Goal: Task Accomplishment & Management: Manage account settings

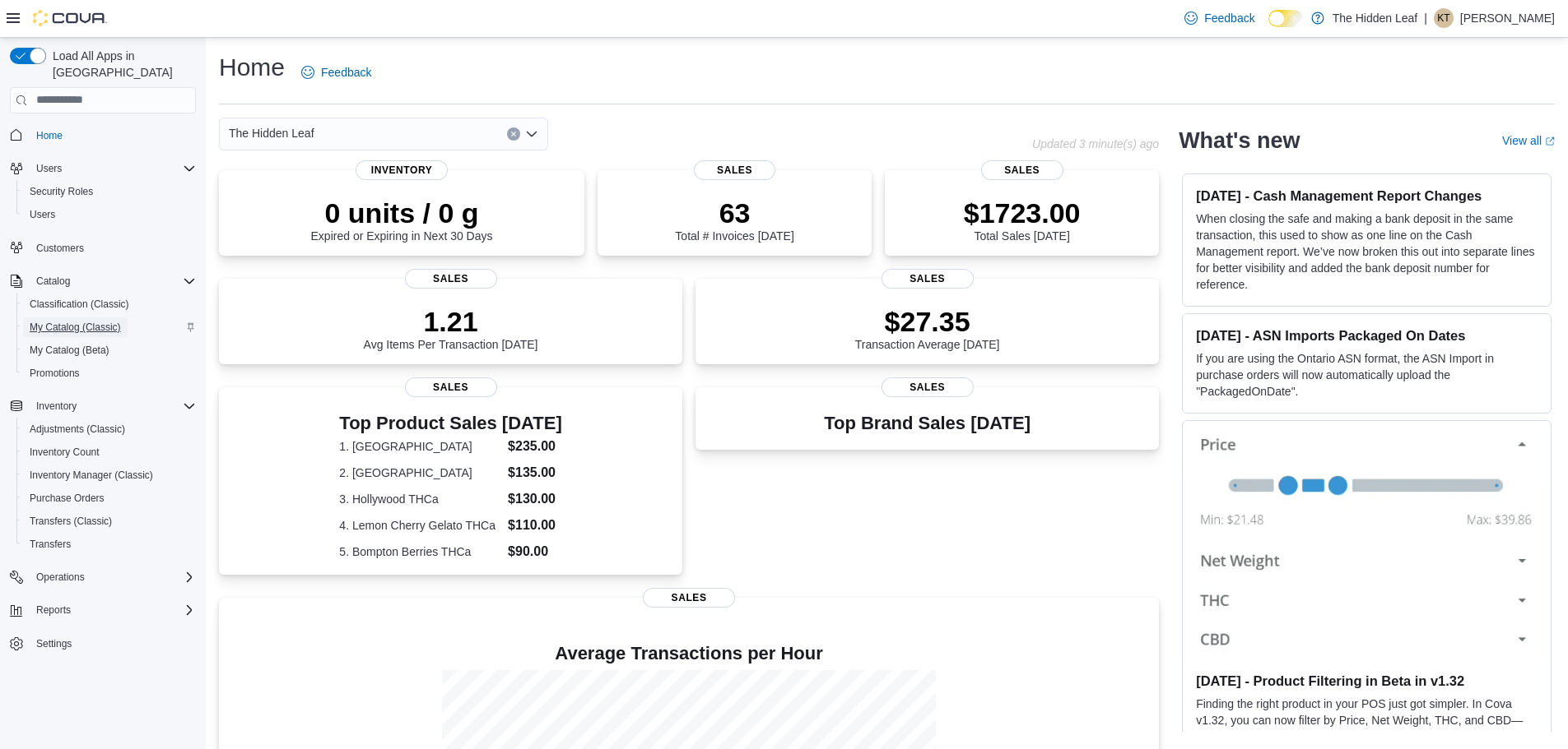
click at [56, 320] on span "My Catalog (Classic)" at bounding box center [75, 327] width 91 height 14
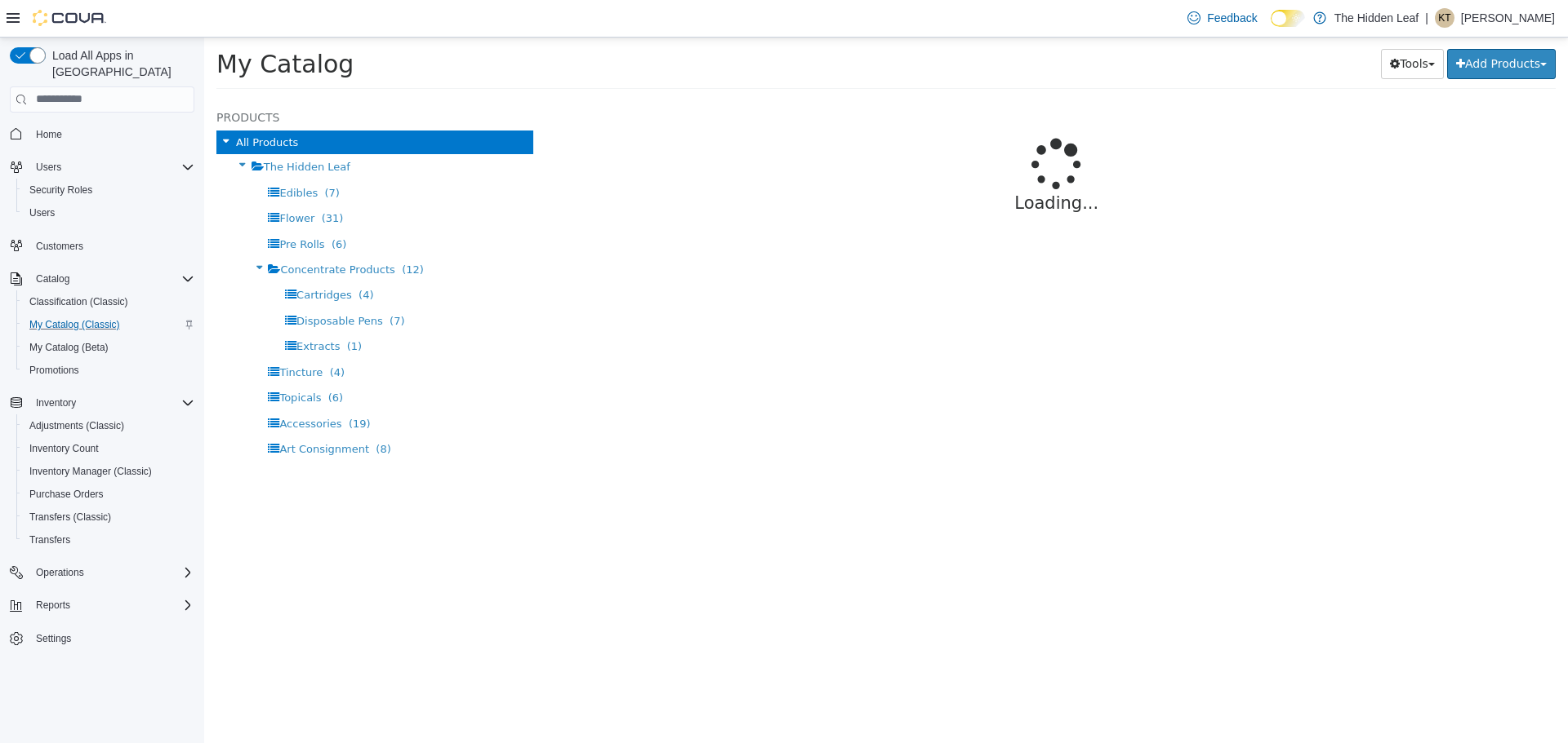
select select "**********"
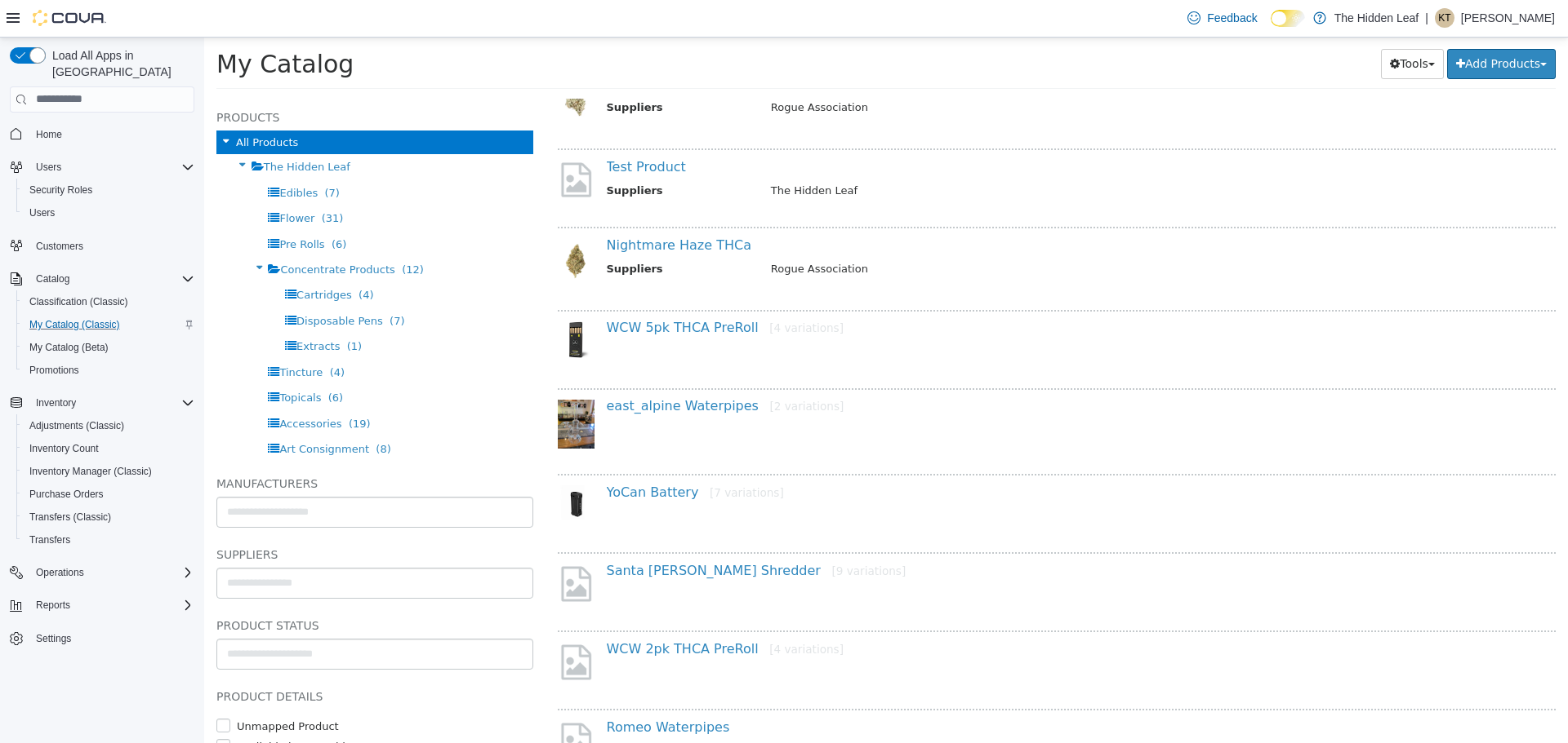
scroll to position [653, 0]
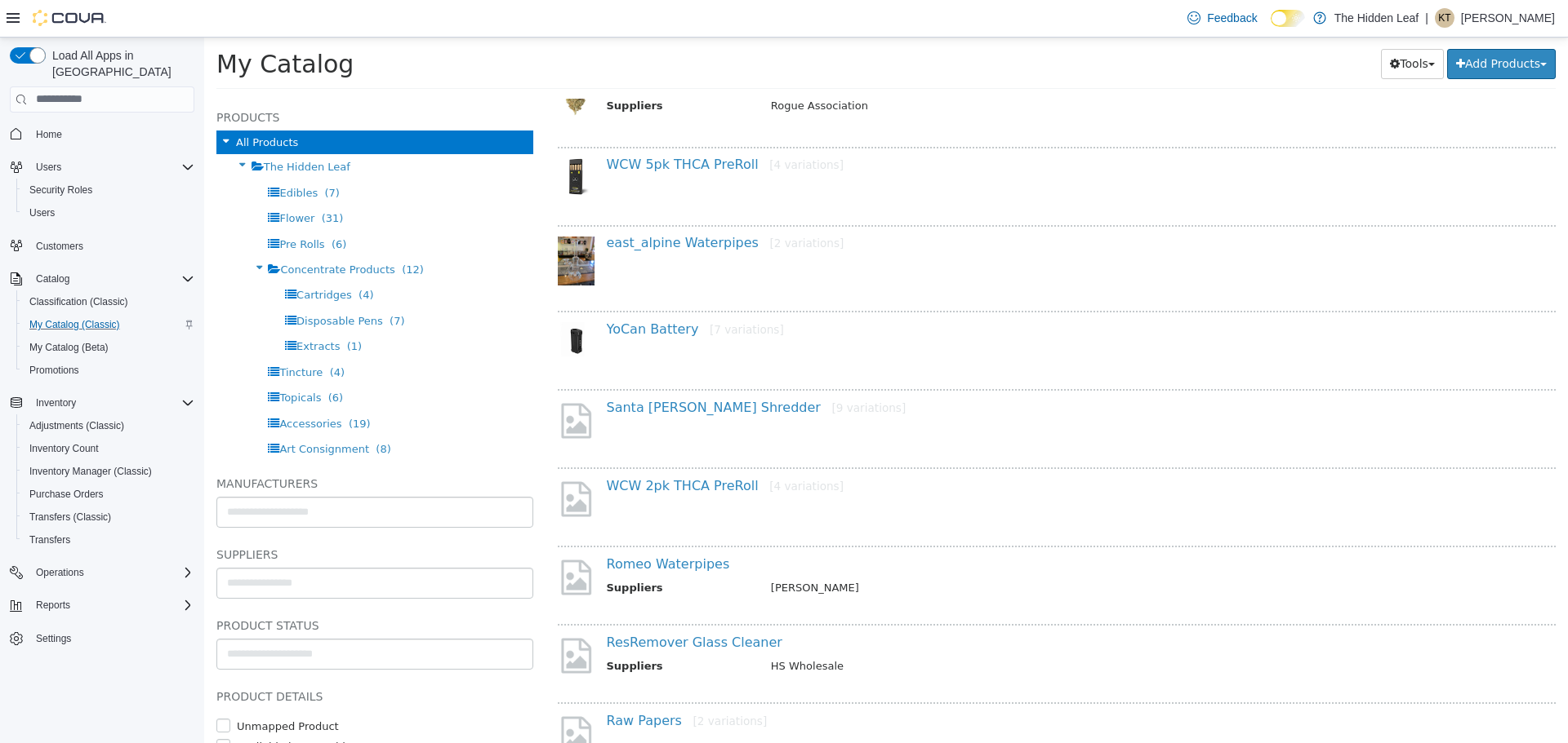
click at [668, 396] on div "Santa Cruz Shredder [9 variations]" at bounding box center [1057, 423] width 999 height 71
click at [668, 404] on link "Santa Cruz Shredder [9 variations]" at bounding box center [756, 406] width 299 height 15
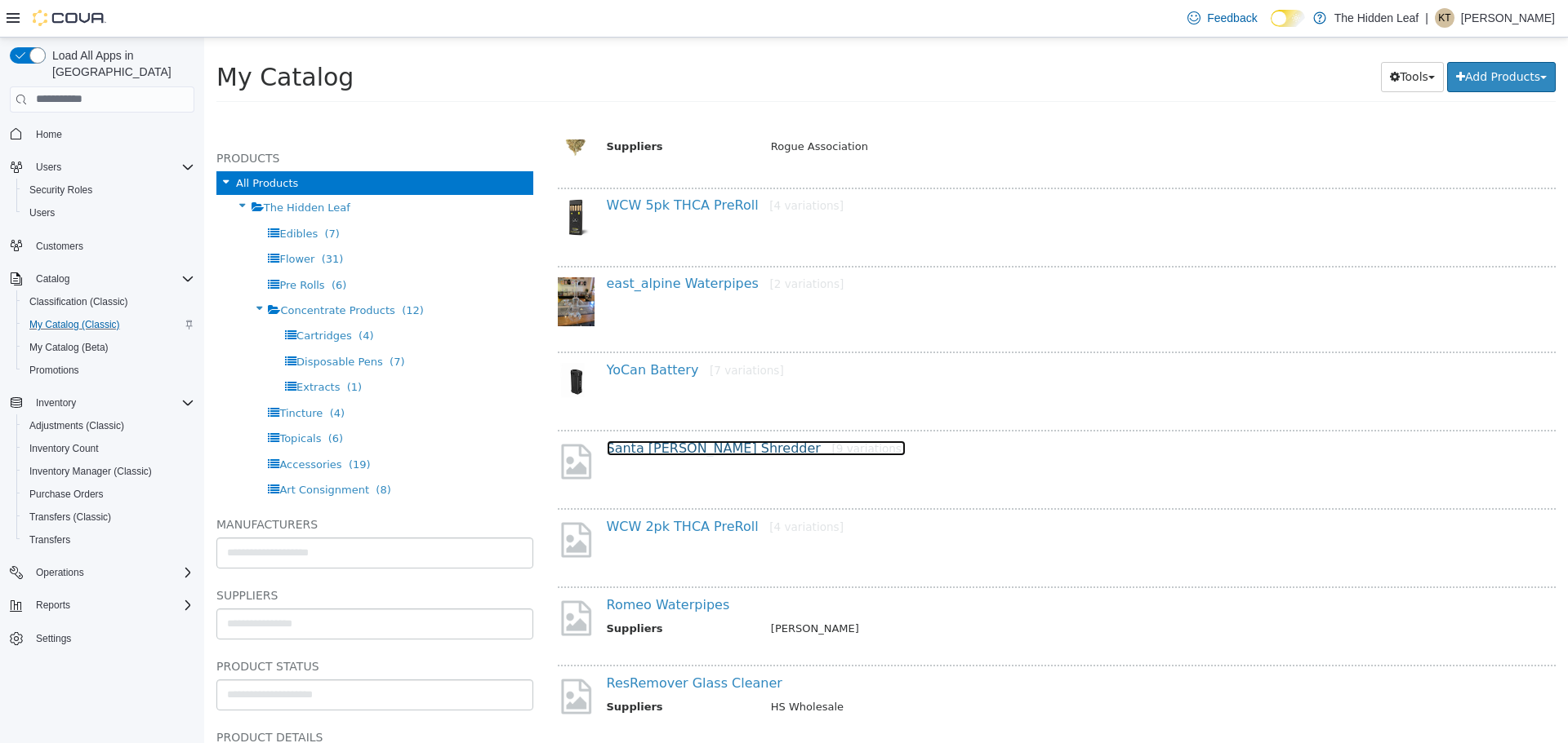
click at [650, 451] on link "Santa Cruz Shredder [9 variations]" at bounding box center [756, 447] width 299 height 15
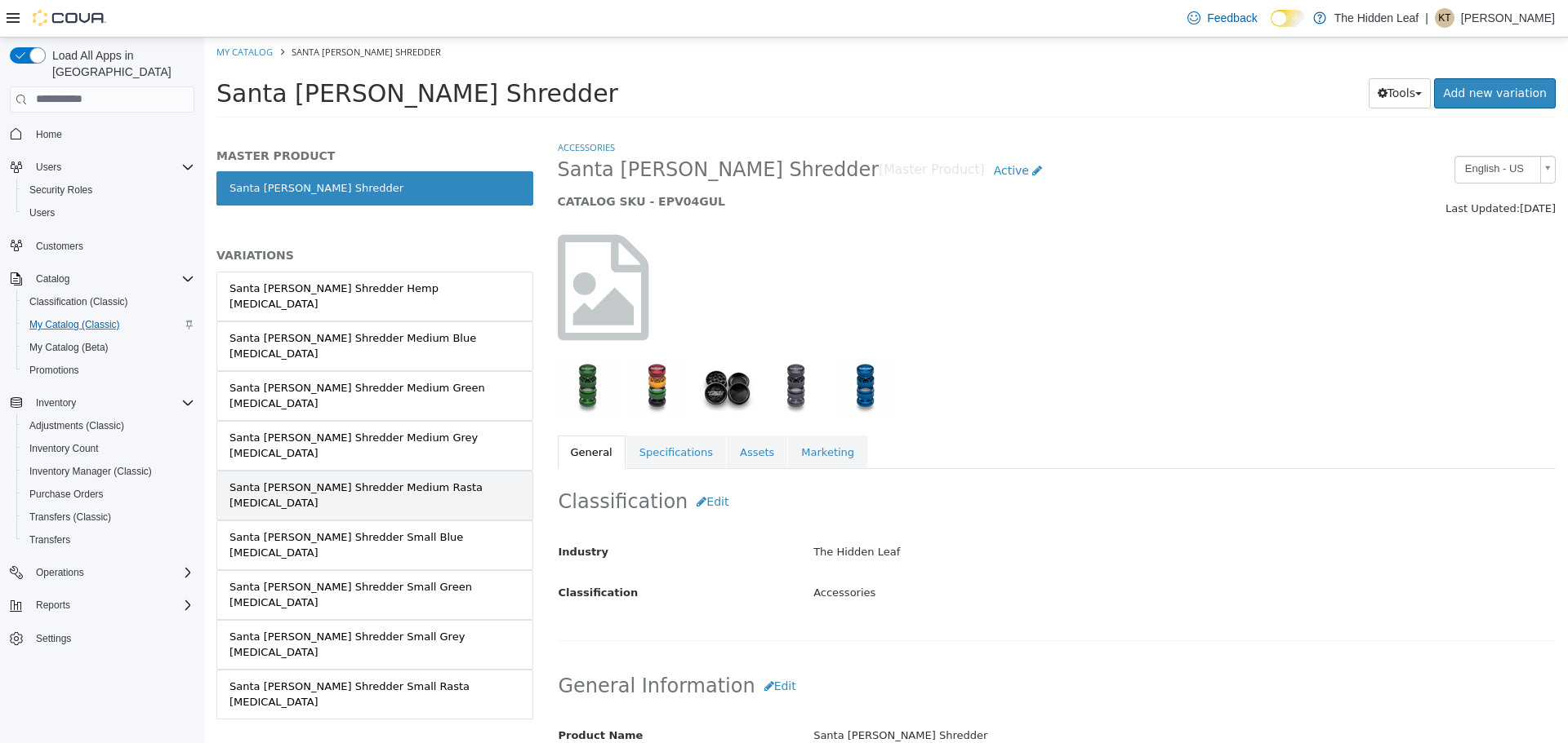
click at [356, 470] on link "Santa Cruz Shredder Medium Rasta Grinder" at bounding box center [374, 495] width 317 height 50
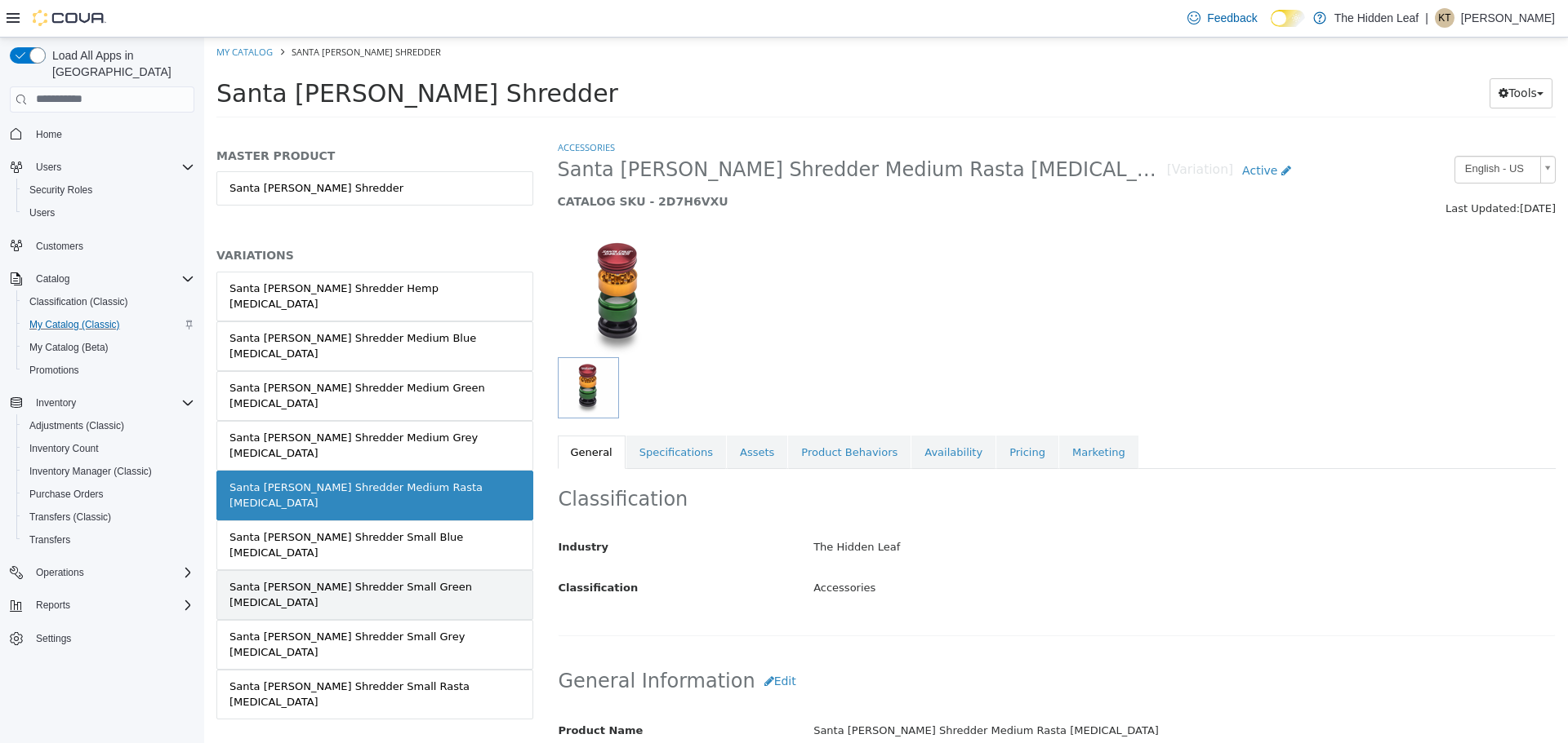
click at [358, 579] on div "Santa Cruz Shredder Small Green Grinder" at bounding box center [374, 595] width 290 height 32
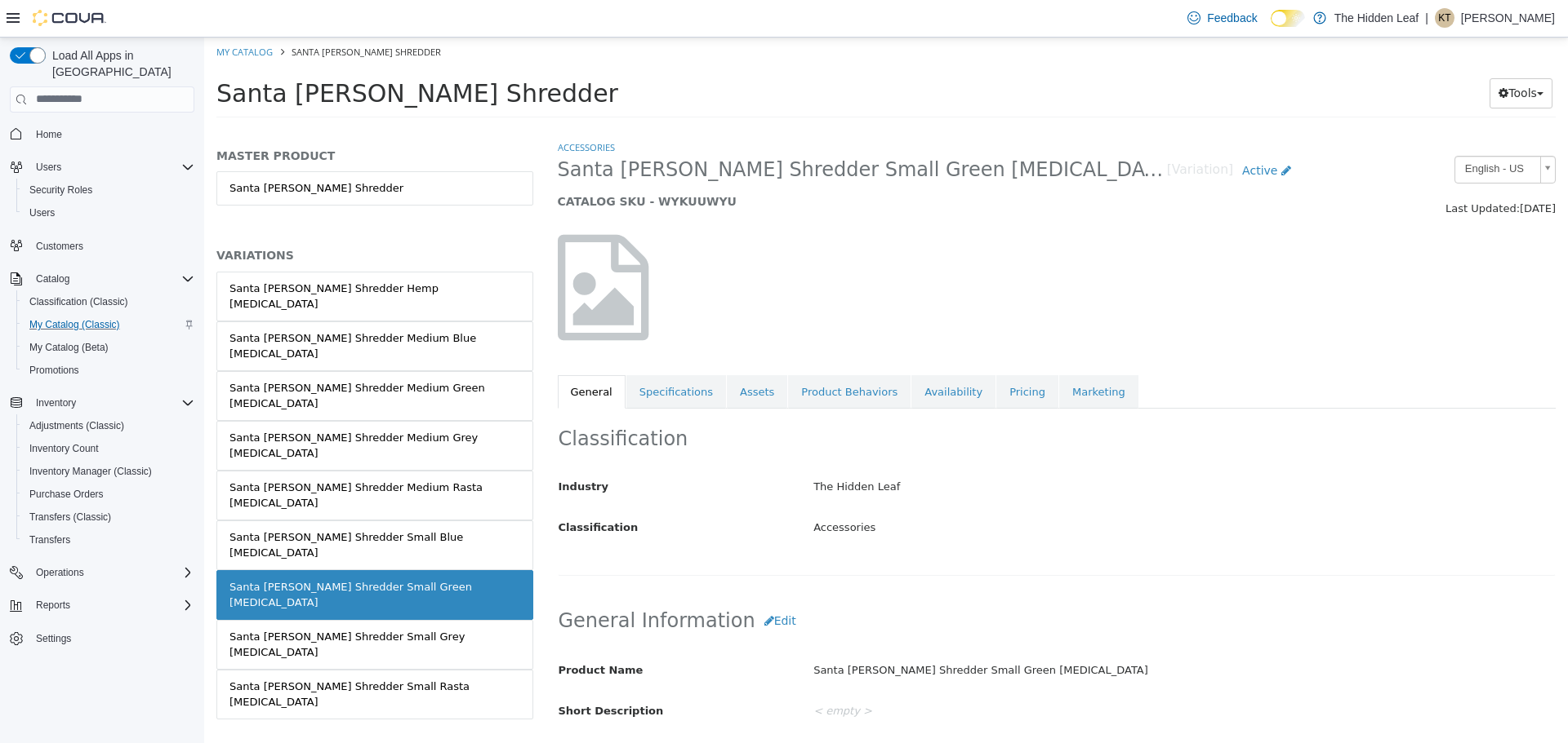
click at [369, 529] on div "Santa Cruz Shredder Small Blue Grinder" at bounding box center [374, 545] width 290 height 32
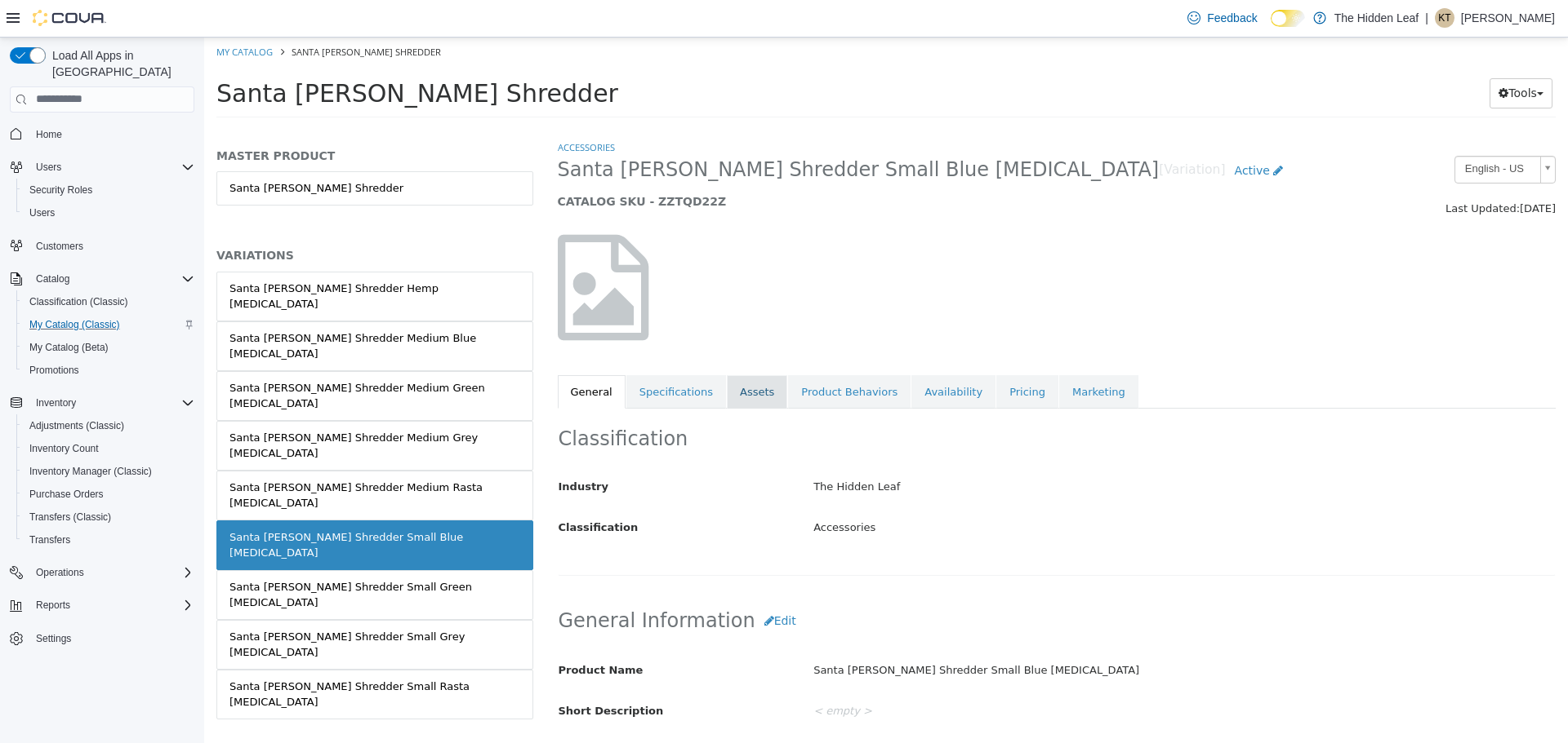
click at [738, 387] on link "Assets" at bounding box center [757, 391] width 61 height 34
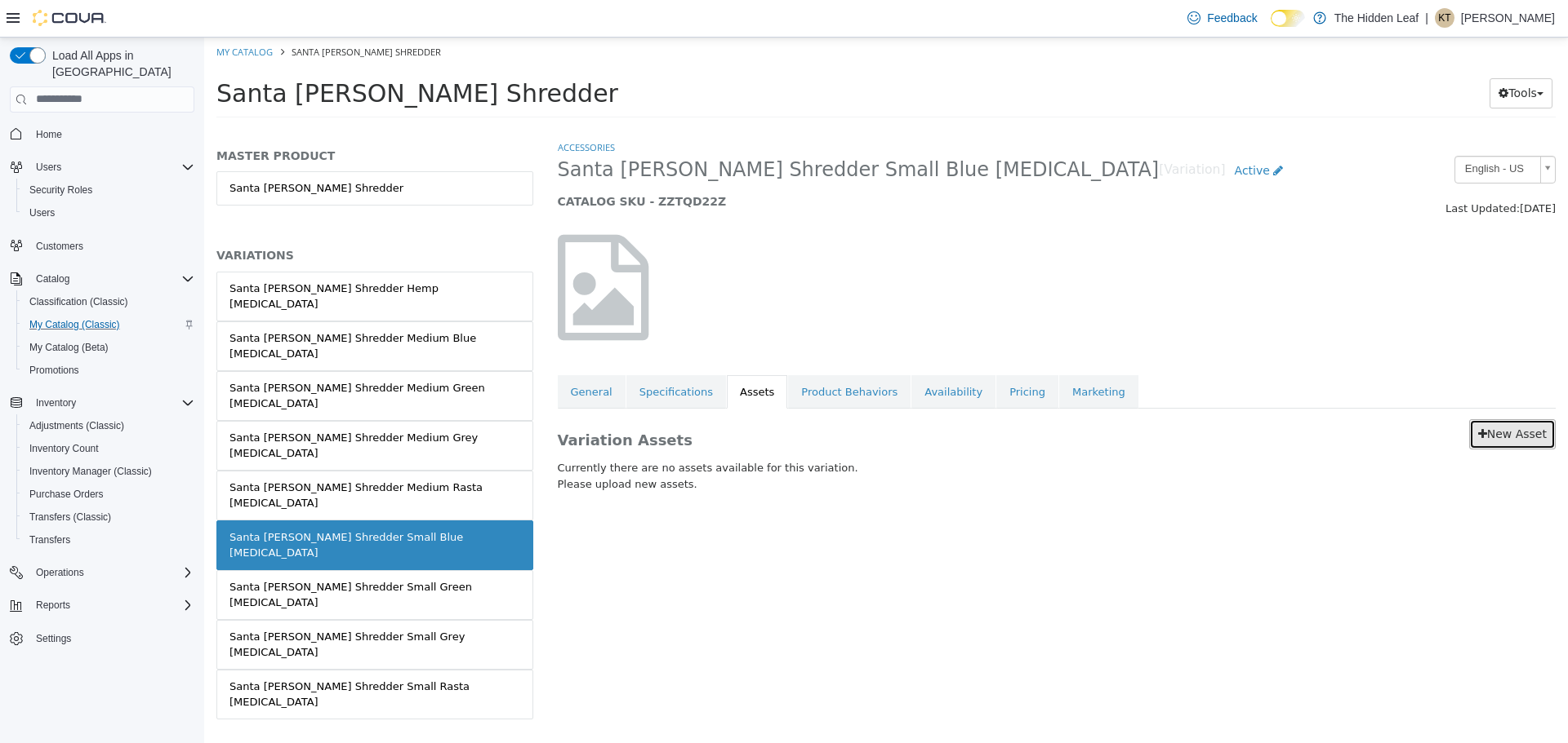
click at [1523, 437] on link "New Asset" at bounding box center [1512, 434] width 87 height 30
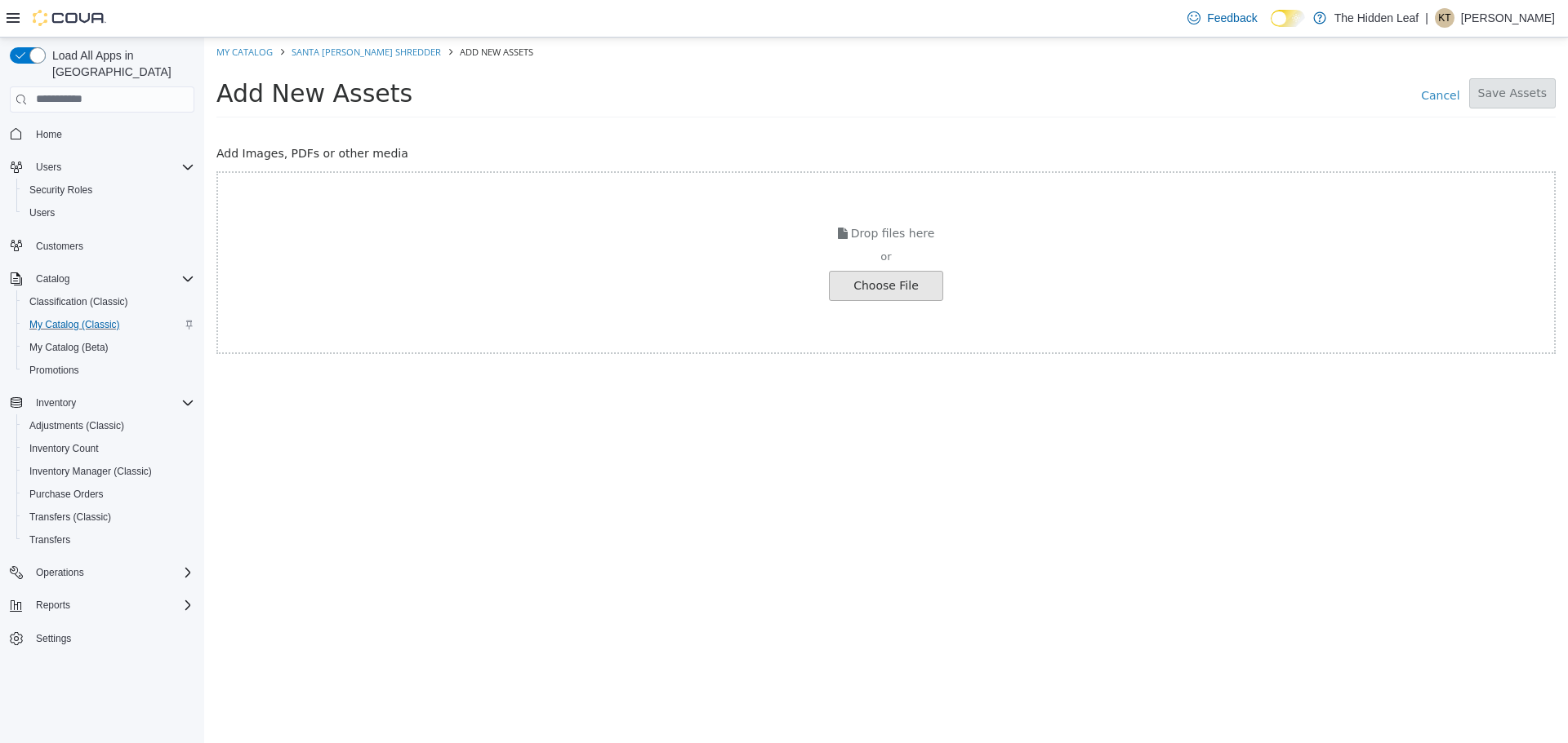
click at [886, 292] on input "file" at bounding box center [31, 285] width 1823 height 29
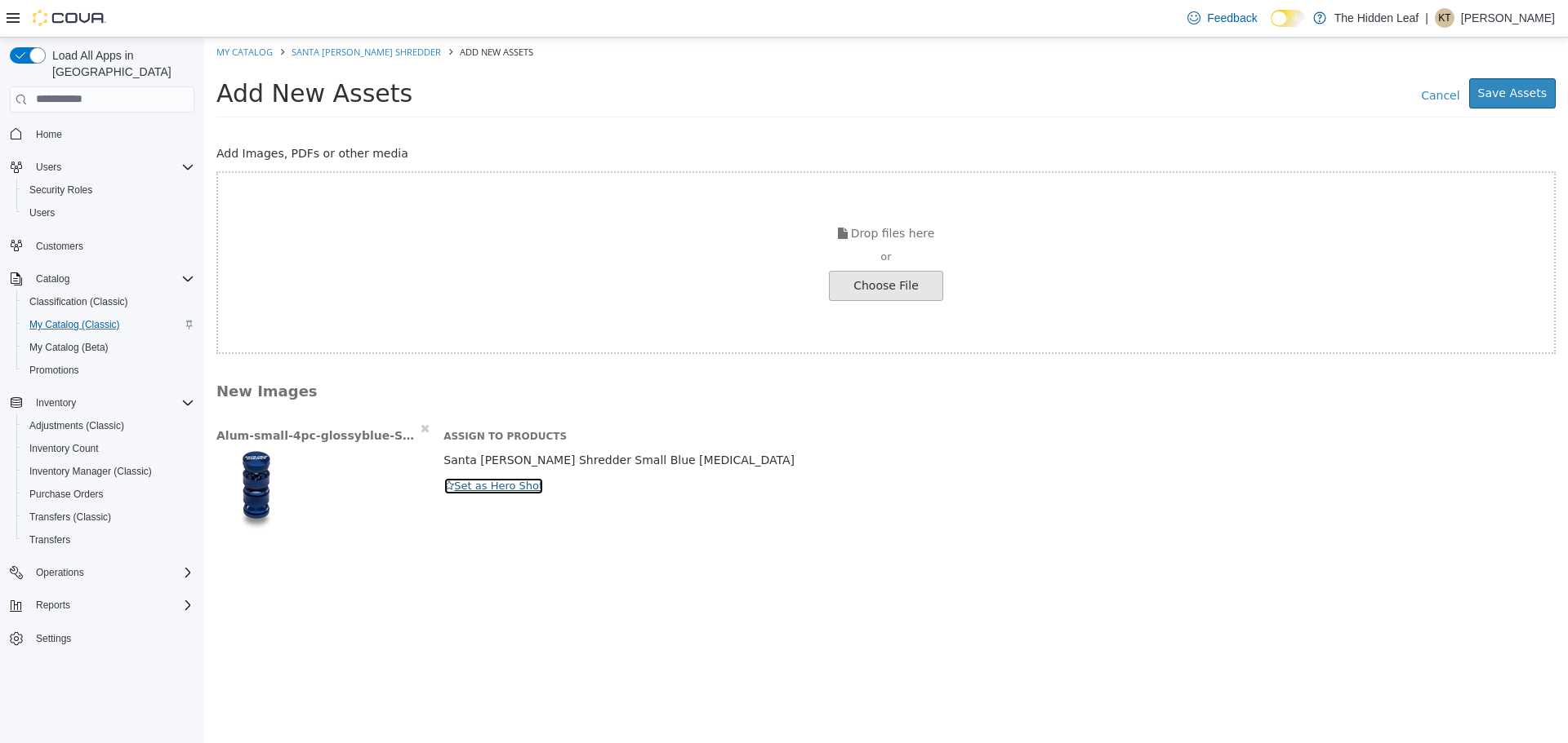
click at [479, 485] on button "Set as Hero Shot" at bounding box center [493, 486] width 100 height 18
click at [1539, 94] on button "Save Assets" at bounding box center [1512, 93] width 87 height 30
click at [331, 40] on ol "My Catalog Santa Cruz Shredder Add New Assets" at bounding box center [885, 51] width 1363 height 29
click at [329, 46] on link "Santa Cruz Shredder" at bounding box center [365, 51] width 149 height 13
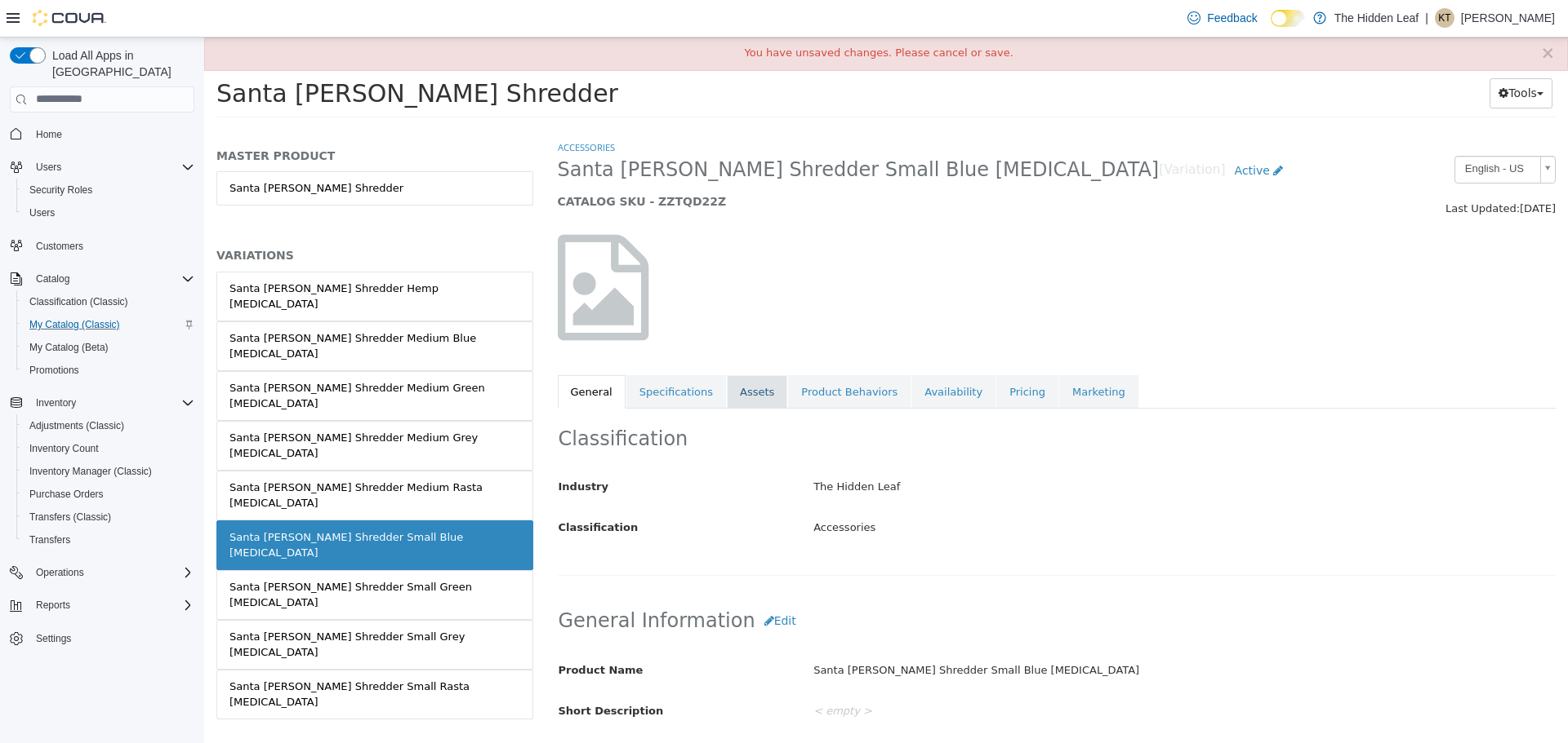
click at [736, 388] on link "Assets" at bounding box center [757, 391] width 61 height 34
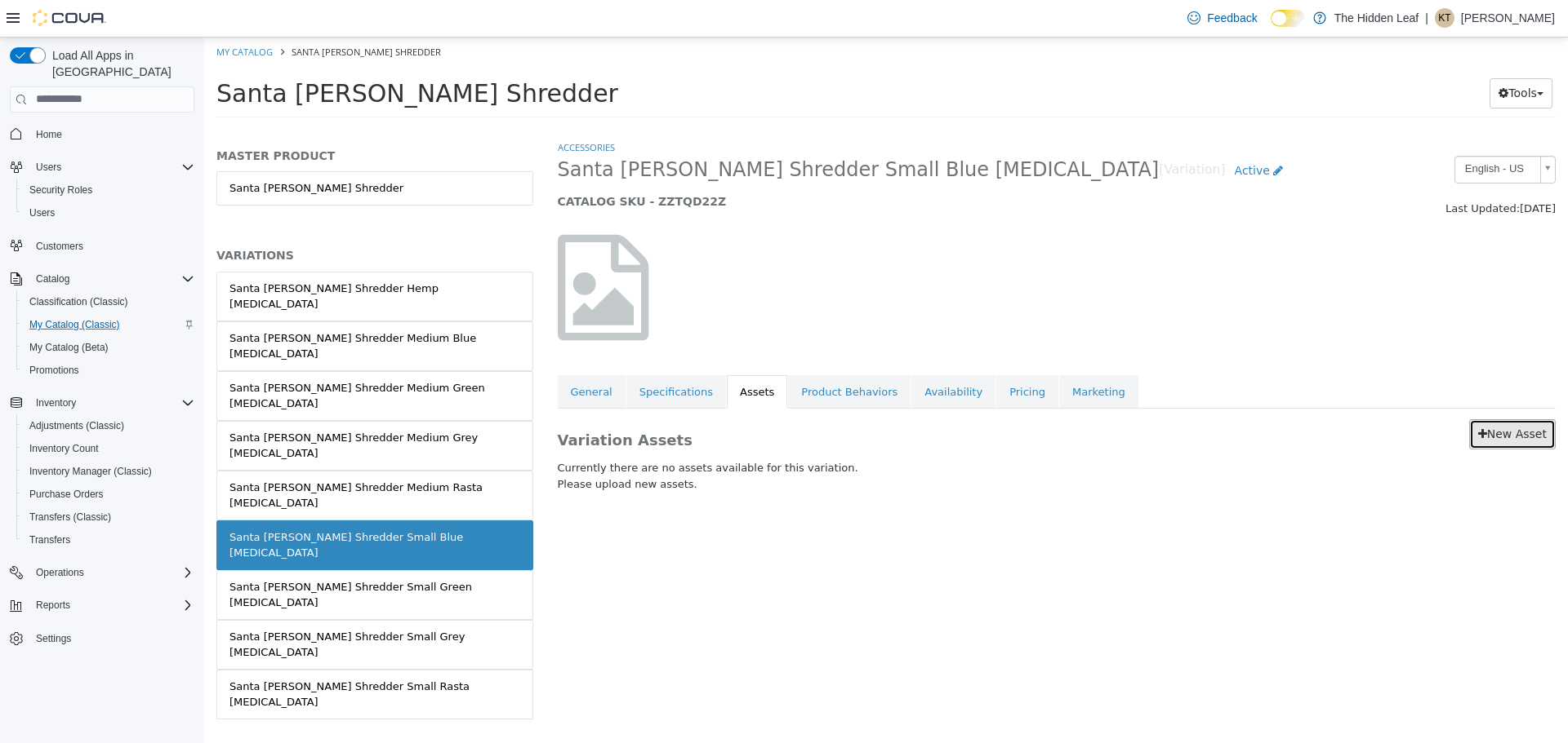
click at [1538, 438] on link "New Asset" at bounding box center [1512, 434] width 87 height 30
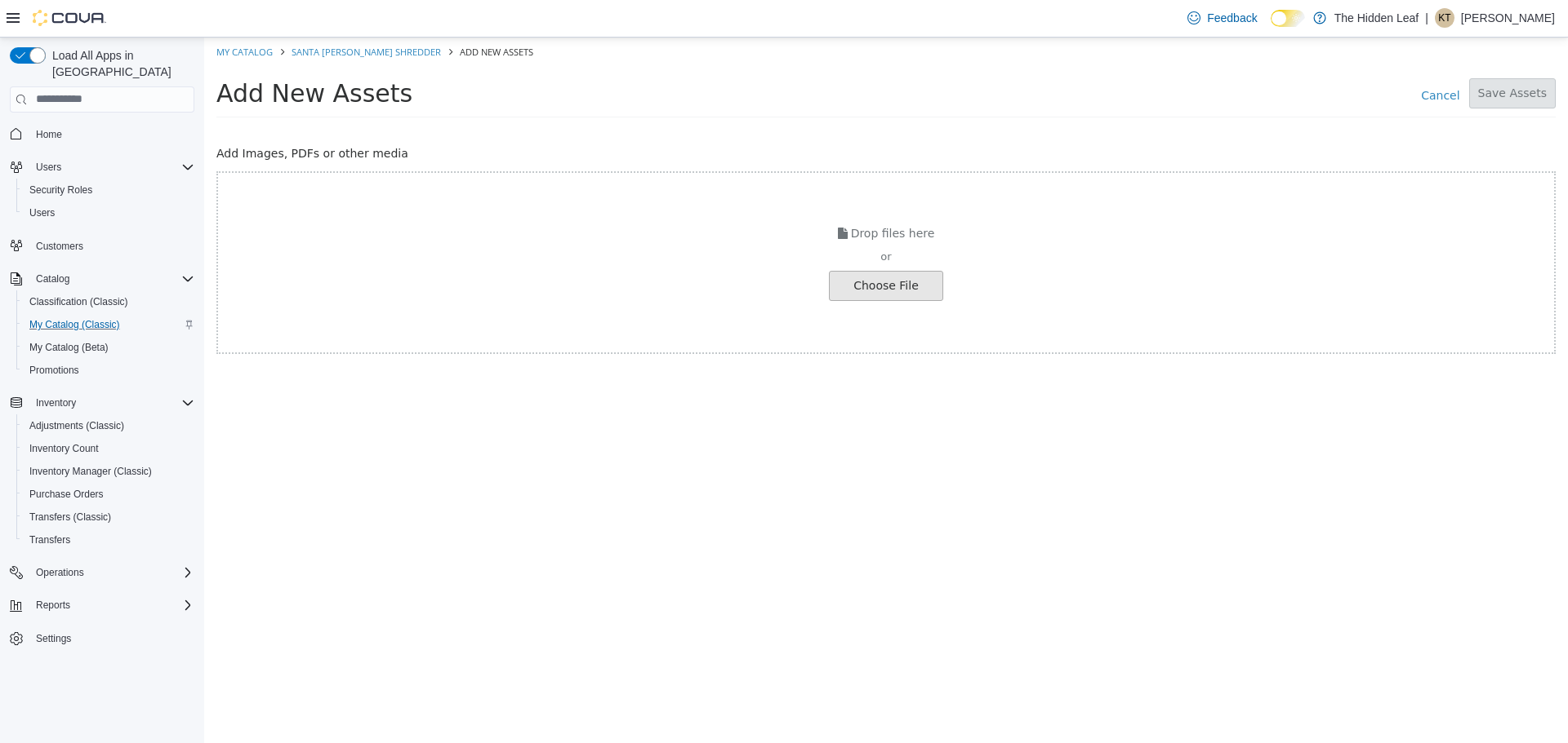
click at [885, 291] on input "file" at bounding box center [31, 285] width 1823 height 29
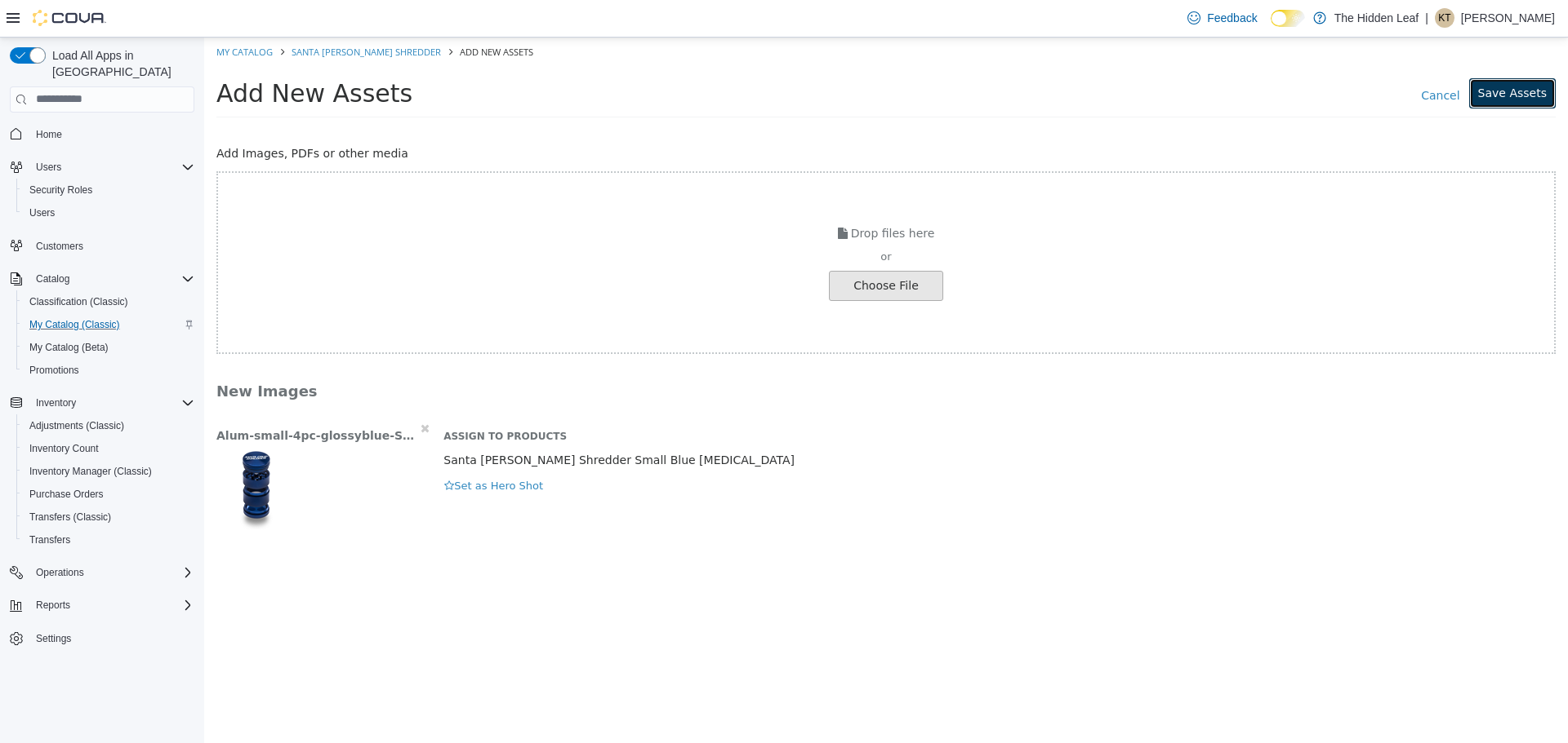
click at [1540, 86] on button "Save Assets" at bounding box center [1512, 93] width 87 height 30
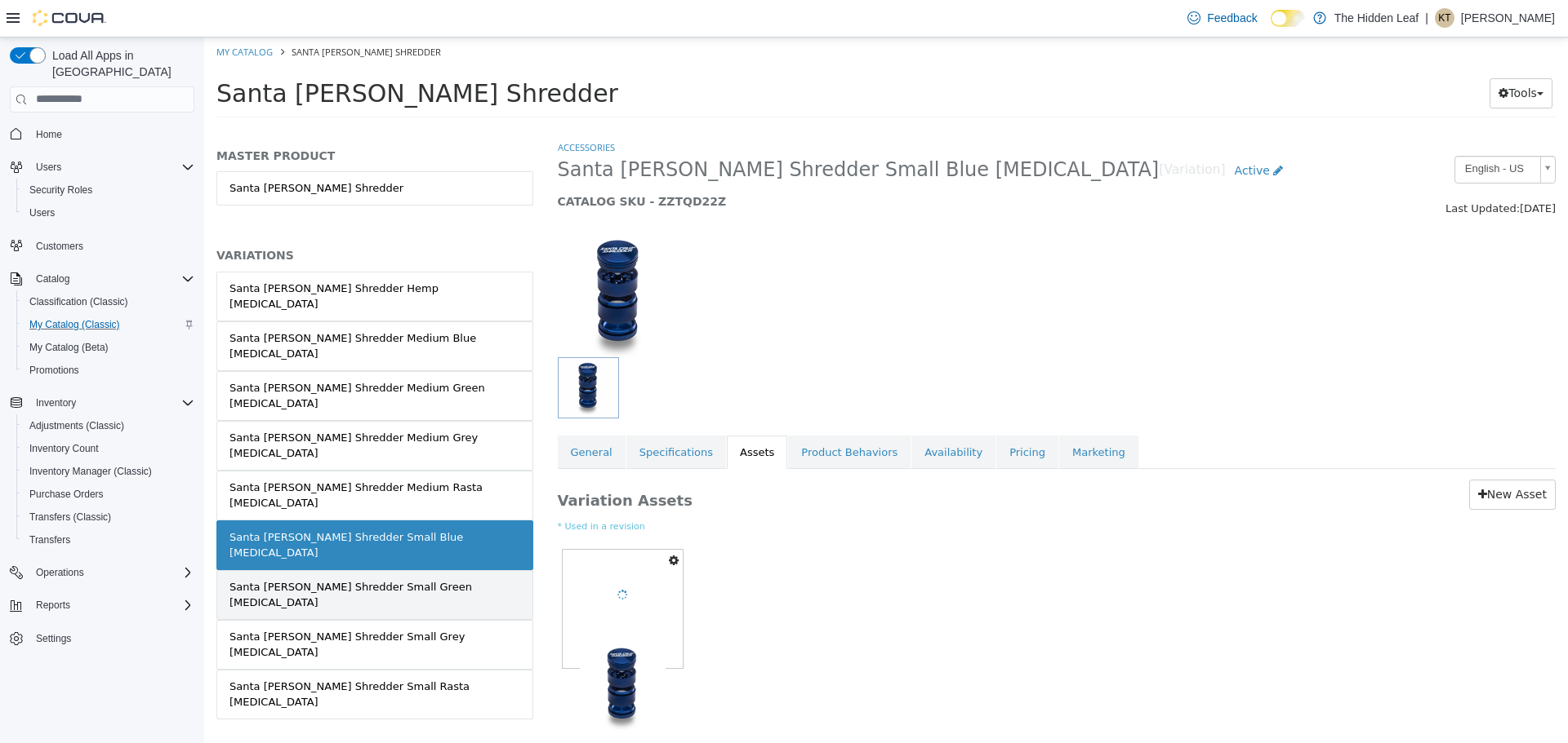
click at [384, 579] on div "Santa Cruz Shredder Small Green Grinder" at bounding box center [374, 595] width 290 height 32
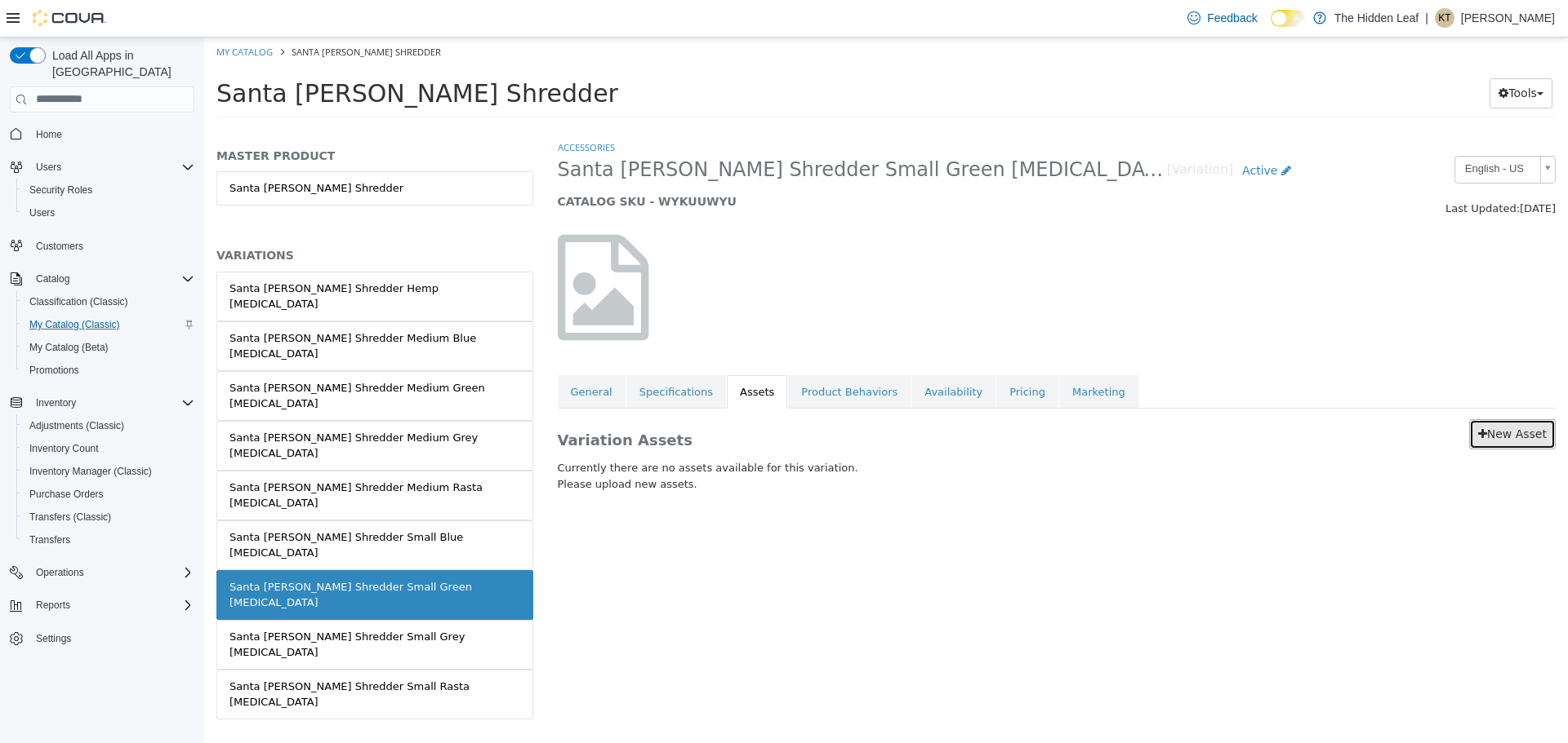
click at [1523, 437] on link "New Asset" at bounding box center [1512, 434] width 87 height 30
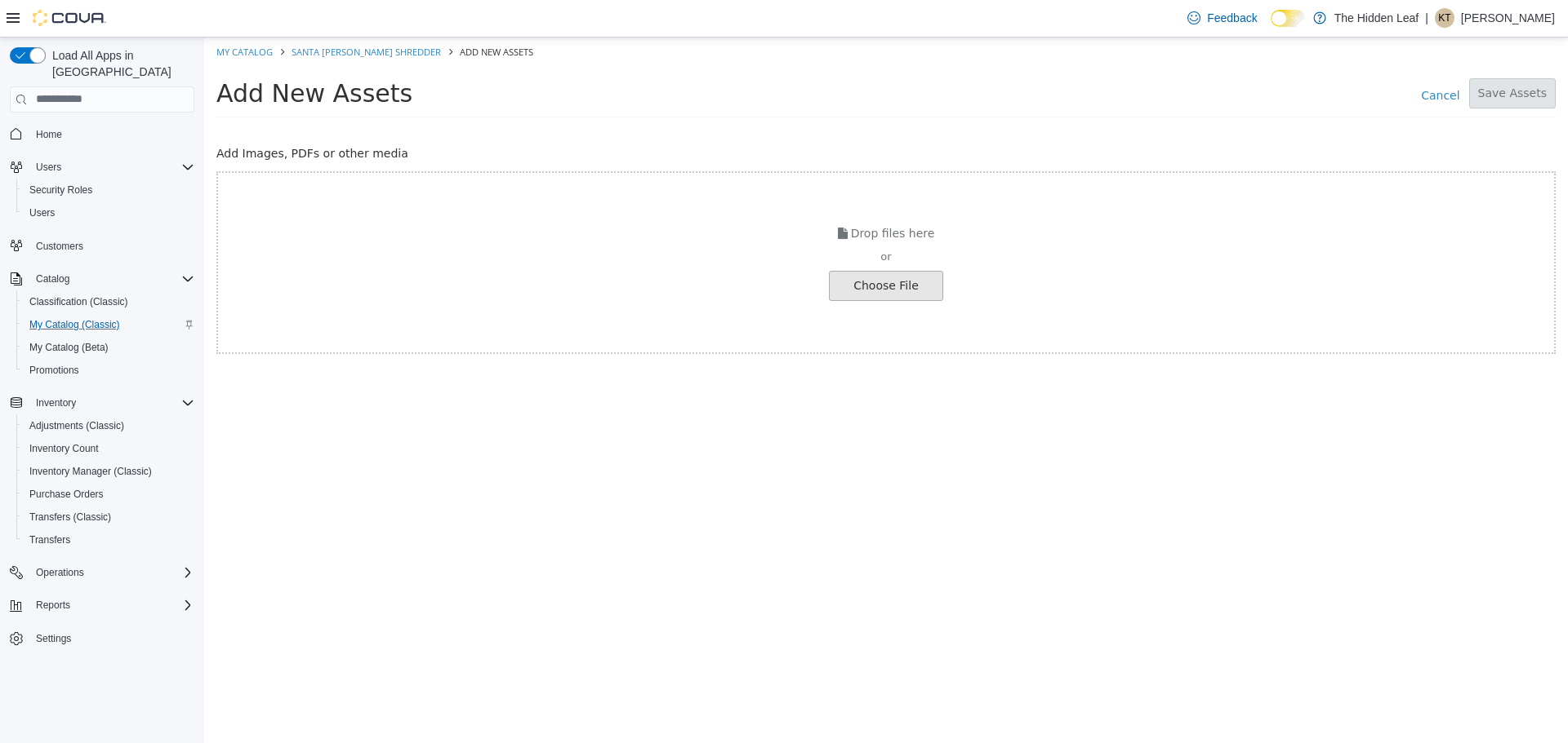
click at [928, 283] on input "file" at bounding box center [31, 285] width 1823 height 29
drag, startPoint x: 862, startPoint y: 268, endPoint x: 864, endPoint y: 277, distance: 9.2
click at [862, 269] on div "Drop files here or Choose File" at bounding box center [885, 262] width 1339 height 183
click at [864, 277] on input "file" at bounding box center [31, 285] width 1823 height 29
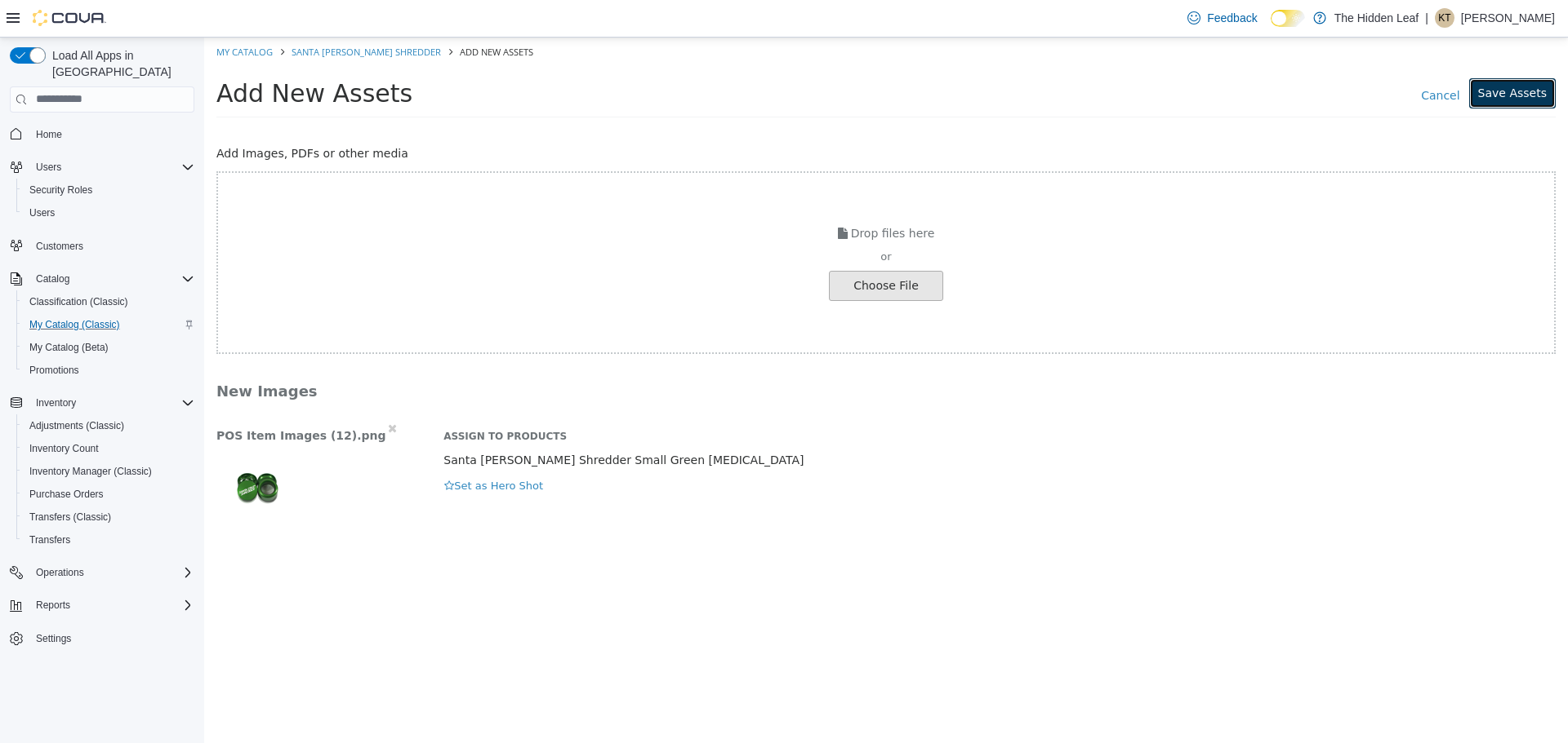
click at [1532, 91] on button "Save Assets" at bounding box center [1512, 93] width 87 height 30
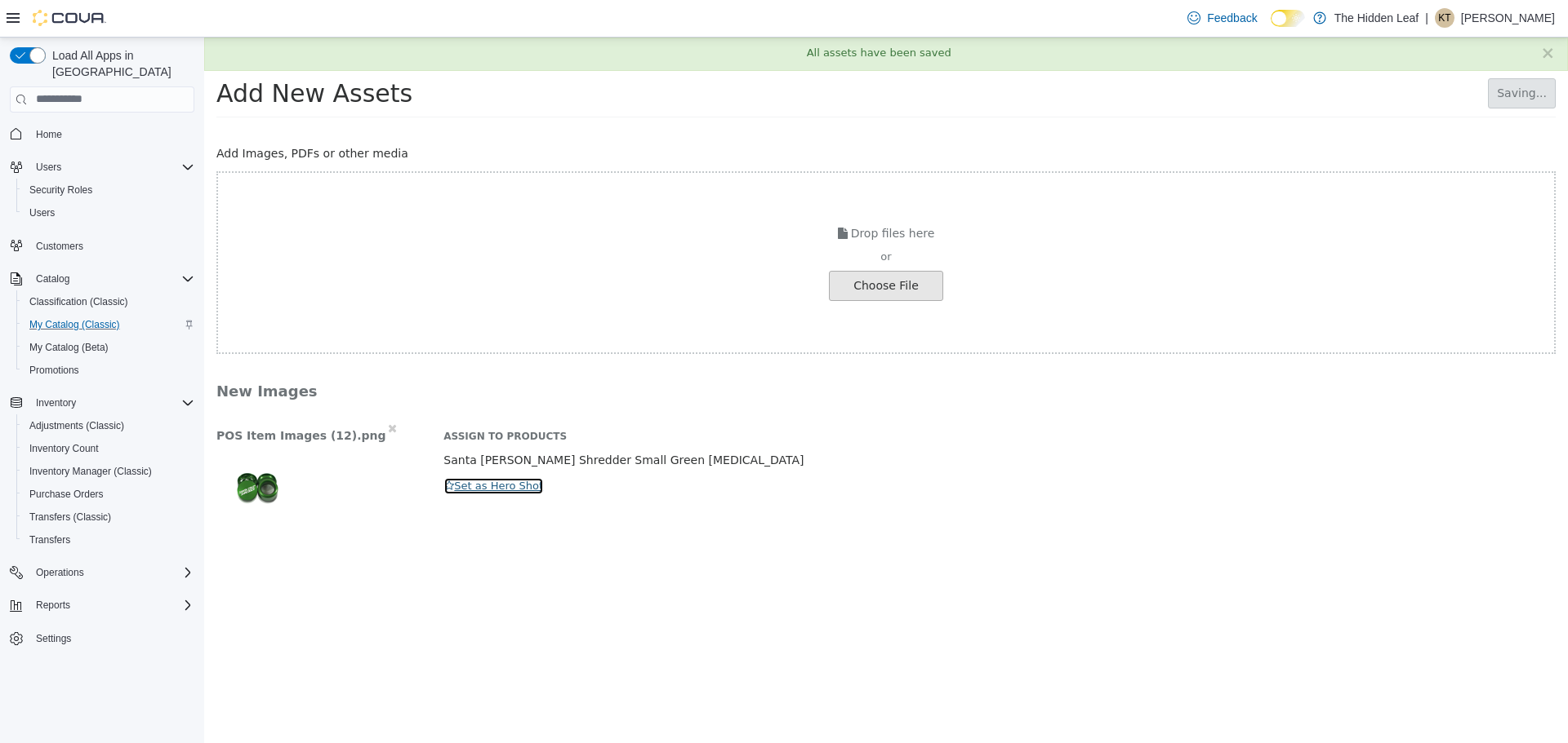
click at [478, 491] on button "Set as Hero Shot" at bounding box center [493, 486] width 100 height 18
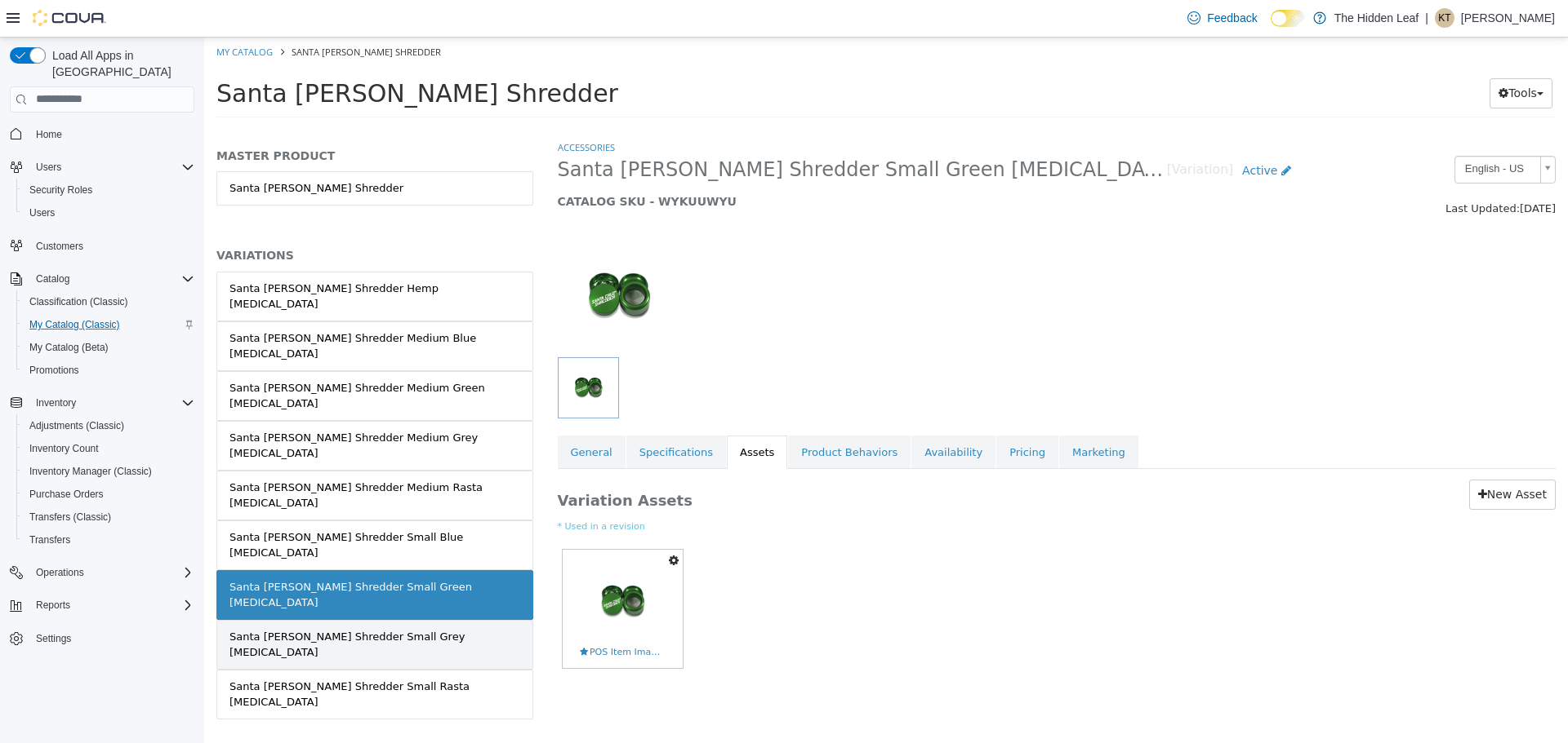
click at [356, 629] on div "Santa Cruz Shredder Small Grey Grinder" at bounding box center [374, 645] width 290 height 32
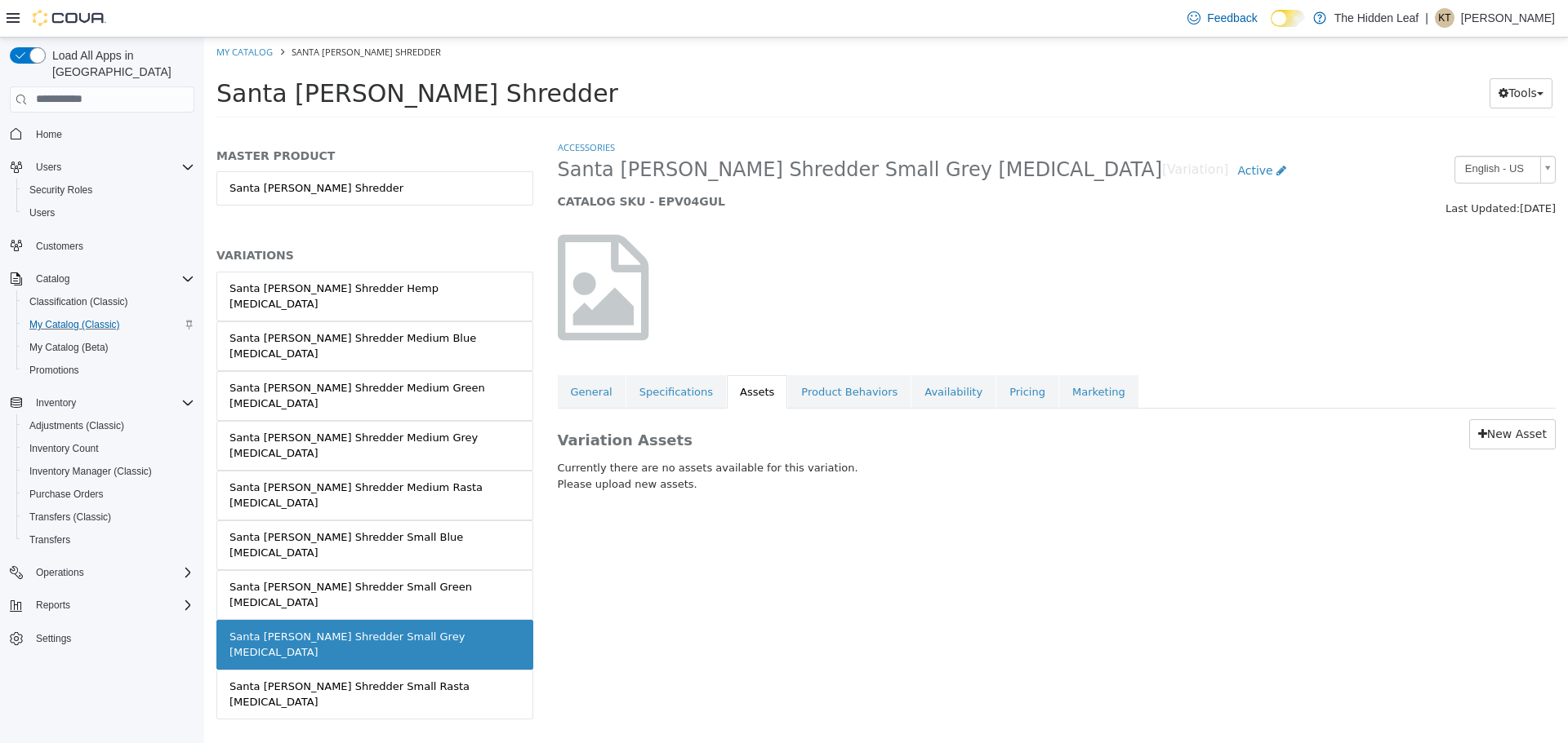
click at [1555, 438] on div "Variation Assets New Asset Currently there are no assets available for this var…" at bounding box center [1056, 458] width 1023 height 100
click at [1527, 439] on link "New Asset" at bounding box center [1512, 434] width 87 height 30
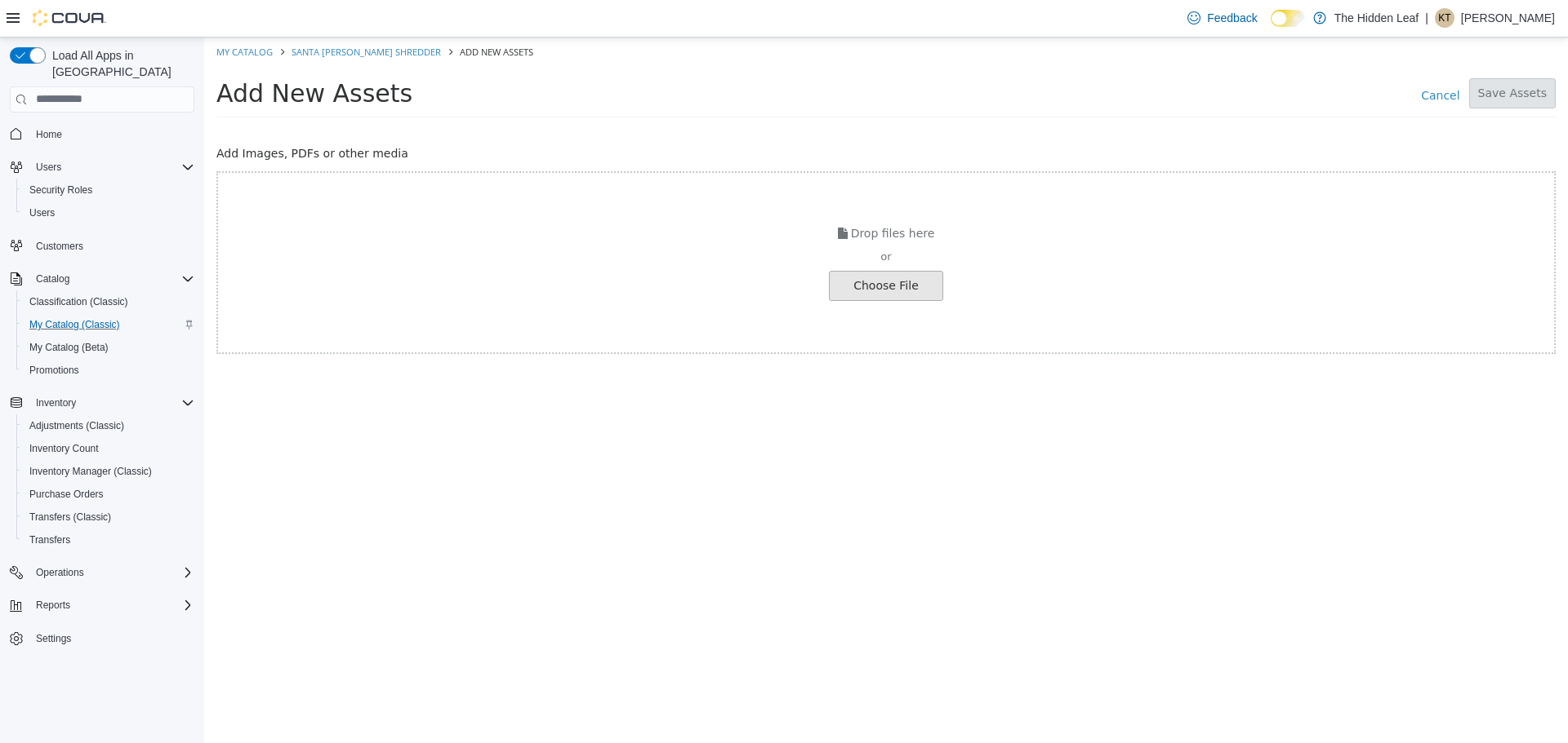
click at [891, 276] on input "file" at bounding box center [31, 285] width 1823 height 29
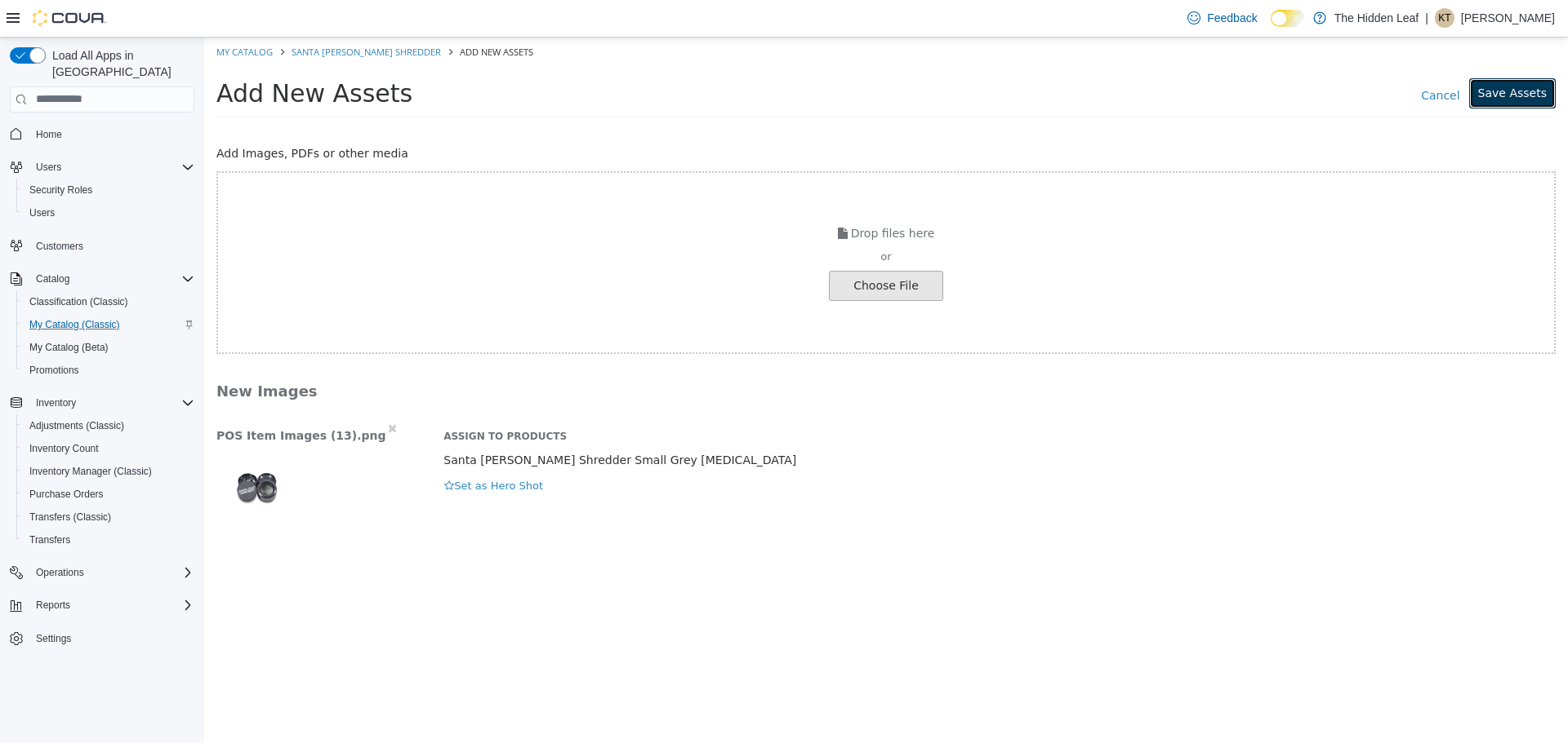
click at [1547, 90] on button "Save Assets" at bounding box center [1512, 93] width 87 height 30
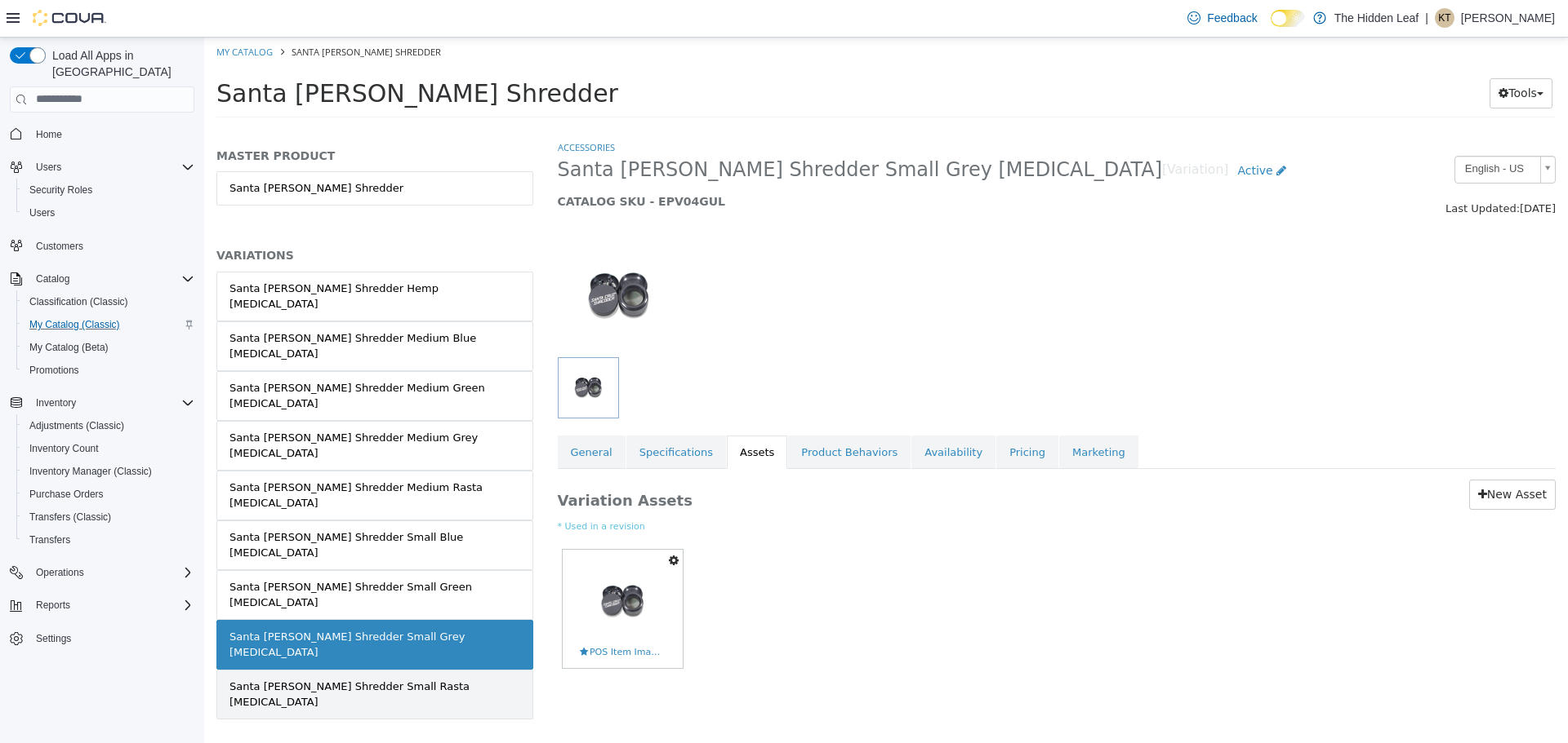
click at [407, 678] on div "Santa Cruz Shredder Small Rasta Grinder" at bounding box center [374, 694] width 290 height 32
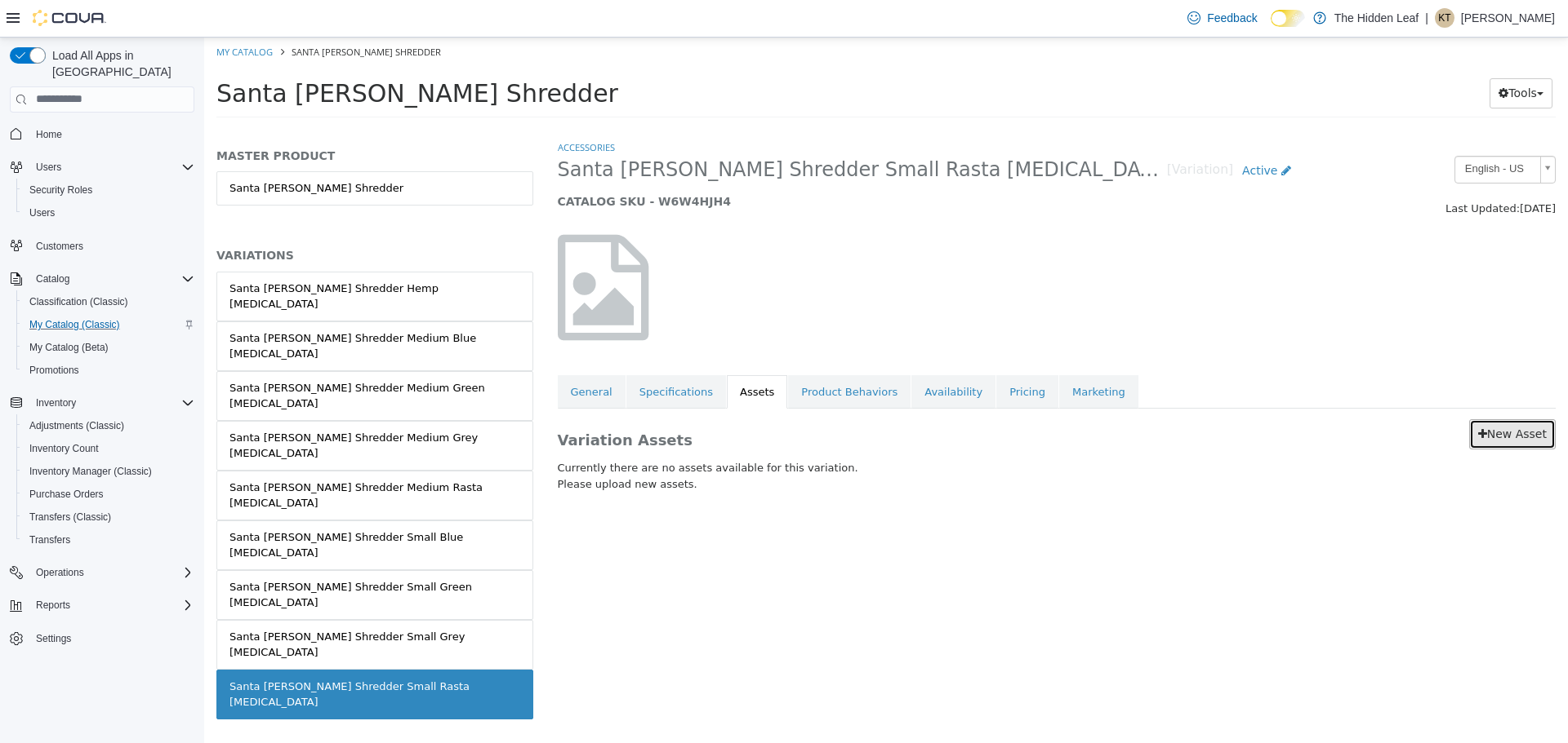
click at [1505, 438] on link "New Asset" at bounding box center [1512, 434] width 87 height 30
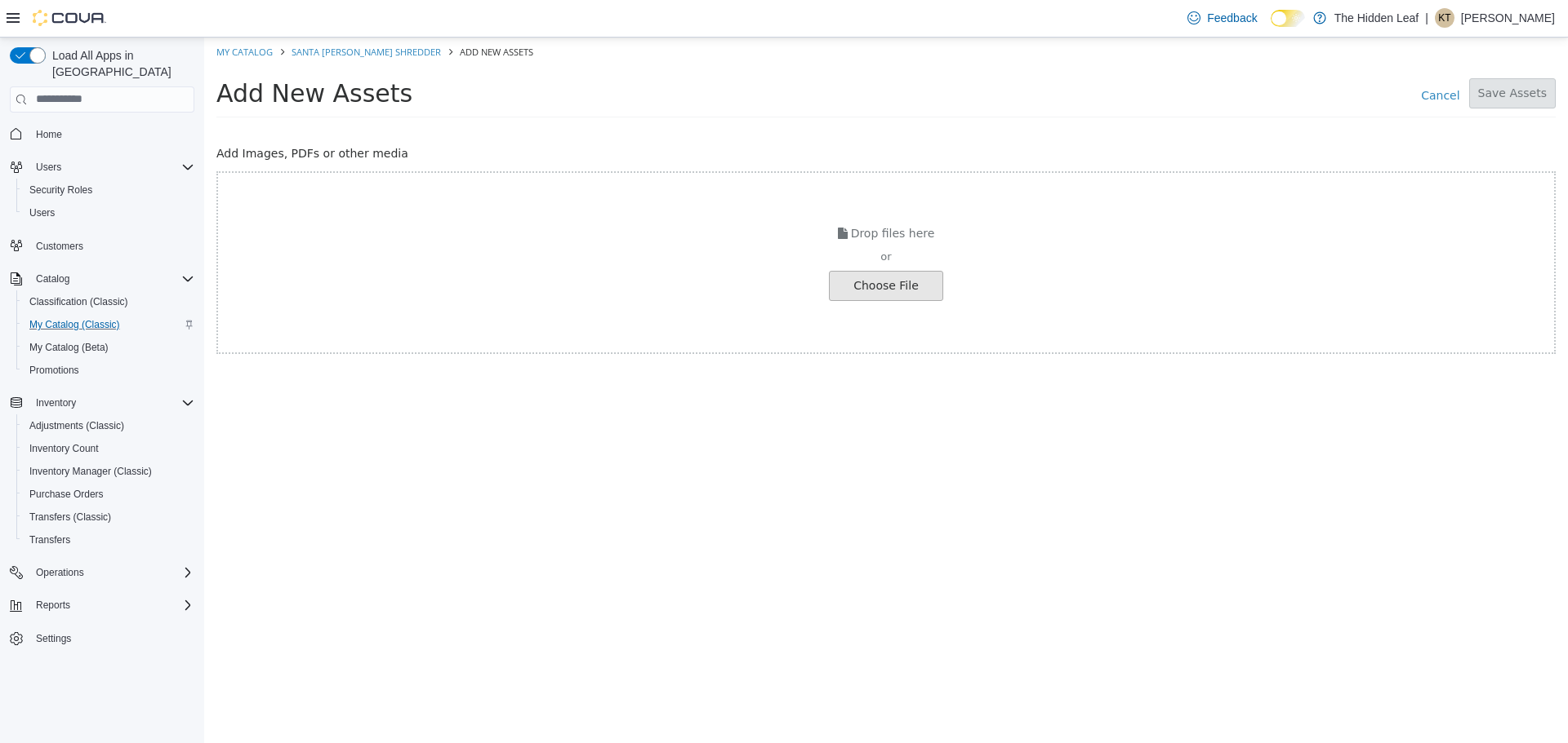
click at [897, 296] on input "file" at bounding box center [31, 285] width 1823 height 29
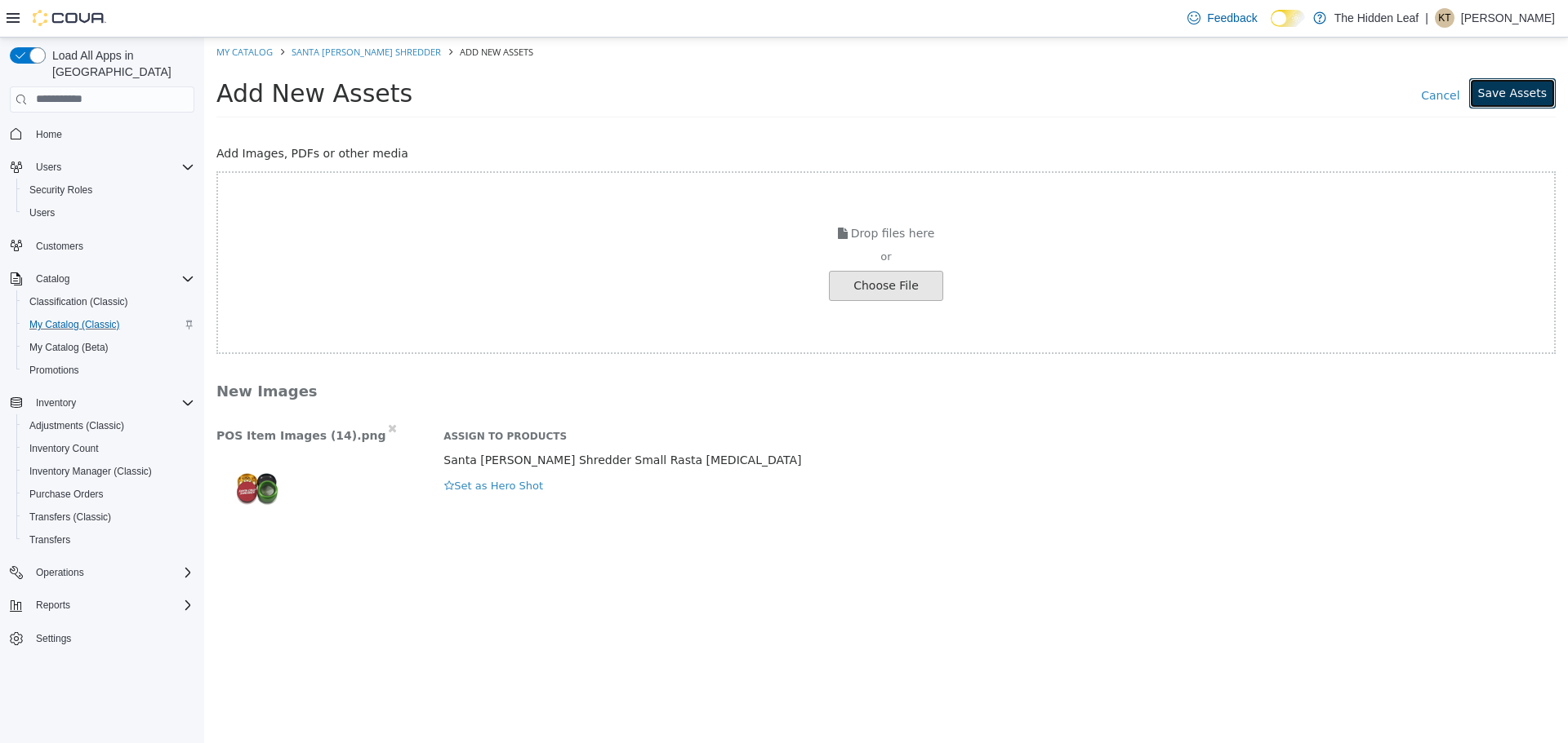
click at [1500, 90] on button "Save Assets" at bounding box center [1512, 93] width 87 height 30
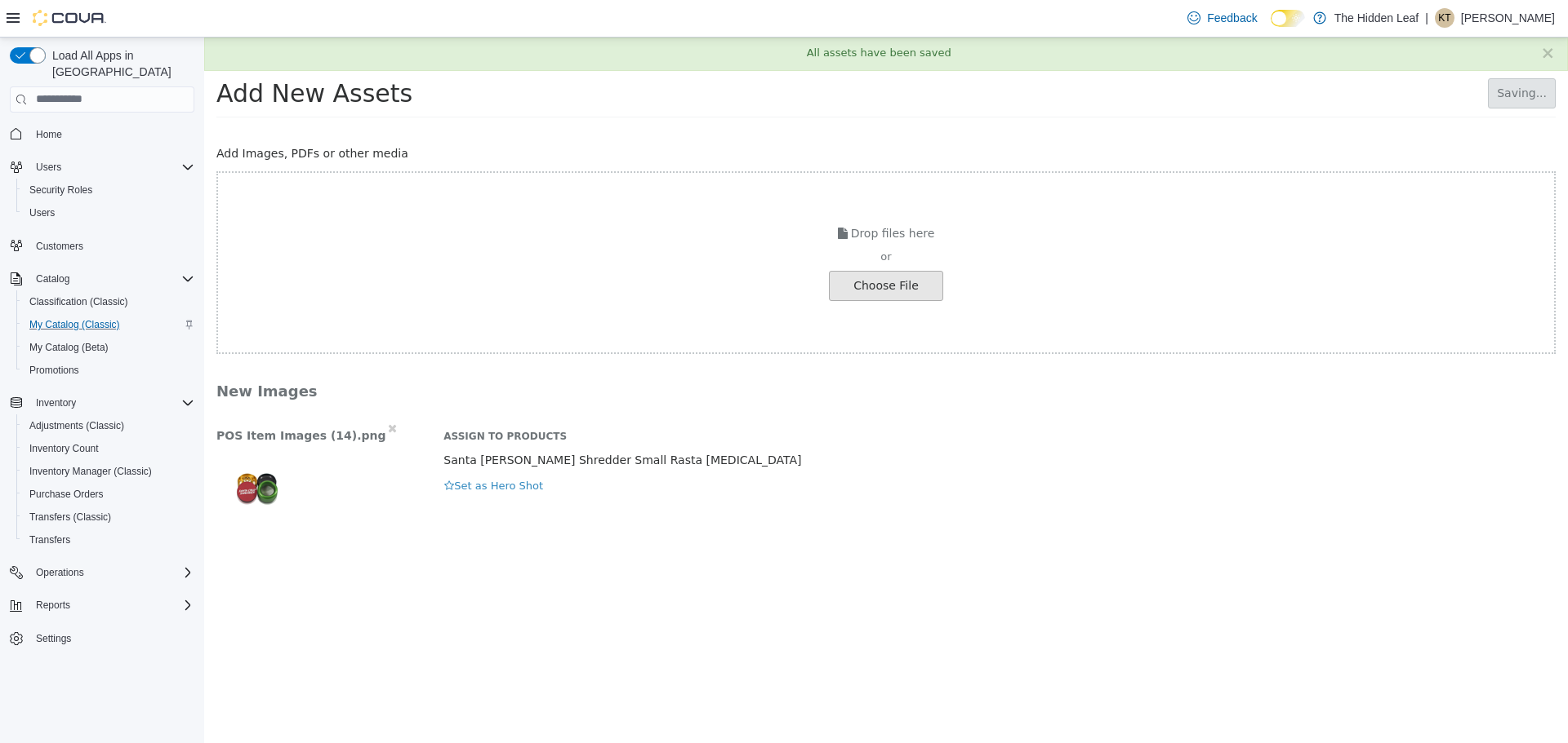
click at [472, 505] on div "POS Item Images (14).png Assign to Products Santa Cruz Shredder Small Rasta Gri…" at bounding box center [885, 474] width 1363 height 109
click at [474, 500] on div "POS Item Images (14).png Assign to Products Santa Cruz Shredder Small Rasta Gri…" at bounding box center [885, 474] width 1363 height 109
click at [489, 478] on button "Set as Hero Shot" at bounding box center [493, 486] width 100 height 18
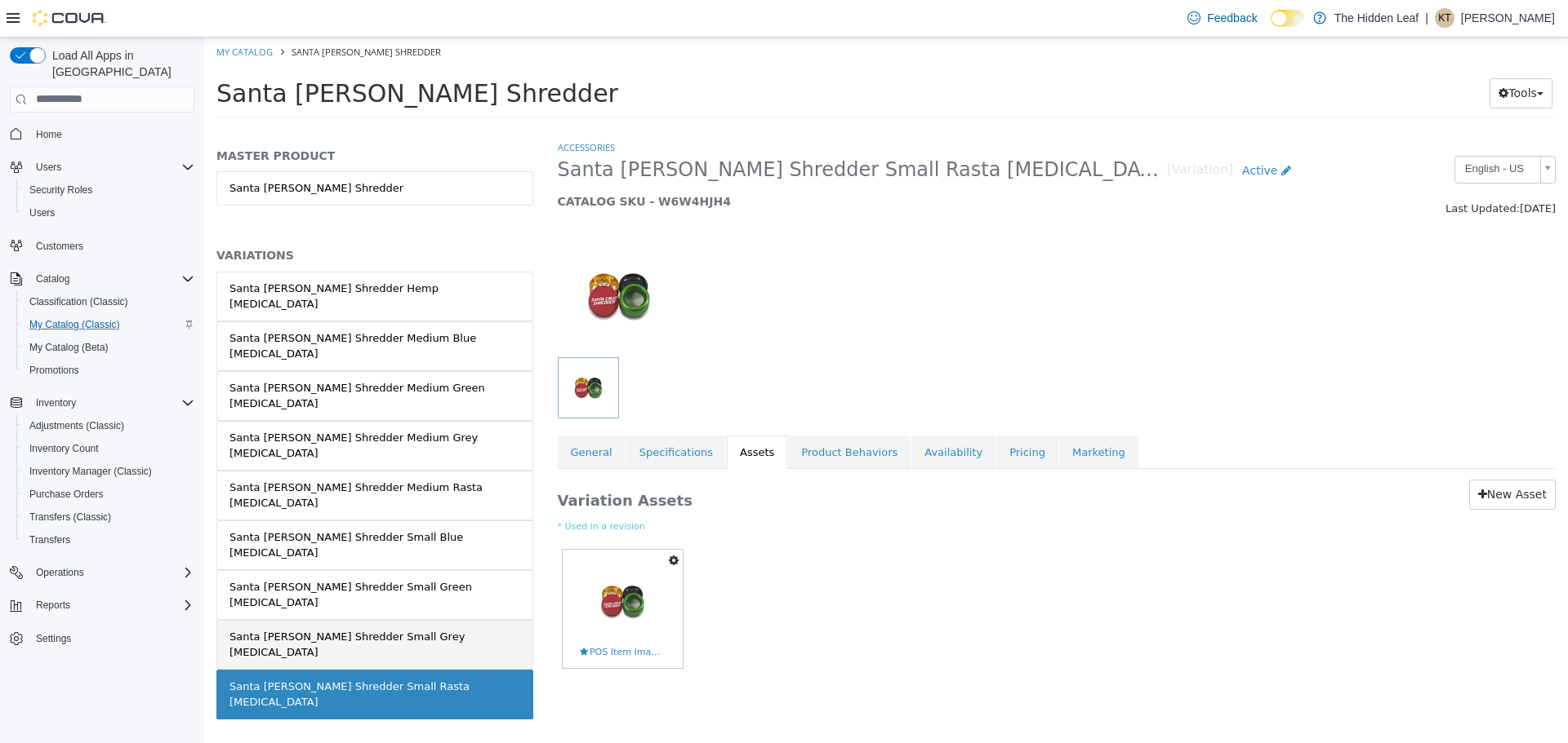
click at [415, 629] on div "Santa Cruz Shredder Small Grey Grinder" at bounding box center [374, 645] width 290 height 32
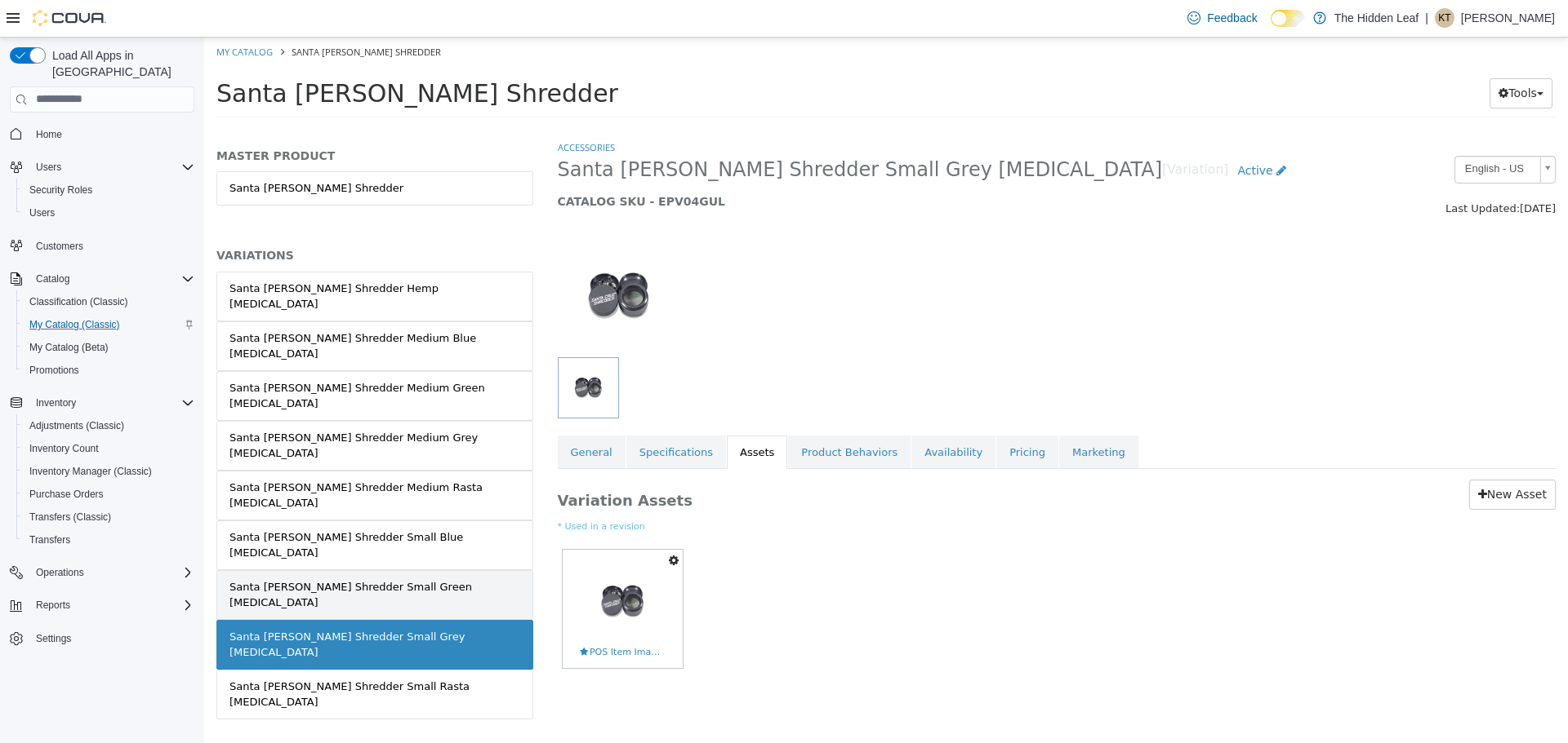
click at [308, 570] on link "Santa Cruz Shredder Small Green Grinder" at bounding box center [374, 595] width 317 height 50
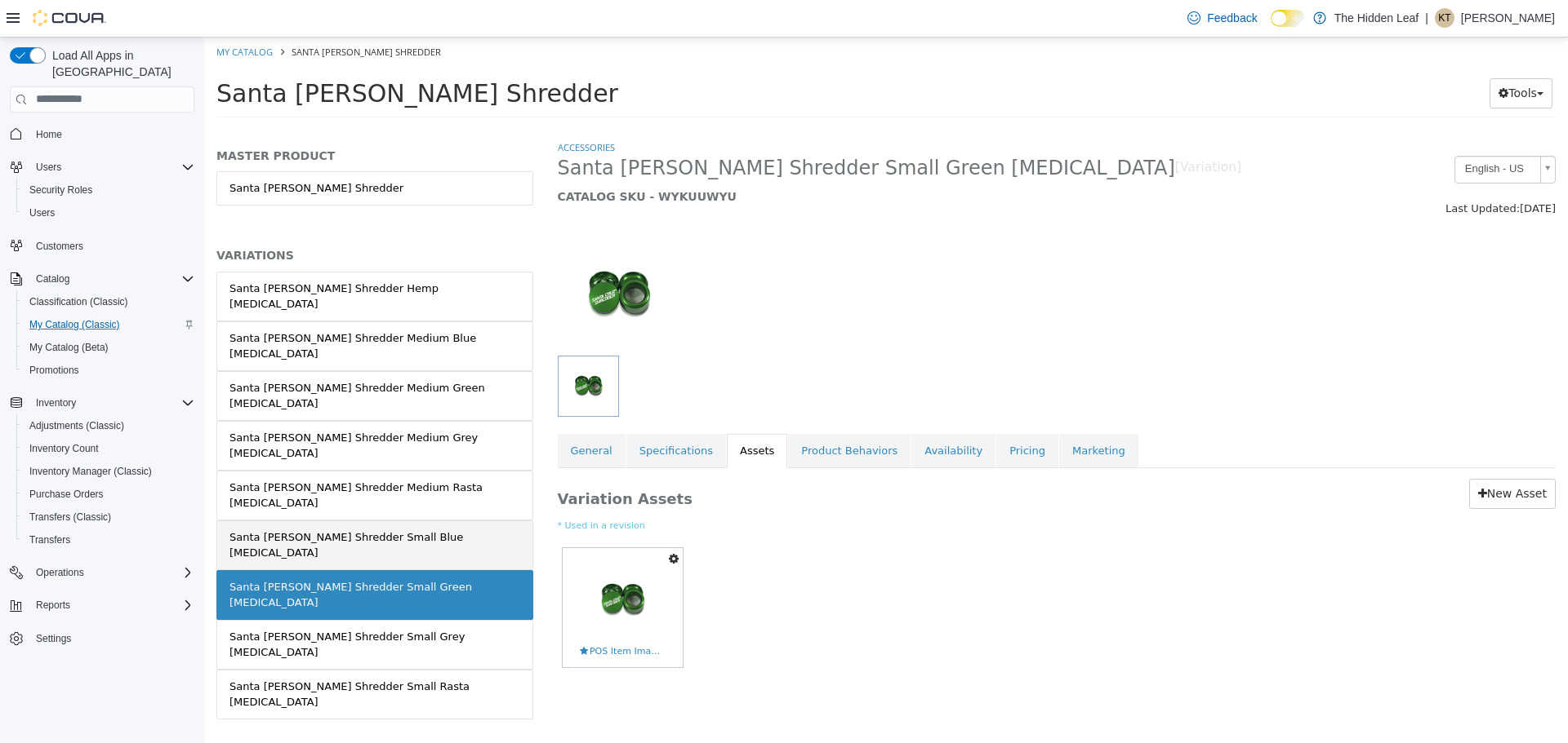
click at [321, 529] on div "Santa Cruz Shredder Small Blue Grinder" at bounding box center [374, 545] width 290 height 32
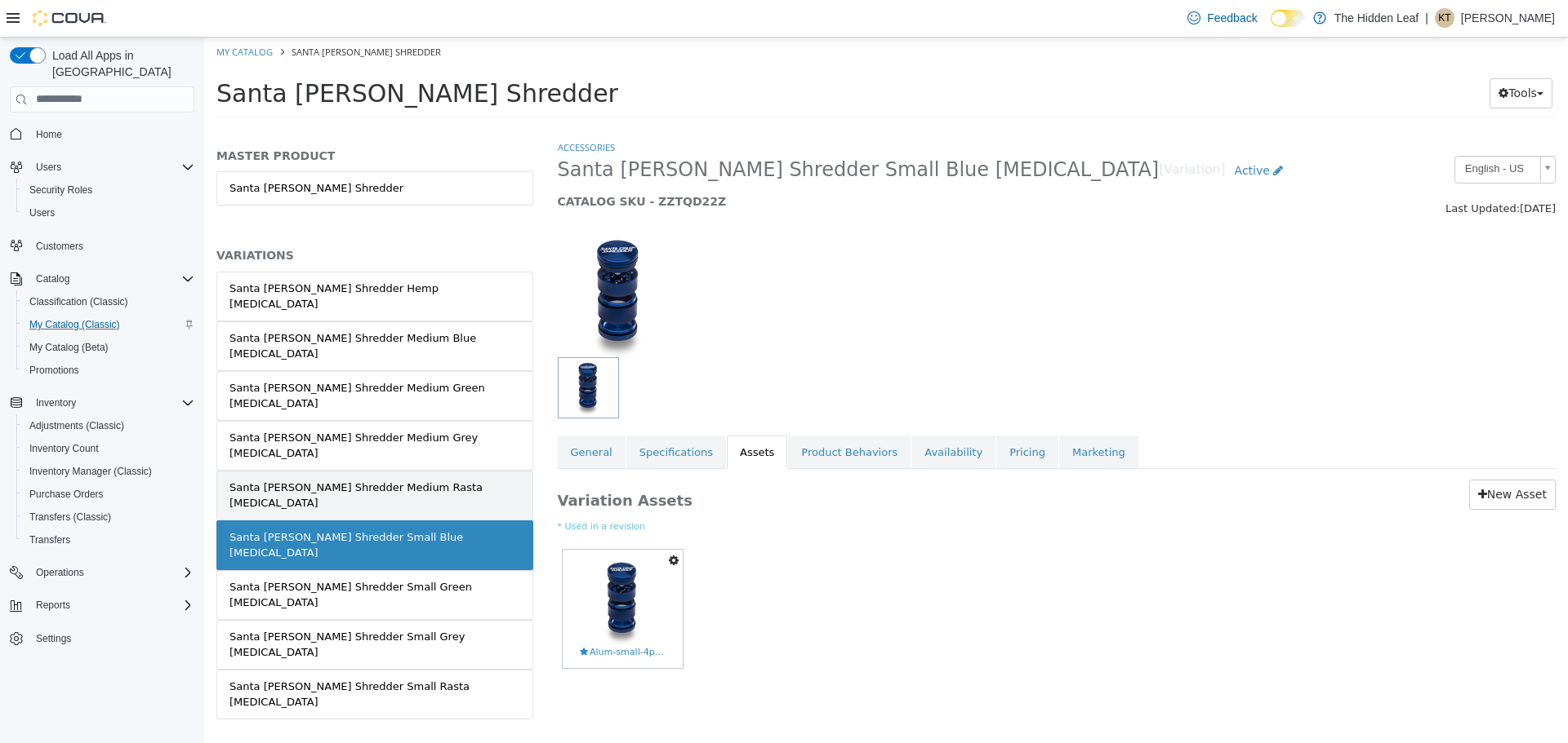
click at [335, 470] on link "Santa Cruz Shredder Medium Rasta Grinder" at bounding box center [374, 495] width 317 height 50
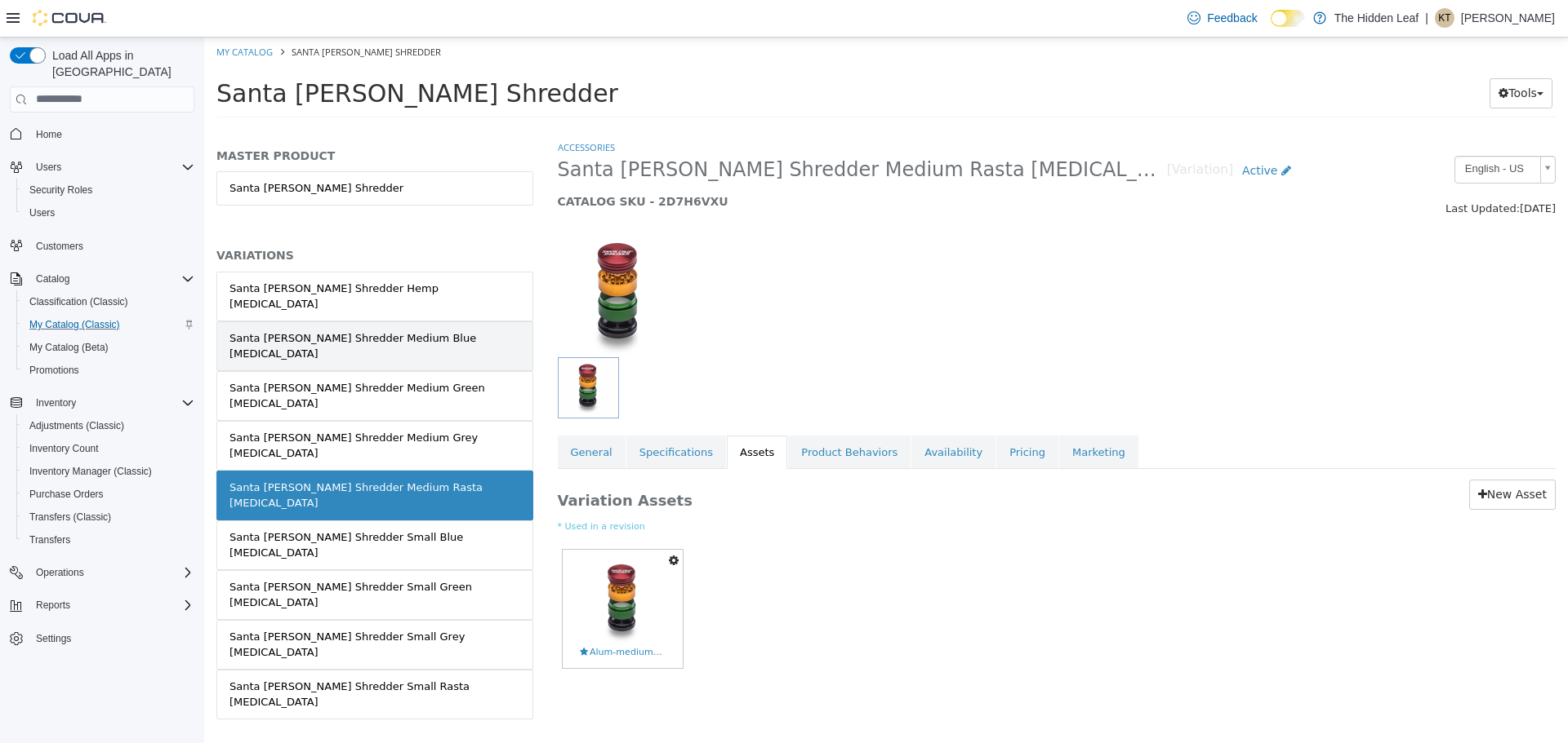
click at [363, 330] on link "Santa Cruz Shredder Medium Blue Grinder" at bounding box center [374, 346] width 317 height 50
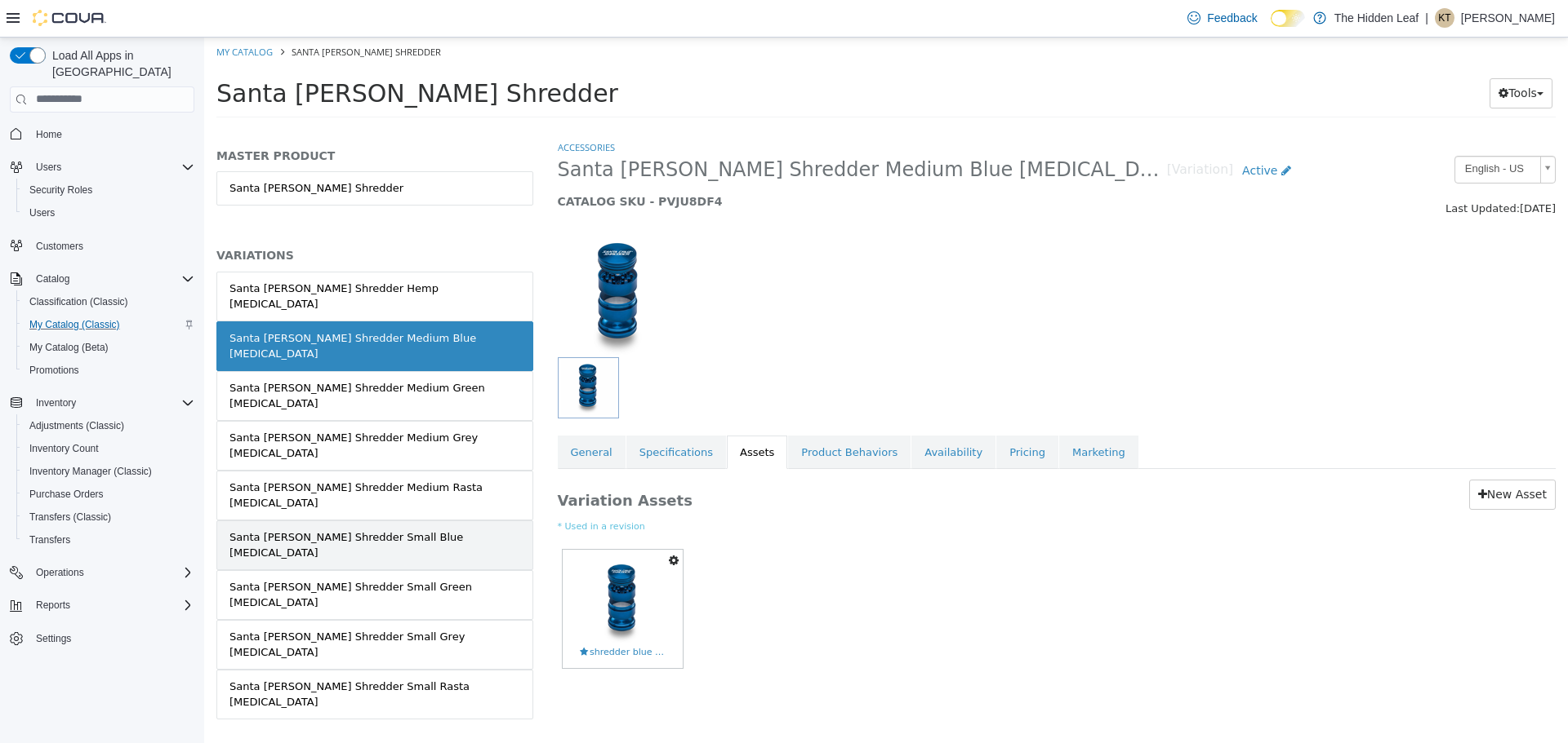
click at [357, 529] on div "Santa Cruz Shredder Small Blue Grinder" at bounding box center [374, 545] width 290 height 32
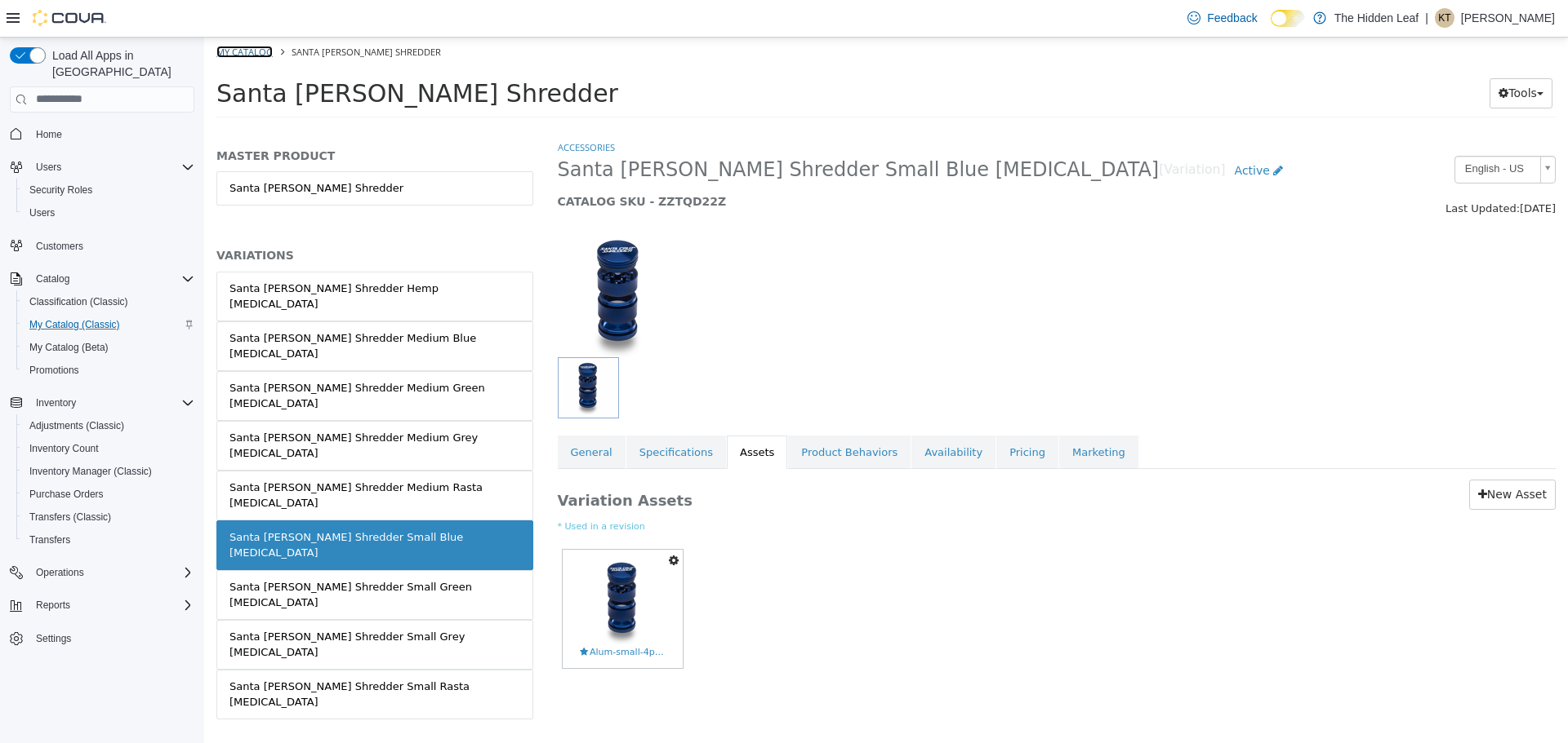
click at [270, 48] on link "My Catalog" at bounding box center [244, 51] width 56 height 13
select select "**********"
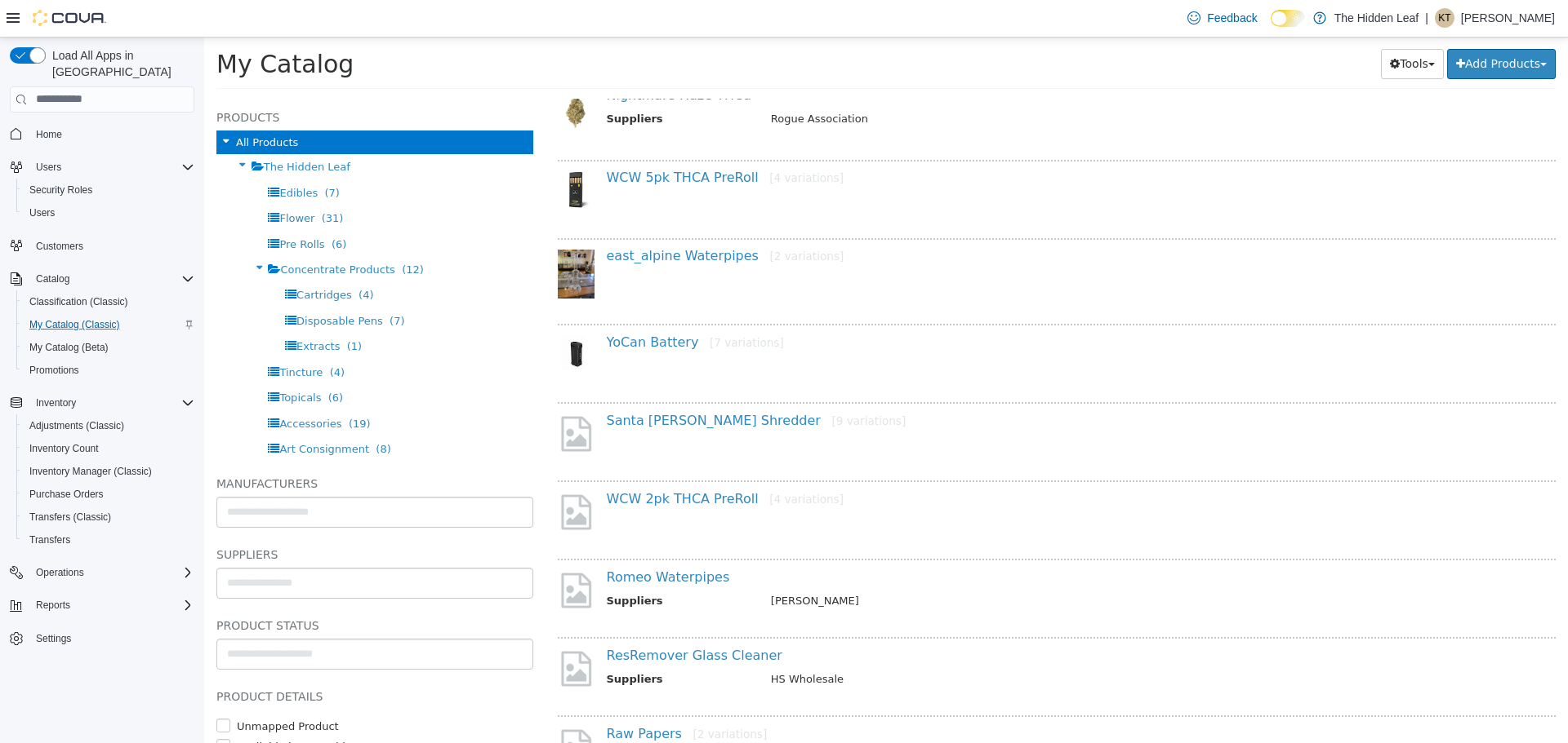
scroll to position [734, 0]
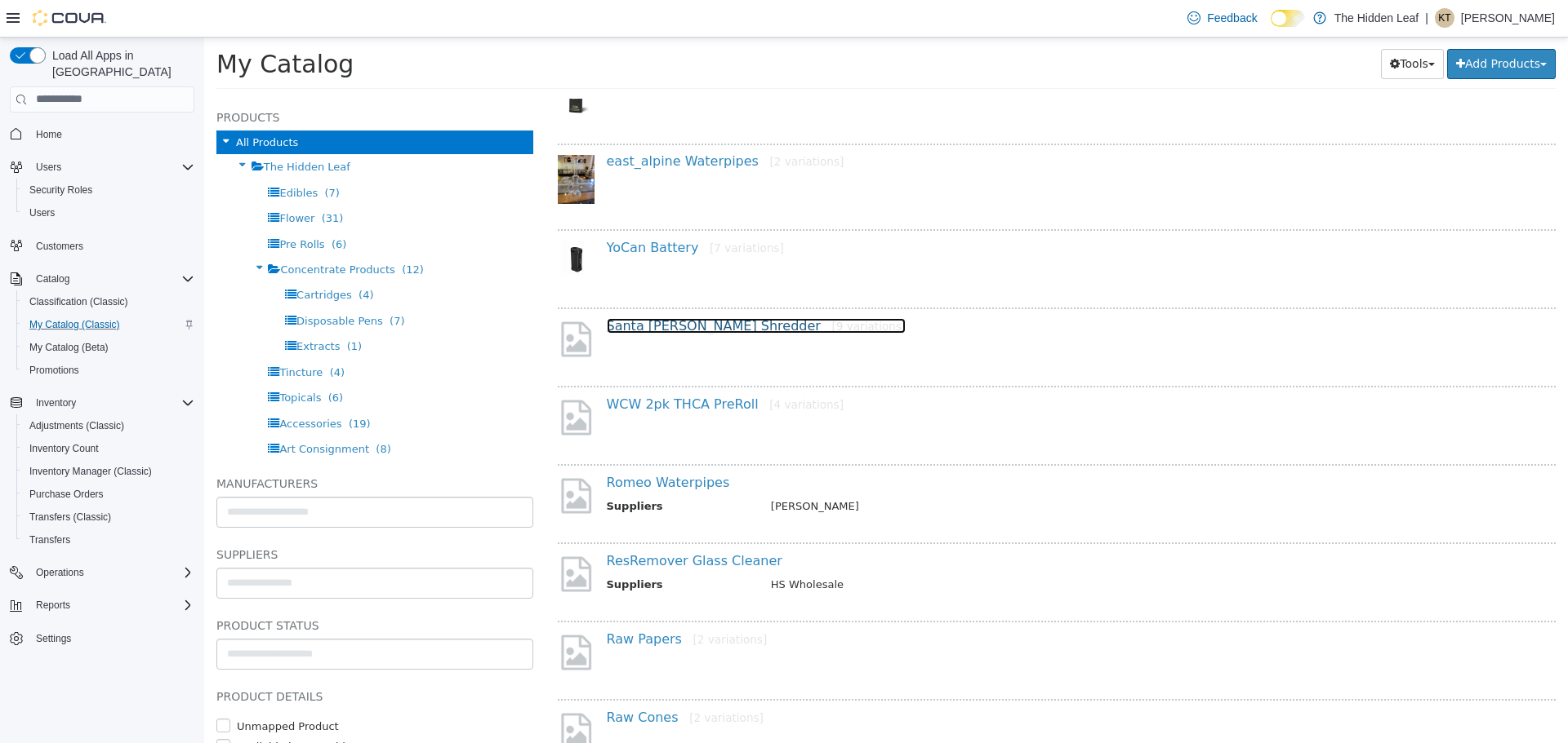
click at [630, 328] on link "Santa Cruz Shredder [9 variations]" at bounding box center [756, 324] width 299 height 15
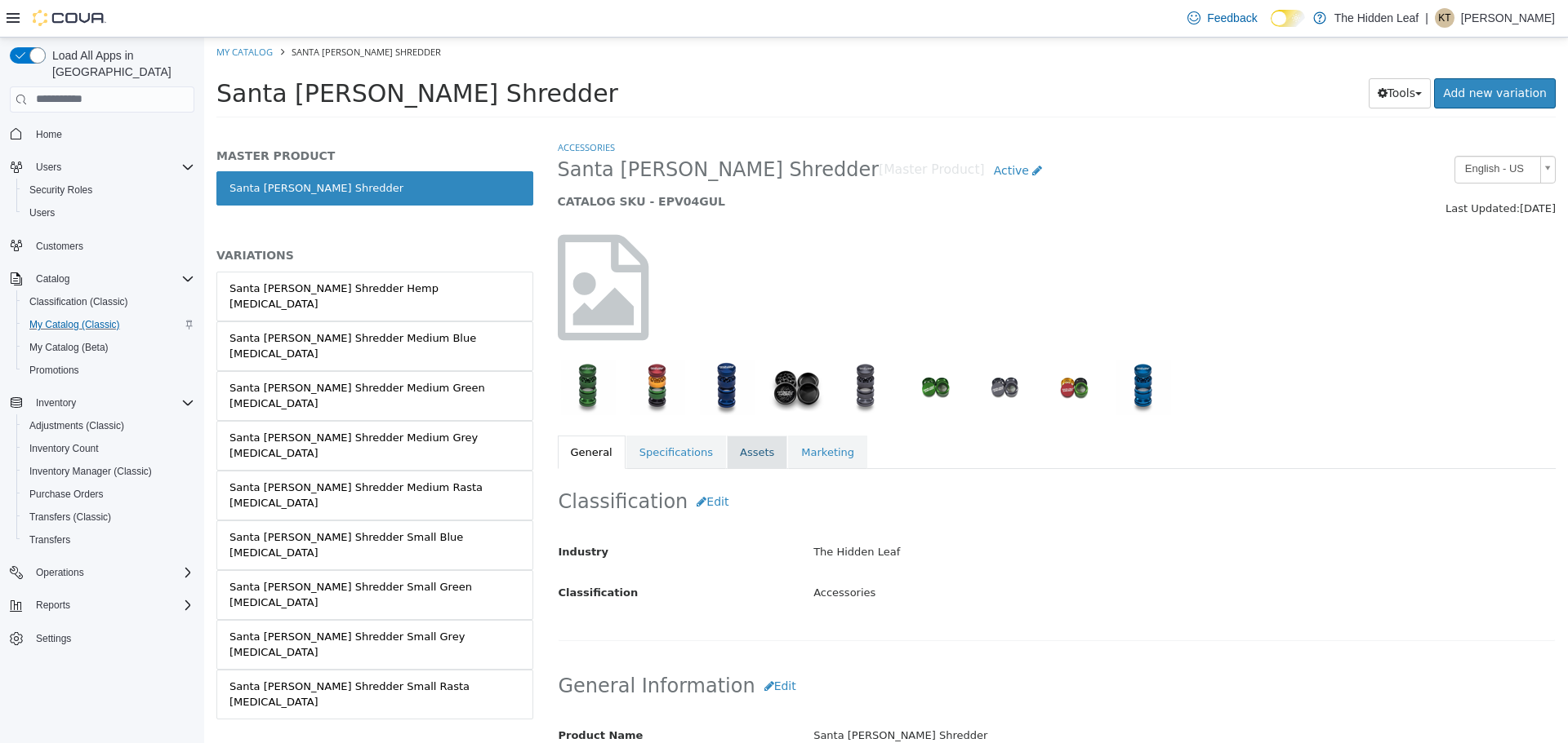
click at [731, 443] on link "Assets" at bounding box center [757, 452] width 61 height 34
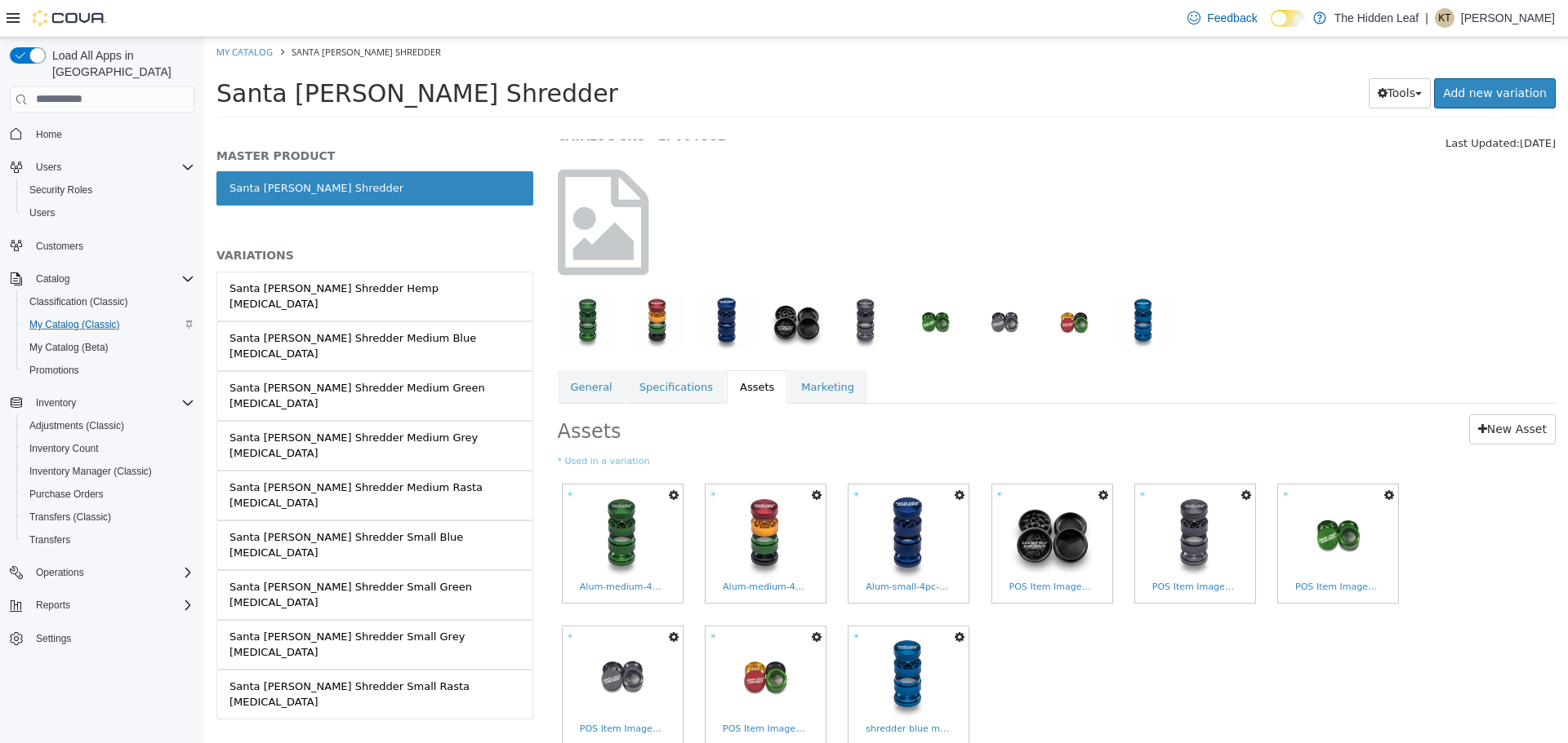
scroll to position [141, 0]
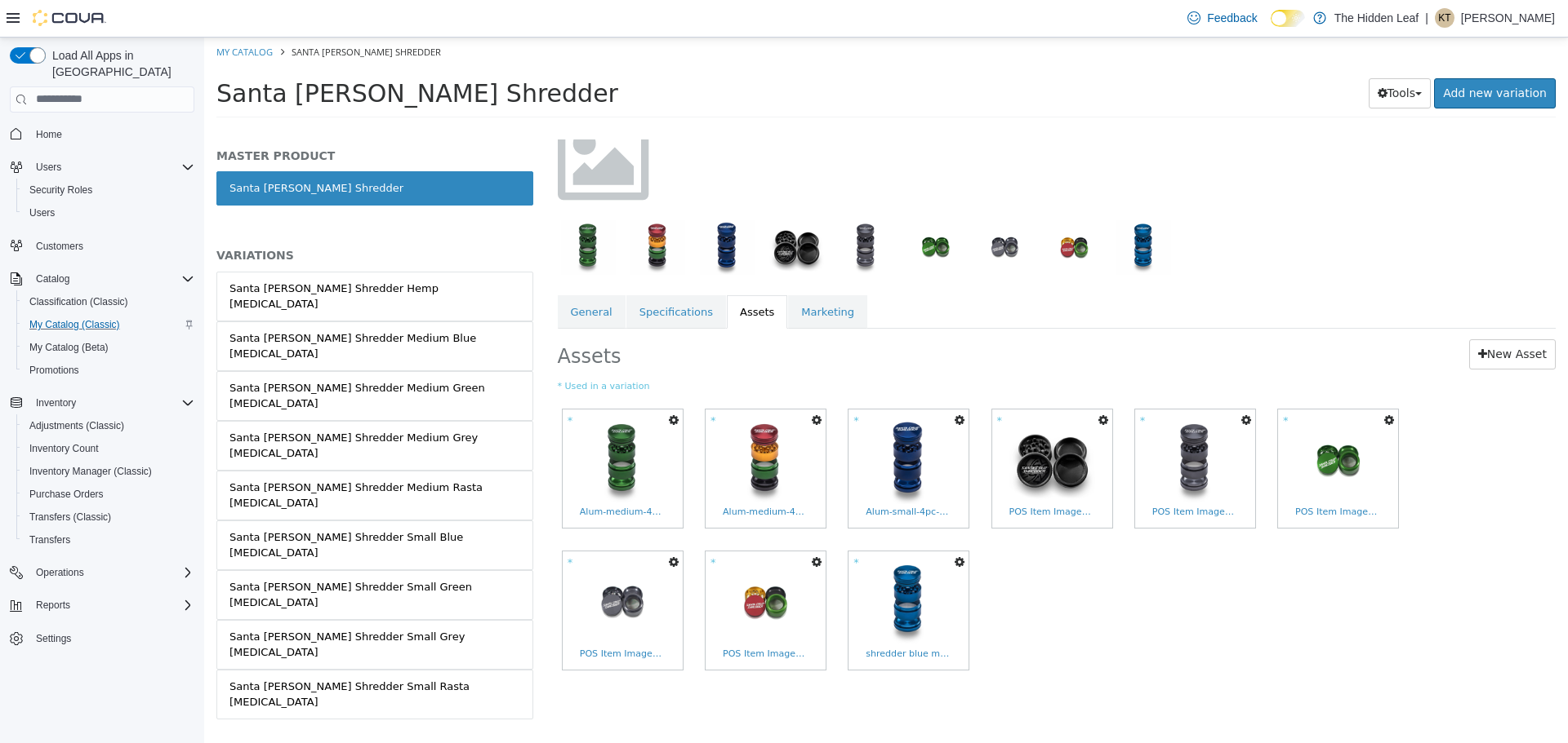
click at [818, 559] on icon "button" at bounding box center [816, 561] width 10 height 12
click at [771, 607] on link "Set As Hero Shot" at bounding box center [756, 612] width 138 height 22
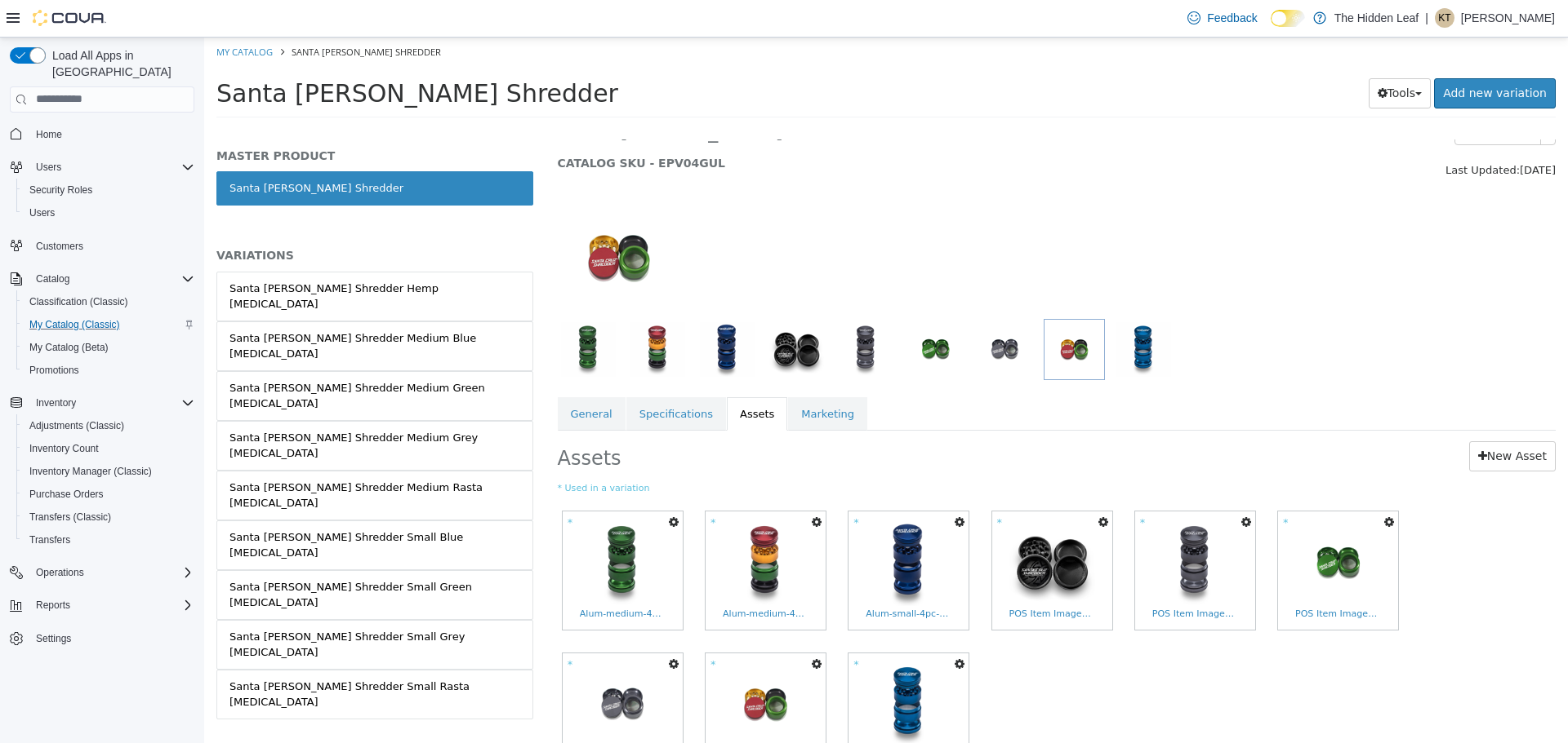
scroll to position [0, 0]
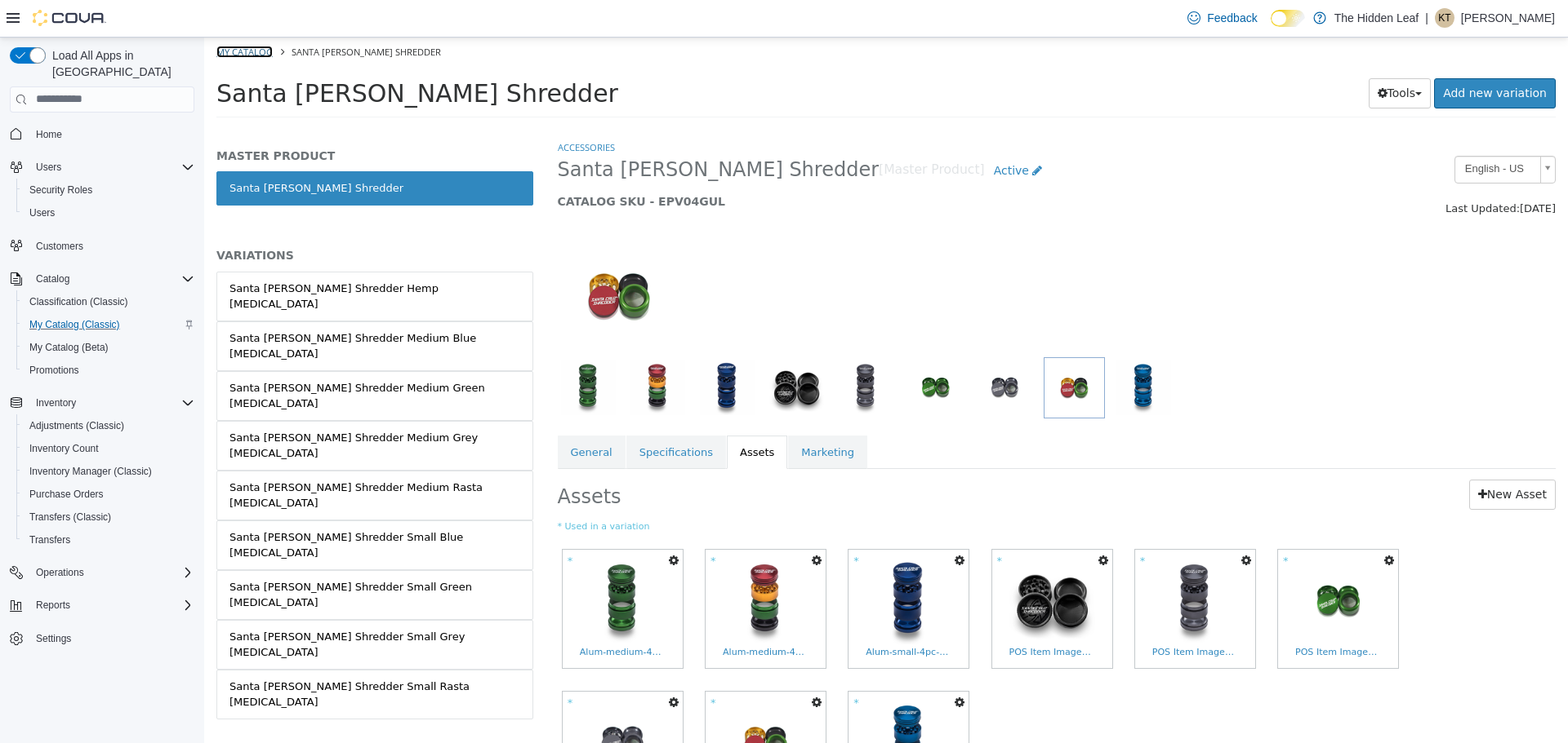
click at [251, 50] on link "My Catalog" at bounding box center [244, 51] width 56 height 13
select select "**********"
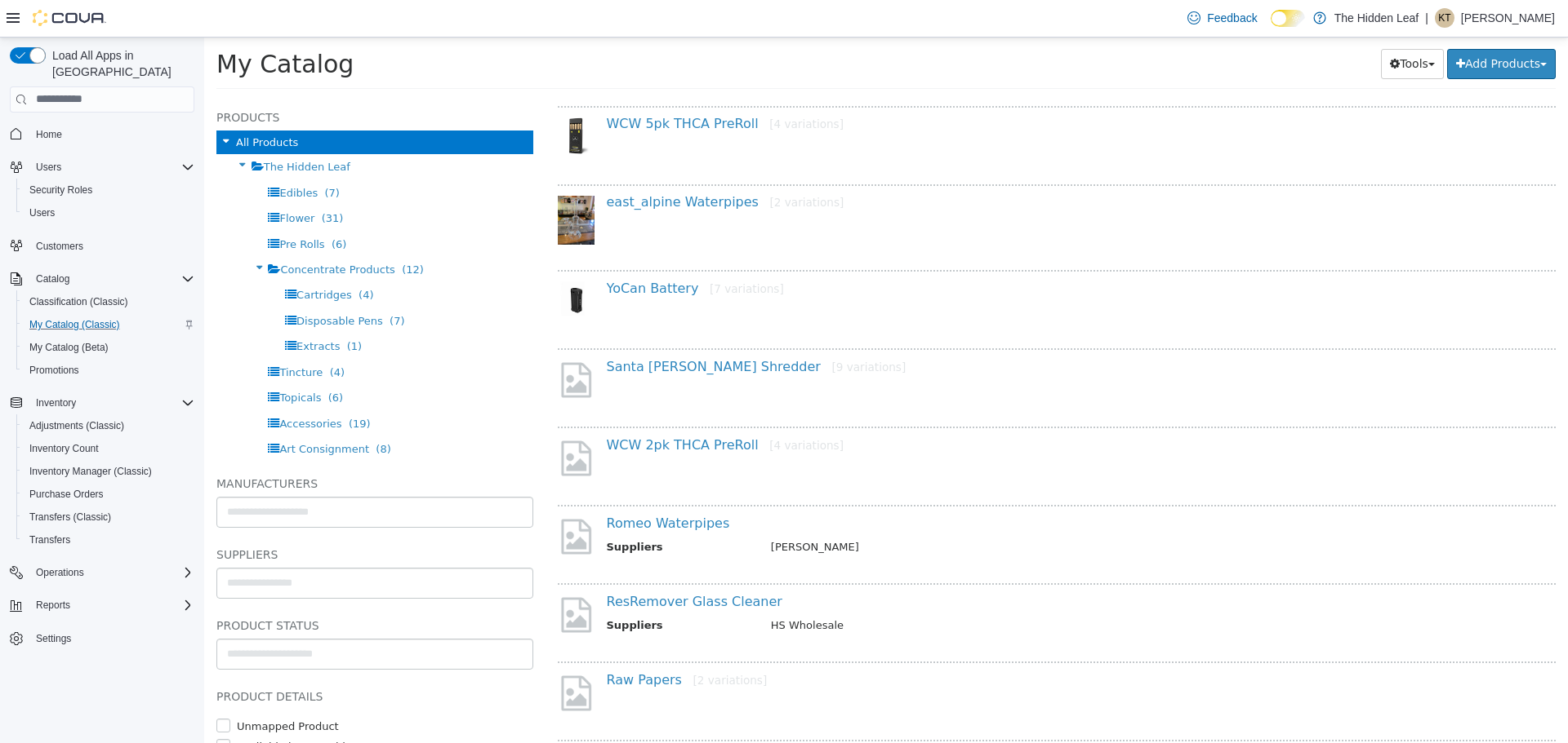
scroll to position [734, 0]
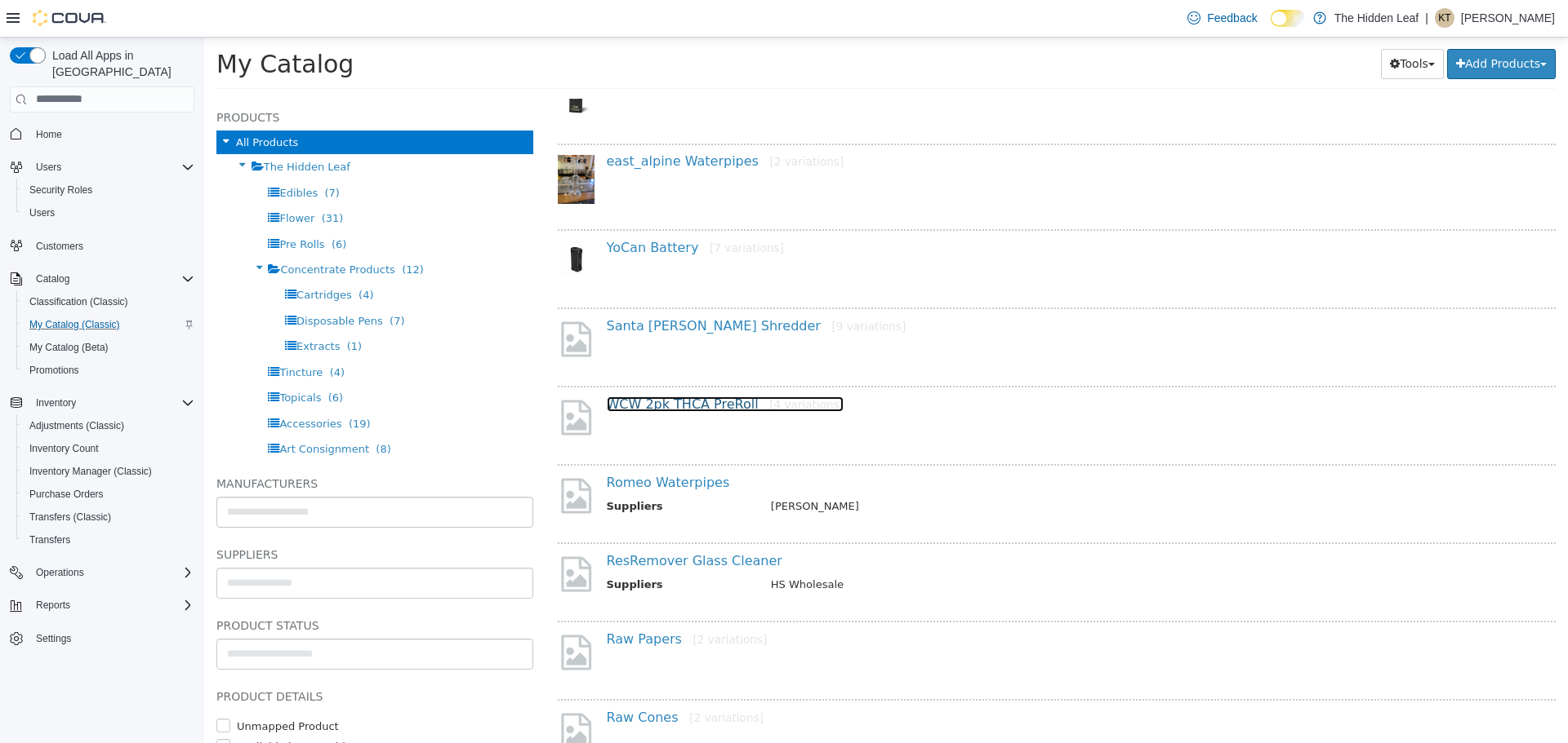
click at [692, 407] on link "WCW 2pk THCA PreRoll [4 variations]" at bounding box center [725, 403] width 237 height 15
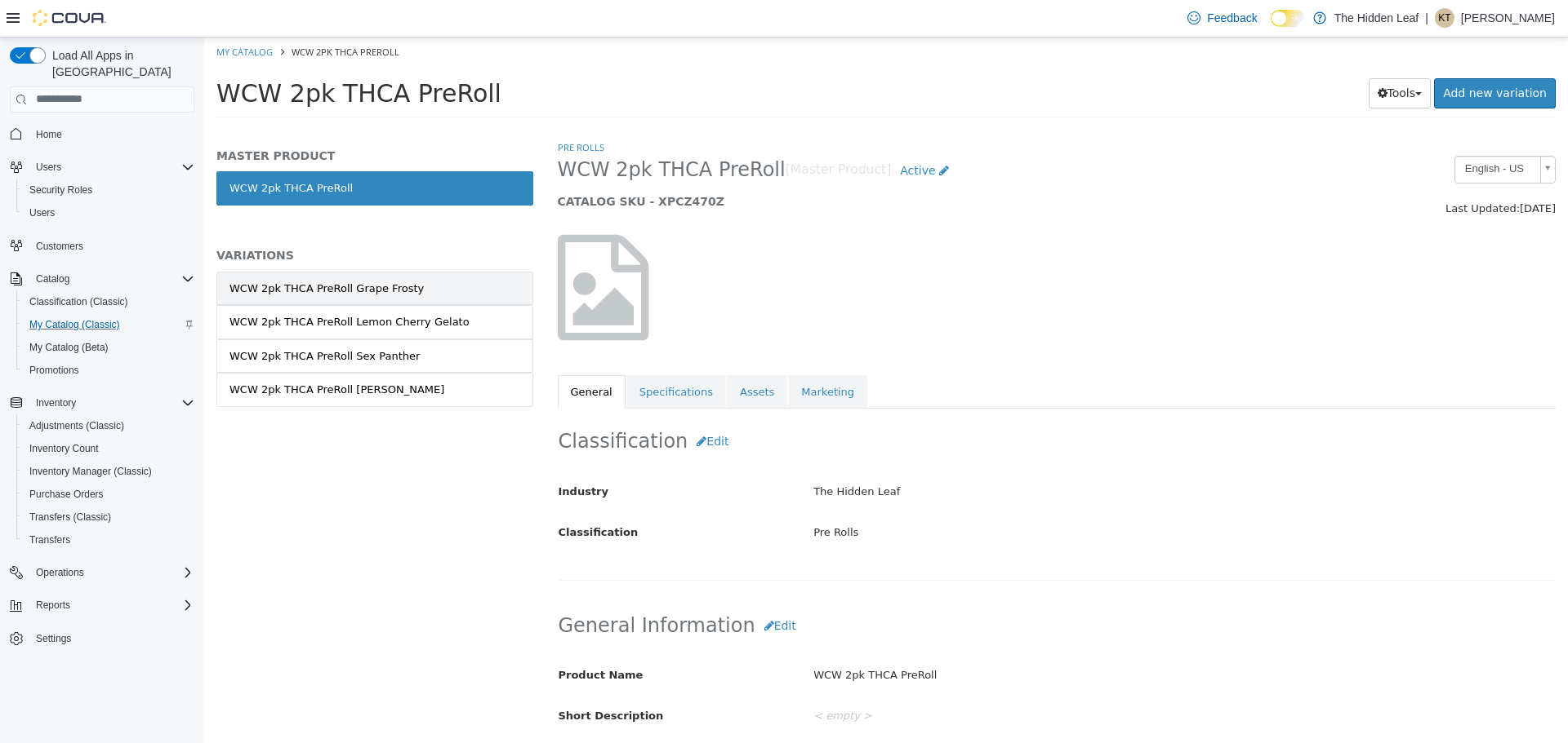
click at [424, 293] on link "WCW 2pk THCA PreRoll Grape Frosty" at bounding box center [374, 288] width 317 height 34
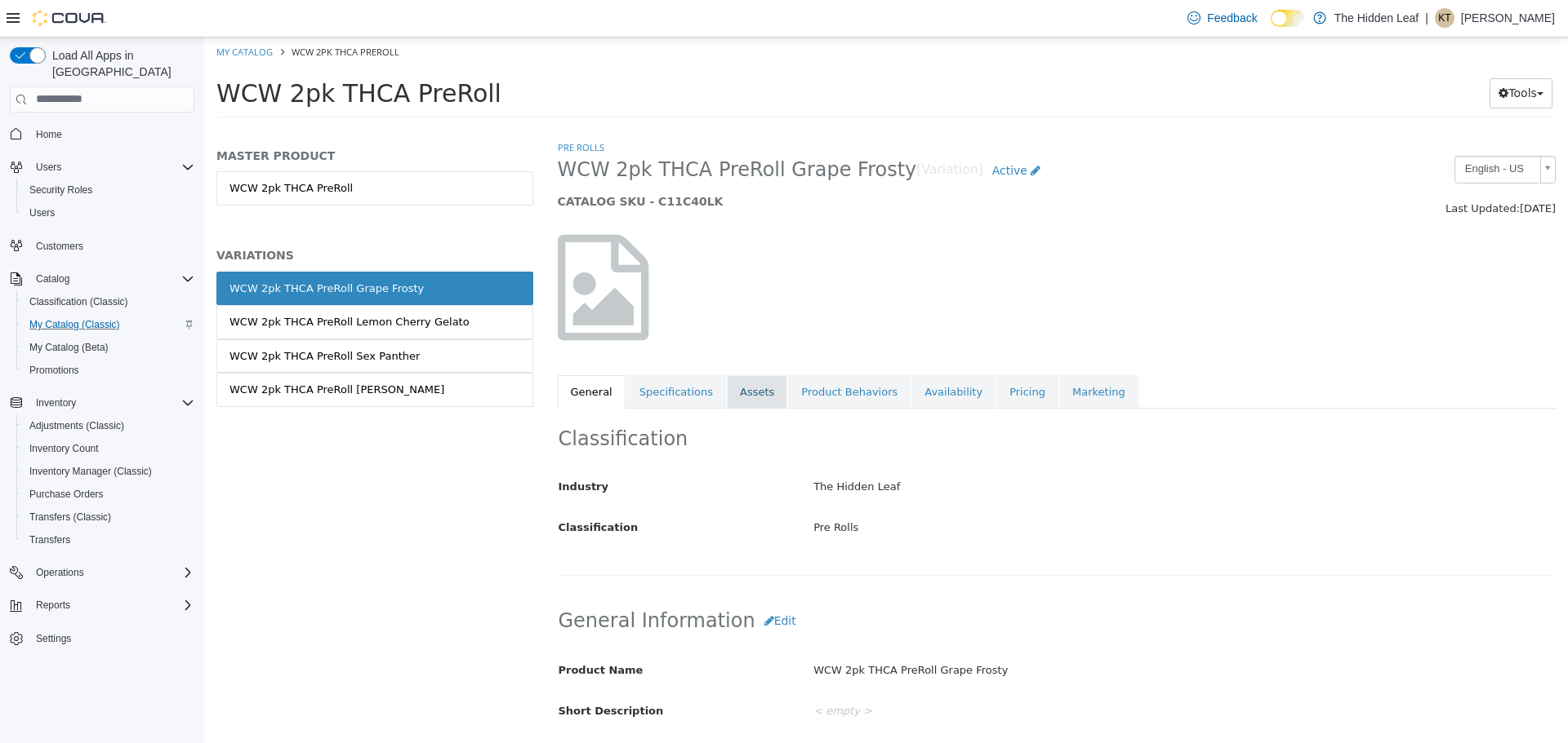
click at [750, 397] on link "Assets" at bounding box center [757, 391] width 61 height 34
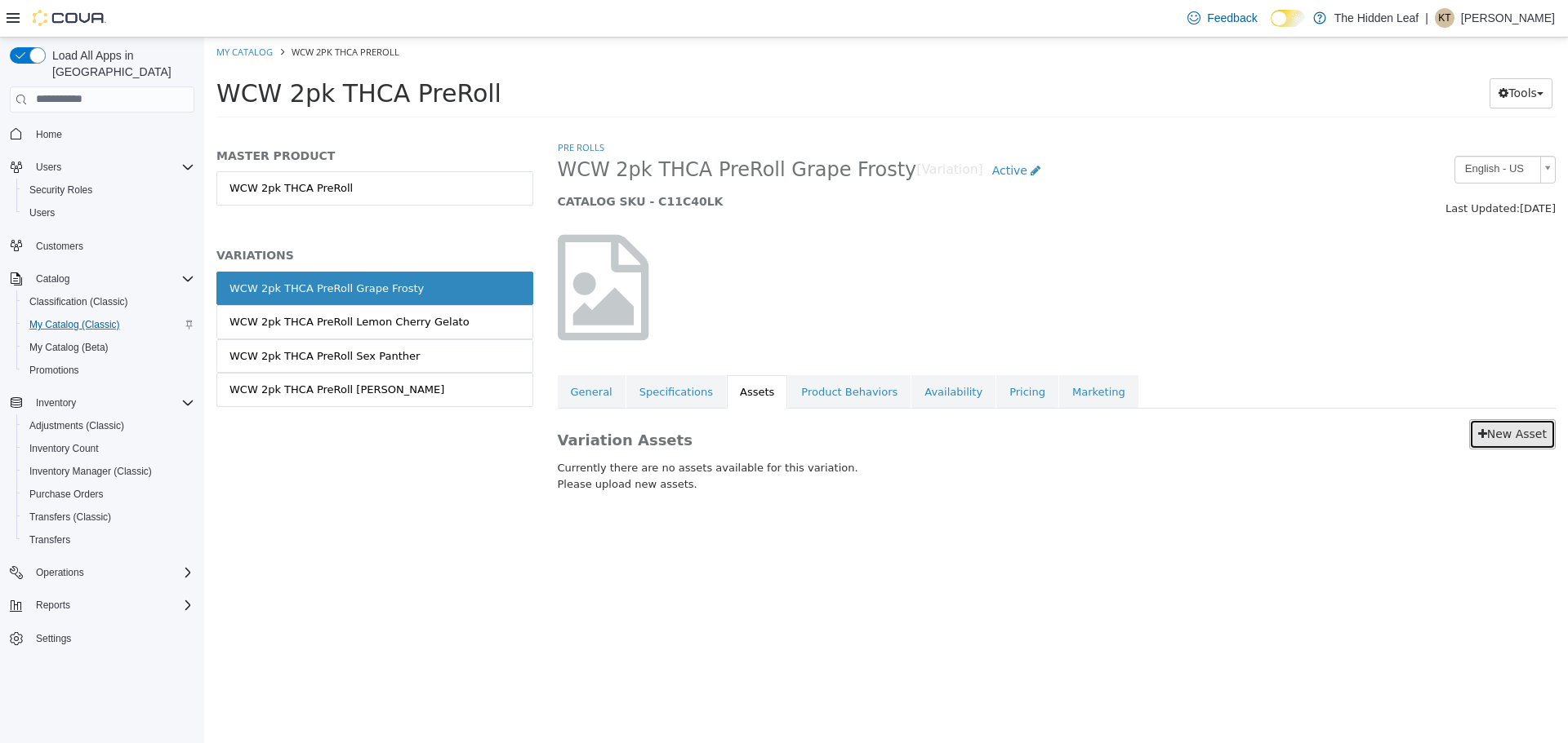
click at [1523, 432] on link "New Asset" at bounding box center [1512, 434] width 87 height 30
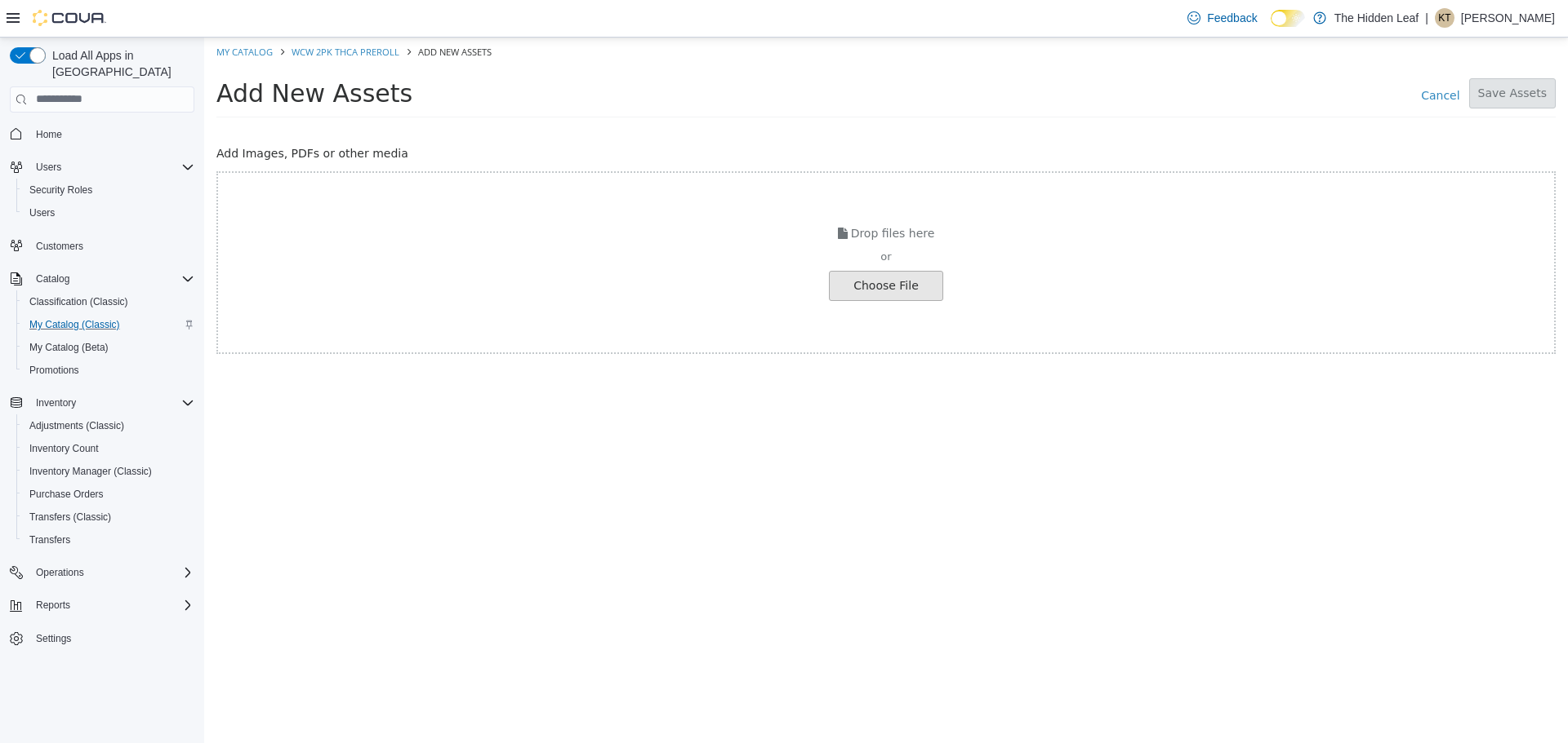
click at [897, 291] on input "file" at bounding box center [31, 285] width 1823 height 29
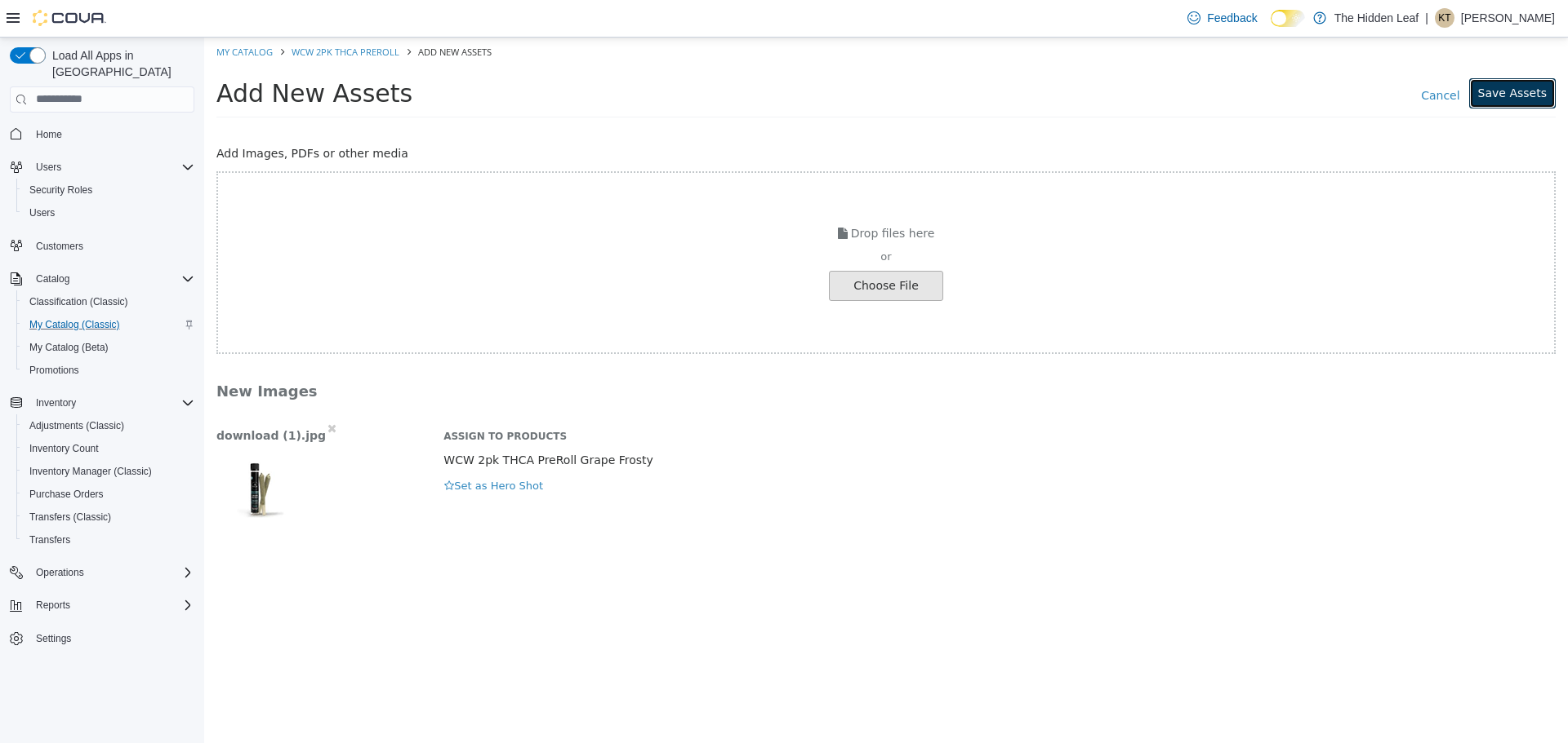
click at [1504, 93] on button "Save Assets" at bounding box center [1512, 93] width 87 height 30
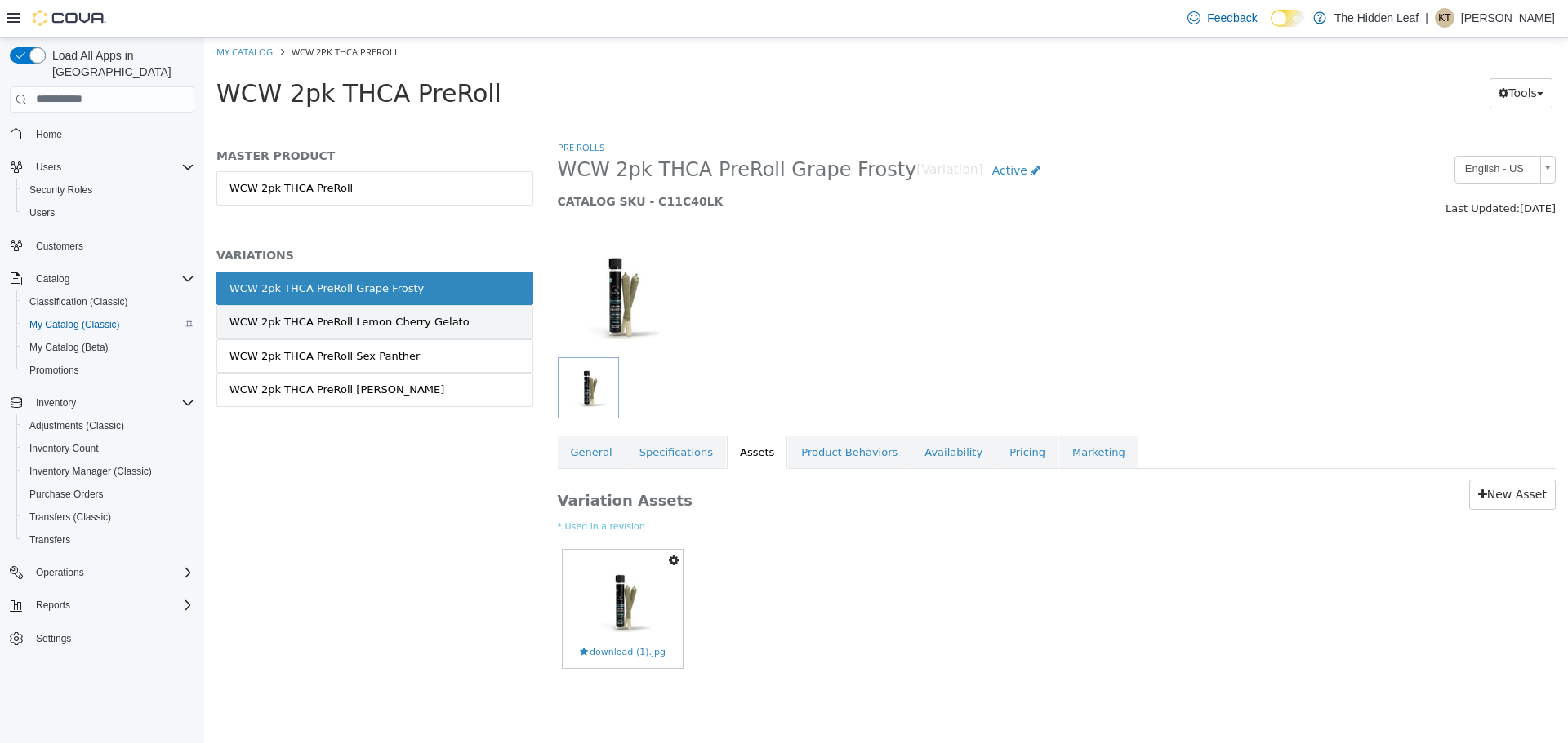
click at [422, 313] on div "WCW 2pk THCA PreRoll Lemon Cherry Gelato" at bounding box center [349, 321] width 240 height 16
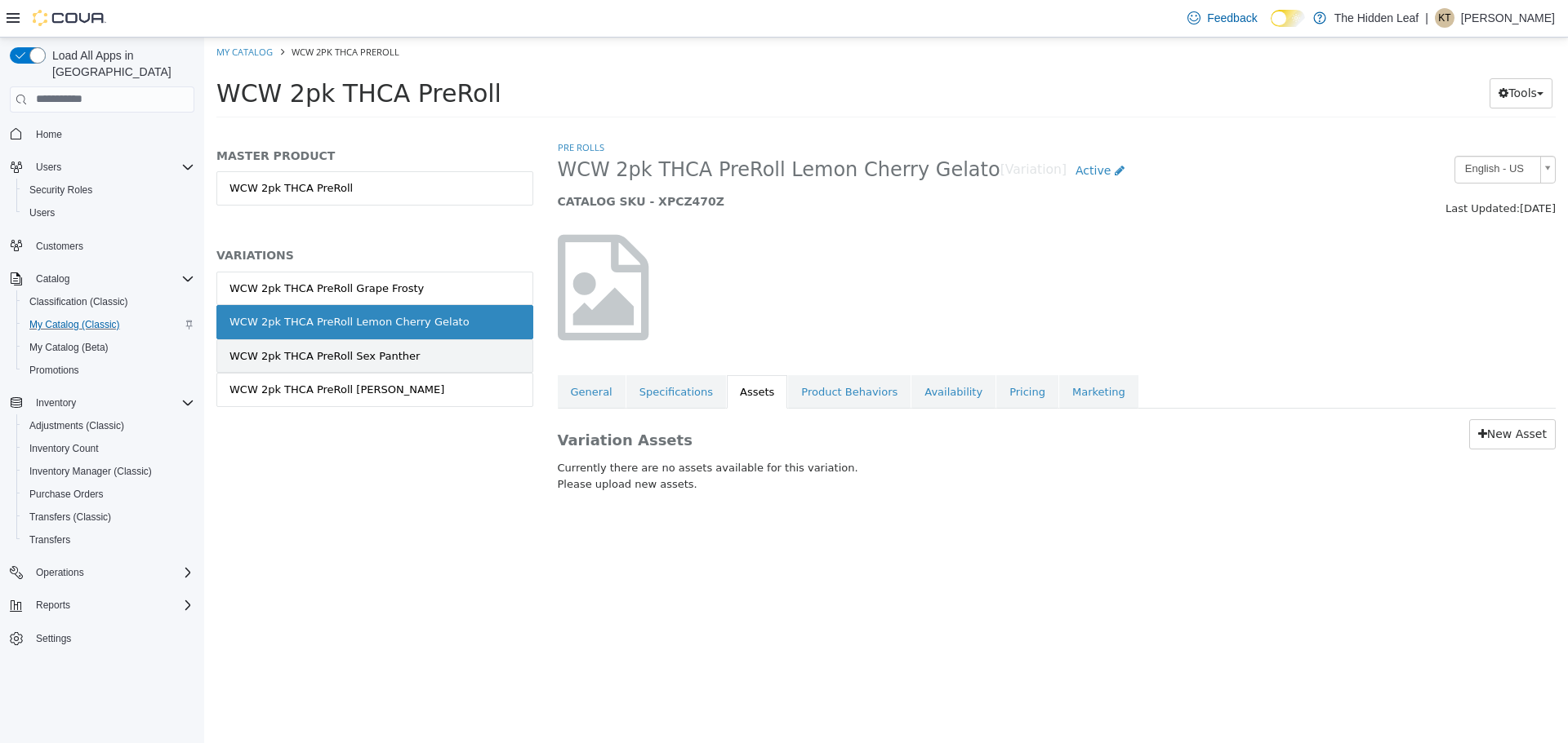
click at [387, 352] on div "WCW 2pk THCA PreRoll Sex Panther" at bounding box center [324, 355] width 190 height 16
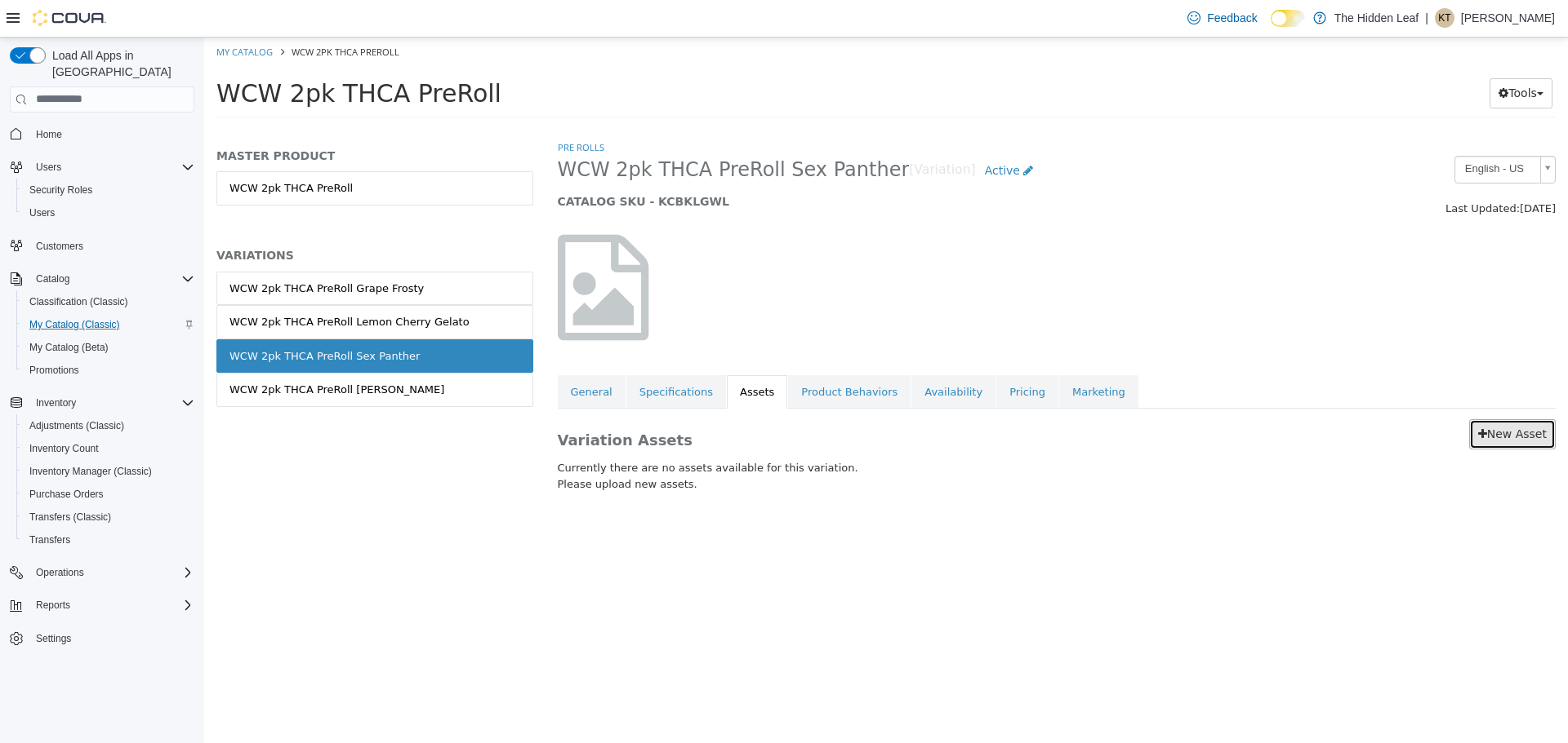
click at [1539, 433] on link "New Asset" at bounding box center [1512, 434] width 87 height 30
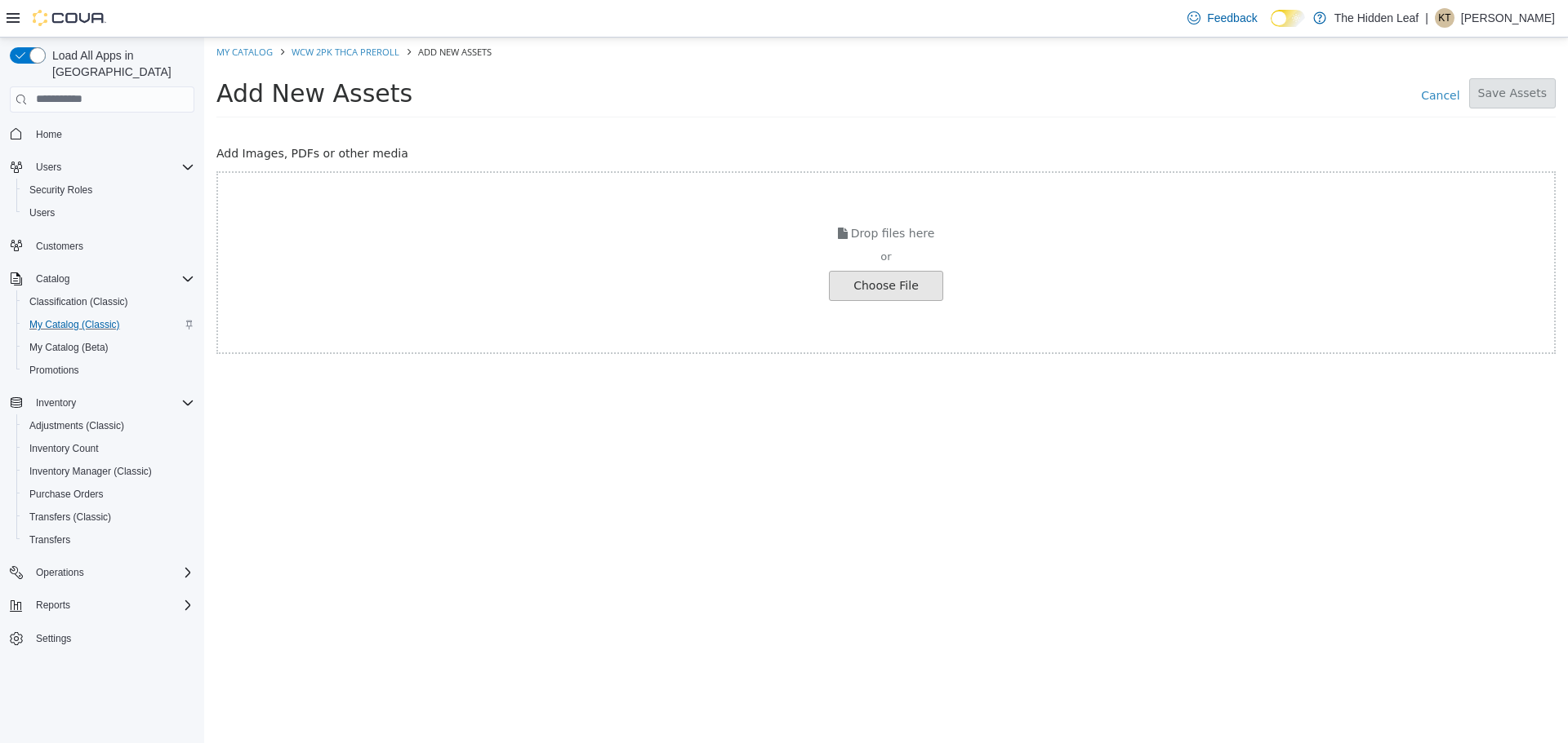
click at [880, 283] on input "file" at bounding box center [31, 285] width 1823 height 29
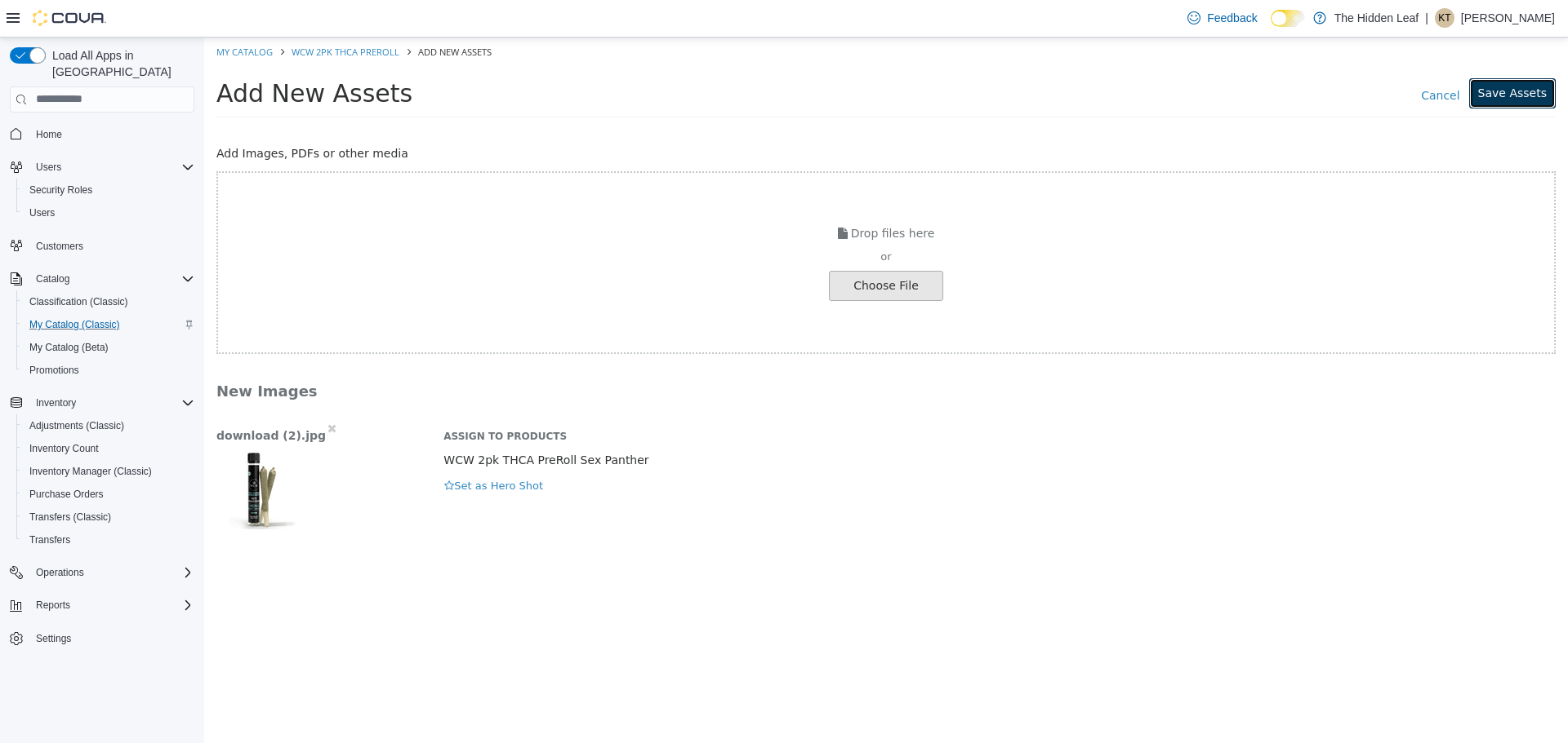
click at [1548, 98] on button "Save Assets" at bounding box center [1512, 93] width 87 height 30
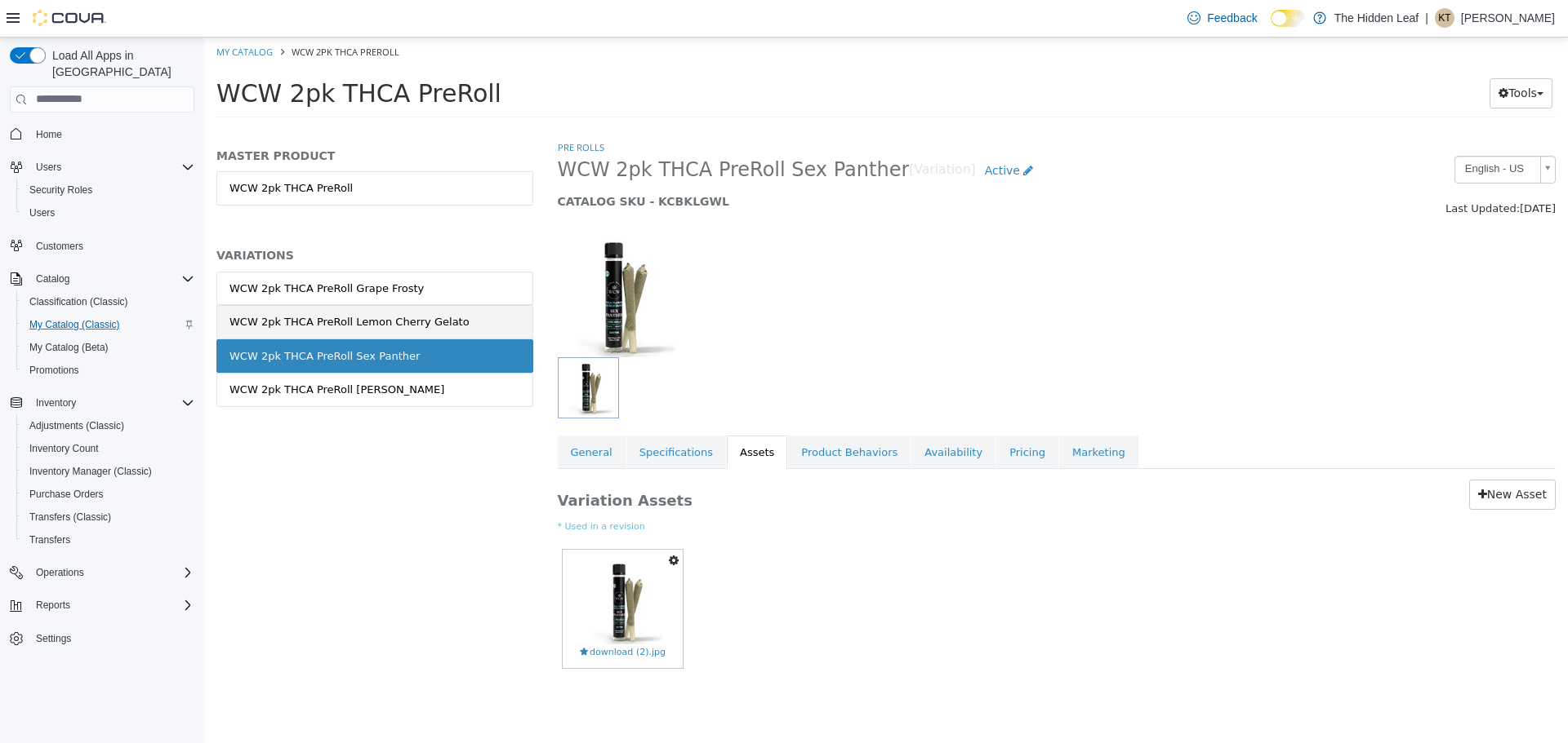
click at [395, 326] on div "WCW 2pk THCA PreRoll Lemon Cherry Gelato" at bounding box center [349, 321] width 240 height 16
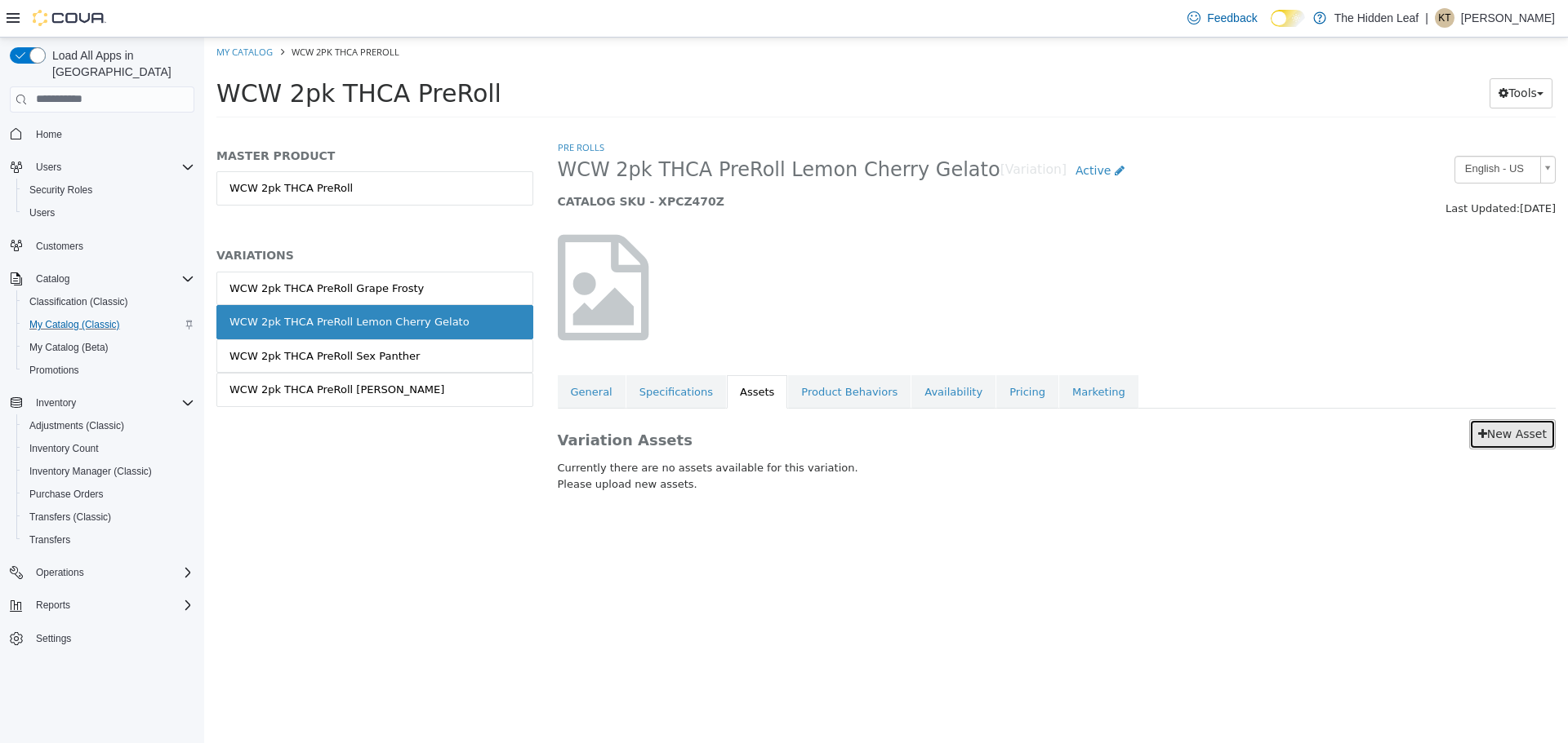
click at [1516, 444] on link "New Asset" at bounding box center [1512, 434] width 87 height 30
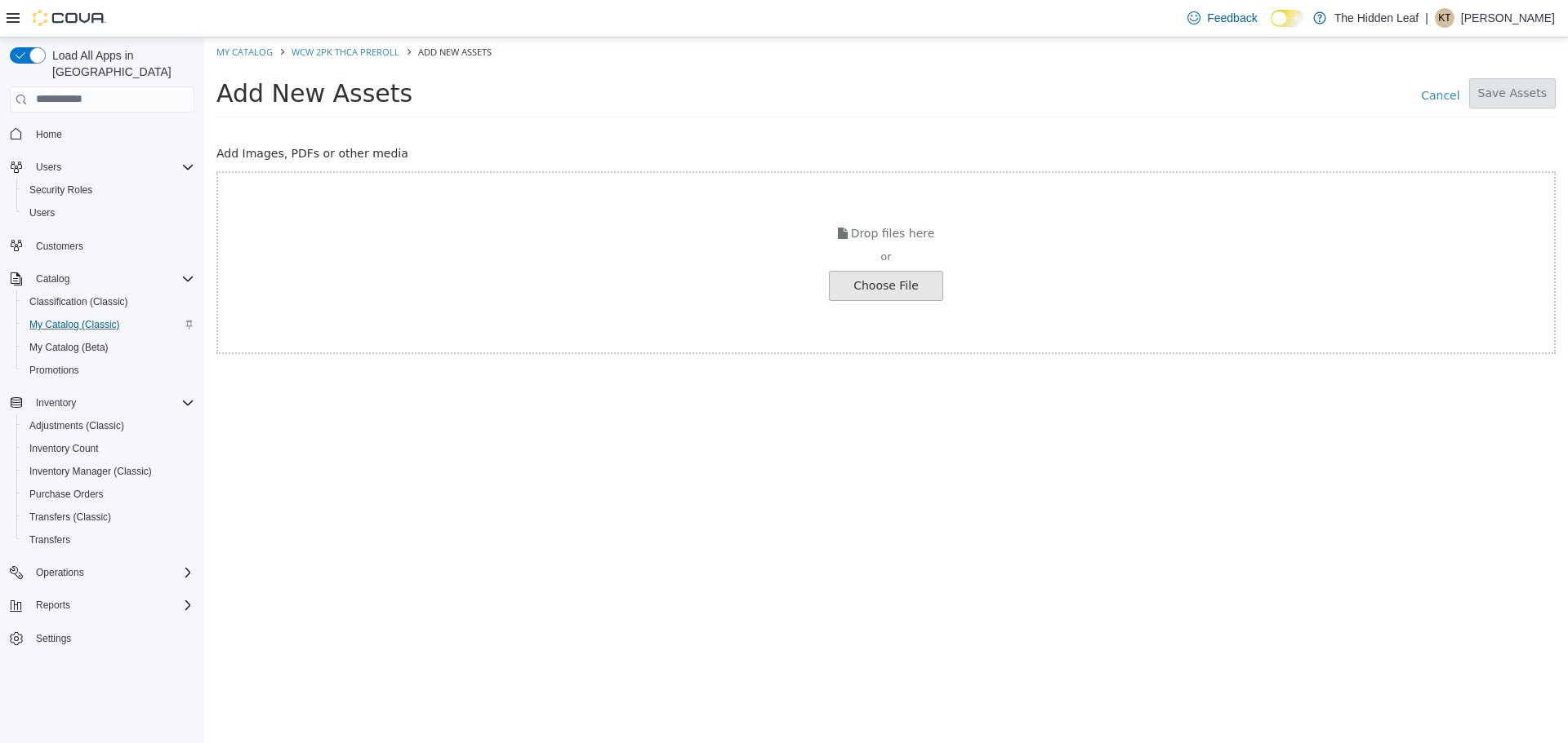
click at [885, 278] on input "file" at bounding box center [31, 285] width 1823 height 29
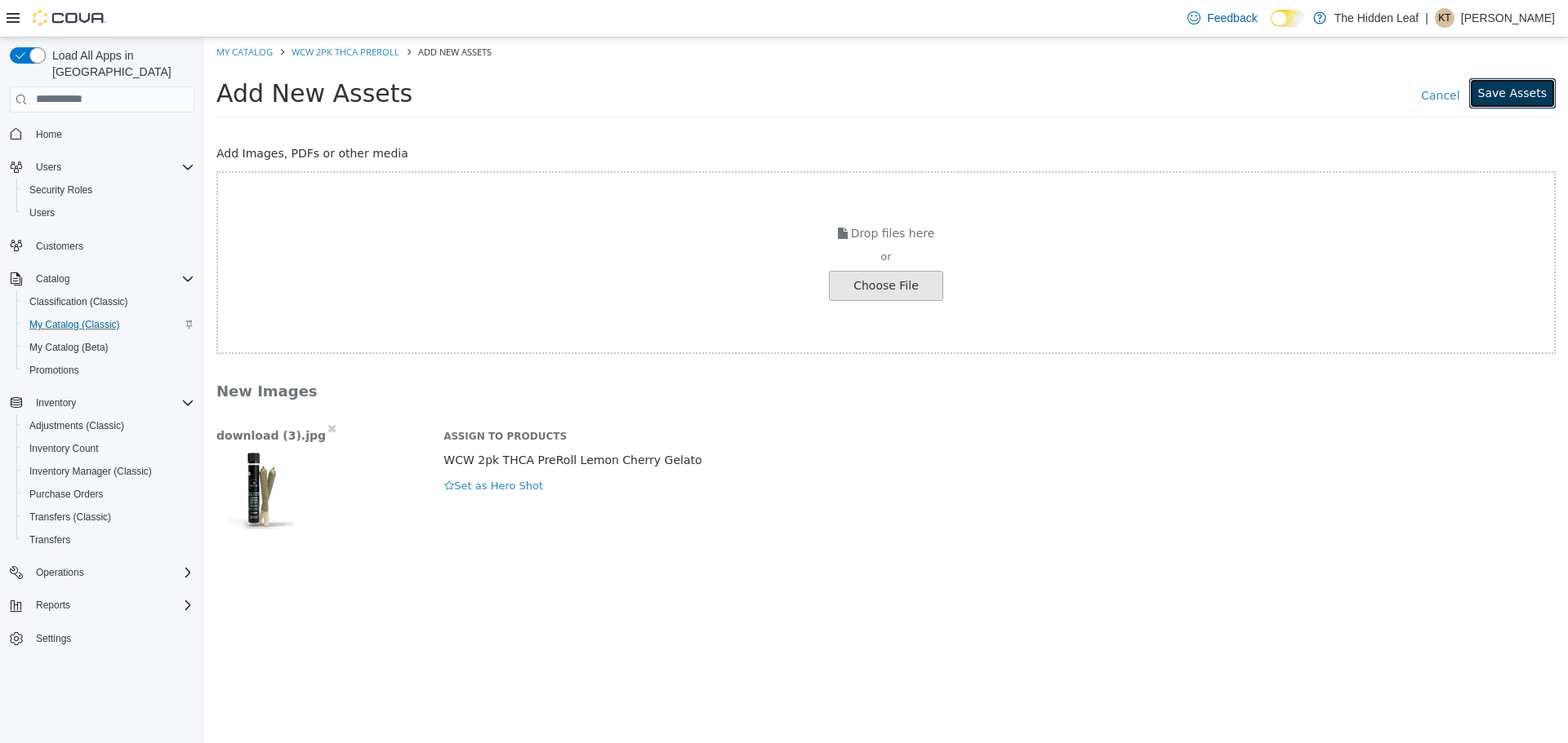
click at [1521, 94] on button "Save Assets" at bounding box center [1512, 93] width 87 height 30
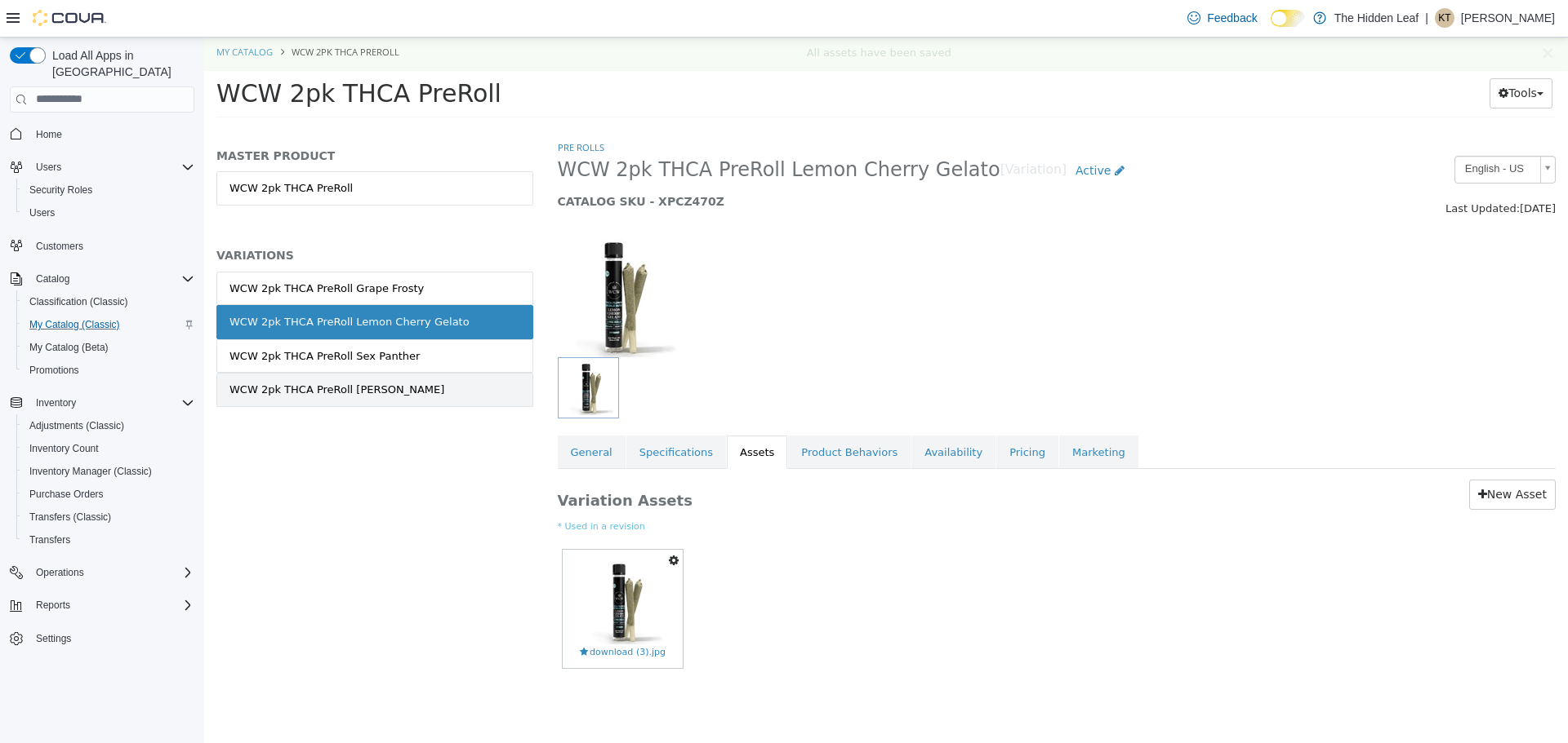
click at [371, 391] on link "WCW 2pk THCA PreRoll Runtz" at bounding box center [374, 389] width 317 height 34
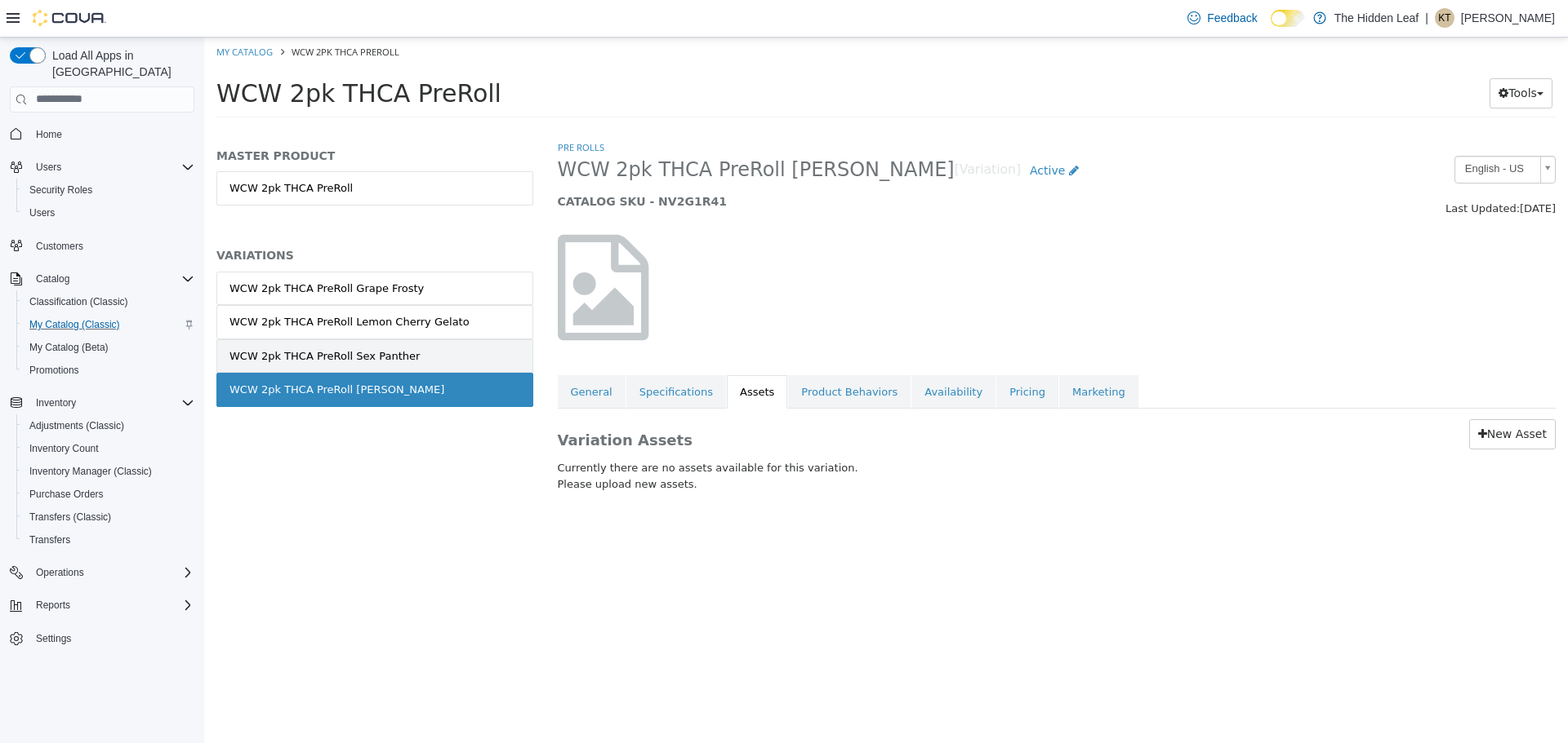
click at [356, 354] on div "WCW 2pk THCA PreRoll Sex Panther" at bounding box center [324, 355] width 190 height 16
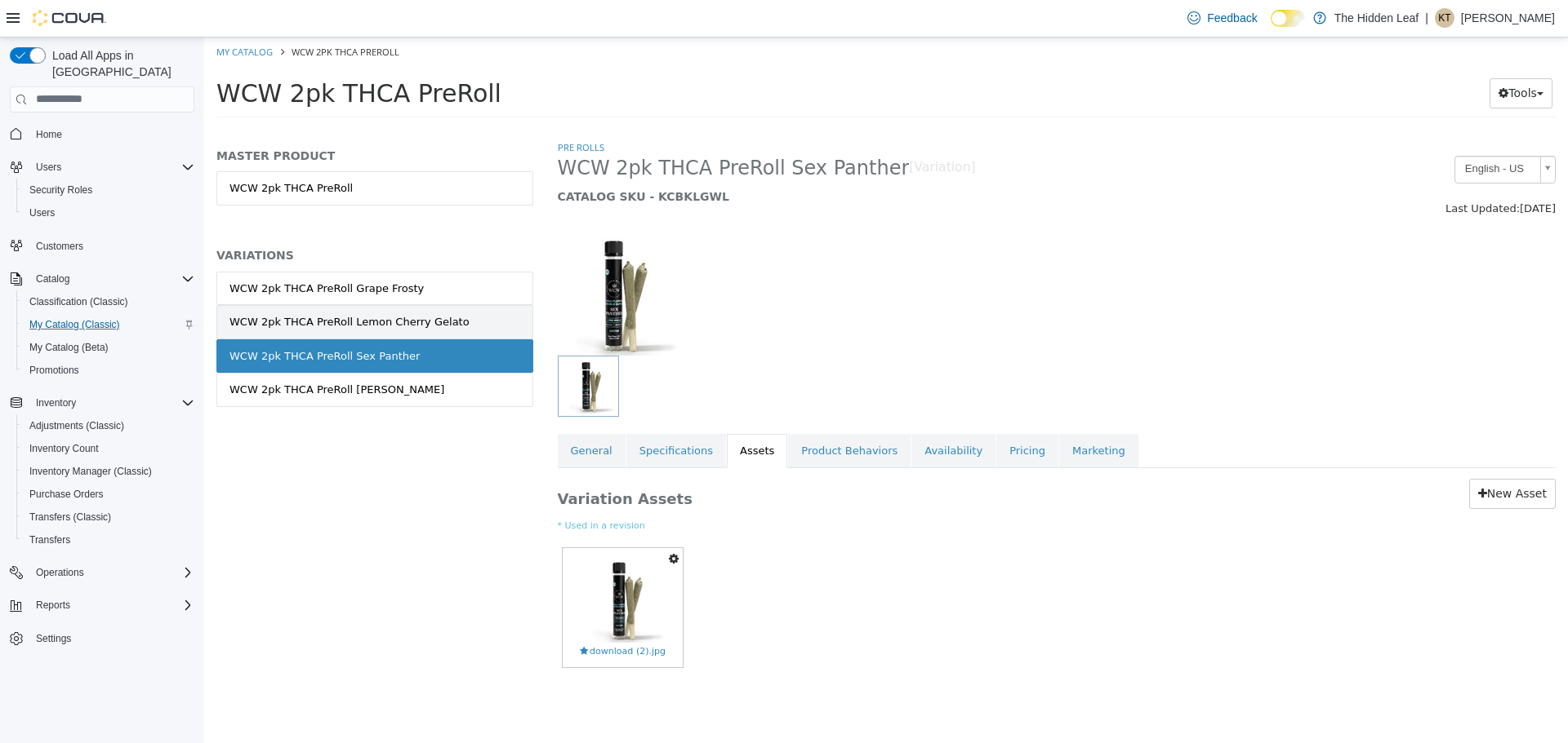
click at [374, 325] on div "WCW 2pk THCA PreRoll Lemon Cherry Gelato" at bounding box center [349, 321] width 240 height 16
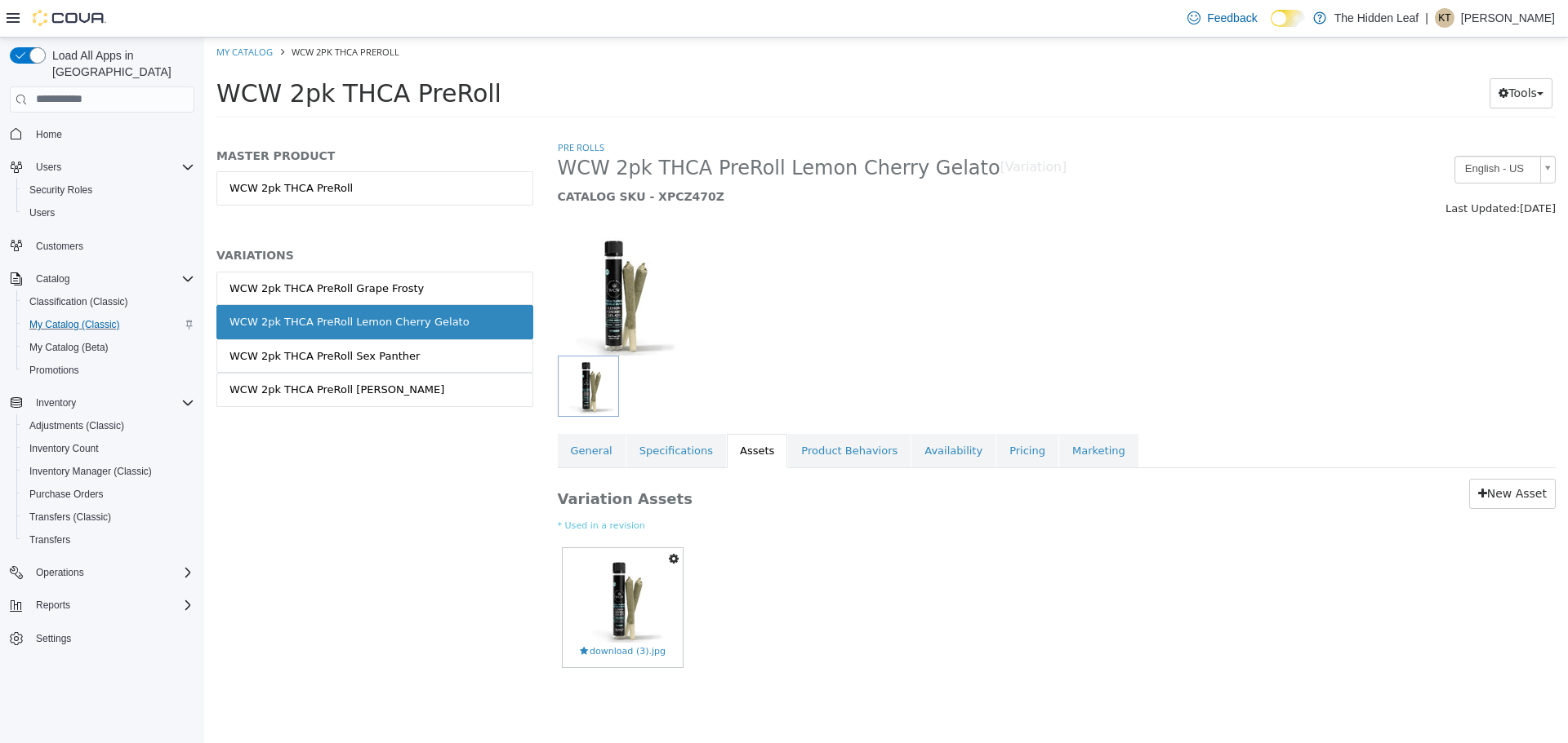
click at [382, 292] on div "WCW 2pk THCA PreRoll Grape Frosty" at bounding box center [326, 288] width 194 height 16
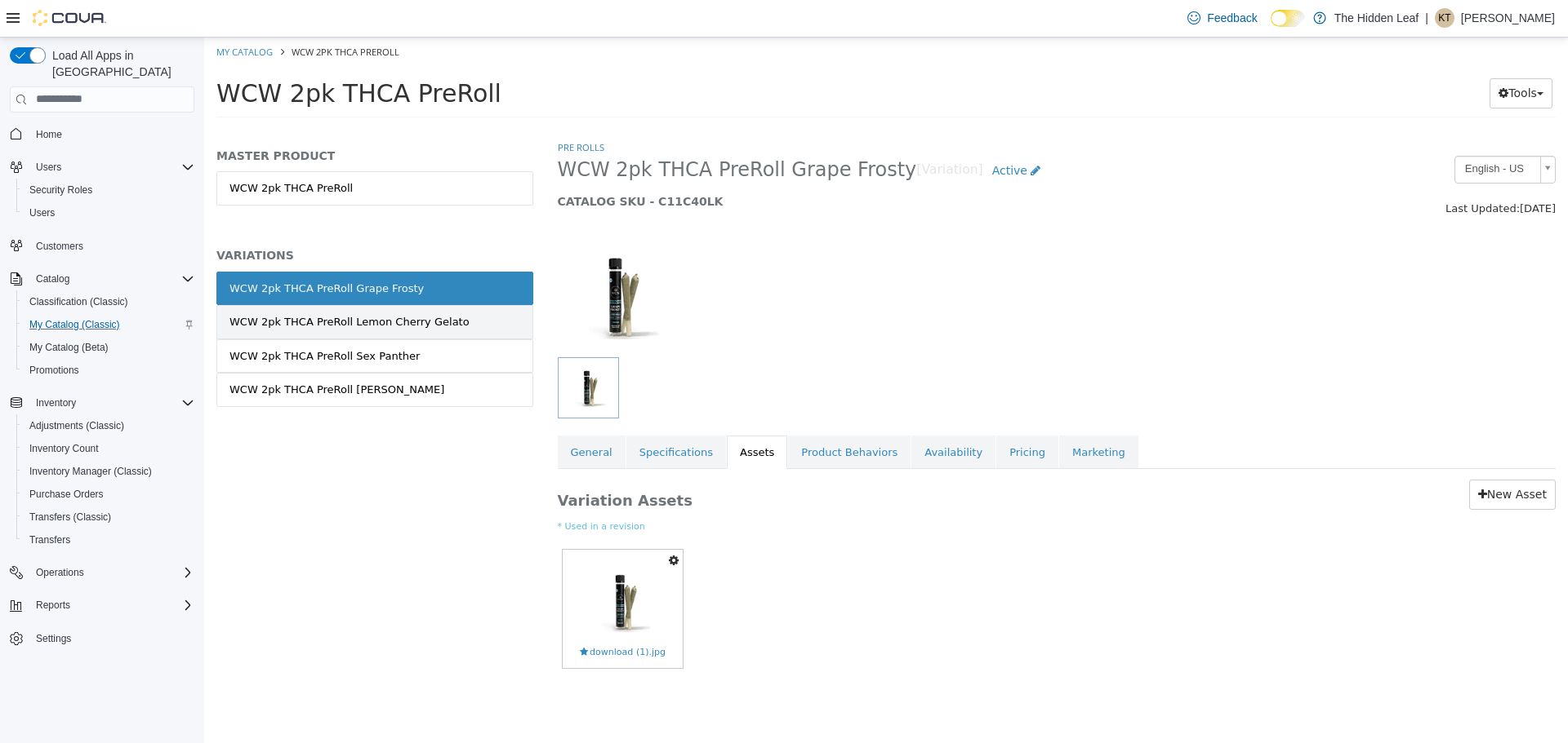
click at [329, 323] on div "WCW 2pk THCA PreRoll Lemon Cherry Gelato" at bounding box center [349, 321] width 240 height 16
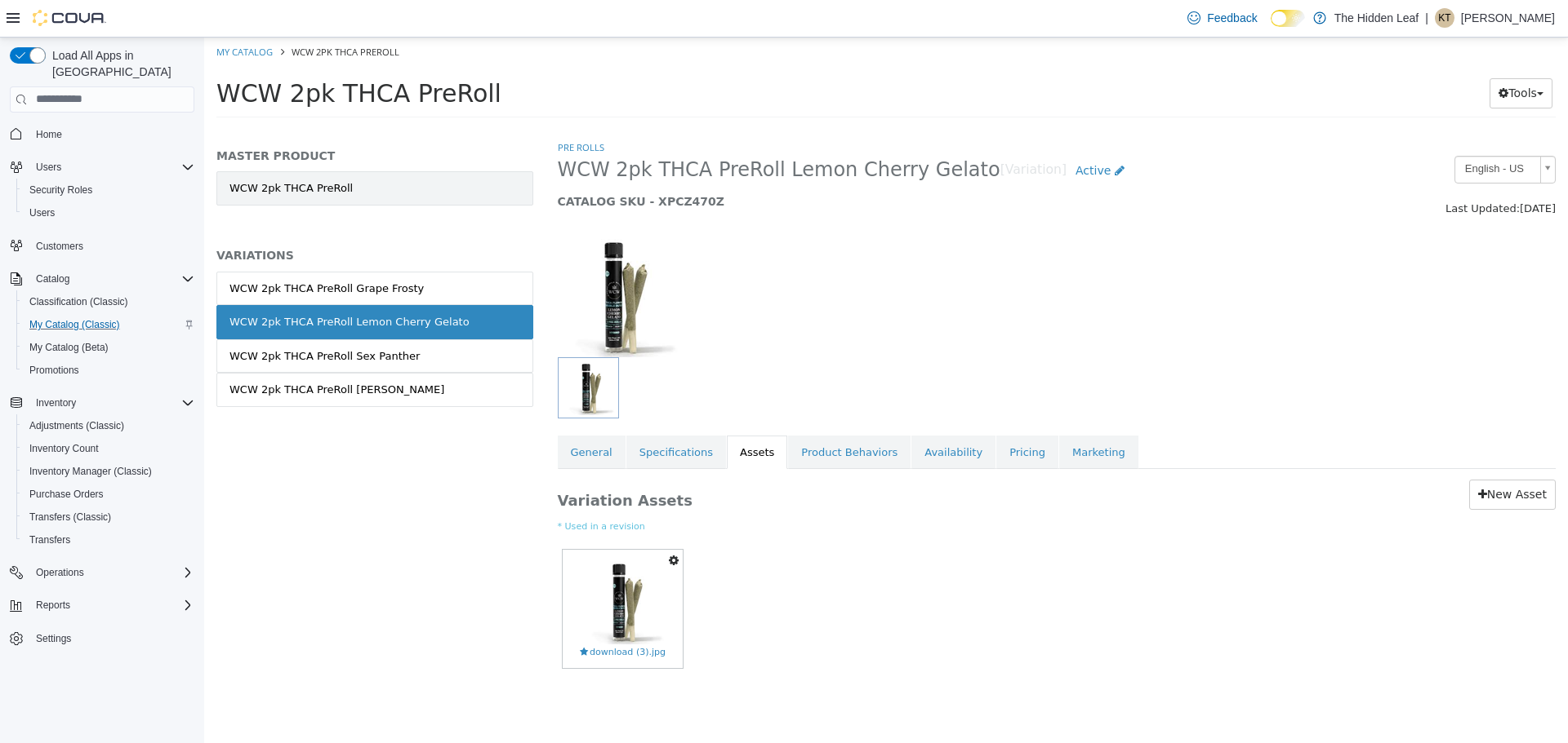
click at [300, 191] on link "WCW 2pk THCA PreRoll" at bounding box center [374, 188] width 317 height 34
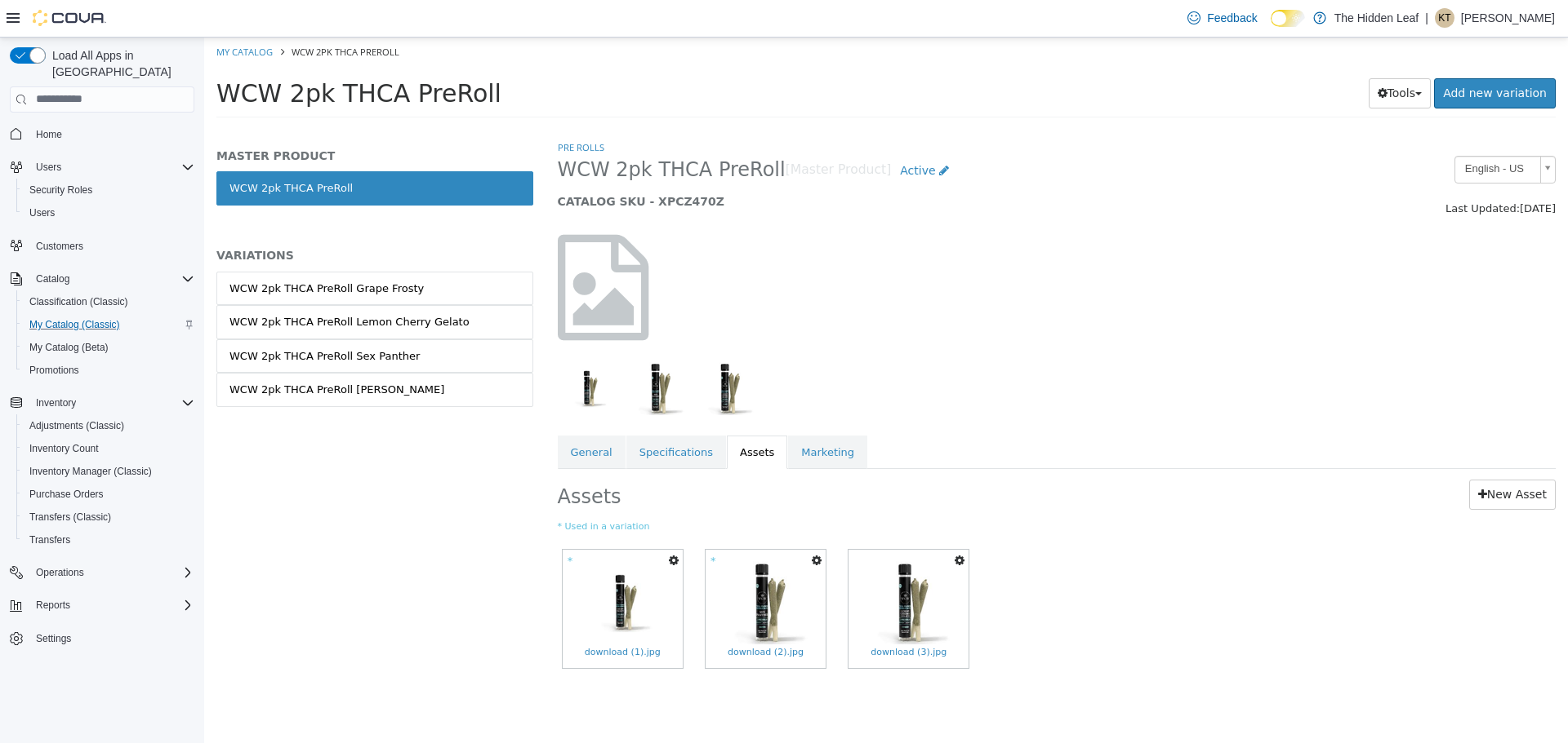
click at [250, 60] on ol "My Catalog WCW 2pk THCA PreRoll" at bounding box center [885, 51] width 1363 height 29
click at [254, 53] on link "My Catalog" at bounding box center [244, 51] width 56 height 13
select select "**********"
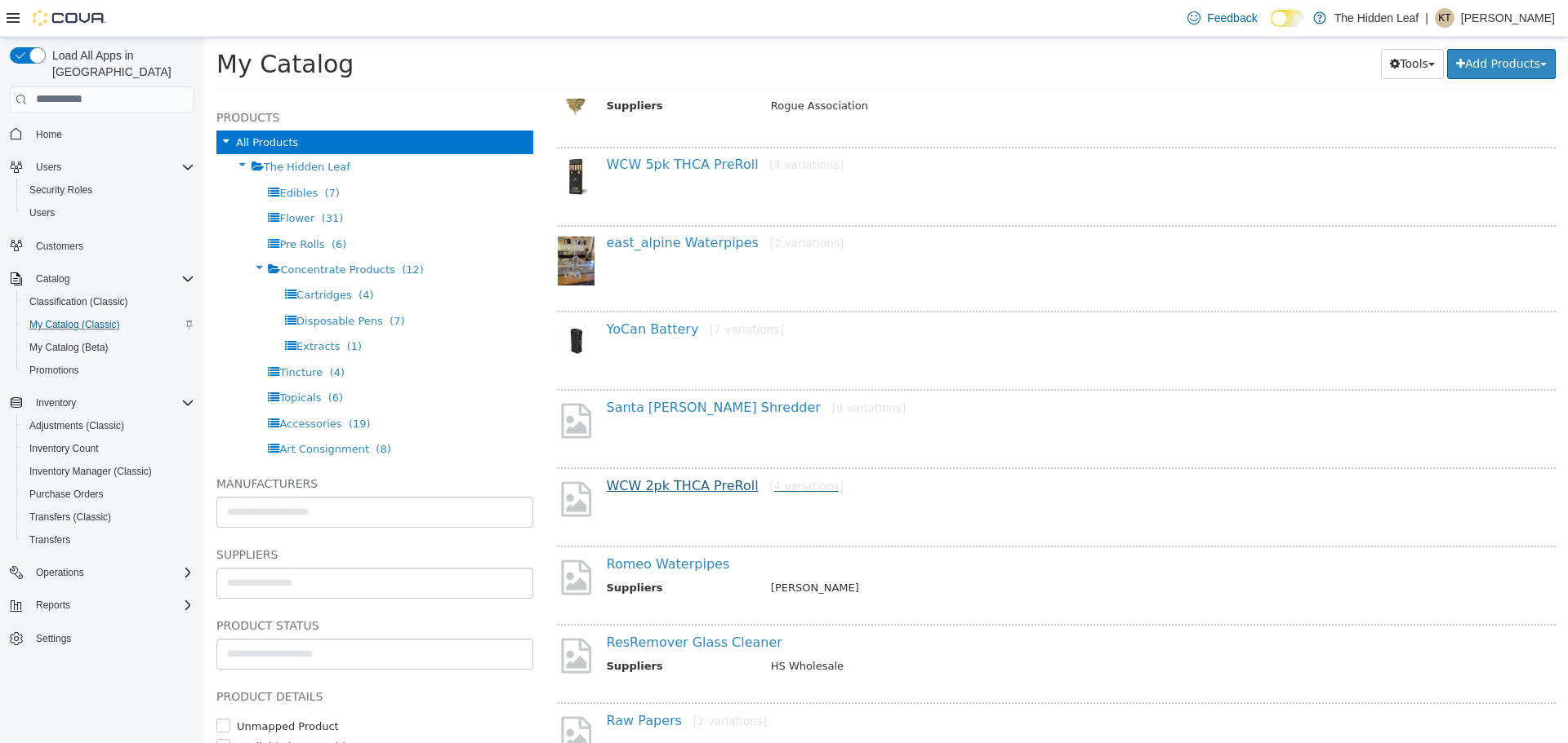
scroll to position [734, 0]
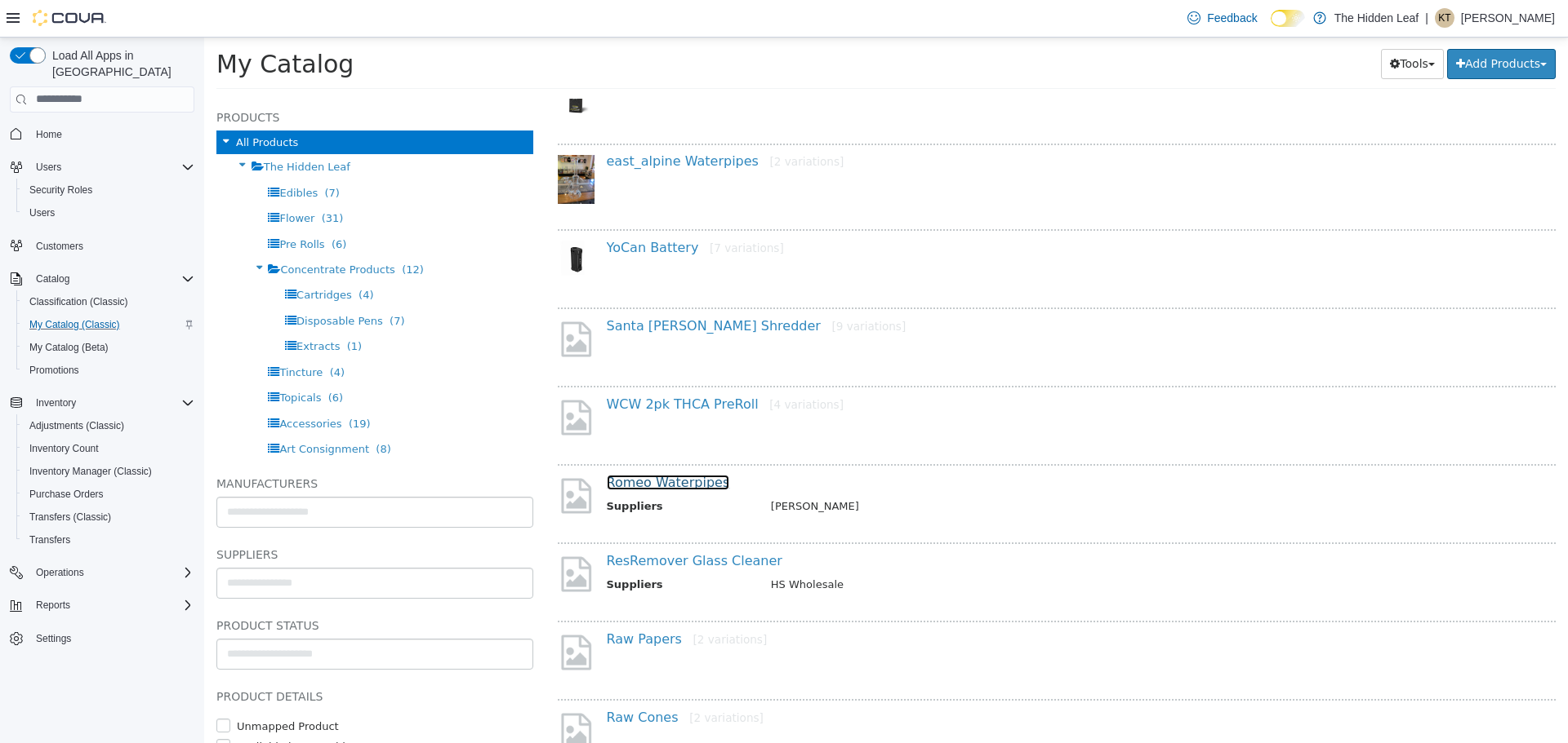
click at [690, 479] on link "Romeo Waterpipes" at bounding box center [668, 481] width 123 height 15
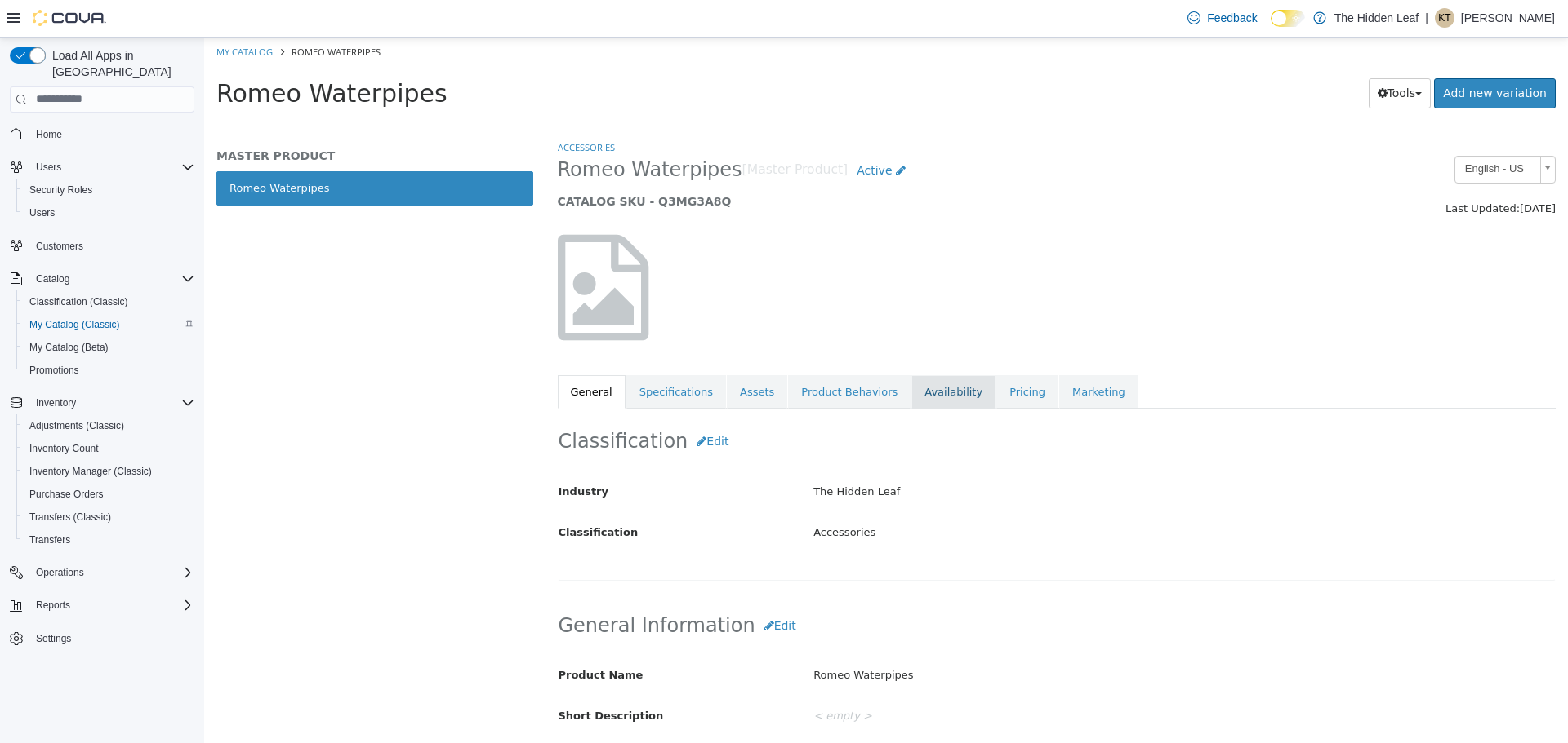
click at [932, 390] on link "Availability" at bounding box center [953, 391] width 84 height 34
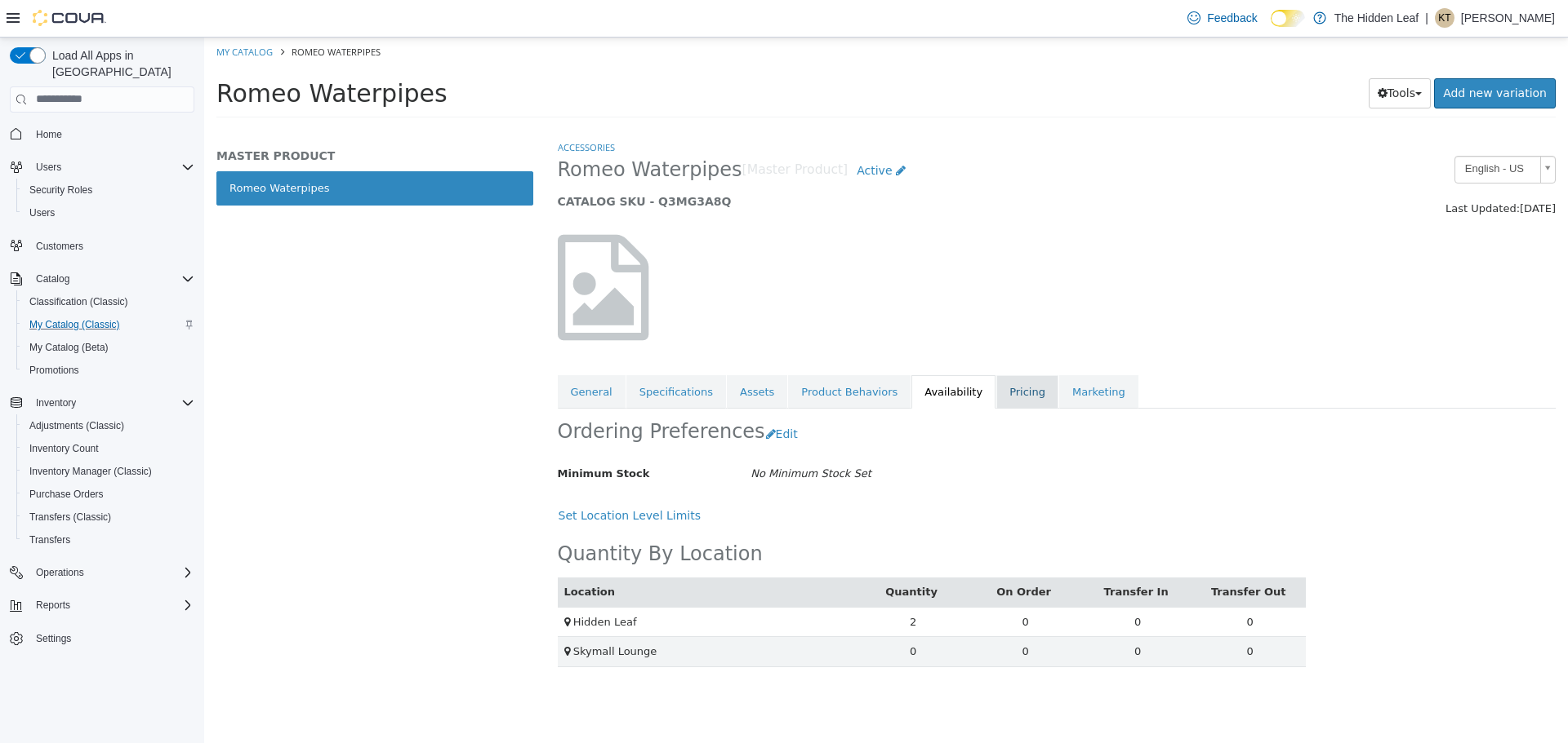
click at [996, 387] on link "Pricing" at bounding box center [1027, 391] width 62 height 34
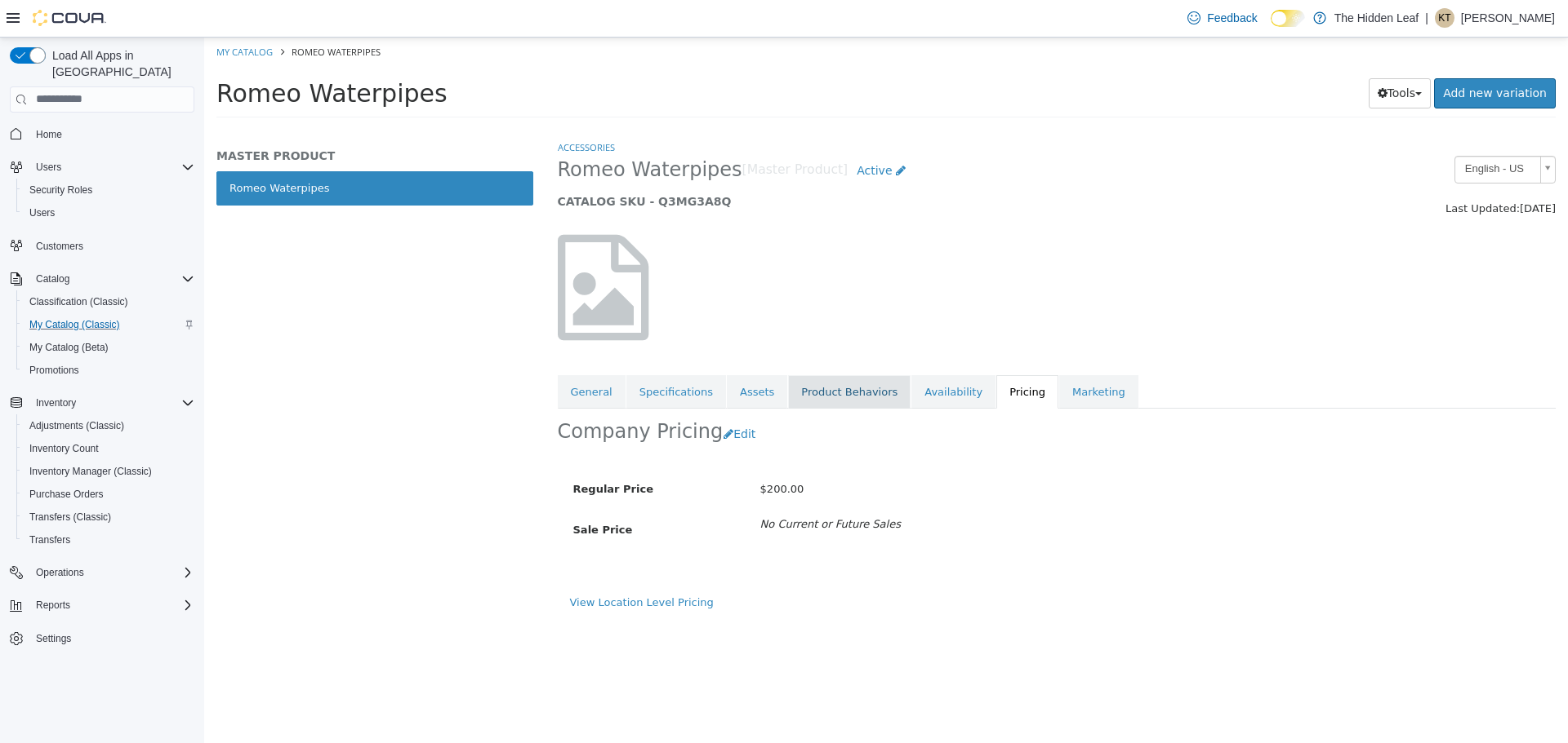
click at [818, 393] on link "Product Behaviors" at bounding box center [849, 391] width 122 height 34
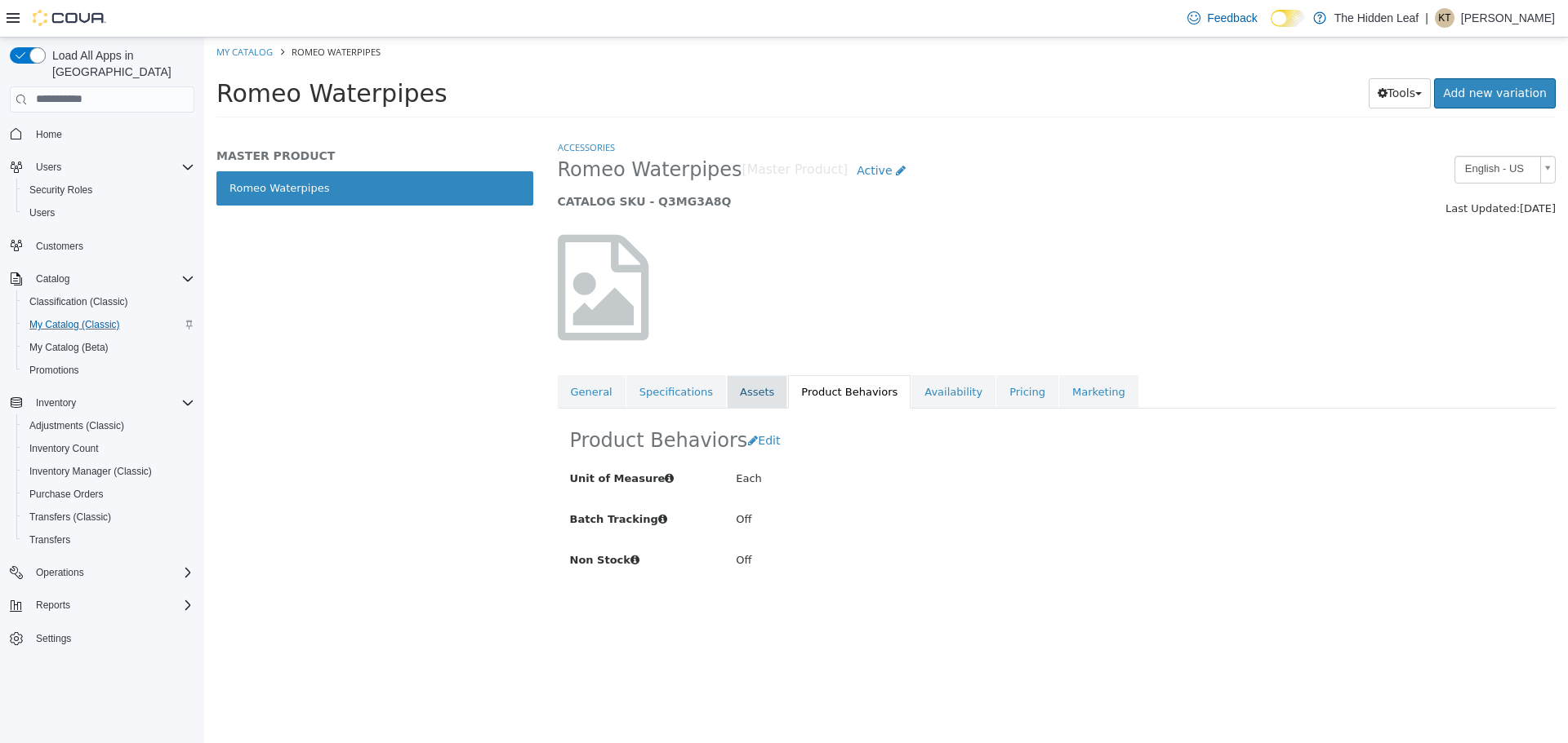
click at [743, 383] on link "Assets" at bounding box center [757, 391] width 61 height 34
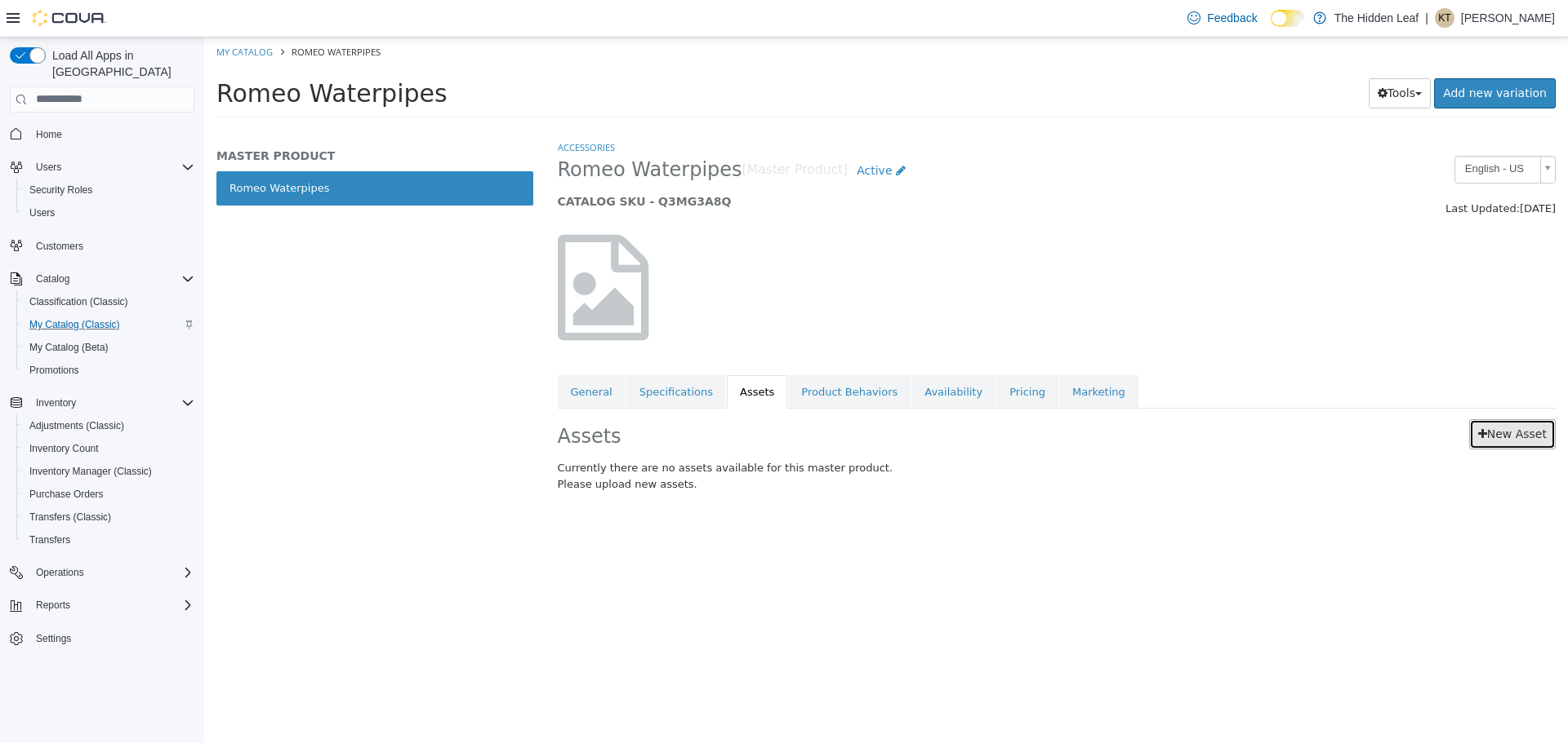
click at [1519, 425] on link "New Asset" at bounding box center [1512, 434] width 87 height 30
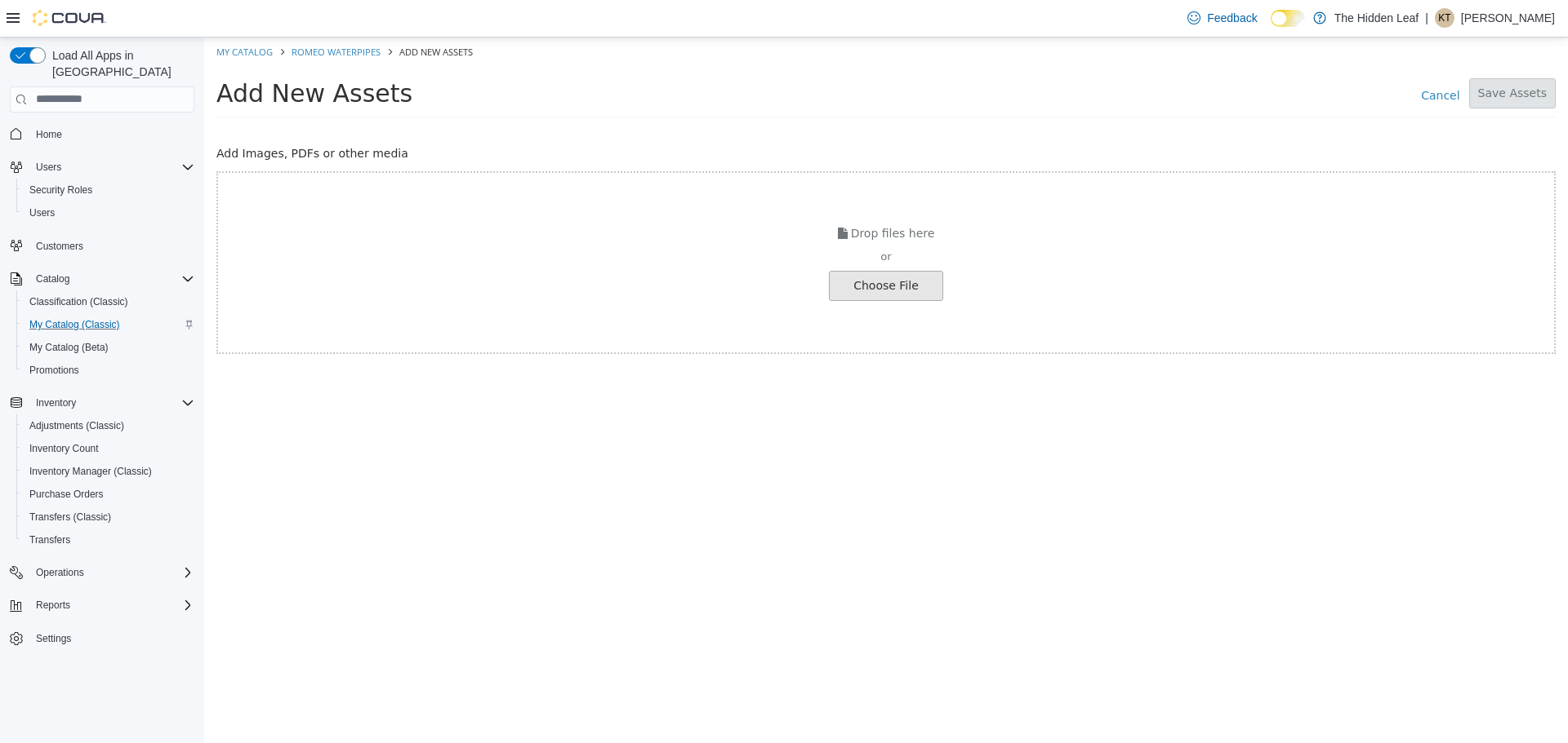
click at [910, 285] on input "file" at bounding box center [31, 285] width 1823 height 29
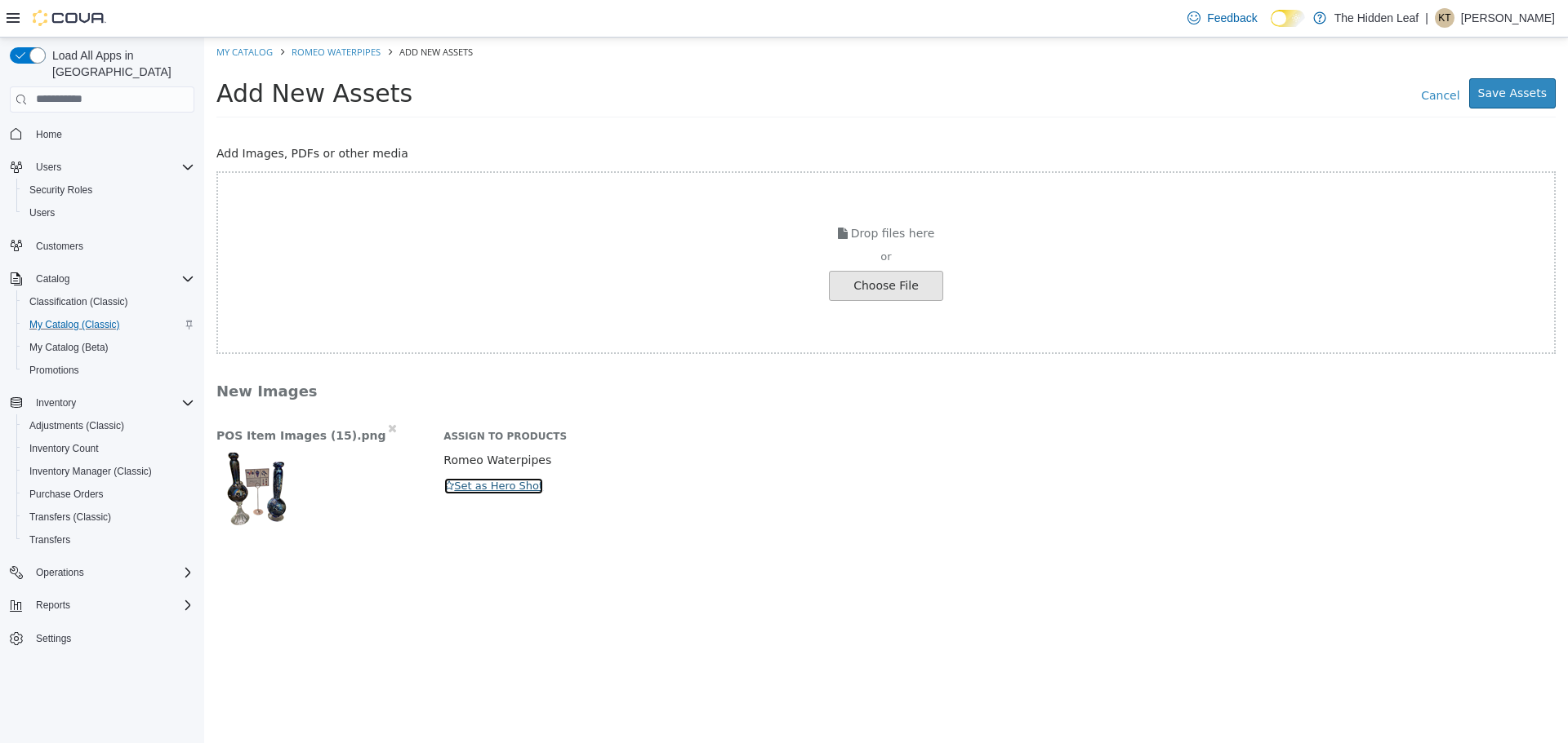
click at [461, 492] on button "Set as Hero Shot" at bounding box center [493, 486] width 100 height 18
click at [1520, 91] on button "Save Assets" at bounding box center [1512, 93] width 87 height 30
click at [261, 49] on link "My Catalog" at bounding box center [244, 51] width 56 height 13
select select "**********"
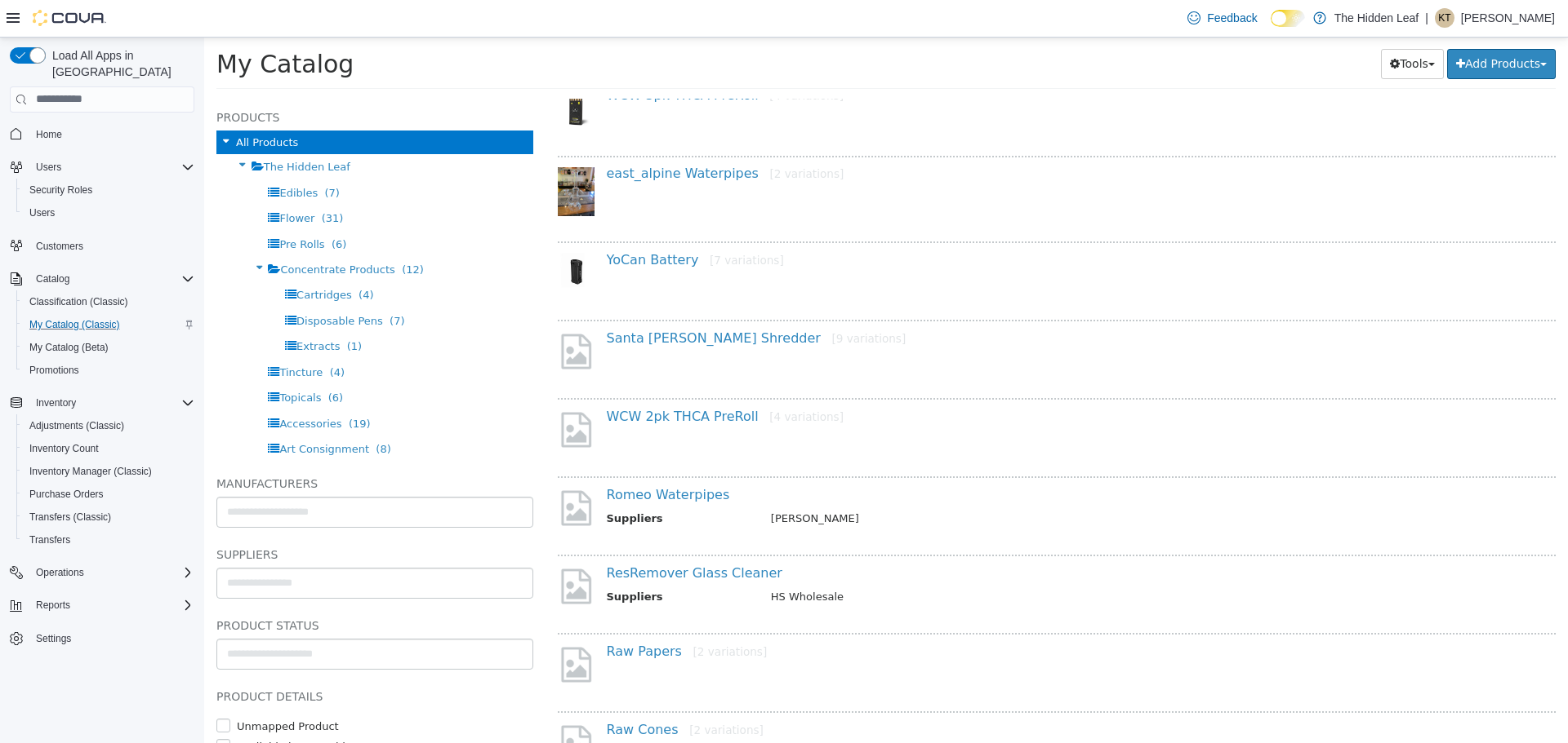
scroll to position [734, 0]
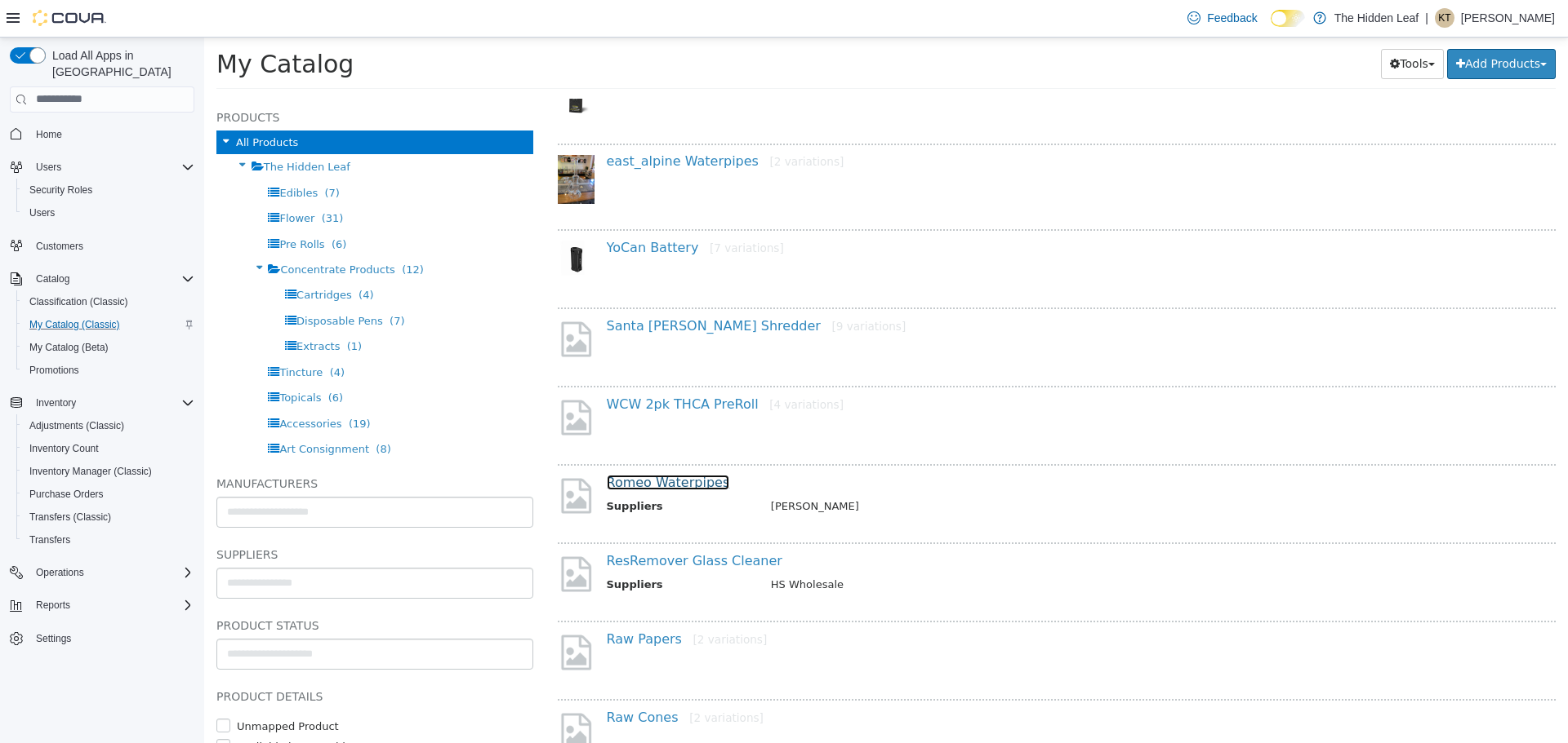
click at [671, 478] on link "Romeo Waterpipes" at bounding box center [668, 481] width 123 height 15
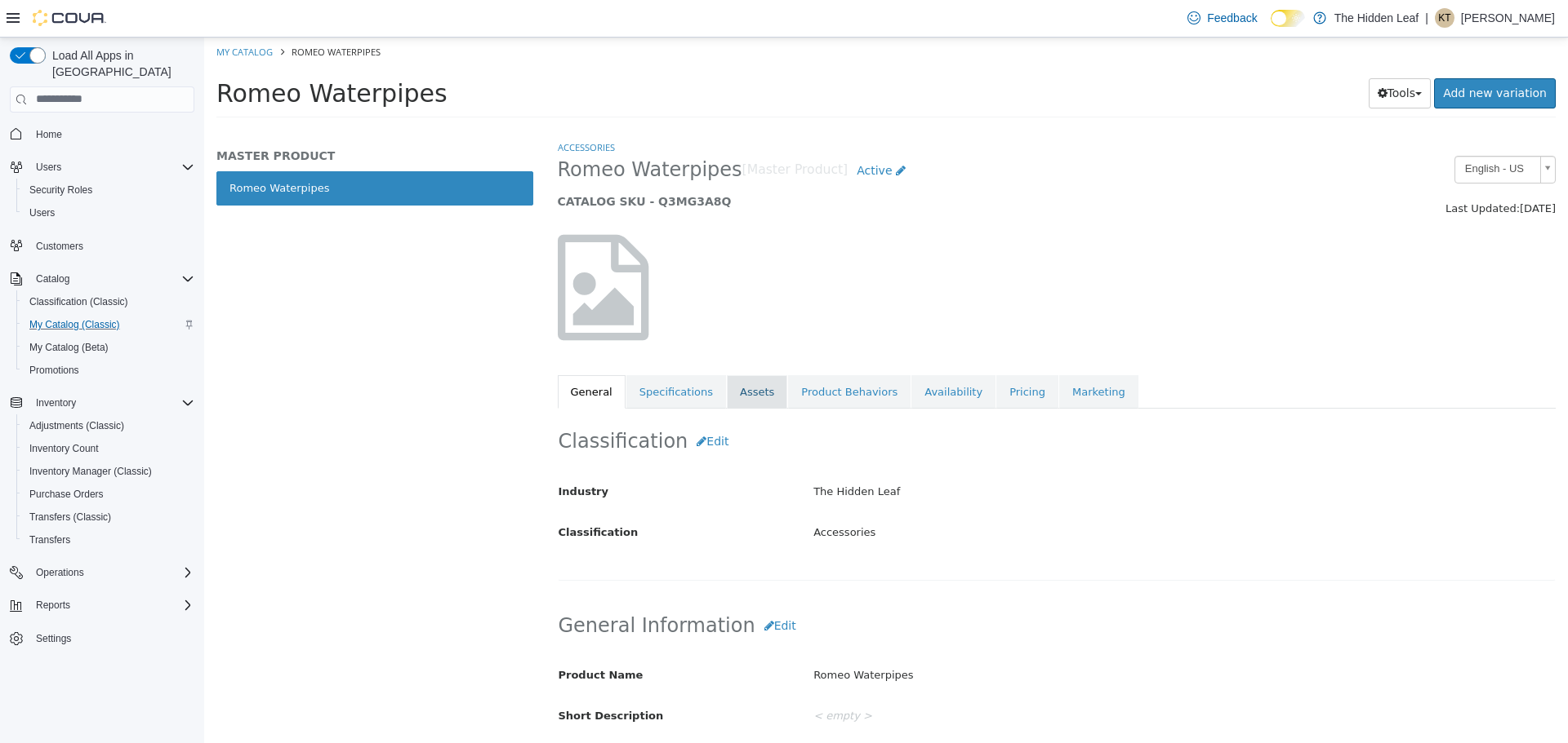
click at [727, 383] on link "Assets" at bounding box center [757, 391] width 61 height 34
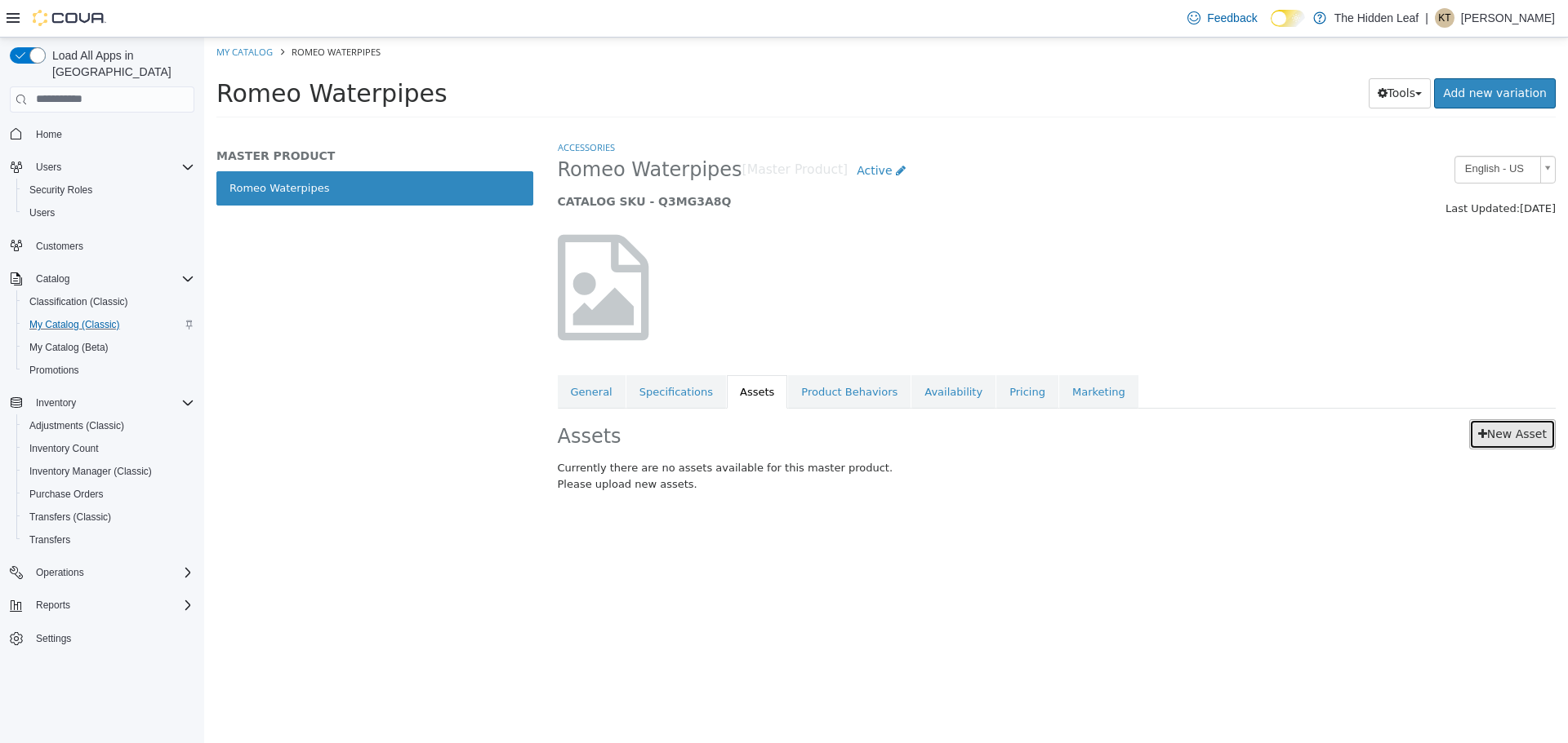
click at [1535, 439] on link "New Asset" at bounding box center [1512, 434] width 87 height 30
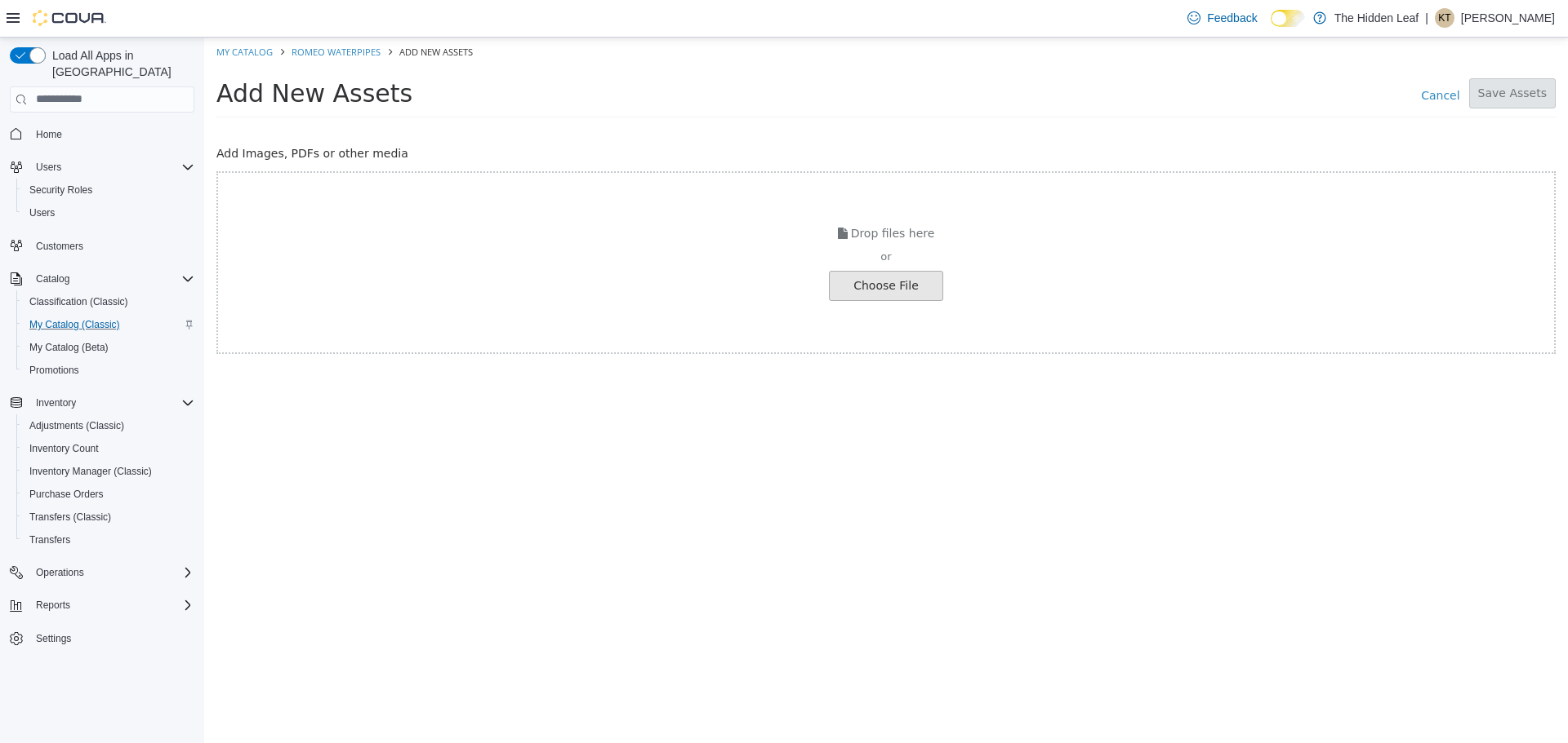
click at [889, 295] on input "file" at bounding box center [31, 285] width 1823 height 29
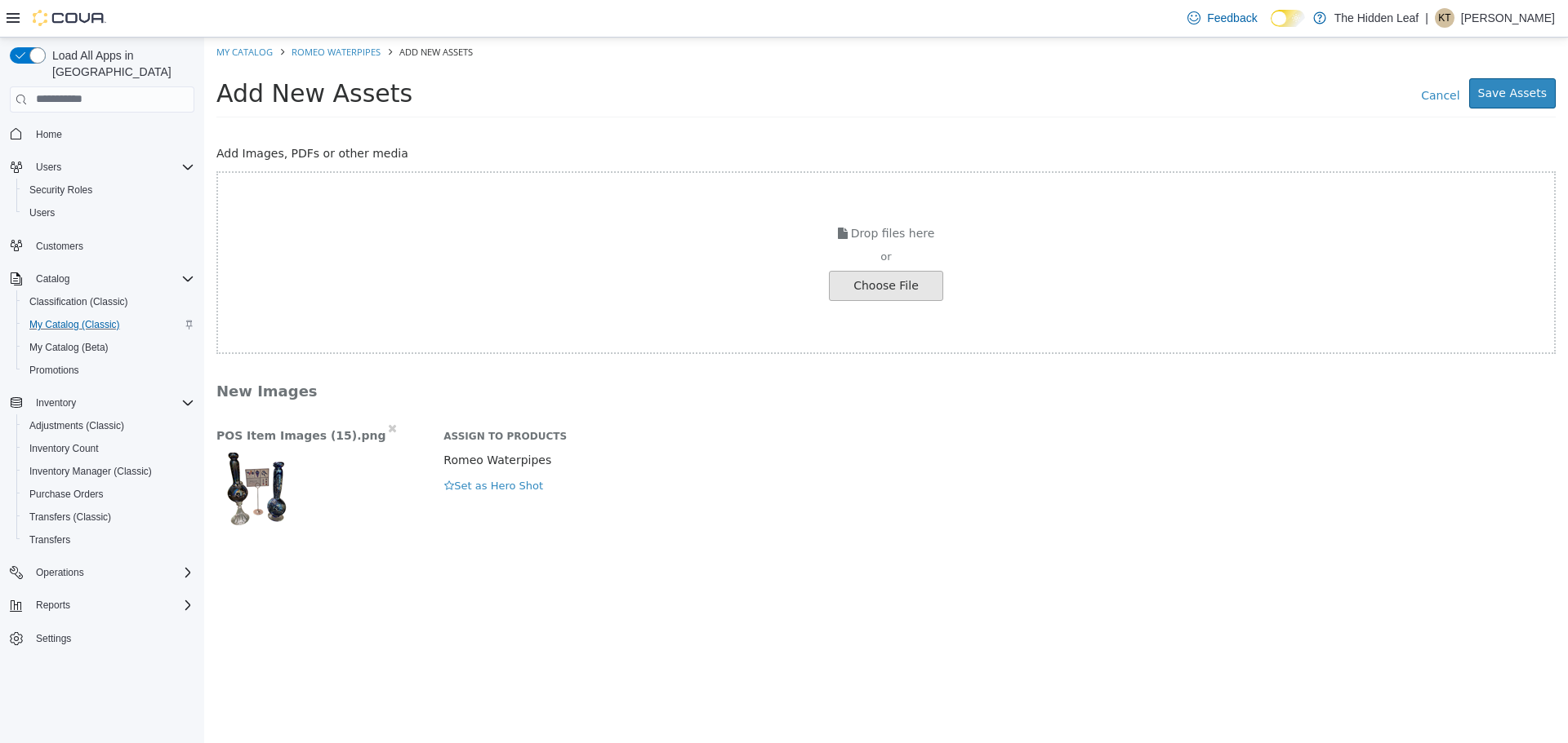
click at [452, 497] on div "POS Item Images (15).png Assign to Products Romeo Waterpipes Hero Shot Set as H…" at bounding box center [885, 474] width 1363 height 109
click at [462, 488] on button "Set as Hero Shot" at bounding box center [493, 486] width 100 height 18
click at [1504, 89] on button "Save Assets" at bounding box center [1512, 93] width 87 height 30
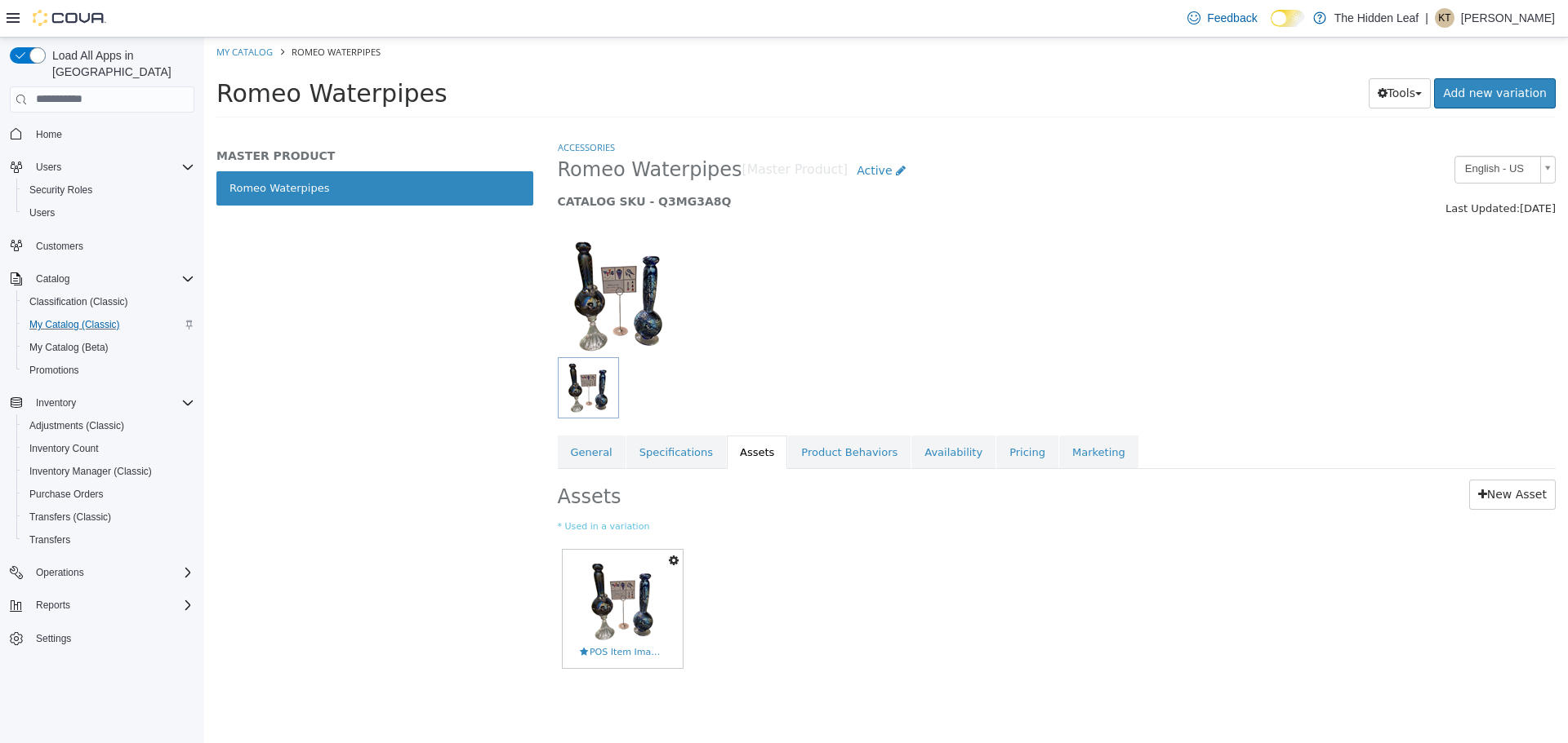
click at [262, 58] on ol "My Catalog Romeo Waterpipes" at bounding box center [885, 51] width 1363 height 29
click at [262, 49] on link "My Catalog" at bounding box center [244, 51] width 56 height 13
select select "**********"
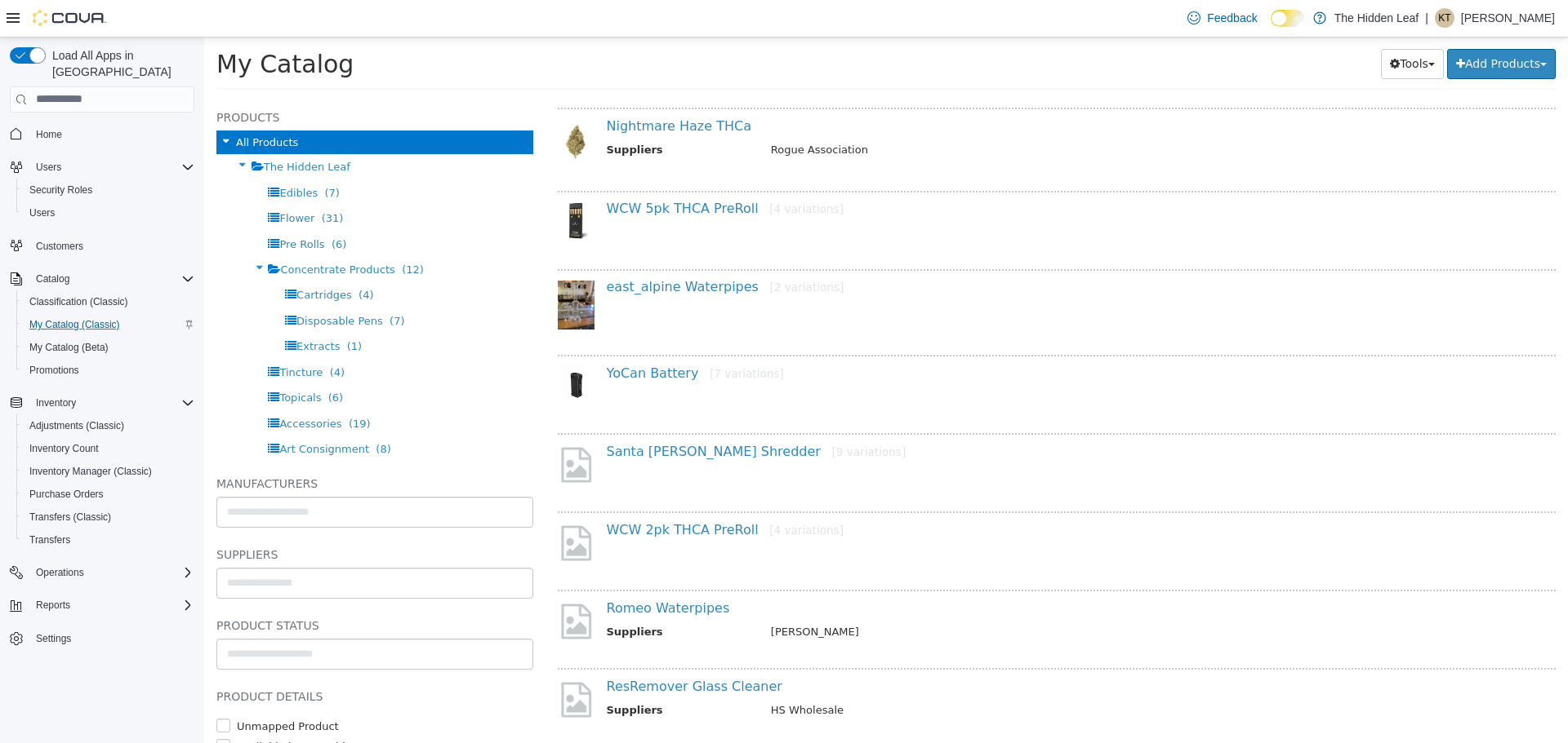
scroll to position [734, 0]
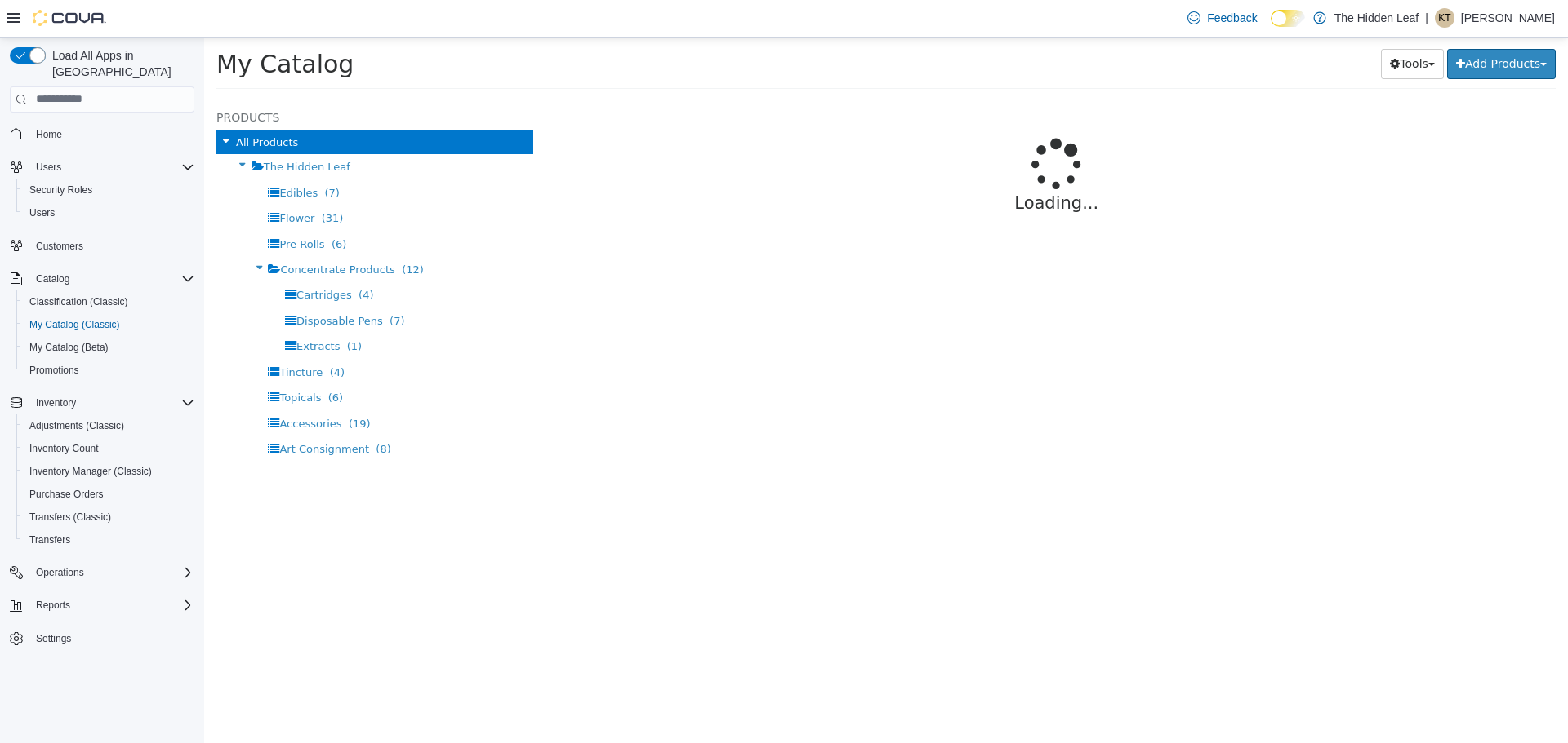
select select "**********"
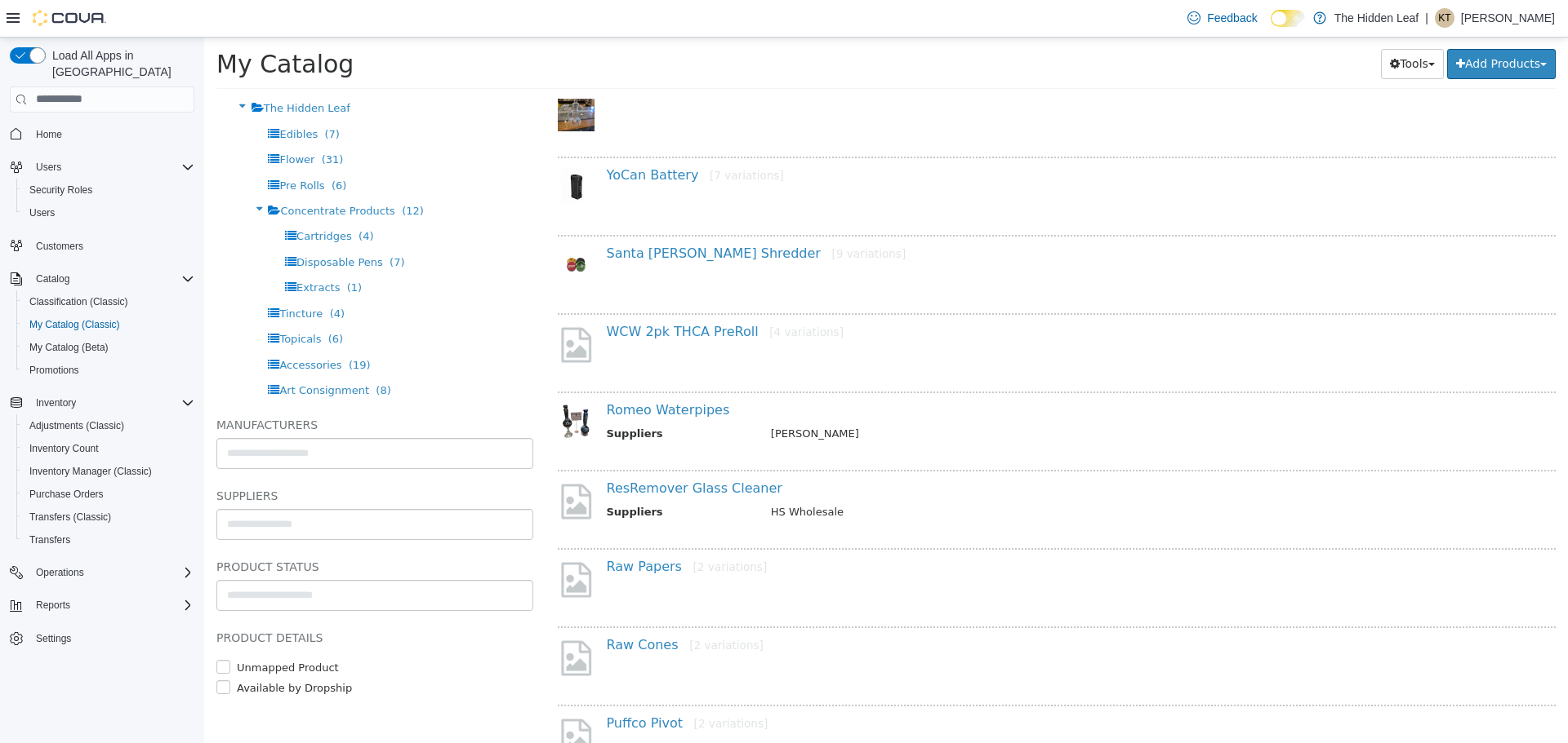
scroll to position [816, 0]
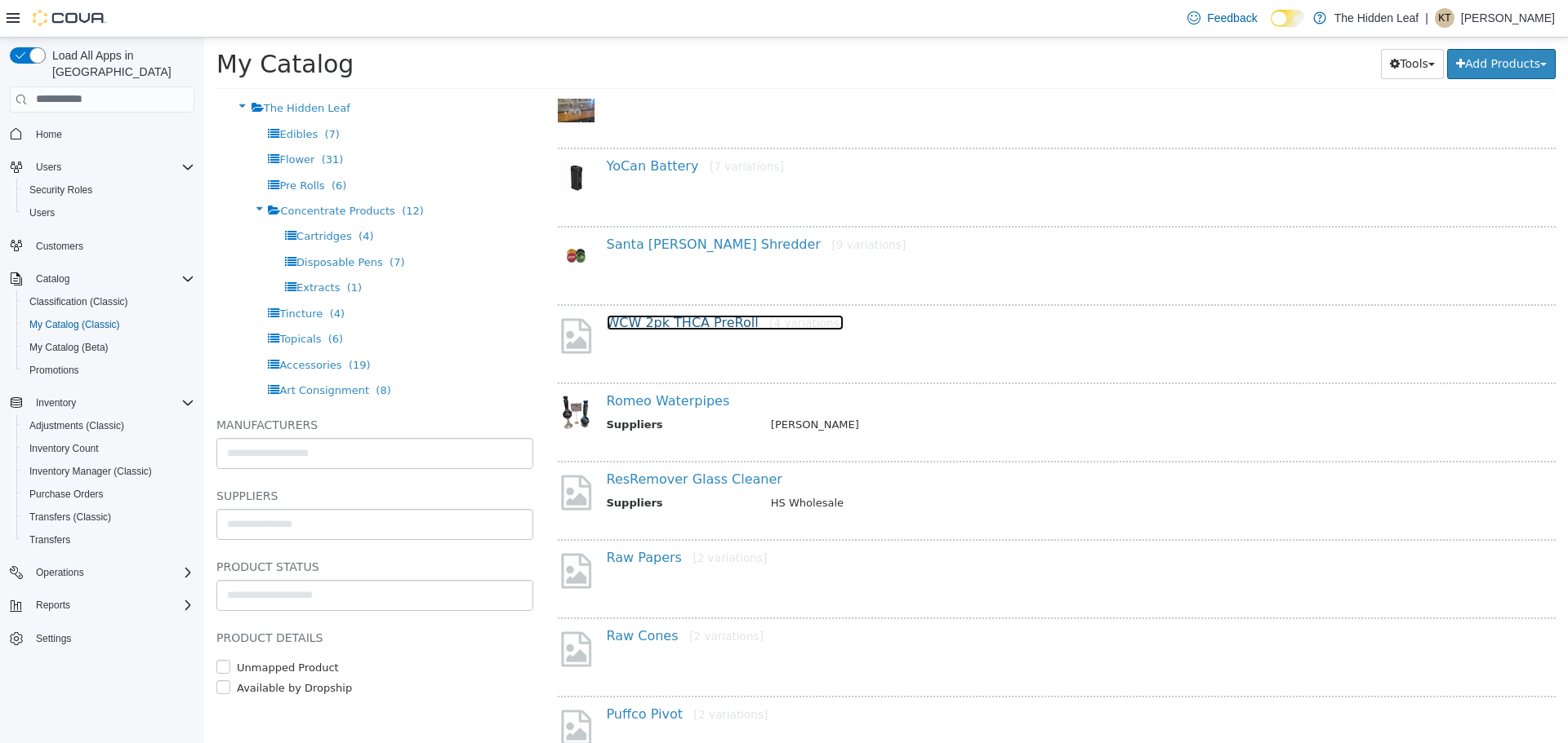
click at [644, 316] on link "WCW 2pk THCA PreRoll [4 variations]" at bounding box center [725, 321] width 237 height 15
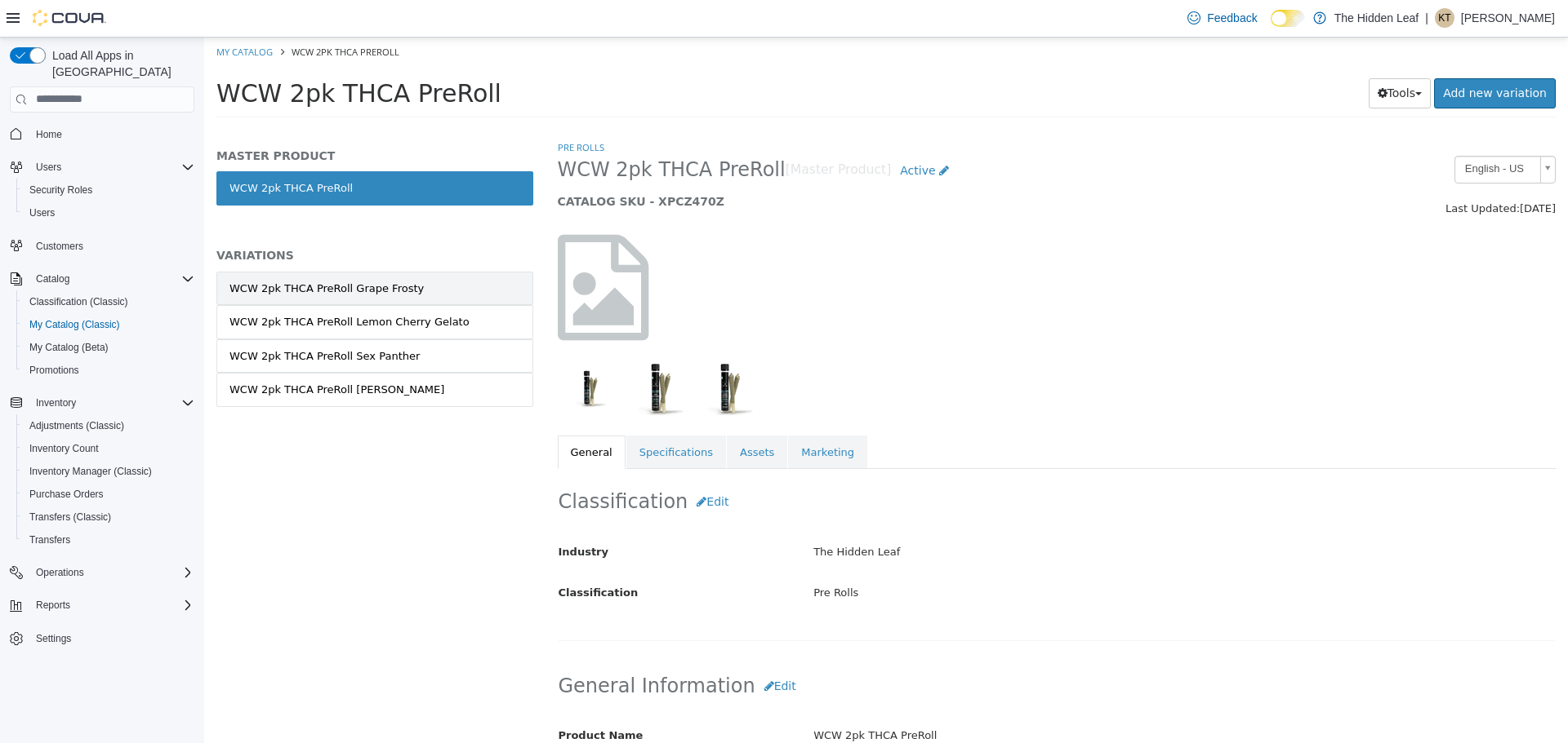
click at [308, 290] on div "WCW 2pk THCA PreRoll Grape Frosty" at bounding box center [326, 288] width 194 height 16
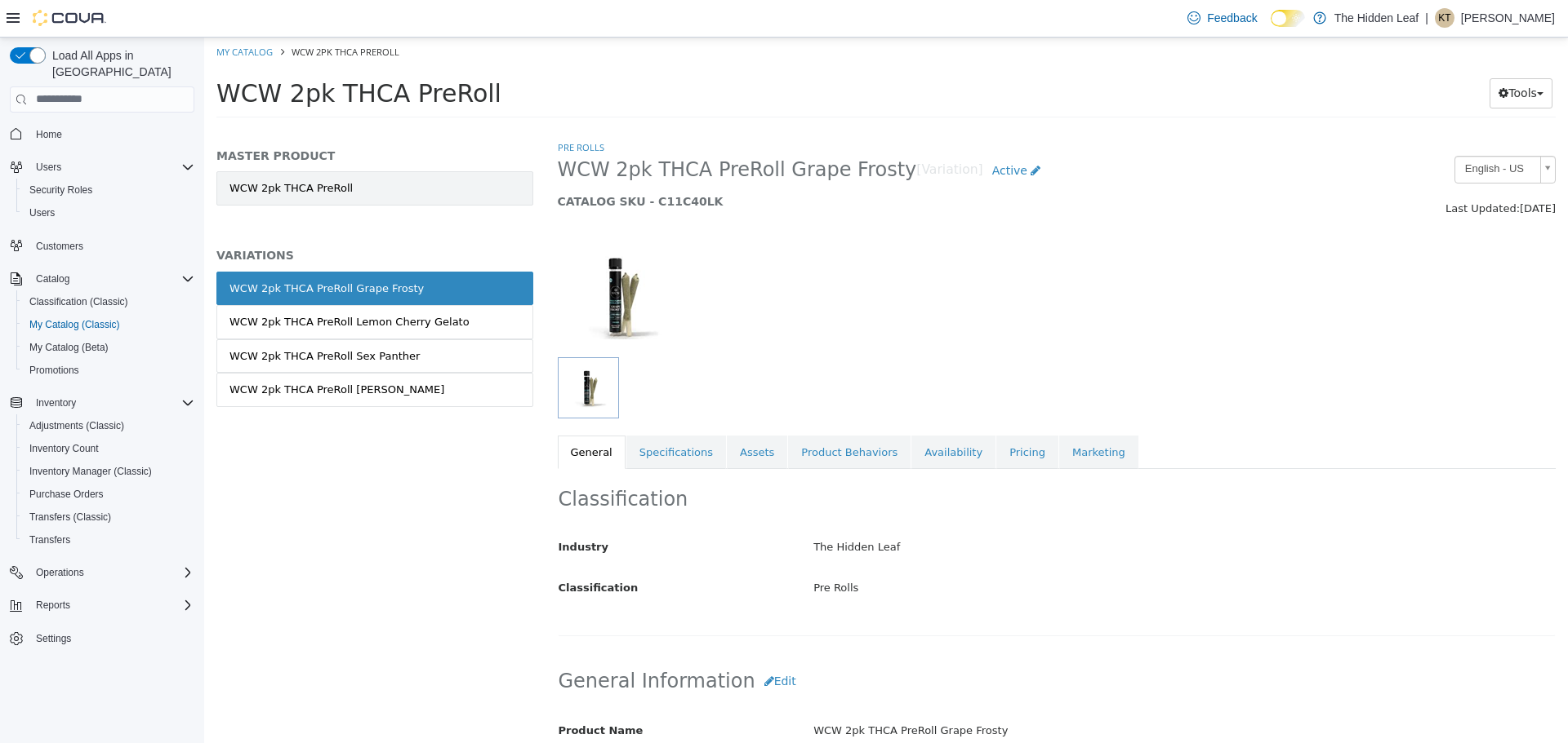
click at [357, 194] on link "WCW 2pk THCA PreRoll" at bounding box center [374, 188] width 317 height 34
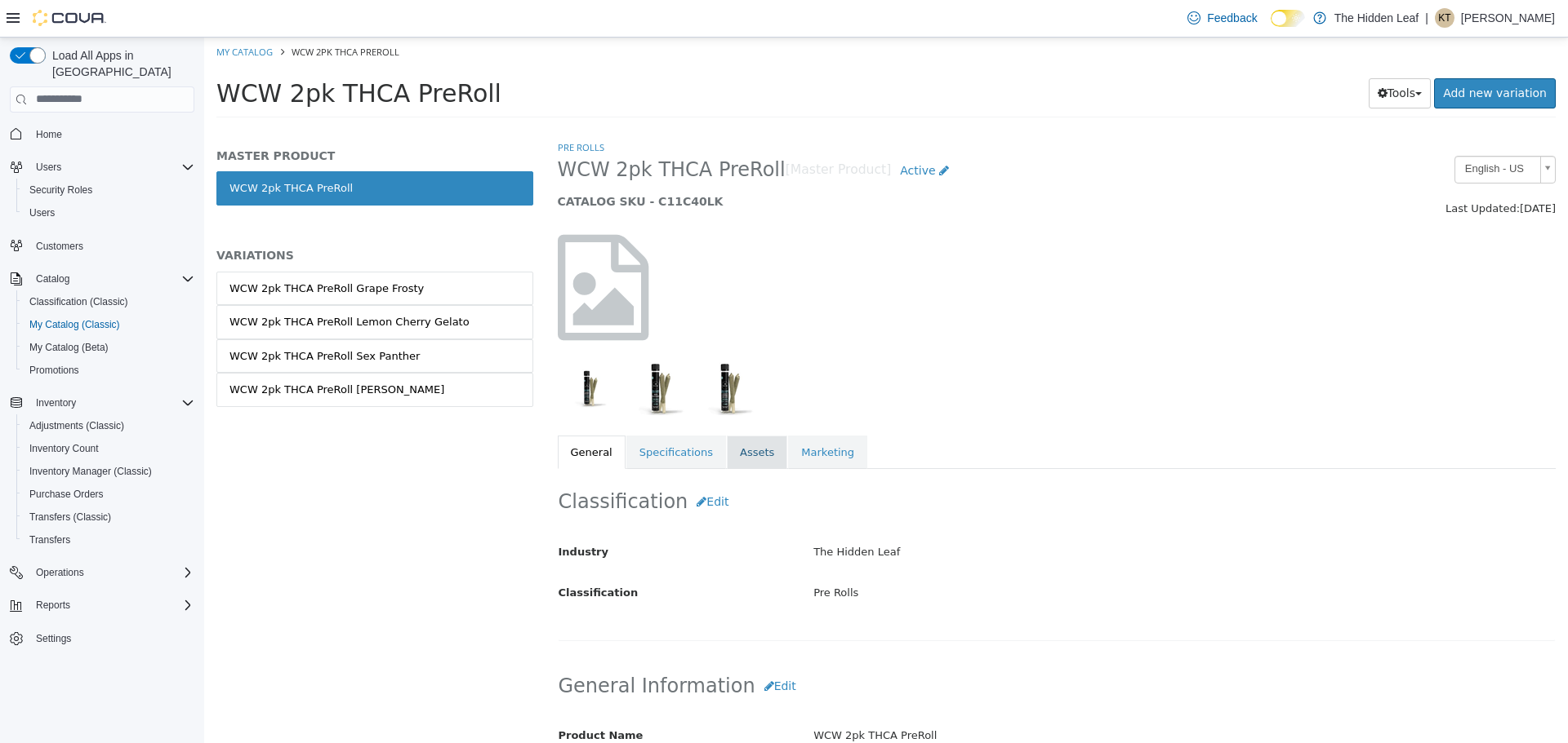
click at [743, 455] on link "Assets" at bounding box center [757, 452] width 61 height 34
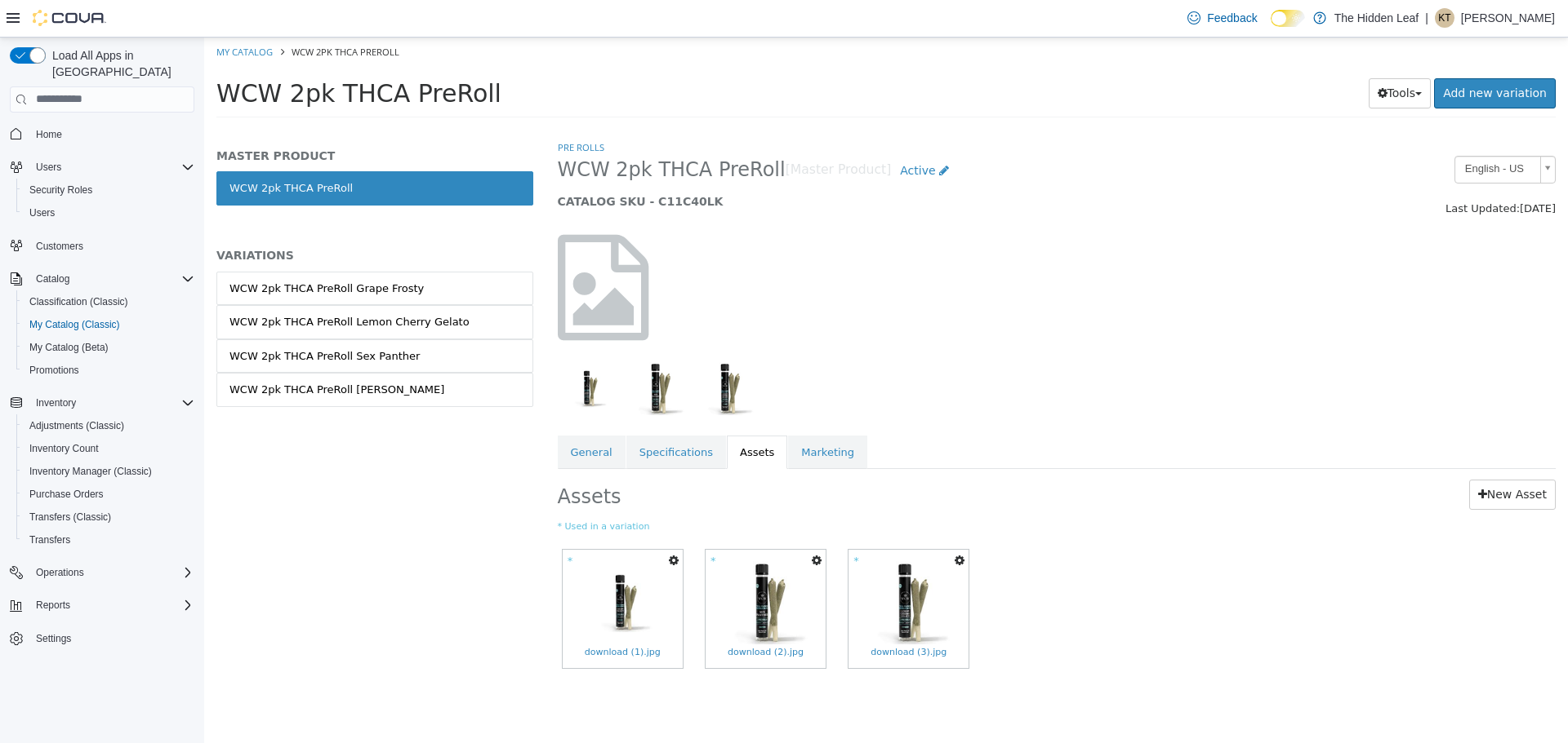
click at [677, 564] on icon "button" at bounding box center [673, 559] width 10 height 12
click at [639, 614] on link "Set As Hero Shot" at bounding box center [614, 611] width 138 height 22
click at [245, 57] on li "My Catalog" at bounding box center [246, 50] width 59 height 14
click at [249, 49] on link "My Catalog" at bounding box center [244, 51] width 56 height 13
select select "**********"
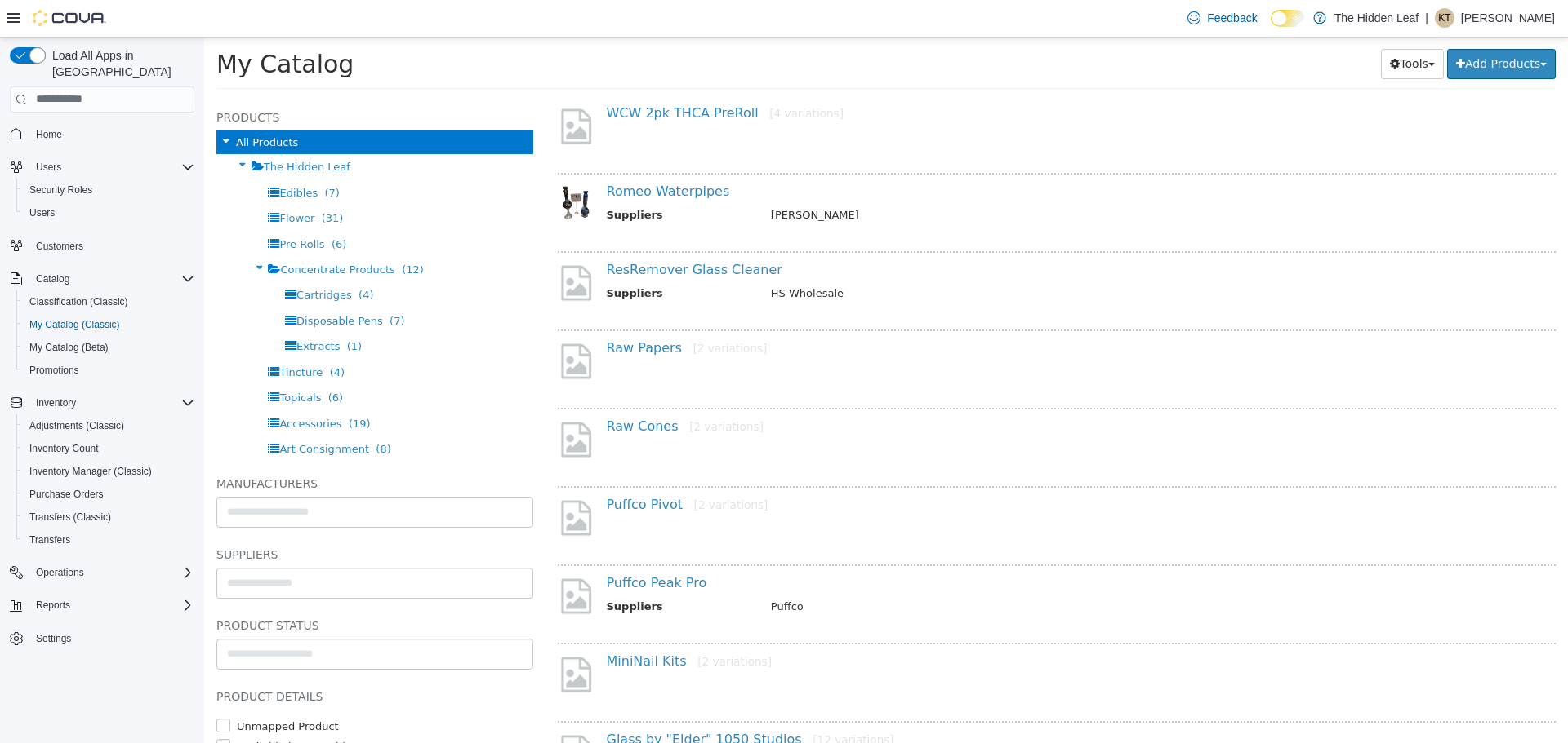
scroll to position [1061, 0]
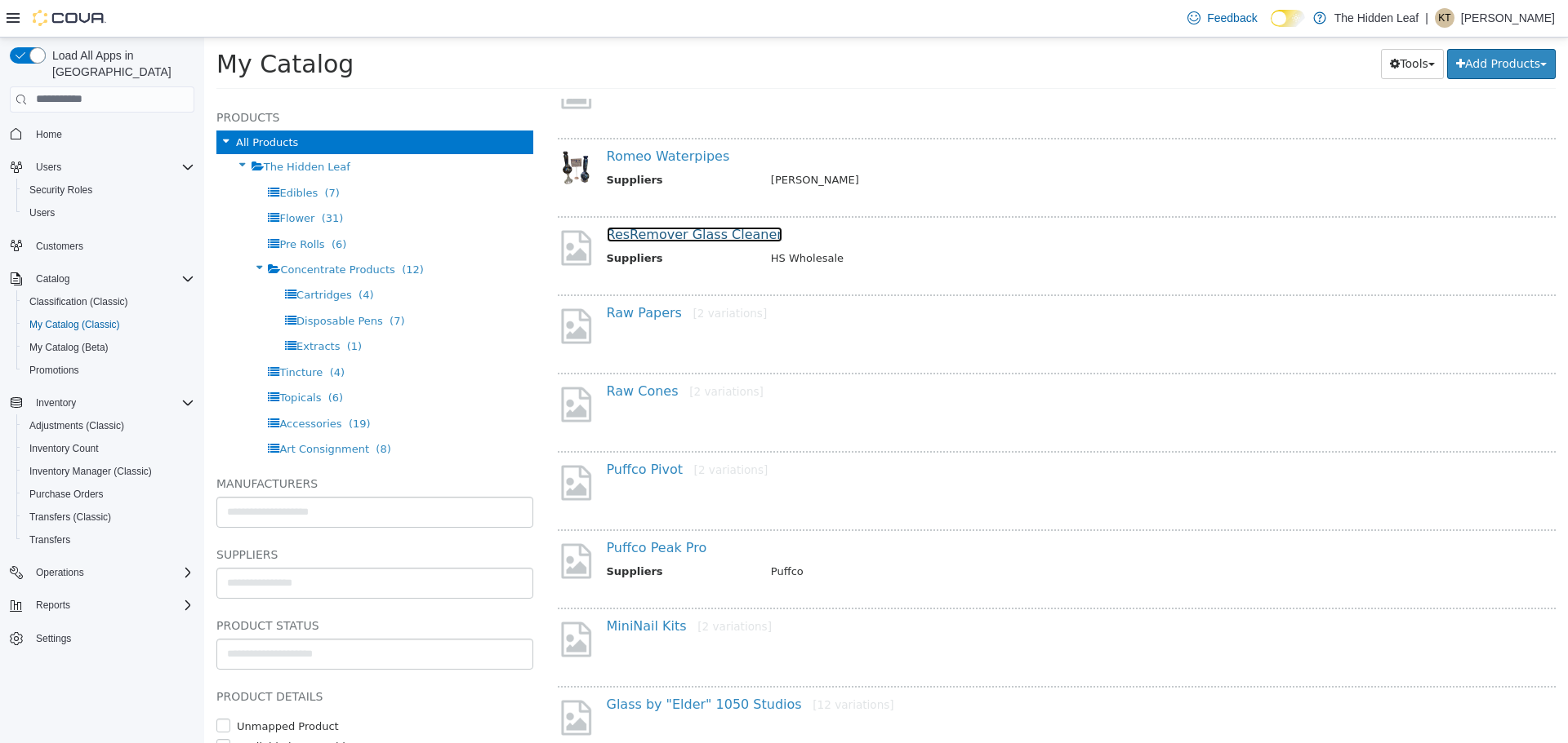
click at [713, 235] on link "ResRemover Glass Cleaner" at bounding box center [694, 233] width 175 height 15
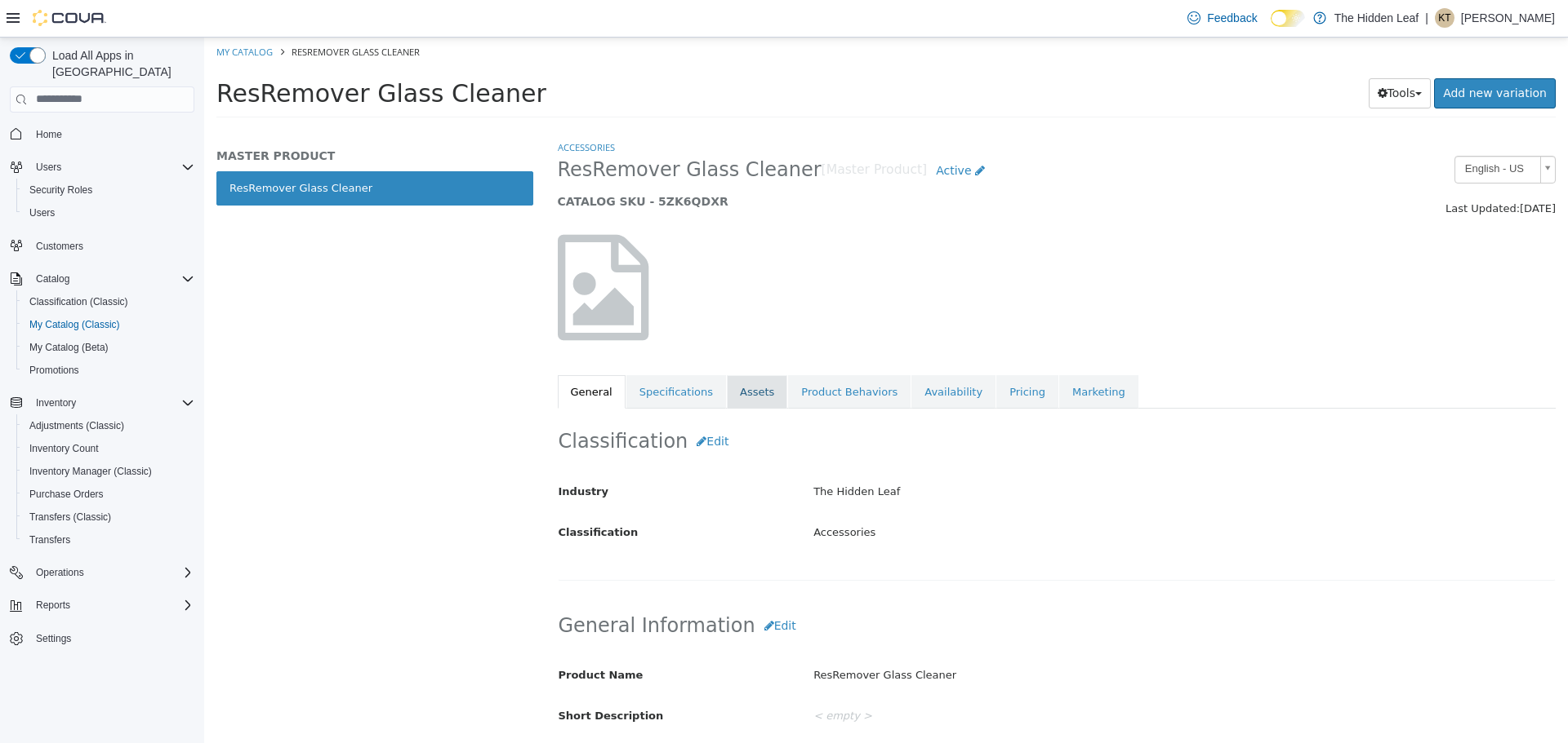
click at [742, 383] on link "Assets" at bounding box center [757, 391] width 61 height 34
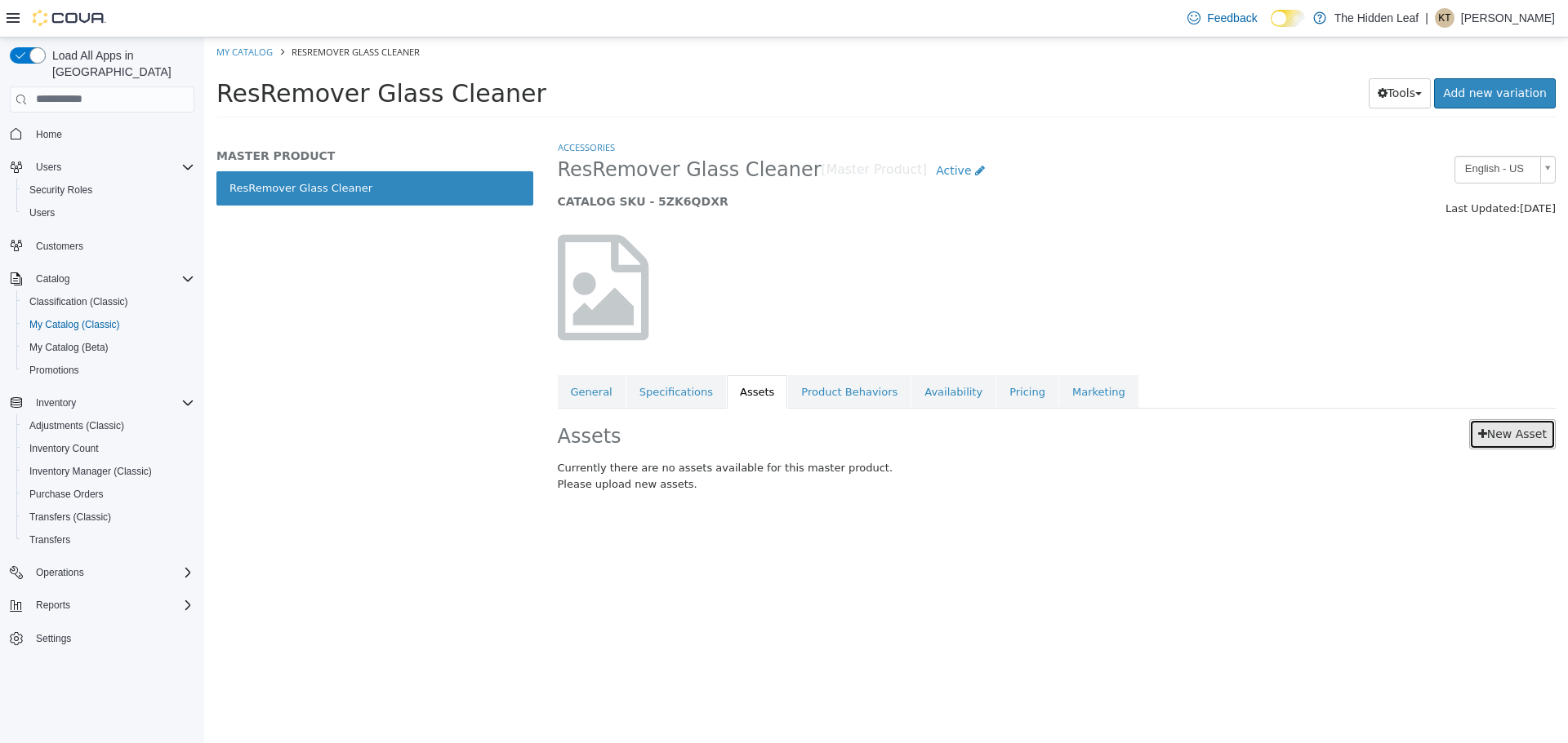
click at [1508, 430] on link "New Asset" at bounding box center [1512, 434] width 87 height 30
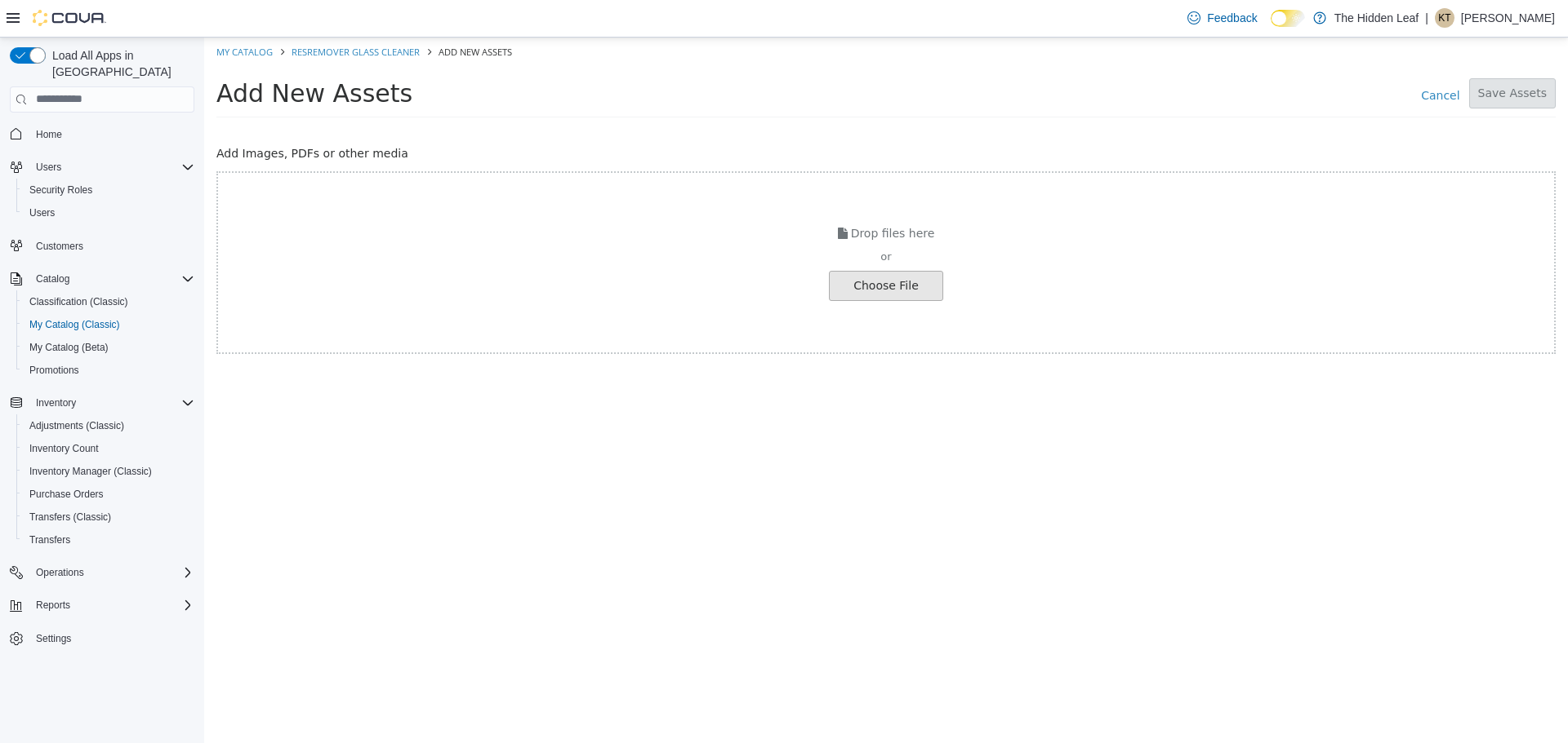
click at [895, 286] on input "file" at bounding box center [31, 285] width 1823 height 29
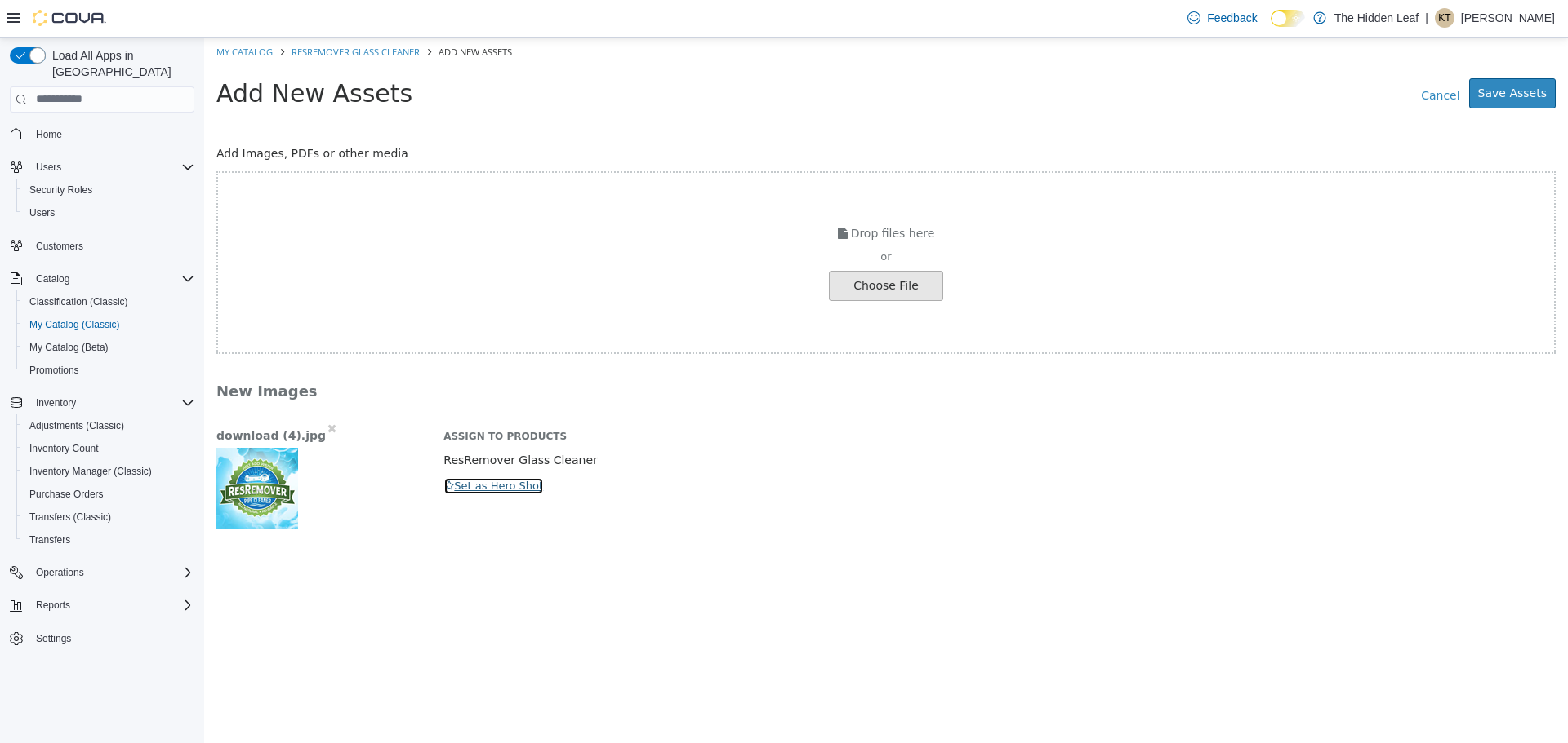
click at [478, 480] on button "Set as Hero Shot" at bounding box center [493, 486] width 100 height 18
click at [1513, 84] on button "Save Assets" at bounding box center [1512, 93] width 87 height 30
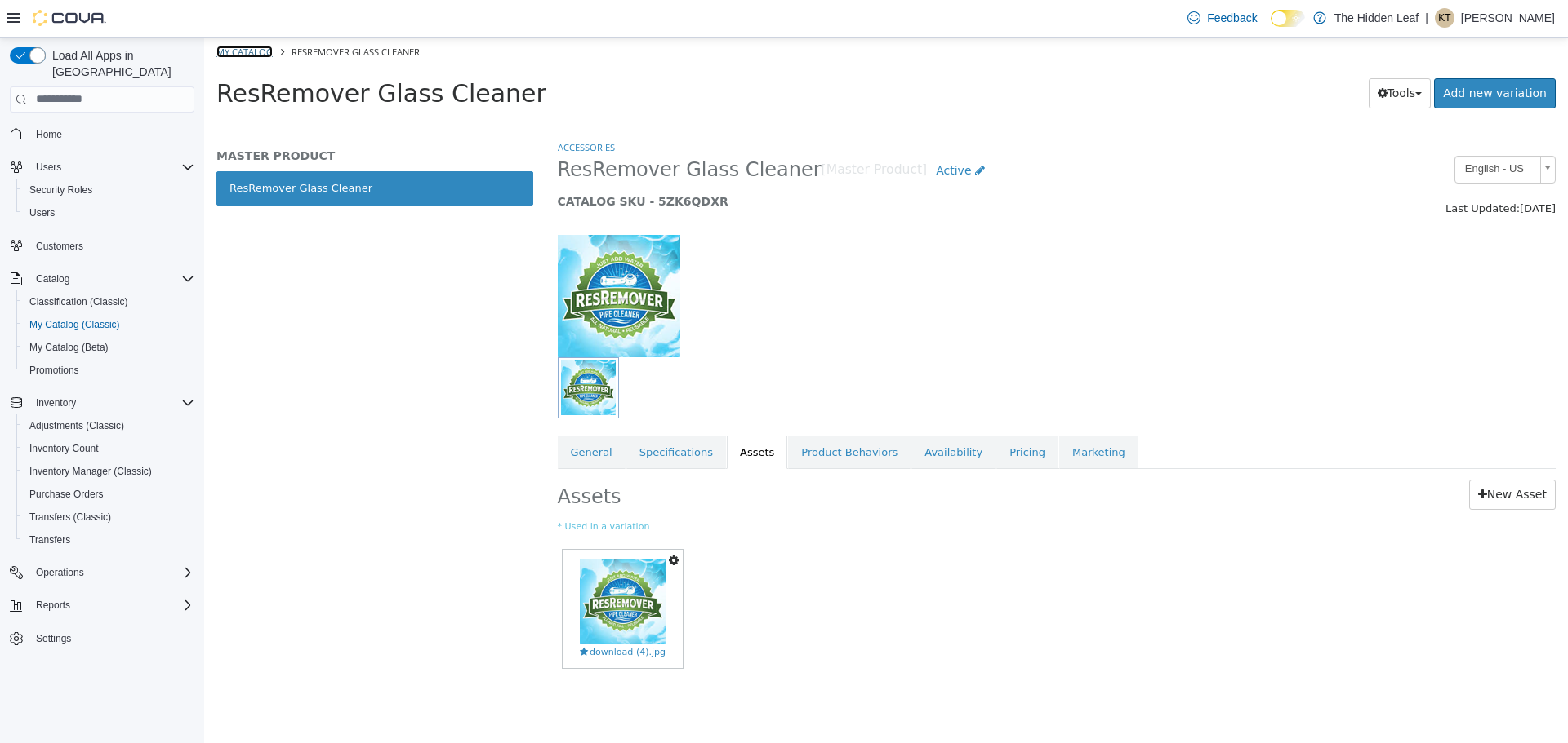
click at [265, 48] on link "My Catalog" at bounding box center [244, 51] width 56 height 13
select select "**********"
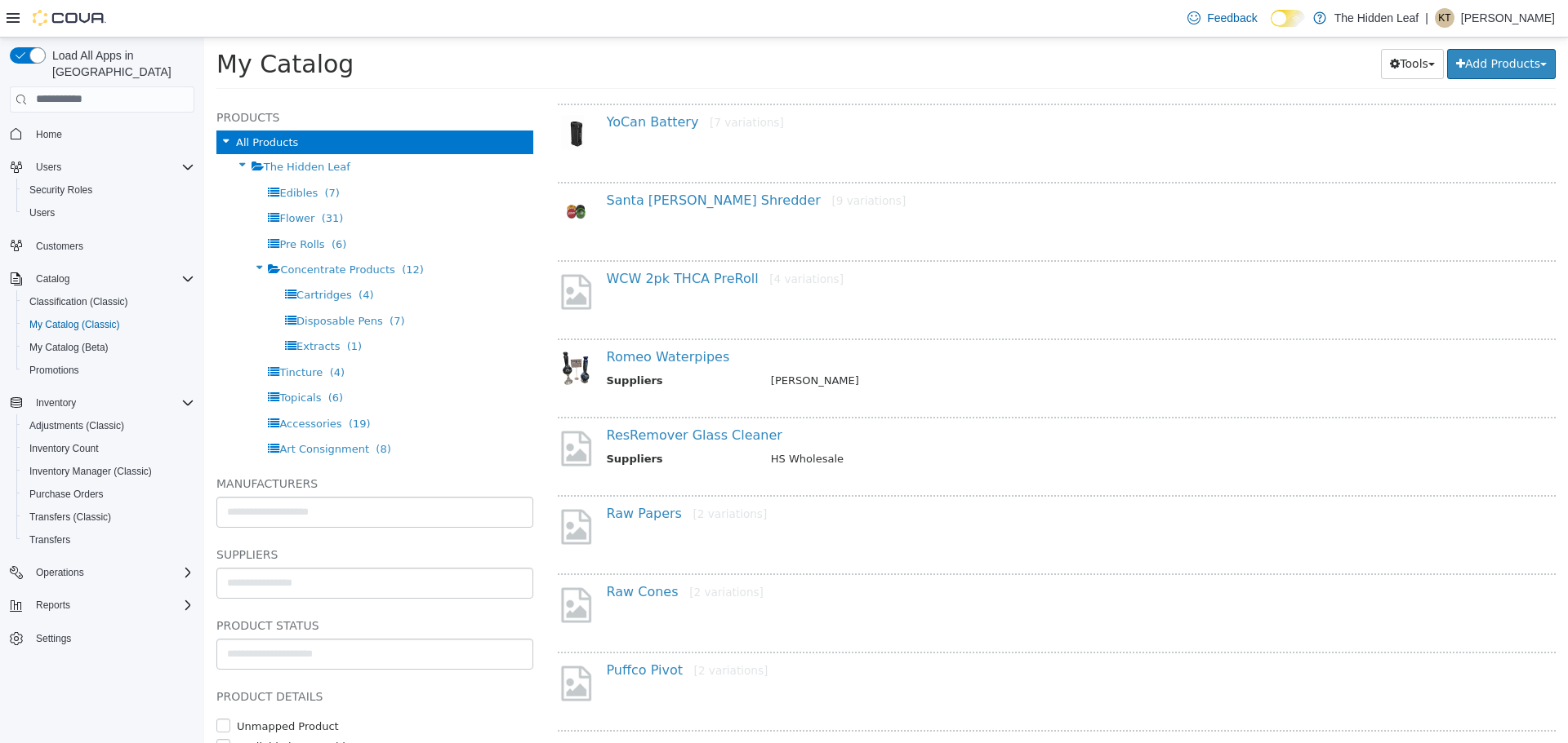
scroll to position [980, 0]
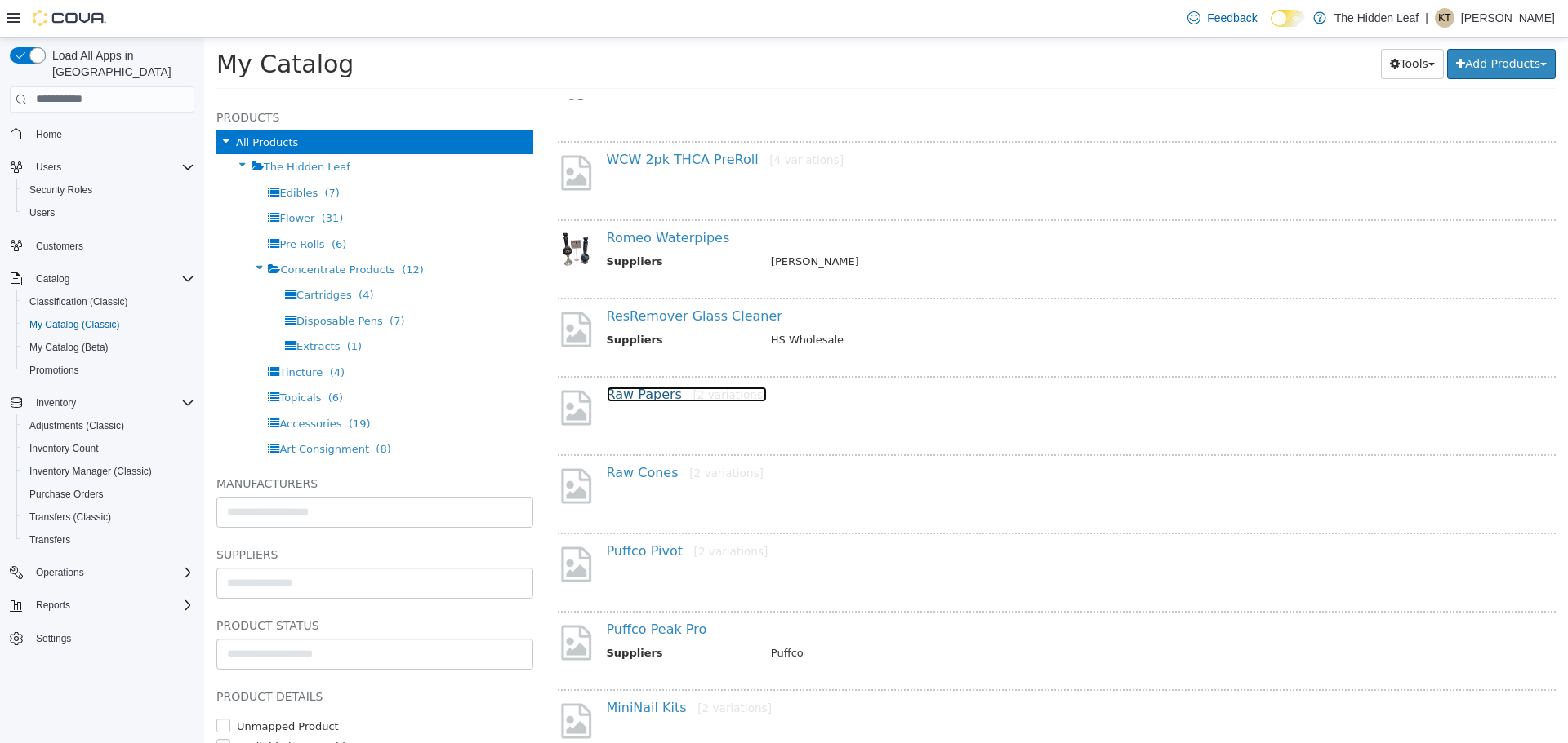
click at [638, 396] on link "Raw Papers [2 variations]" at bounding box center [687, 393] width 161 height 15
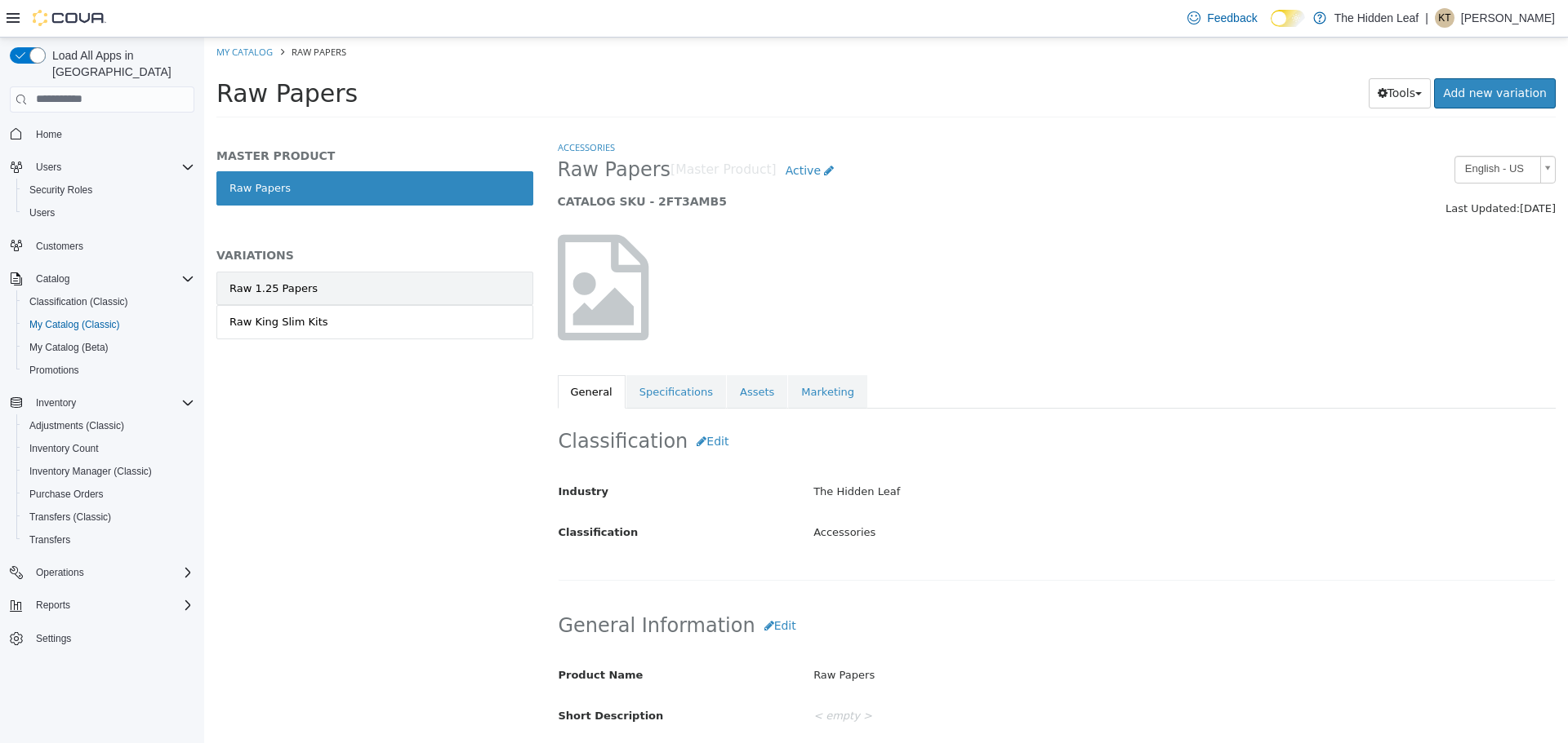
click at [337, 287] on link "Raw 1.25 Papers" at bounding box center [374, 288] width 317 height 34
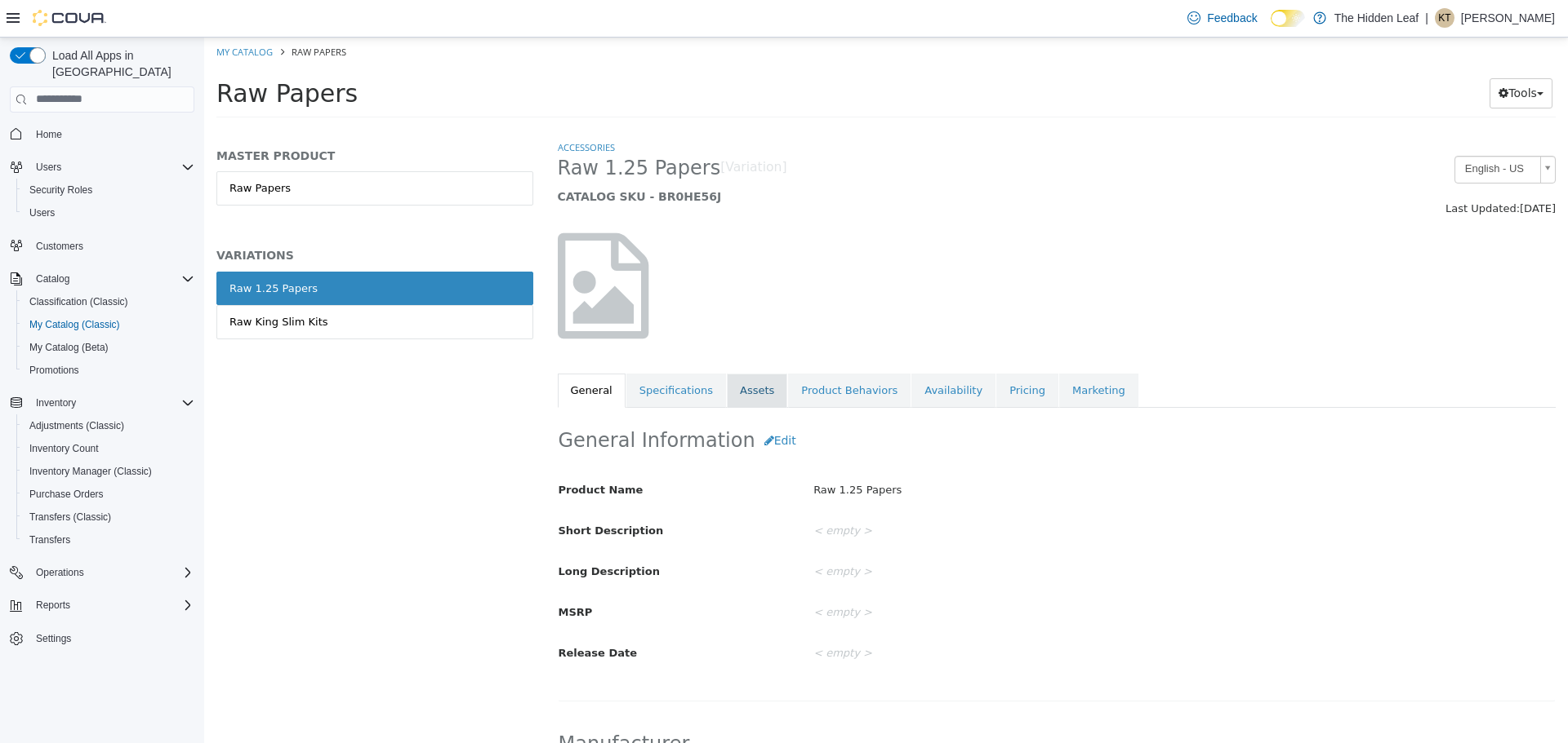
click at [736, 393] on link "Assets" at bounding box center [757, 390] width 61 height 34
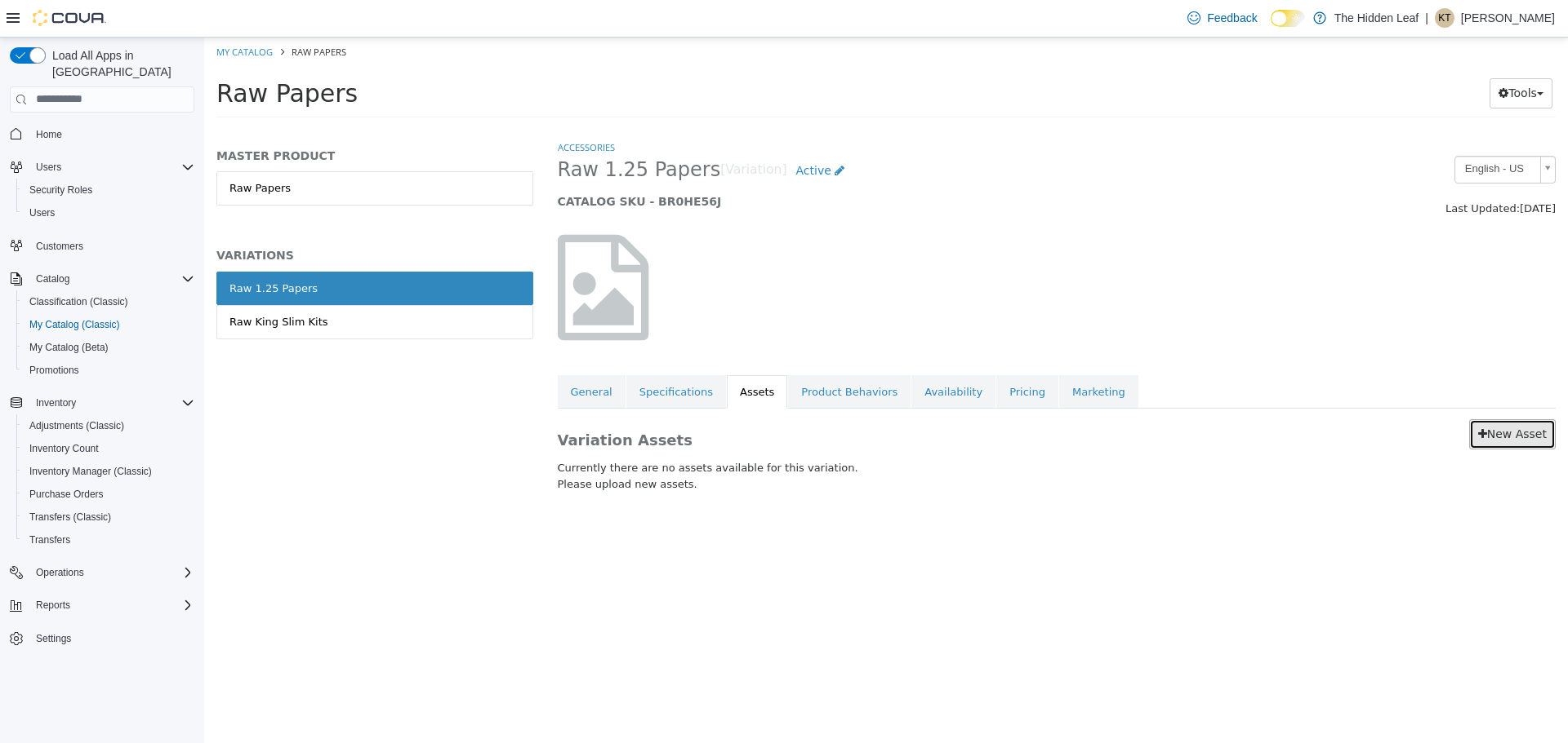
click at [1514, 440] on link "New Asset" at bounding box center [1512, 434] width 87 height 30
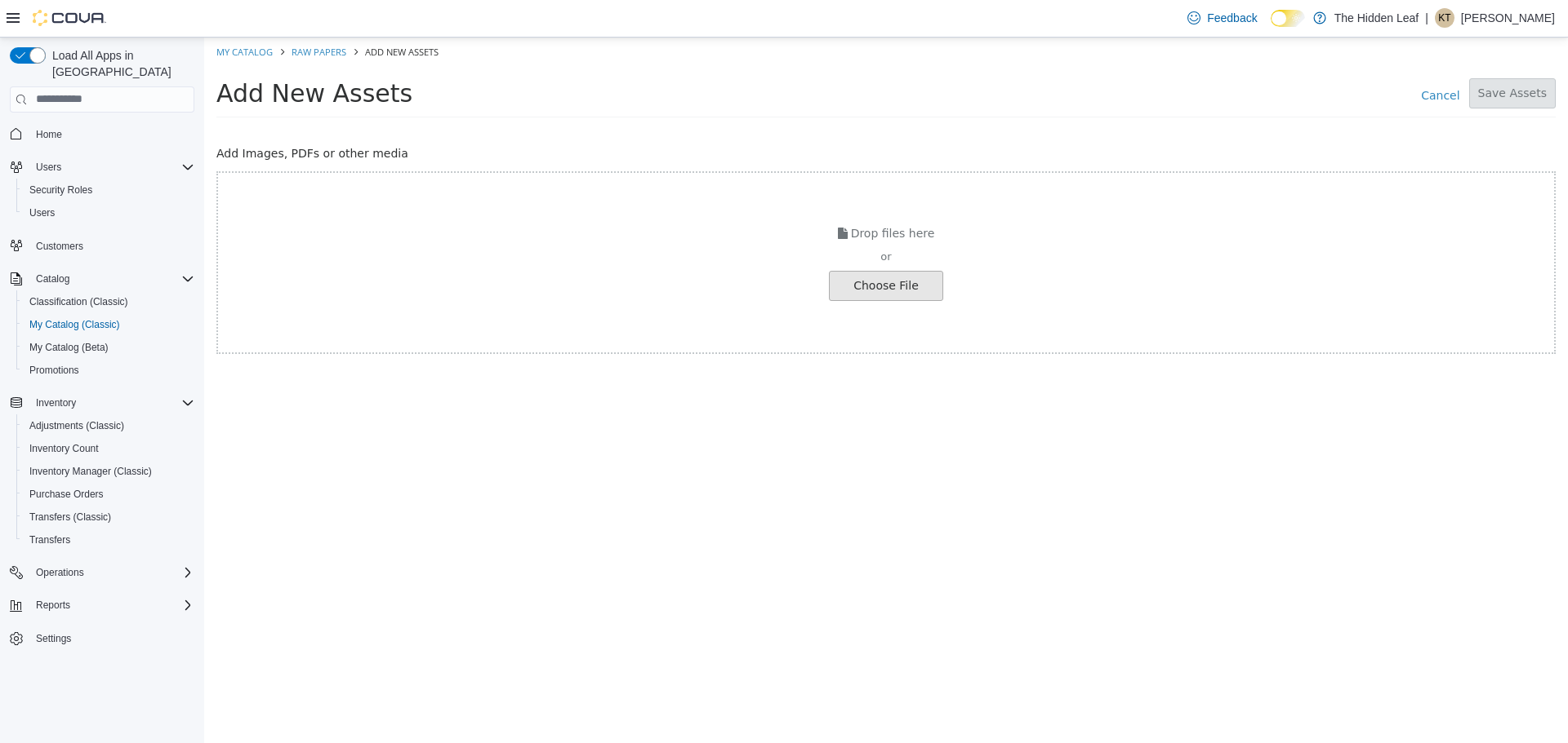
click at [899, 277] on input "file" at bounding box center [31, 285] width 1823 height 29
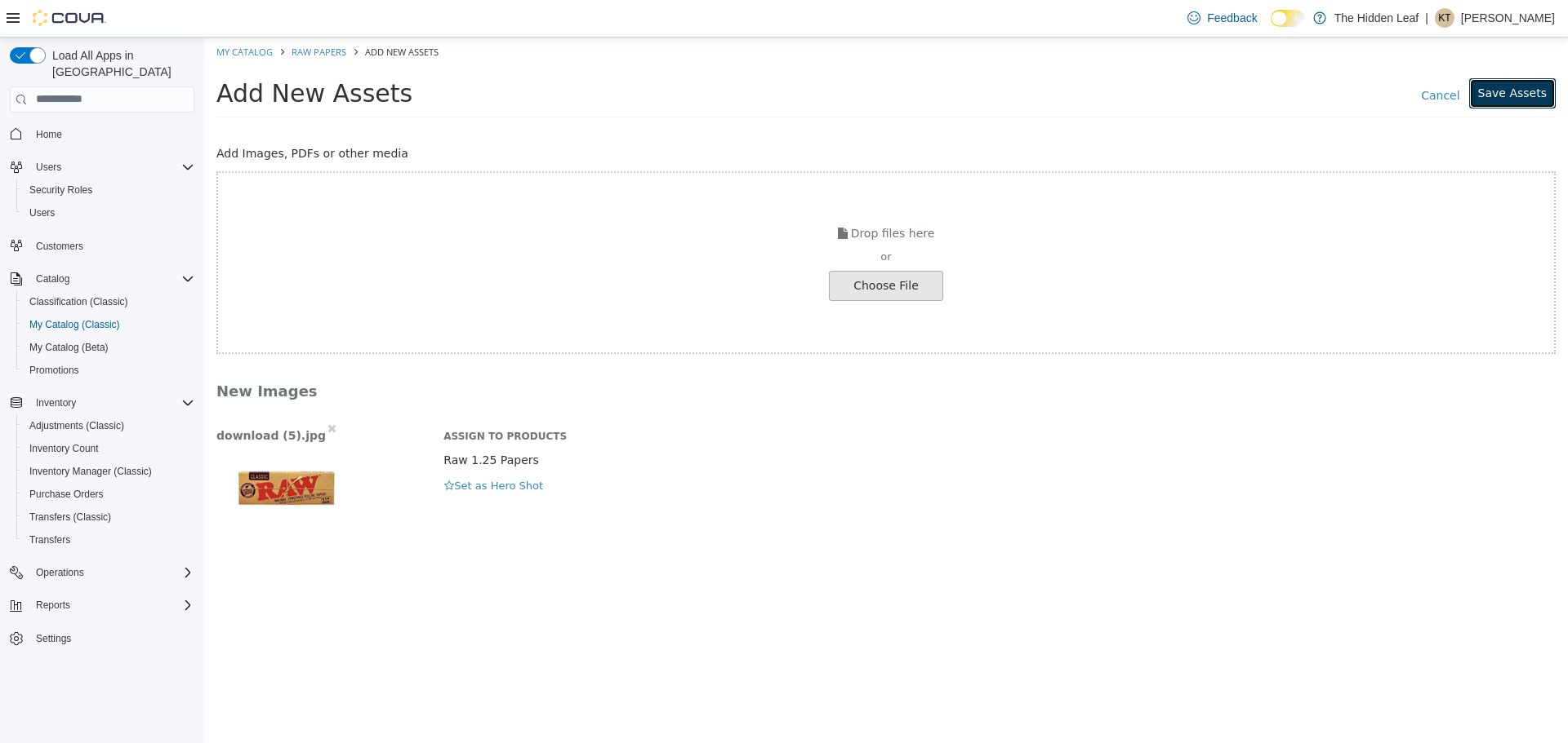
click at [1523, 90] on button "Save Assets" at bounding box center [1512, 93] width 87 height 30
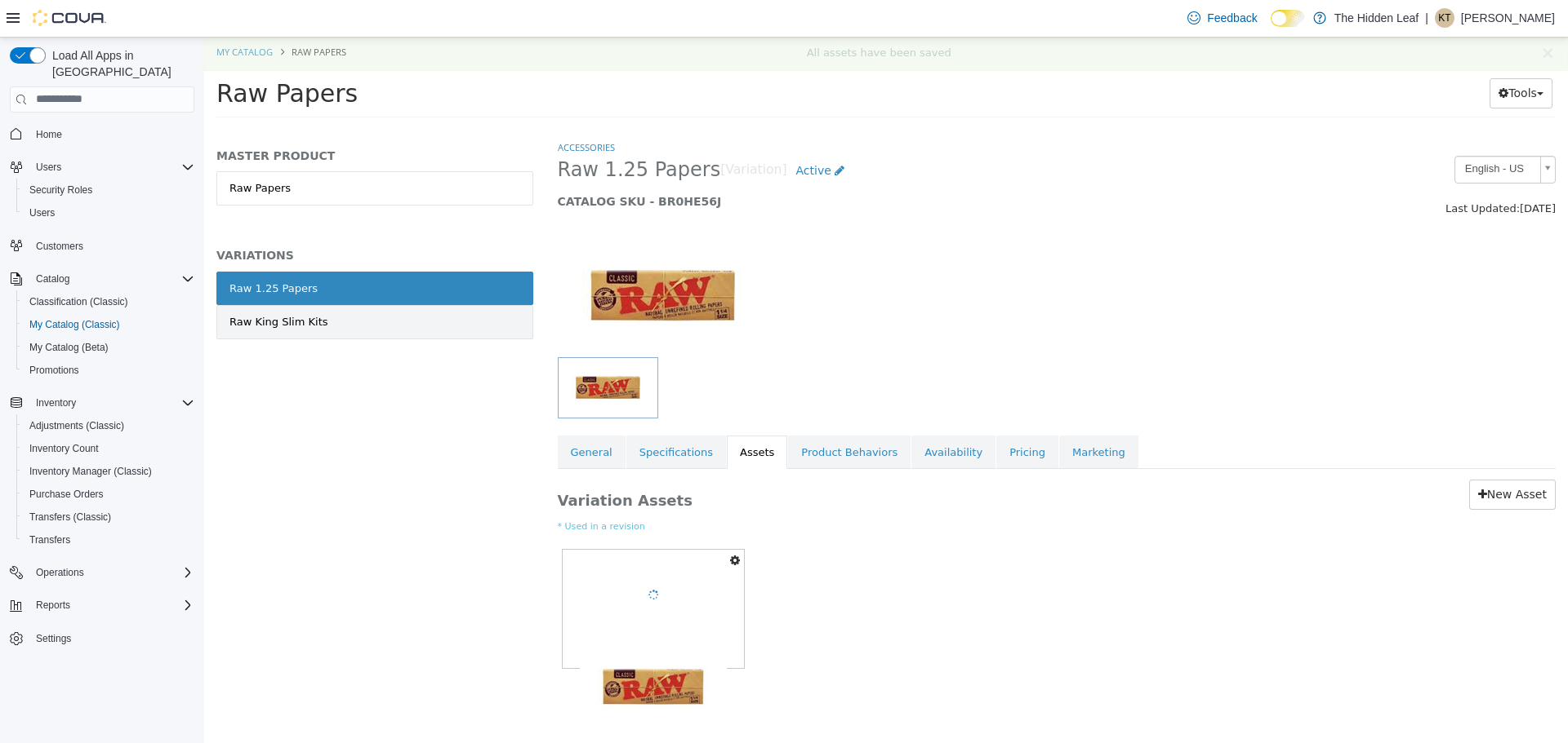
click at [327, 322] on link "Raw King Slim Kits" at bounding box center [374, 321] width 317 height 34
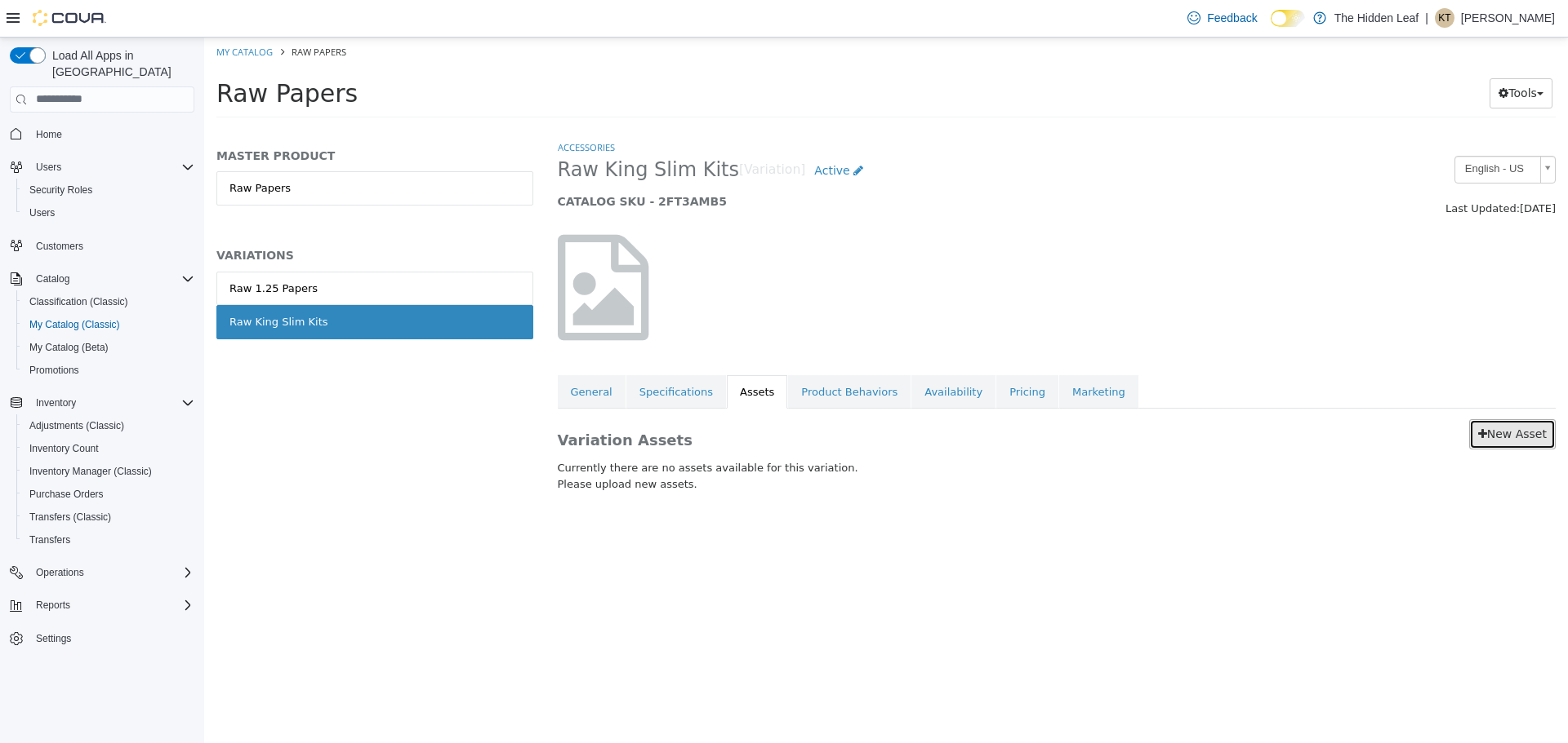
click at [1474, 427] on link "New Asset" at bounding box center [1512, 434] width 87 height 30
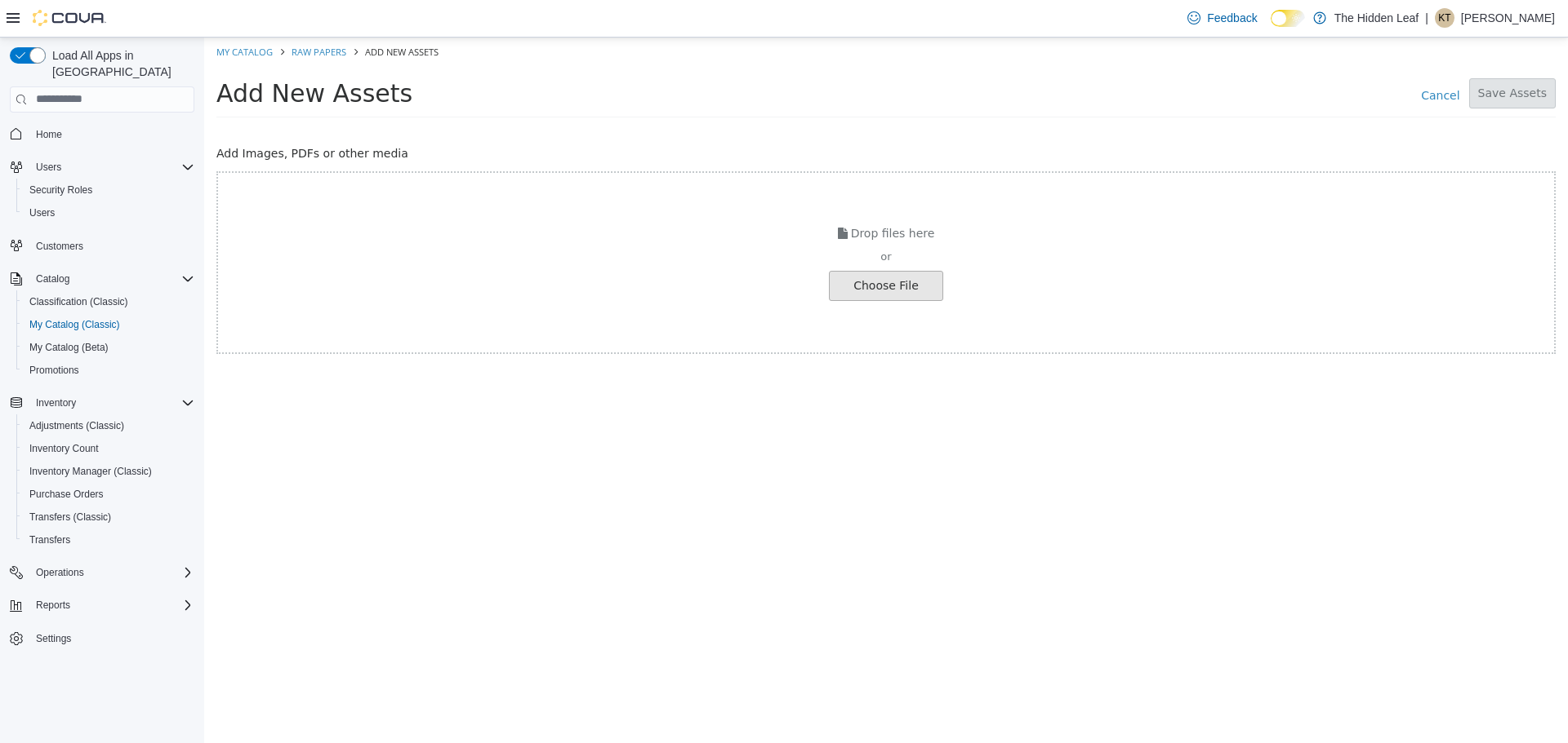
click at [876, 298] on input "file" at bounding box center [31, 285] width 1823 height 29
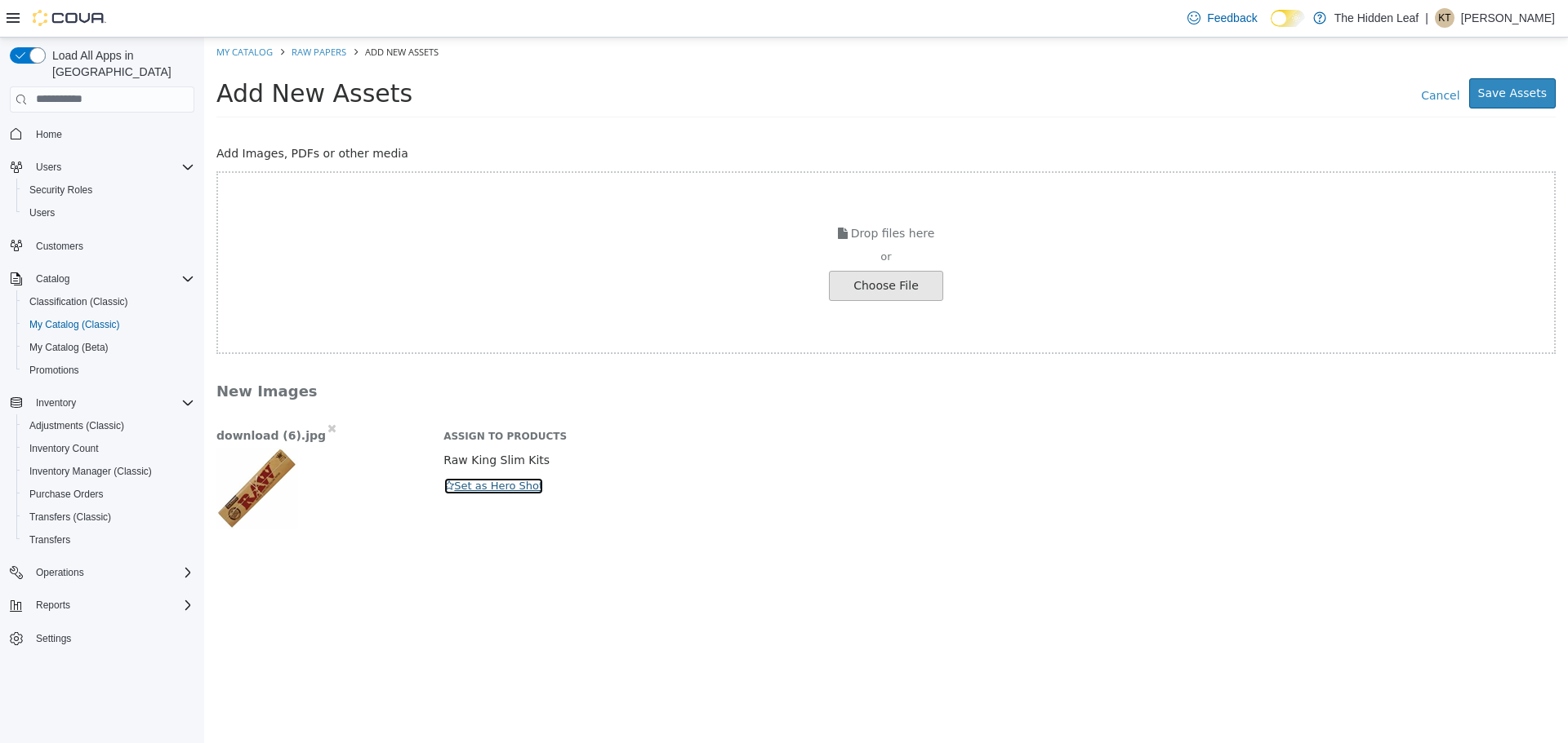
click at [484, 481] on button "Set as Hero Shot" at bounding box center [493, 486] width 100 height 18
click at [1532, 90] on button "Save Assets" at bounding box center [1512, 93] width 87 height 30
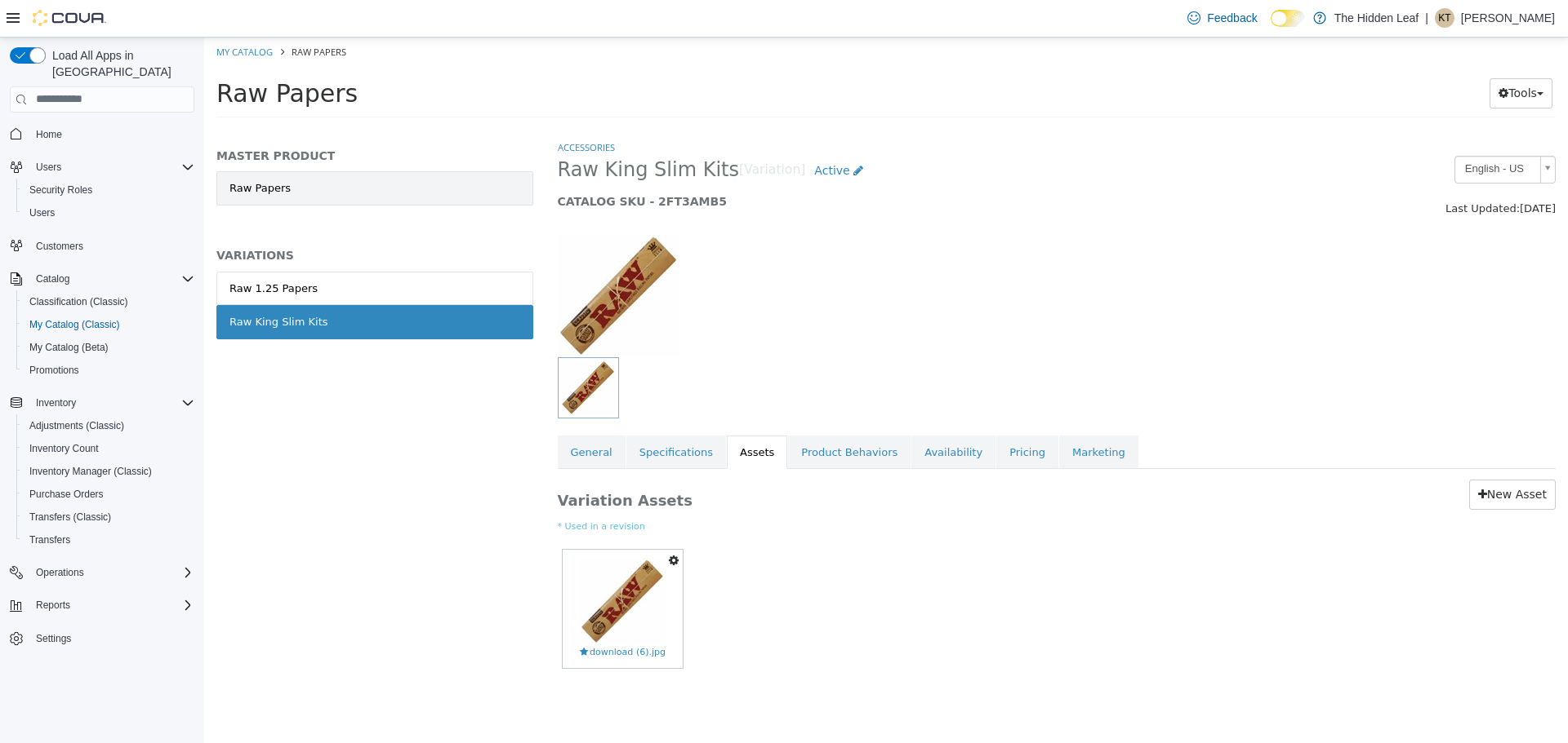
click at [395, 171] on link "Raw Papers" at bounding box center [374, 188] width 317 height 34
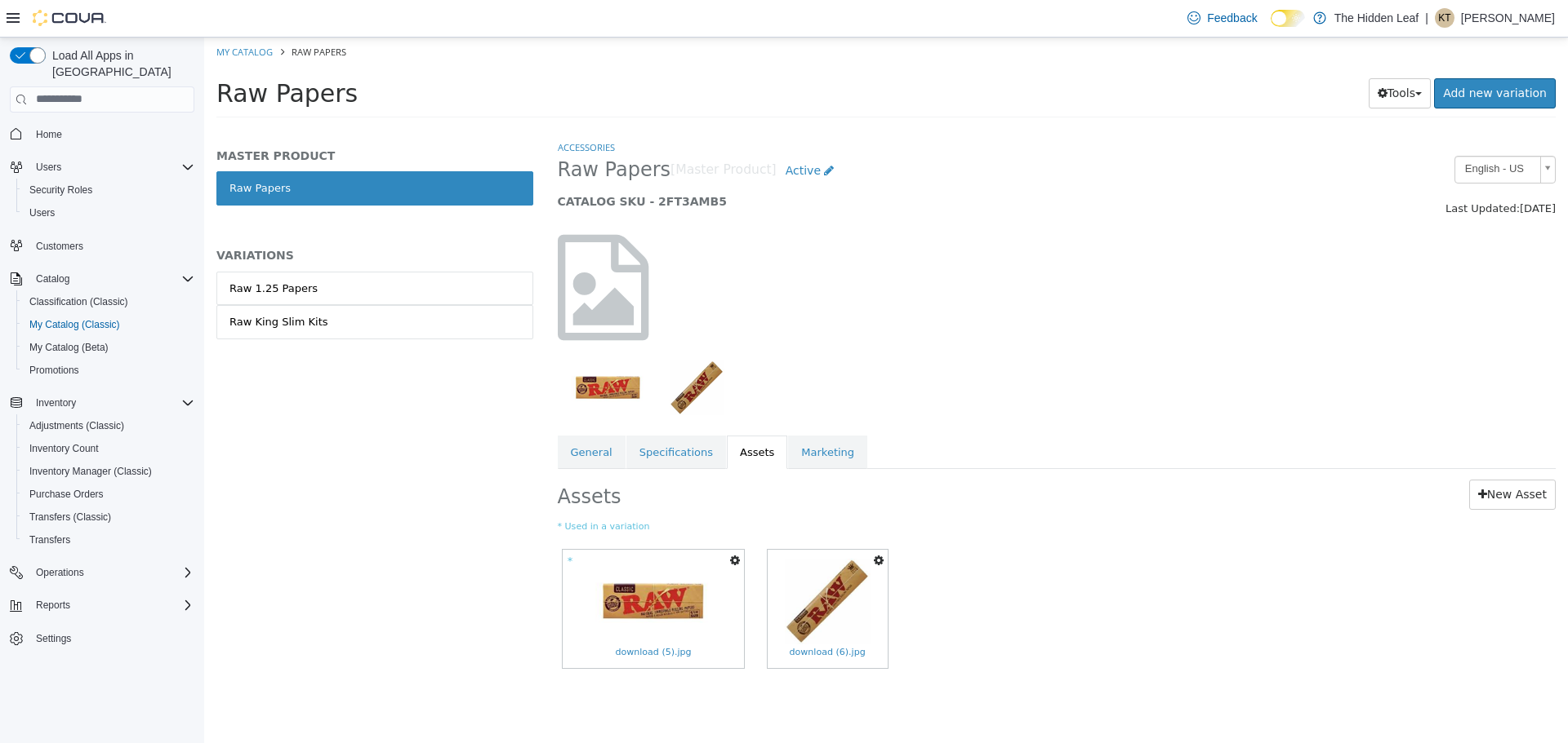
click at [734, 557] on icon "button" at bounding box center [734, 559] width 10 height 12
click at [692, 614] on link "Set As Hero Shot" at bounding box center [675, 611] width 138 height 22
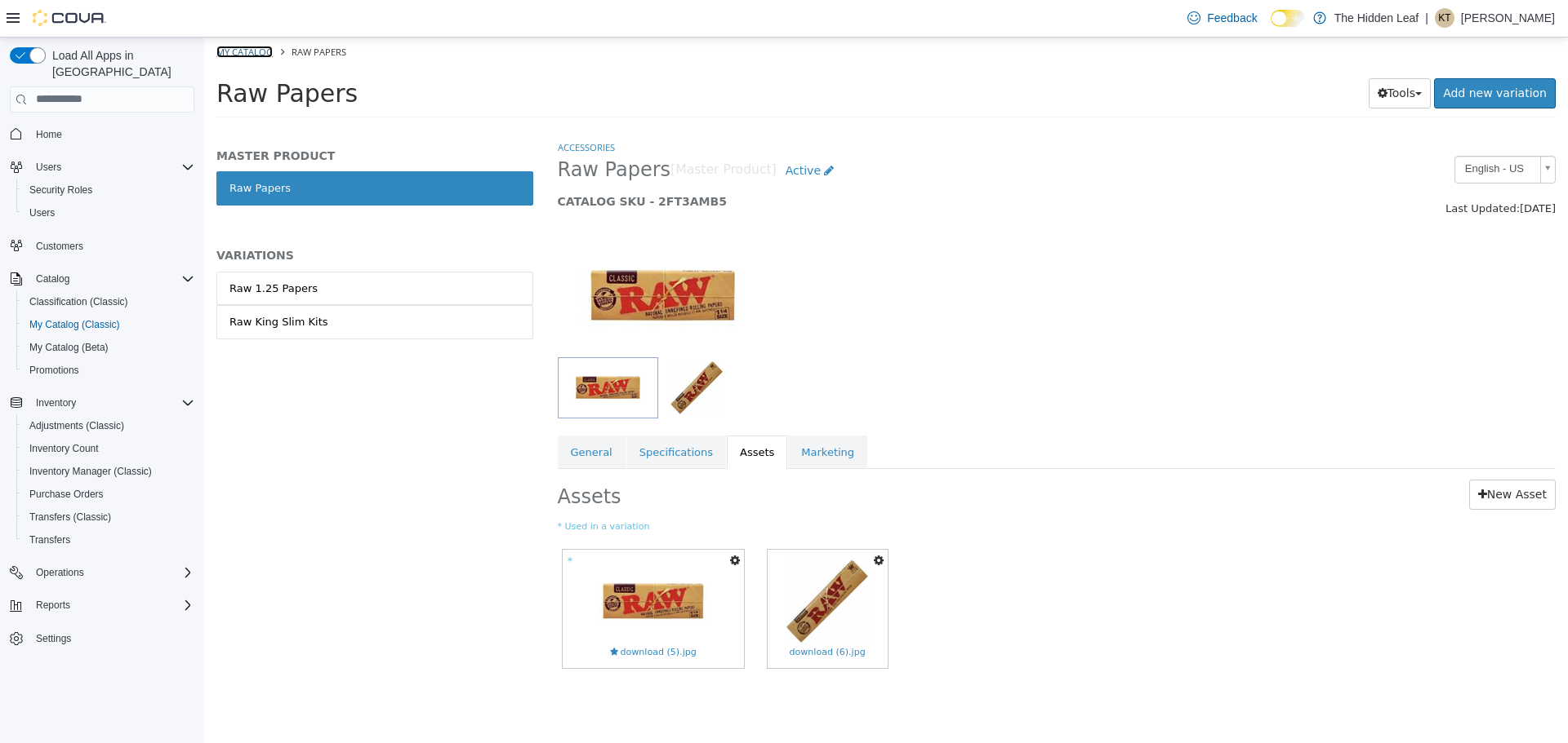
click at [267, 50] on link "My Catalog" at bounding box center [244, 51] width 56 height 13
select select "**********"
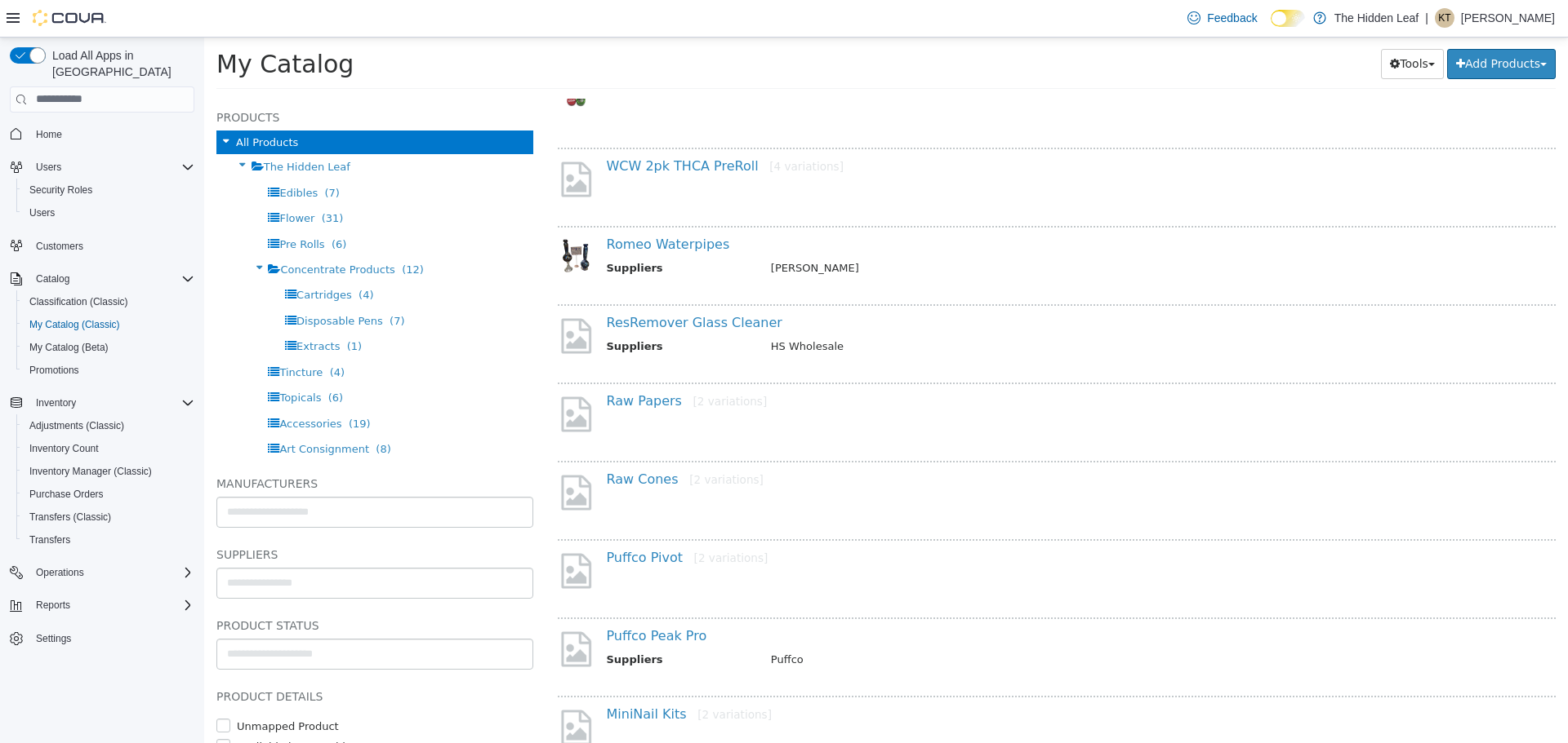
scroll to position [980, 0]
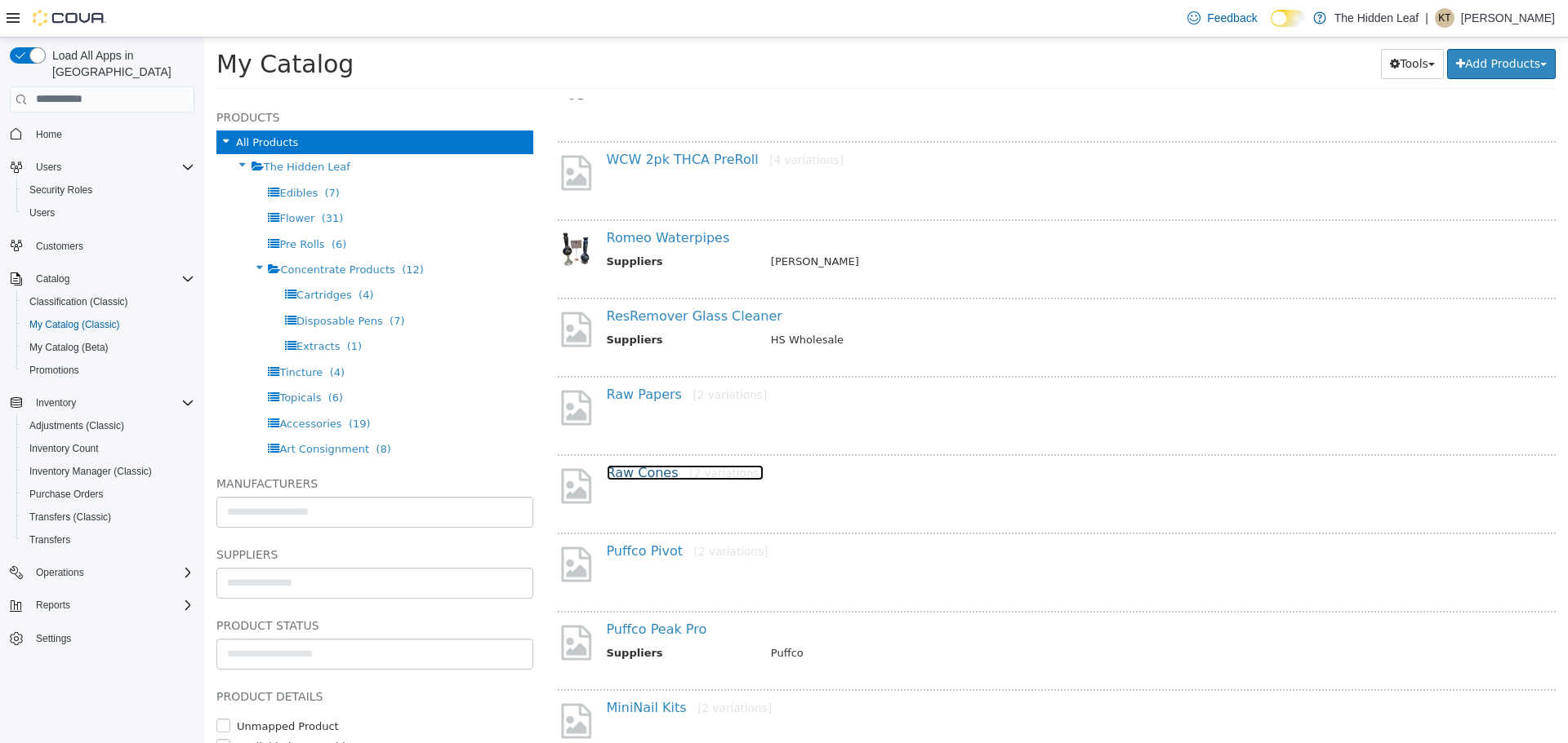
click at [655, 472] on link "Raw Cones [2 variations]" at bounding box center [684, 472] width 156 height 15
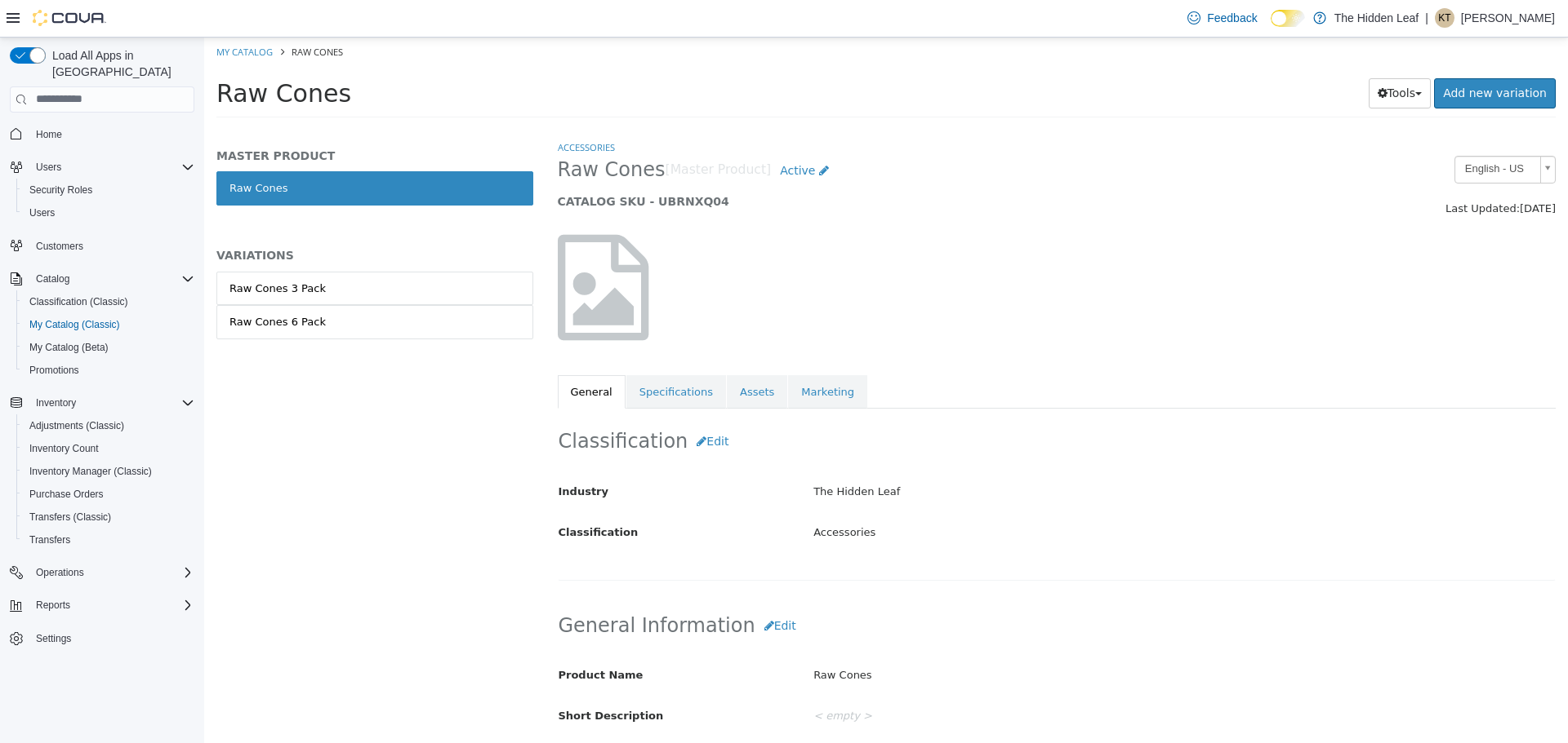
click at [287, 269] on div "MASTER PRODUCT Raw Cones VARIATIONS Raw Cones 3 Pack Raw Cones 6 Pack" at bounding box center [374, 260] width 317 height 225
click at [289, 280] on div "Raw Cones 3 Pack" at bounding box center [278, 288] width 96 height 16
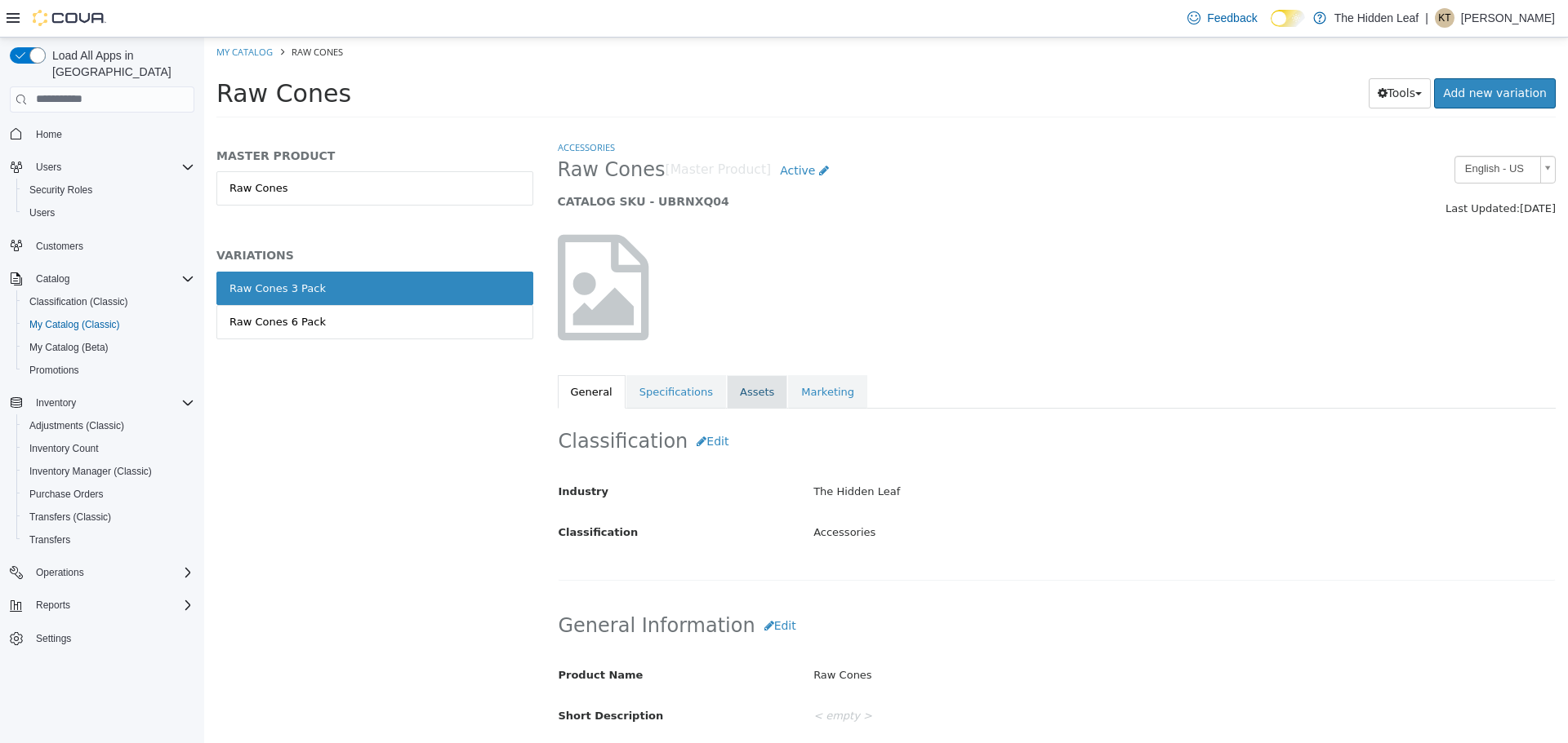
click at [746, 397] on link "Assets" at bounding box center [757, 391] width 61 height 34
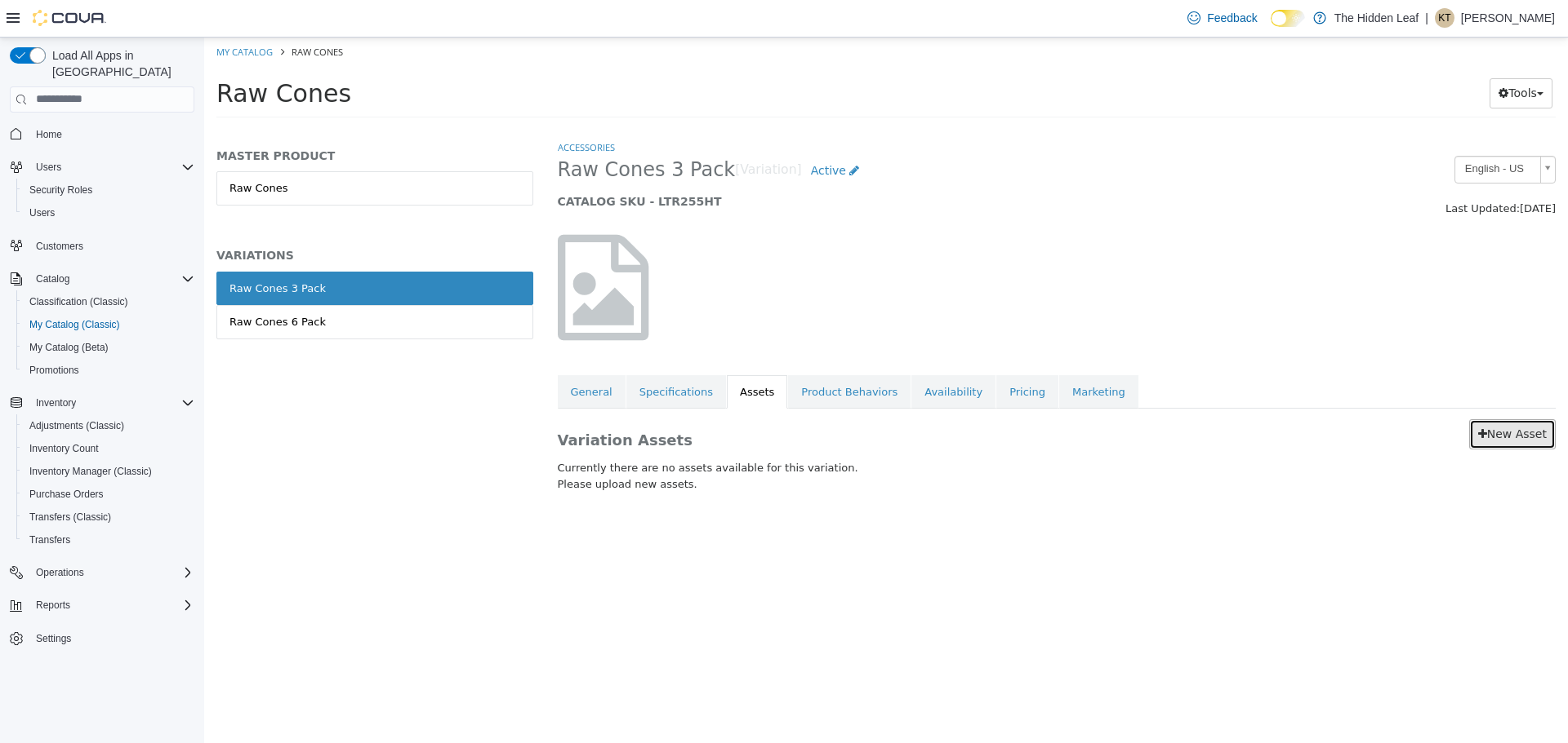
click at [1511, 443] on link "New Asset" at bounding box center [1512, 434] width 87 height 30
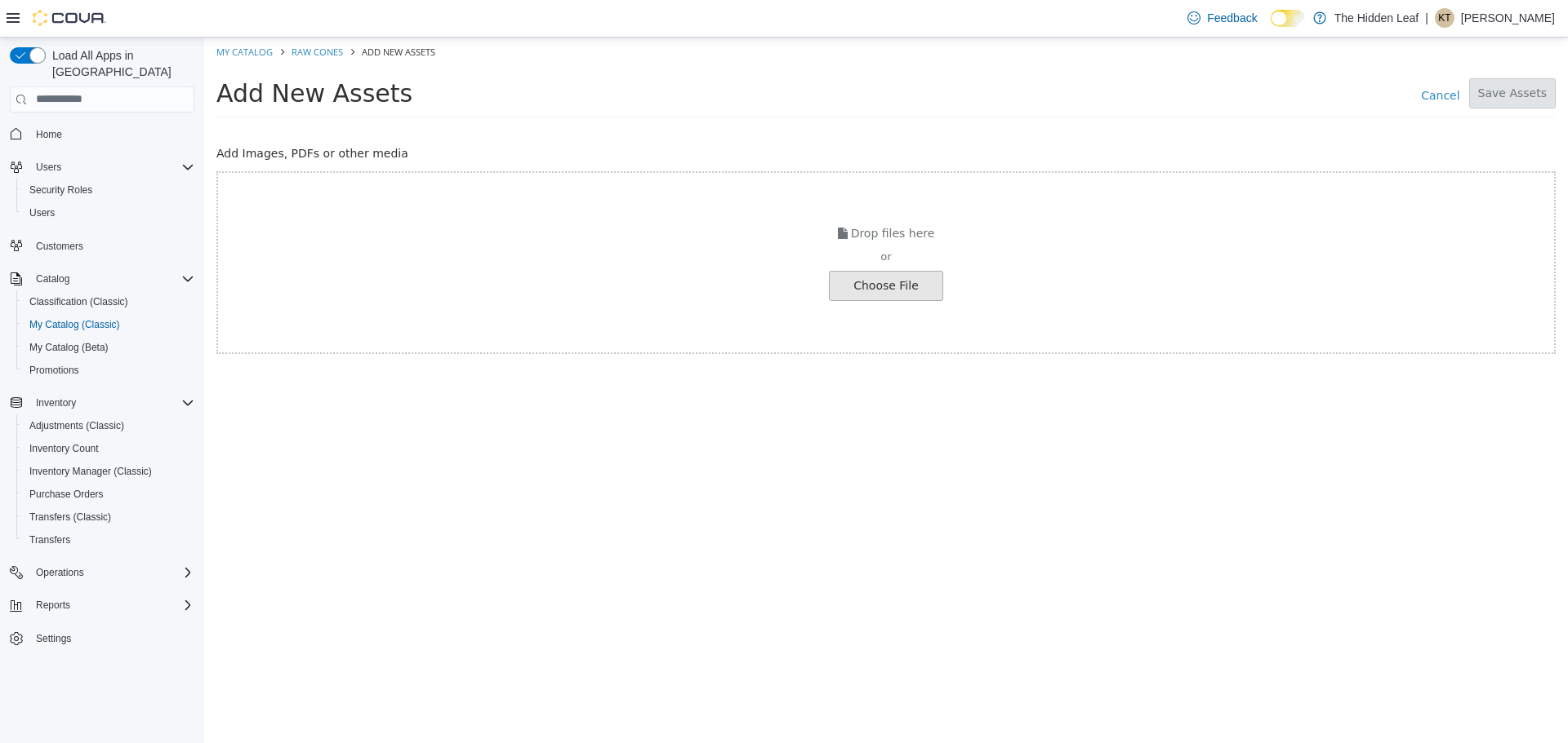
click at [876, 290] on input "file" at bounding box center [31, 285] width 1823 height 29
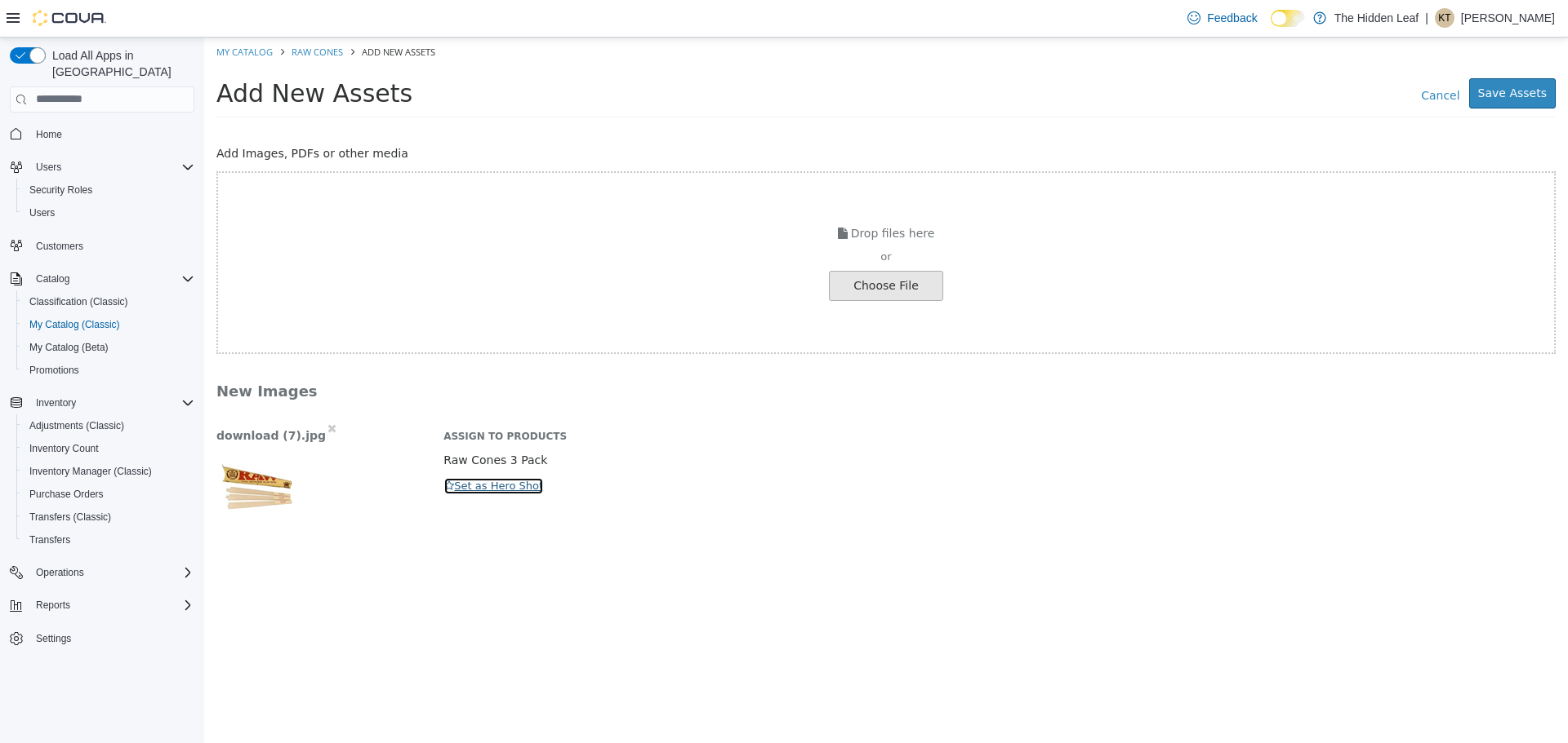
click at [501, 482] on button "Set as Hero Shot" at bounding box center [493, 486] width 100 height 18
click at [1535, 81] on button "Save Assets" at bounding box center [1512, 93] width 87 height 30
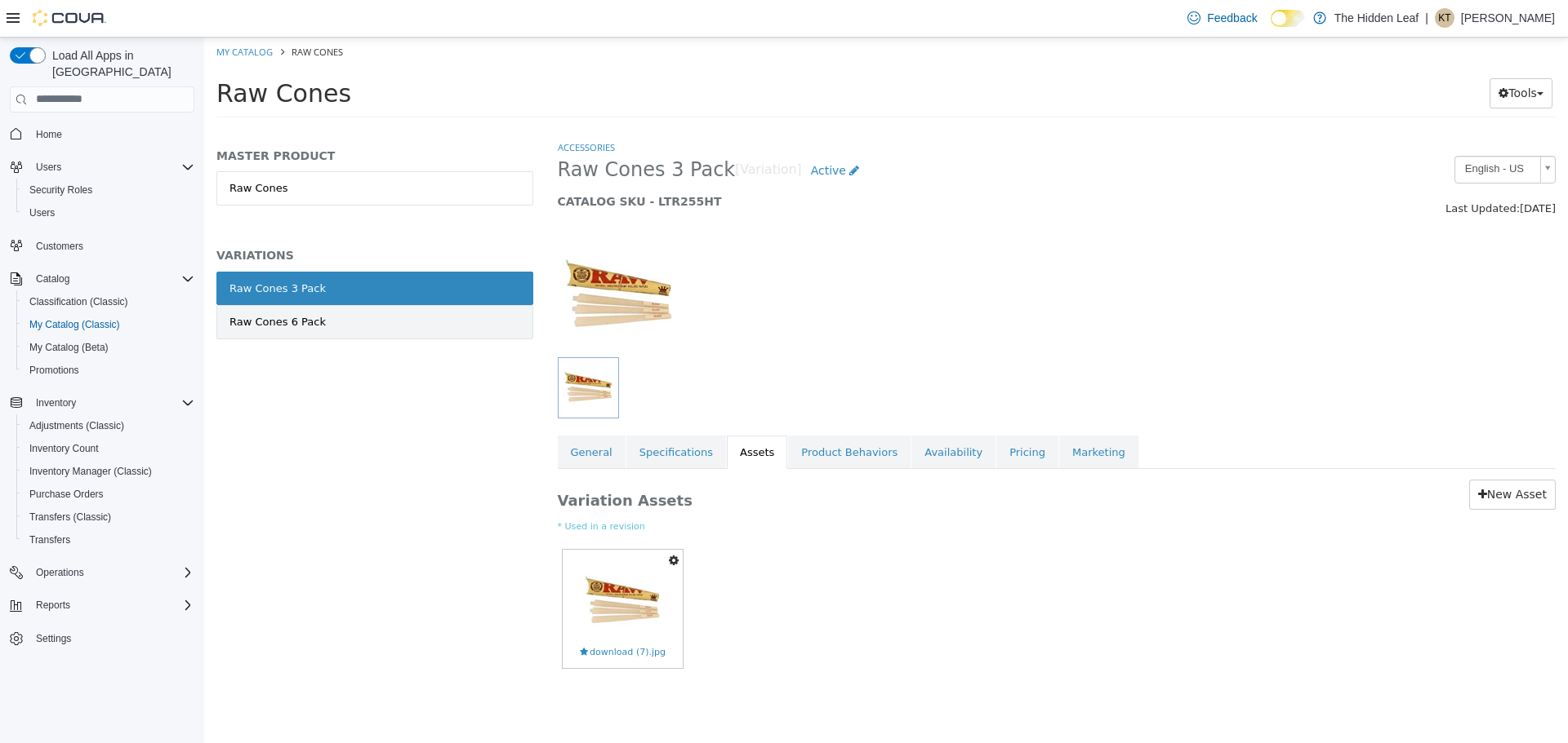
click at [375, 321] on link "Raw Cones 6 Pack" at bounding box center [374, 321] width 317 height 34
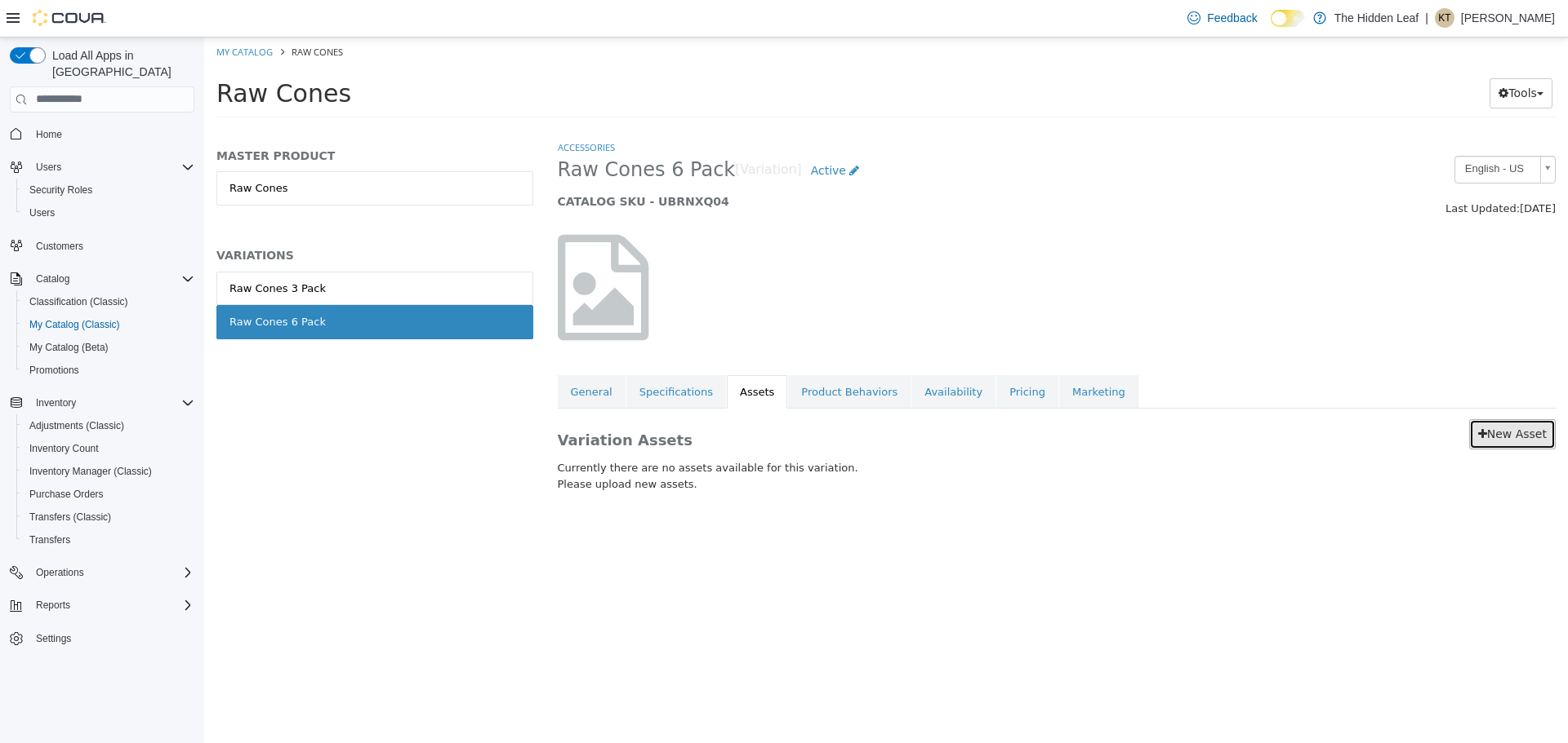
click at [1501, 446] on link "New Asset" at bounding box center [1512, 434] width 87 height 30
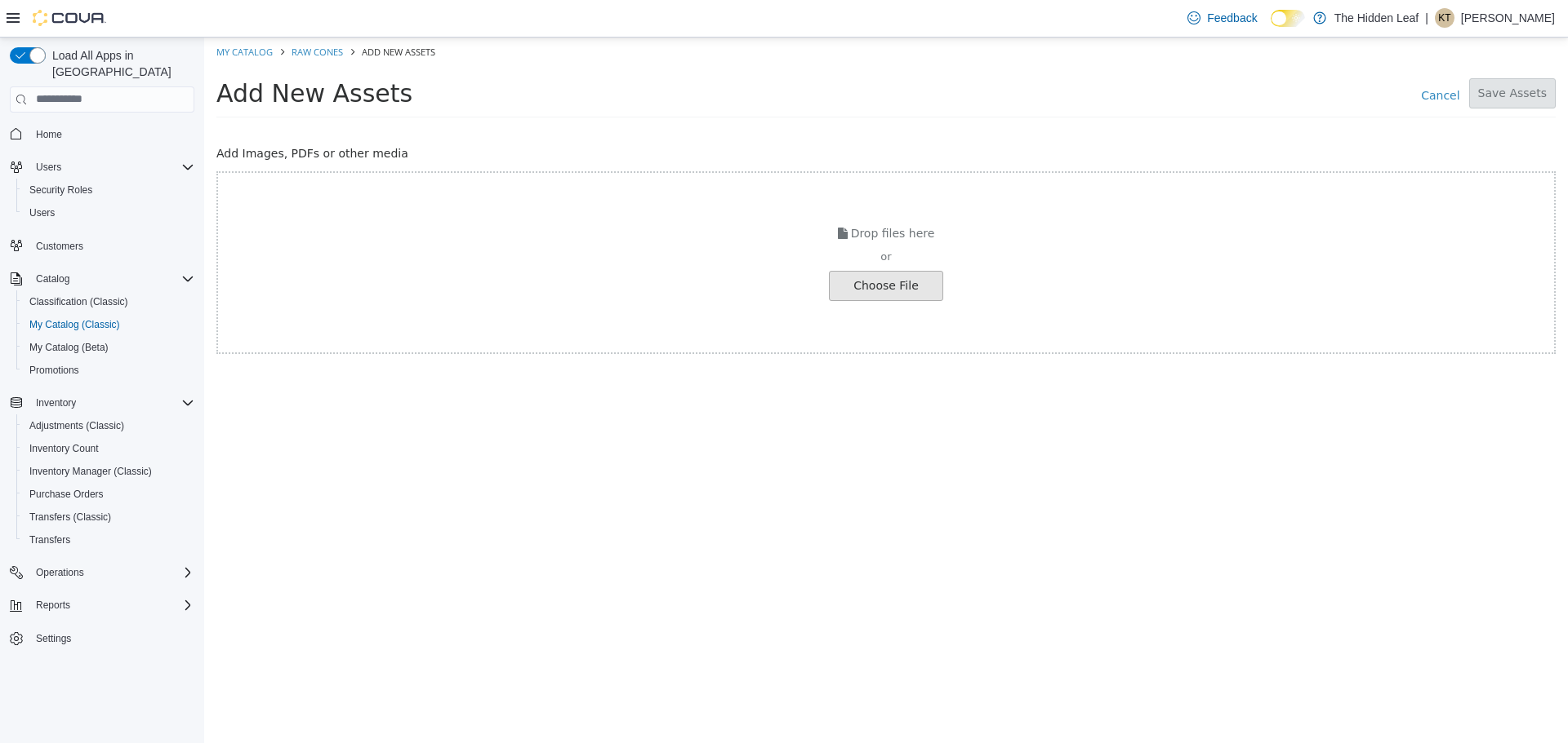
click at [846, 297] on input "file" at bounding box center [31, 285] width 1823 height 29
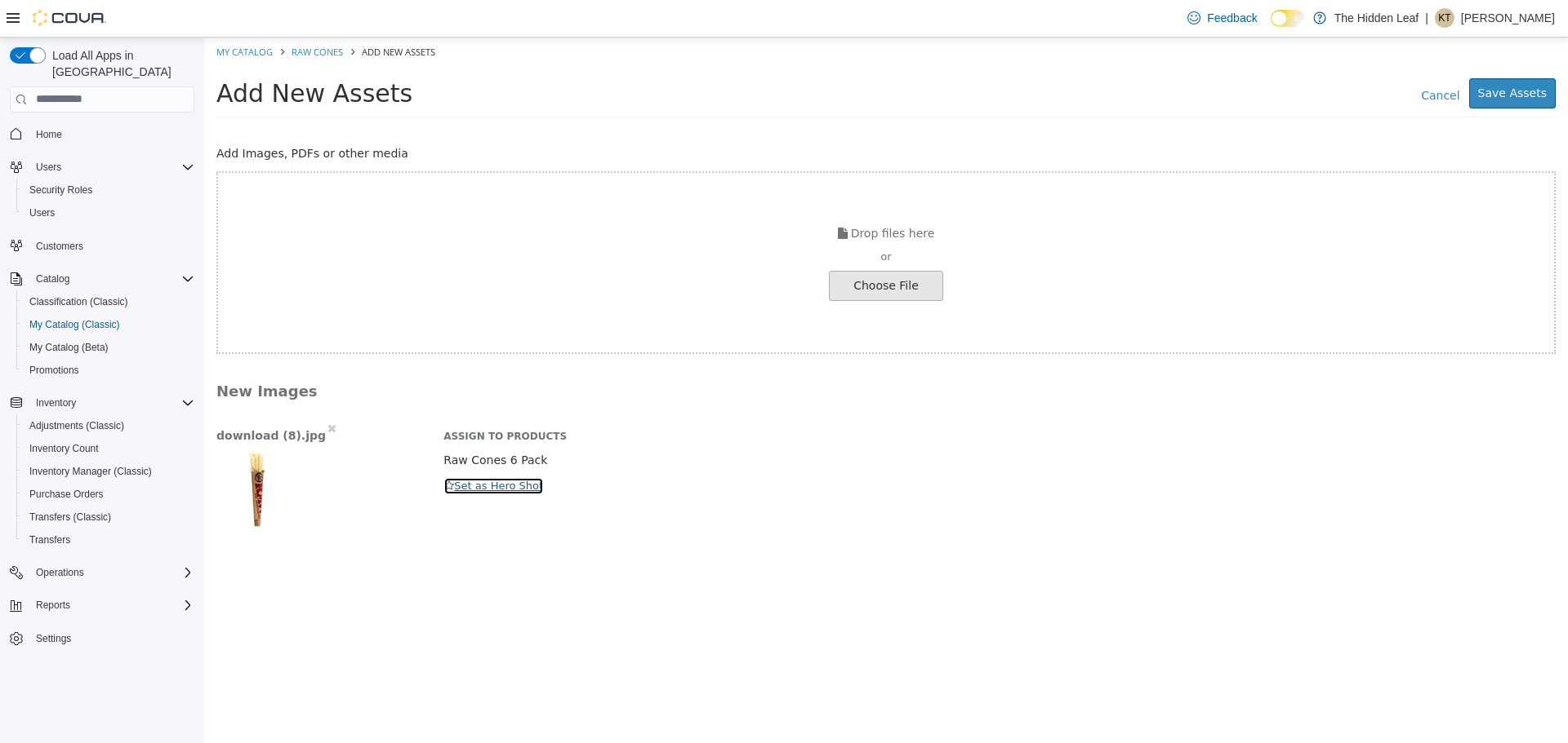
click at [484, 482] on button "Set as Hero Shot" at bounding box center [493, 486] width 100 height 18
click at [1530, 93] on button "Save Assets" at bounding box center [1512, 93] width 87 height 30
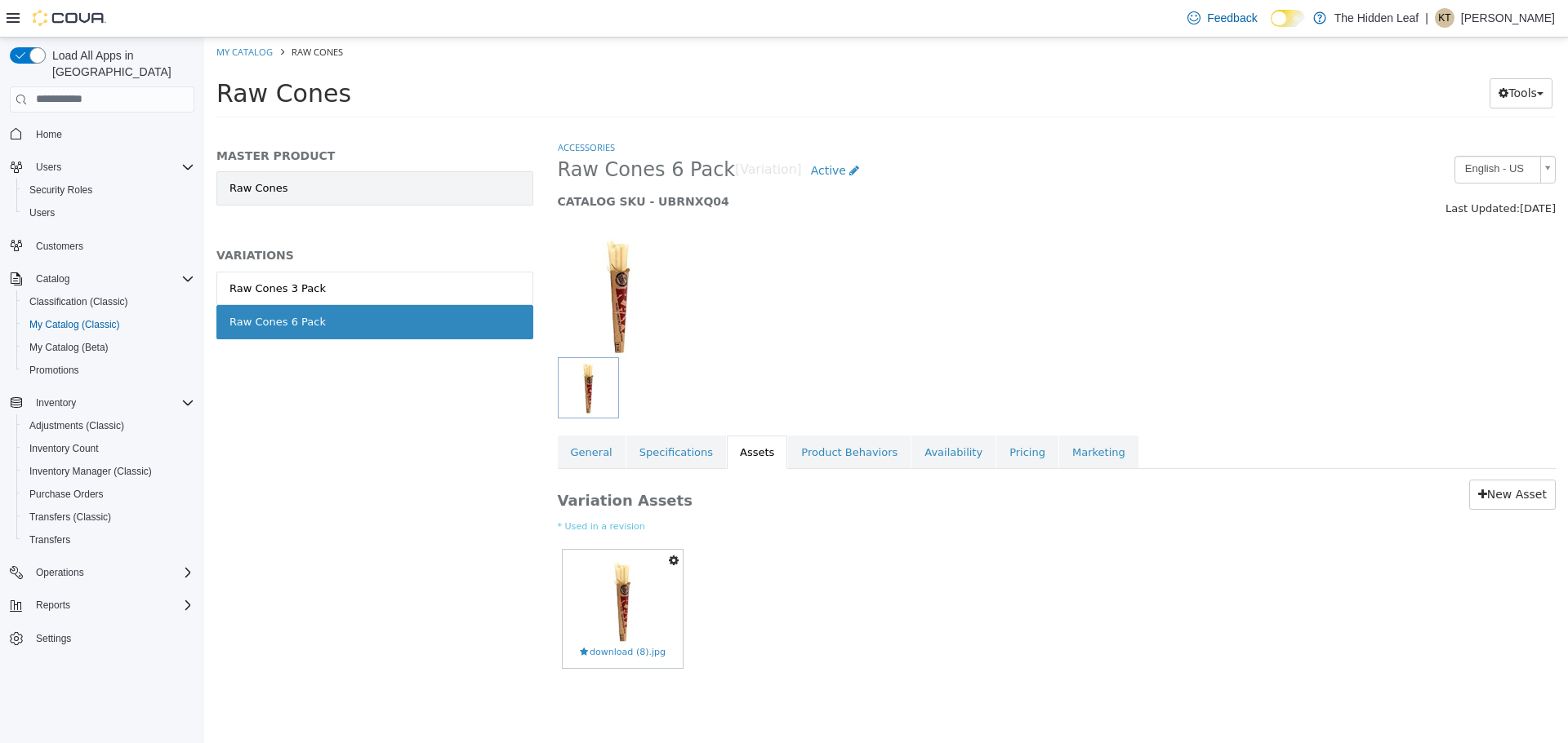
click at [331, 179] on link "Raw Cones" at bounding box center [374, 188] width 317 height 34
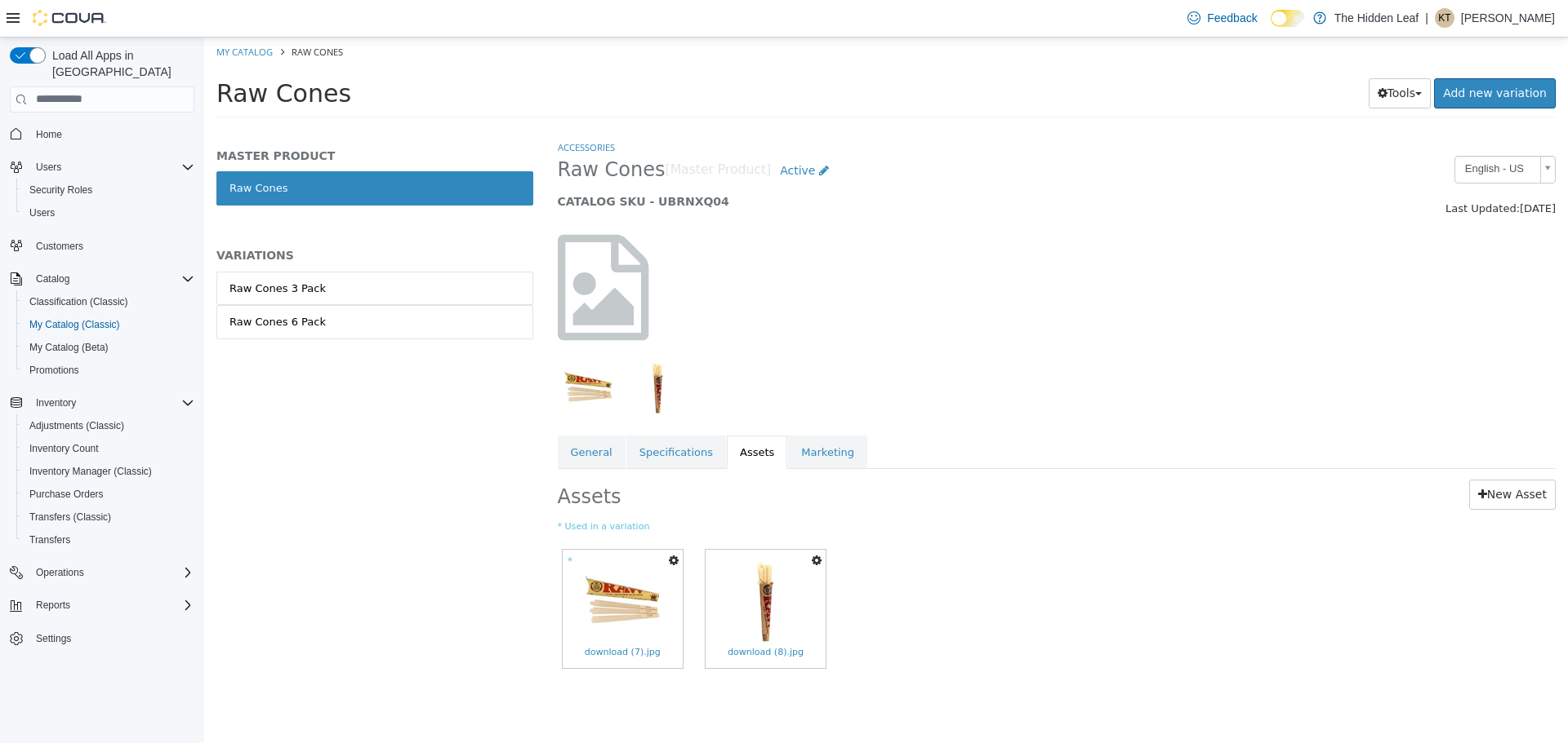
click at [591, 383] on img "button" at bounding box center [588, 387] width 55 height 54
click at [668, 562] on icon "button" at bounding box center [673, 559] width 10 height 12
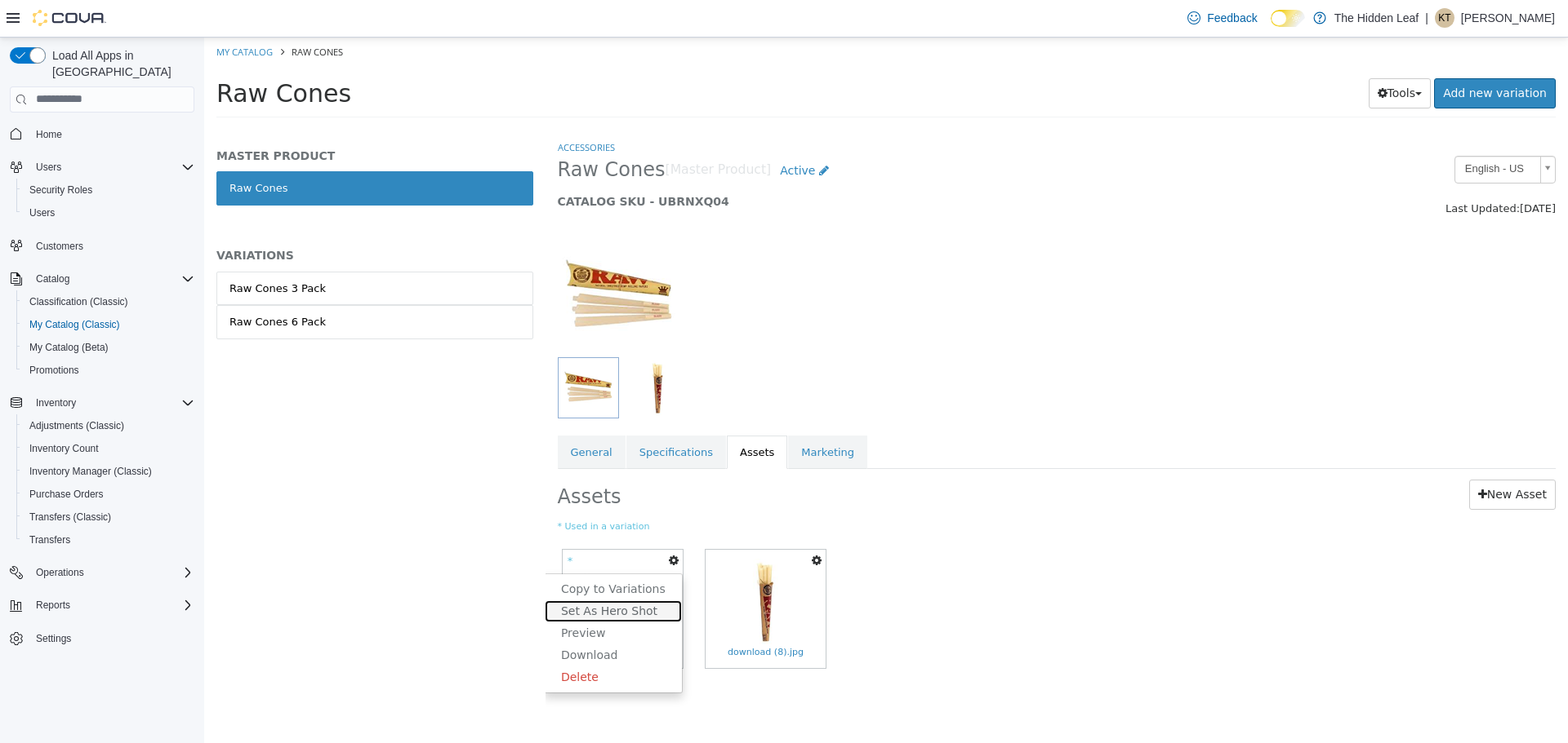
click at [652, 616] on link "Set As Hero Shot" at bounding box center [614, 611] width 138 height 22
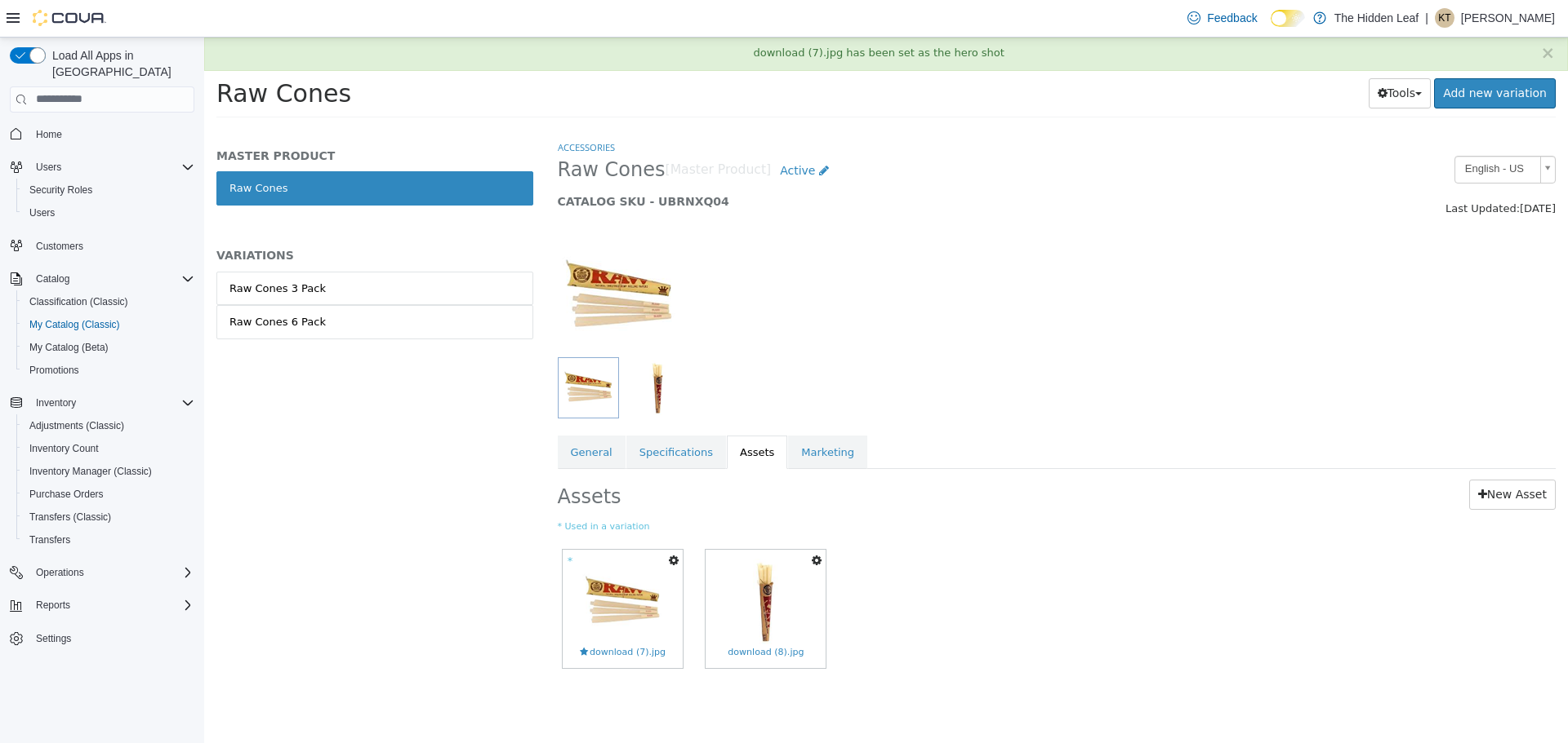
click at [1237, 280] on div at bounding box center [1056, 287] width 1023 height 139
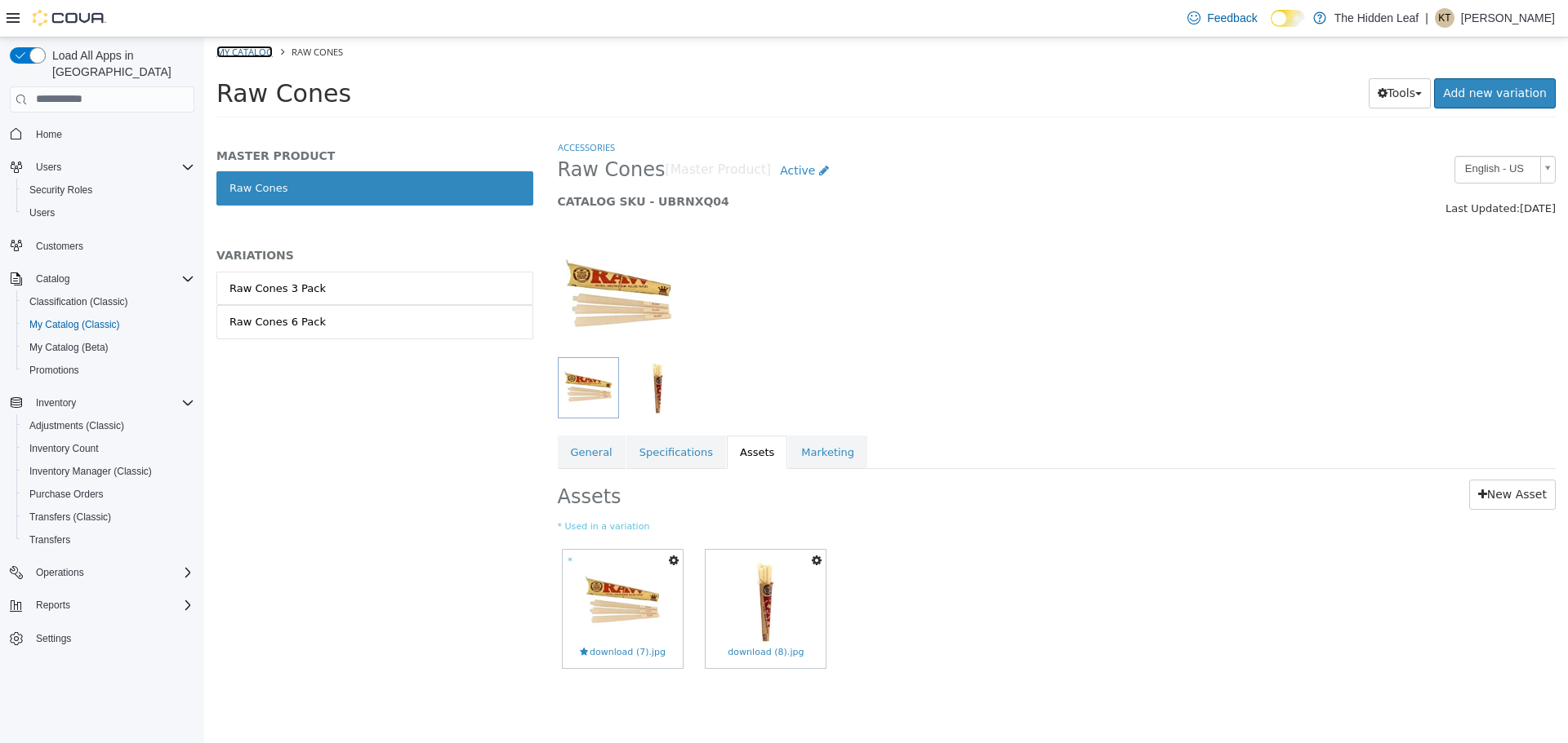
click at [246, 50] on link "My Catalog" at bounding box center [244, 51] width 56 height 13
select select "**********"
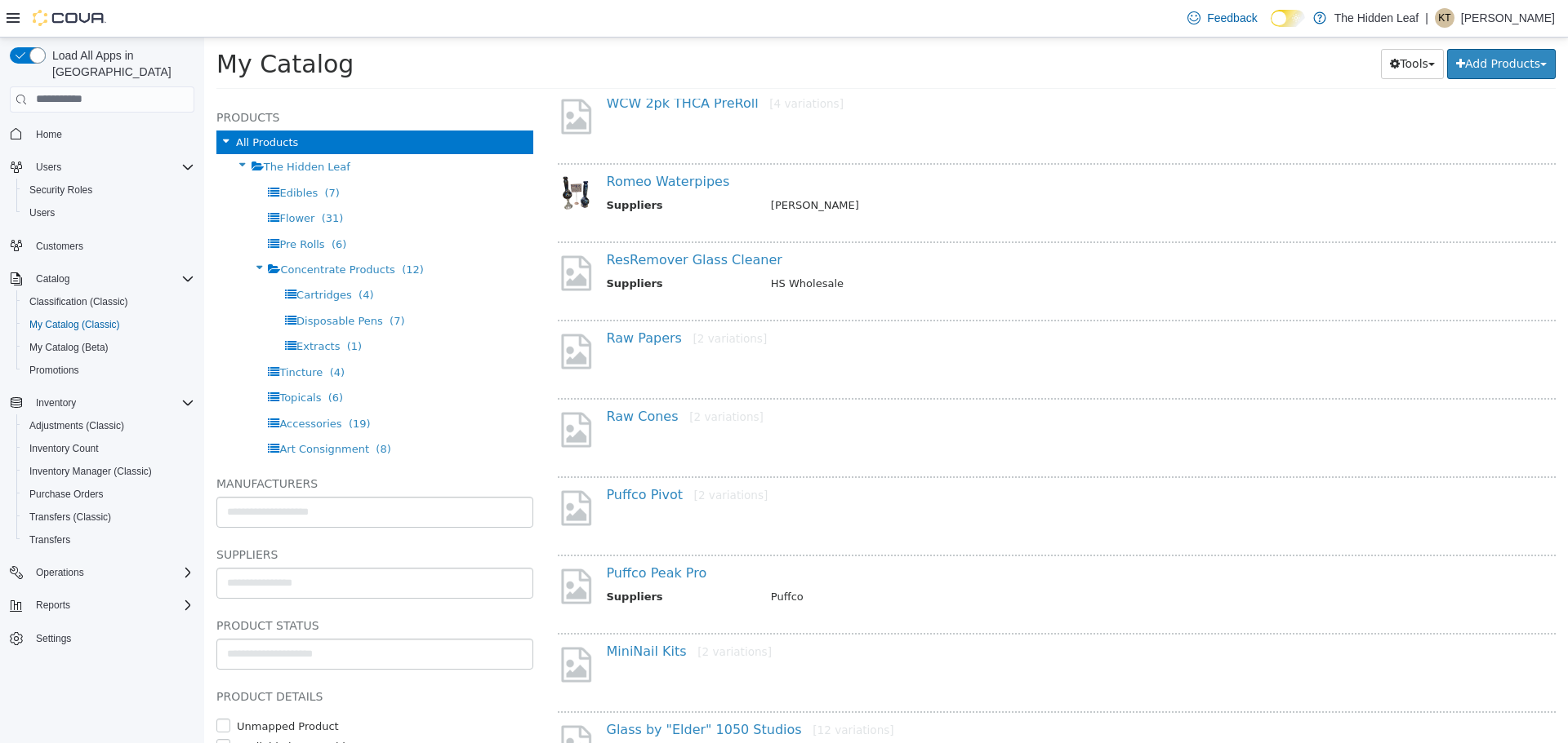
scroll to position [1061, 0]
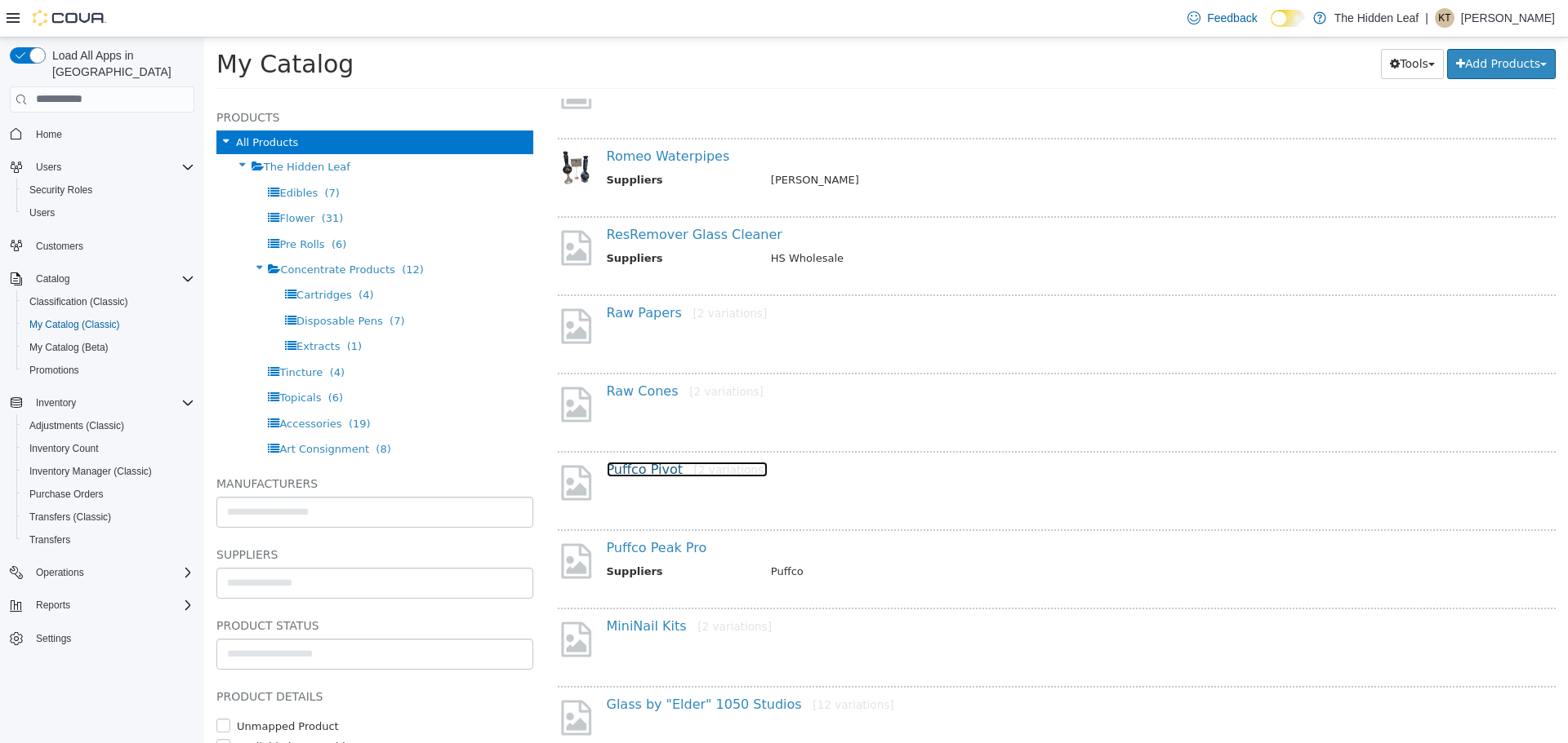
click at [647, 470] on link "Puffco Pivot [2 variations]" at bounding box center [687, 468] width 162 height 15
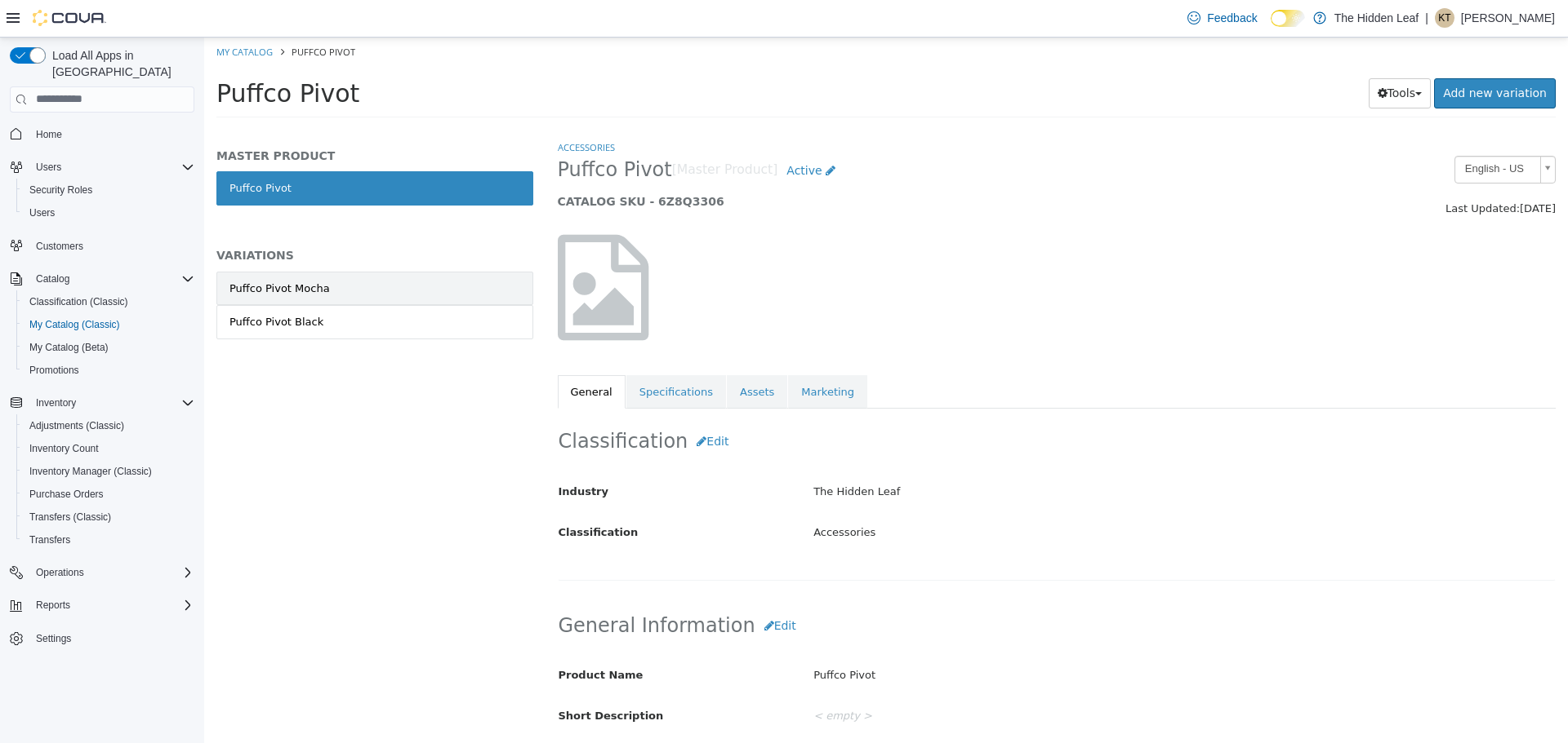
click at [337, 296] on link "Puffco Pivot Mocha" at bounding box center [374, 288] width 317 height 34
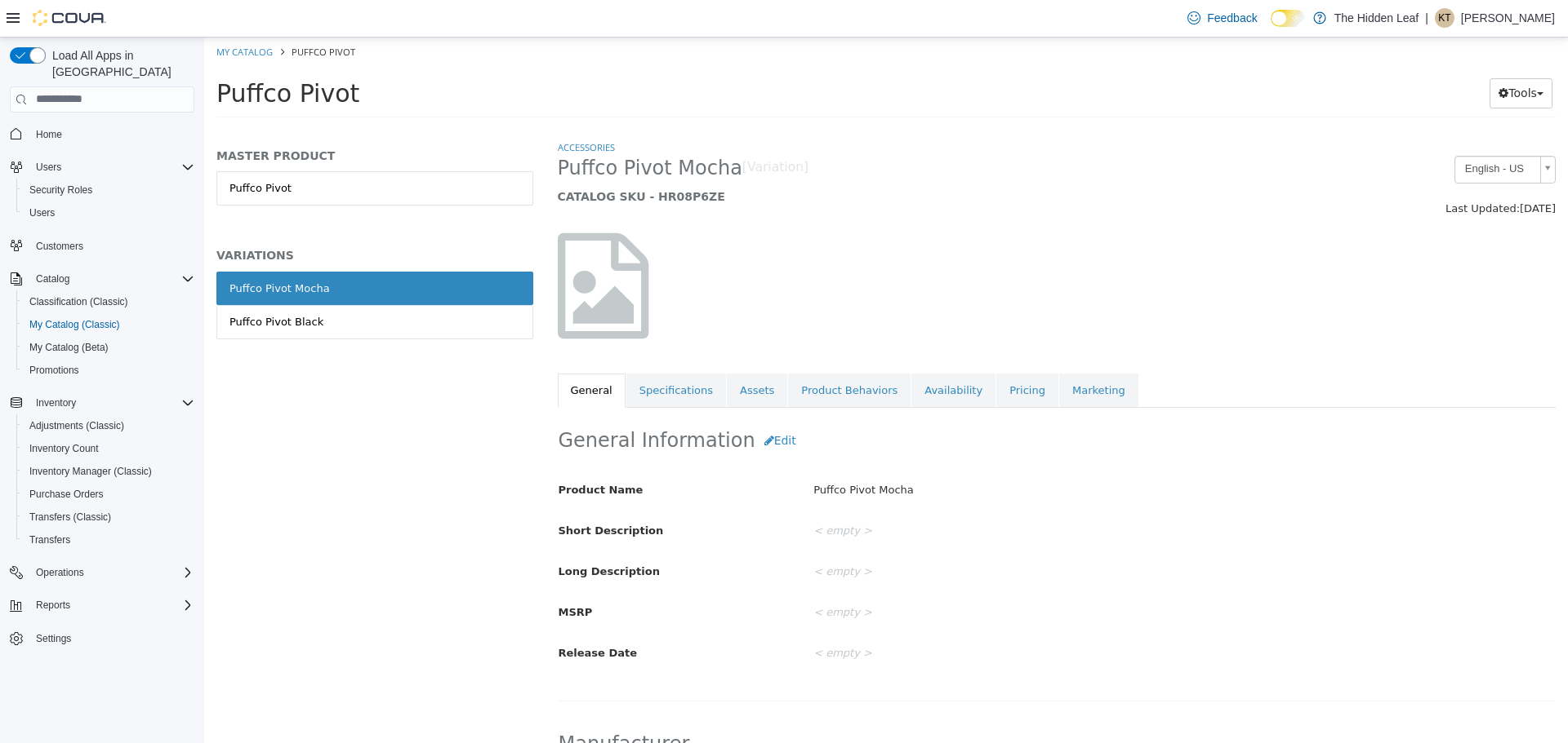
click at [745, 391] on link "Assets" at bounding box center [757, 390] width 61 height 34
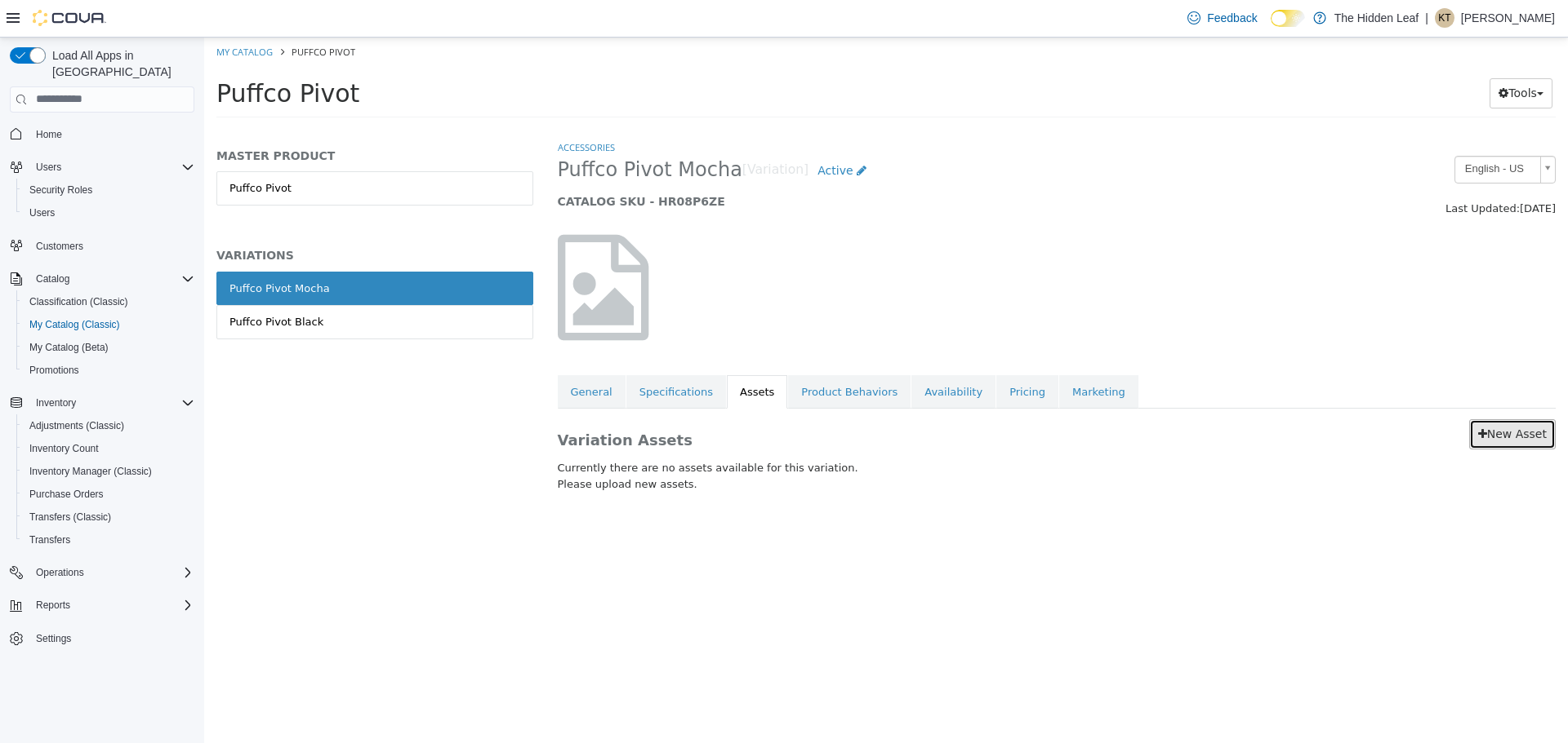
click at [1505, 433] on link "New Asset" at bounding box center [1512, 434] width 87 height 30
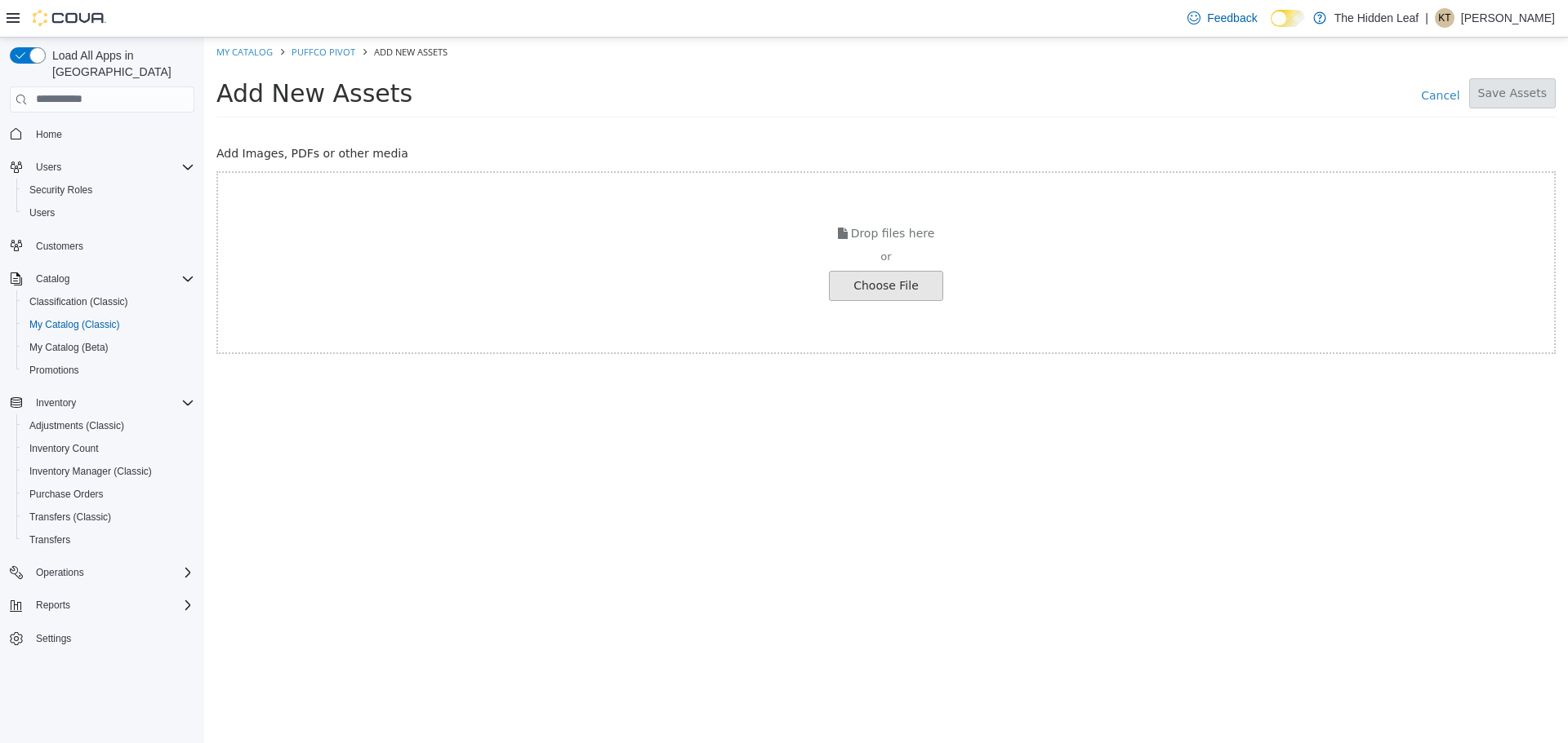
click at [905, 291] on input "file" at bounding box center [31, 285] width 1823 height 29
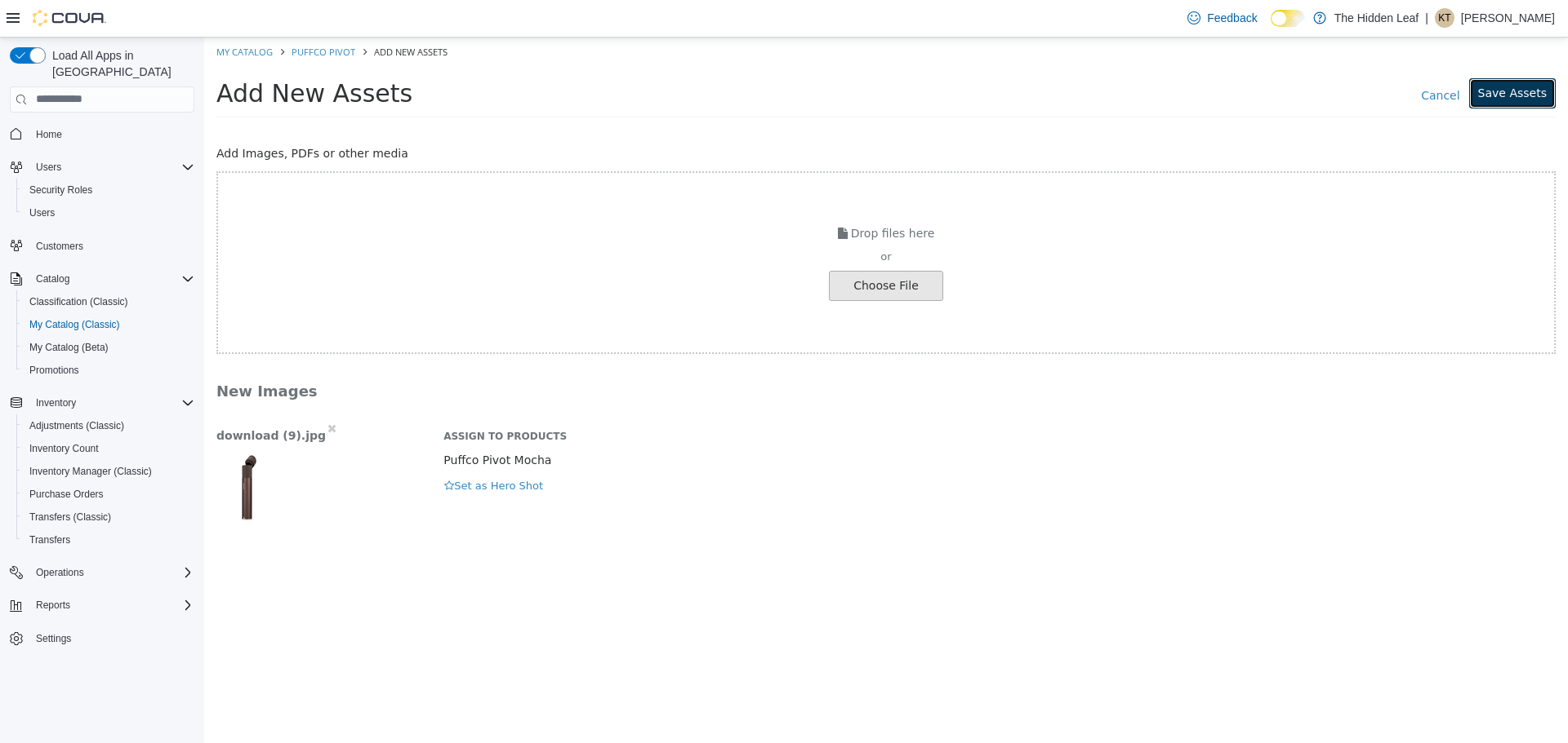
click at [1519, 88] on button "Save Assets" at bounding box center [1512, 93] width 87 height 30
click at [765, 321] on div "Drop files here or Choose File" at bounding box center [885, 262] width 1339 height 183
click at [342, 52] on link "Puffco Pivot" at bounding box center [323, 51] width 63 height 13
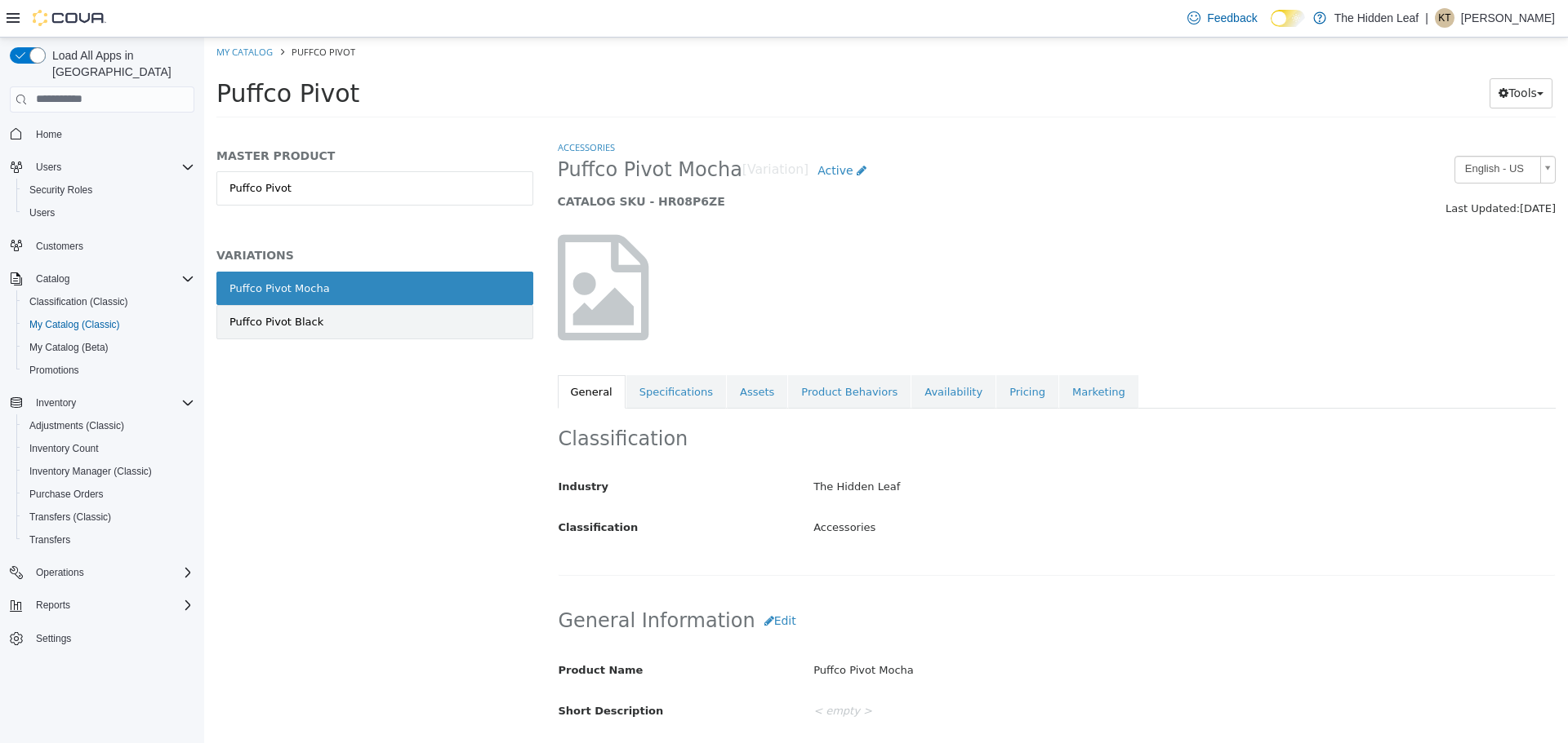
click at [408, 308] on link "Puffco Pivot Black" at bounding box center [374, 321] width 317 height 34
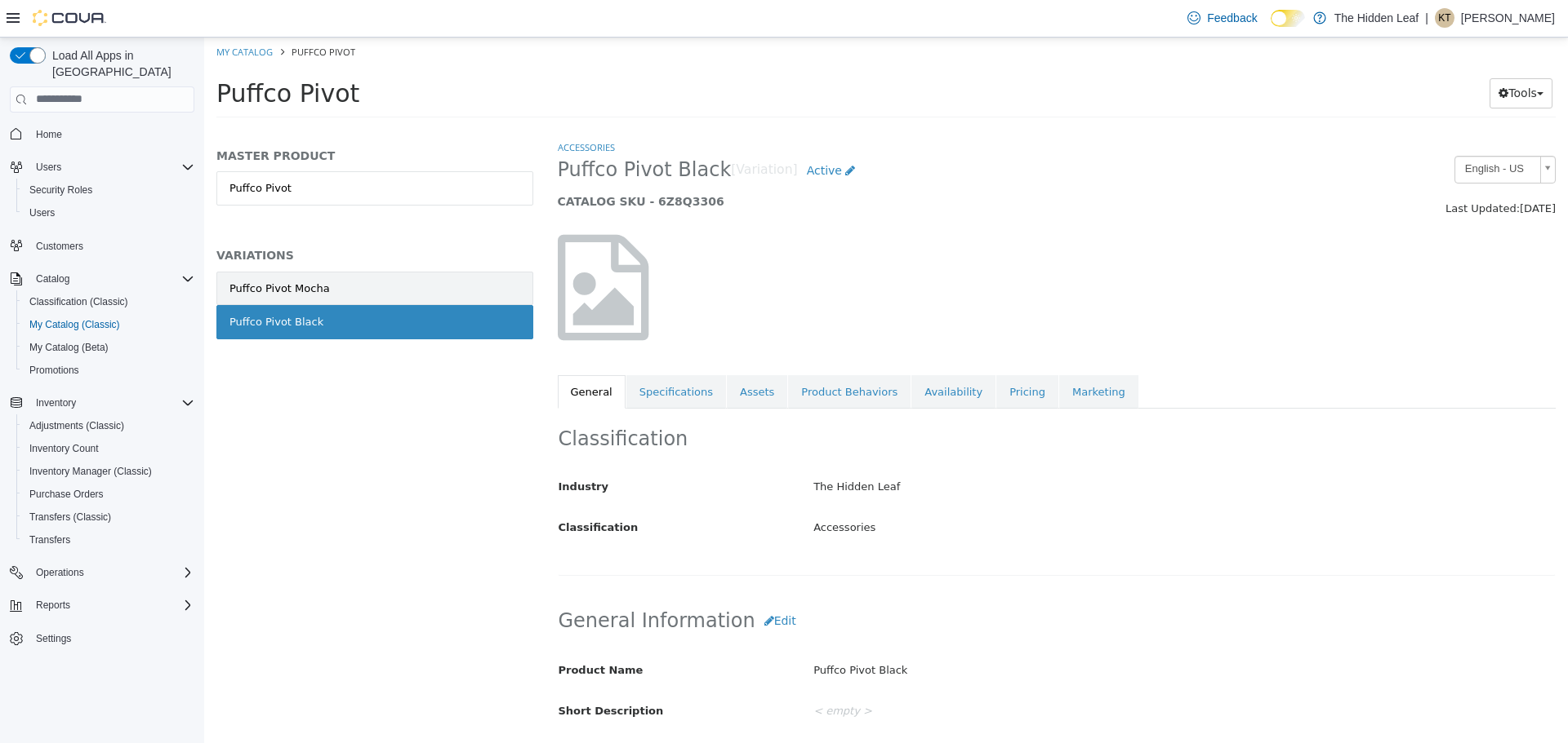
click at [405, 293] on link "Puffco Pivot Mocha" at bounding box center [374, 288] width 317 height 34
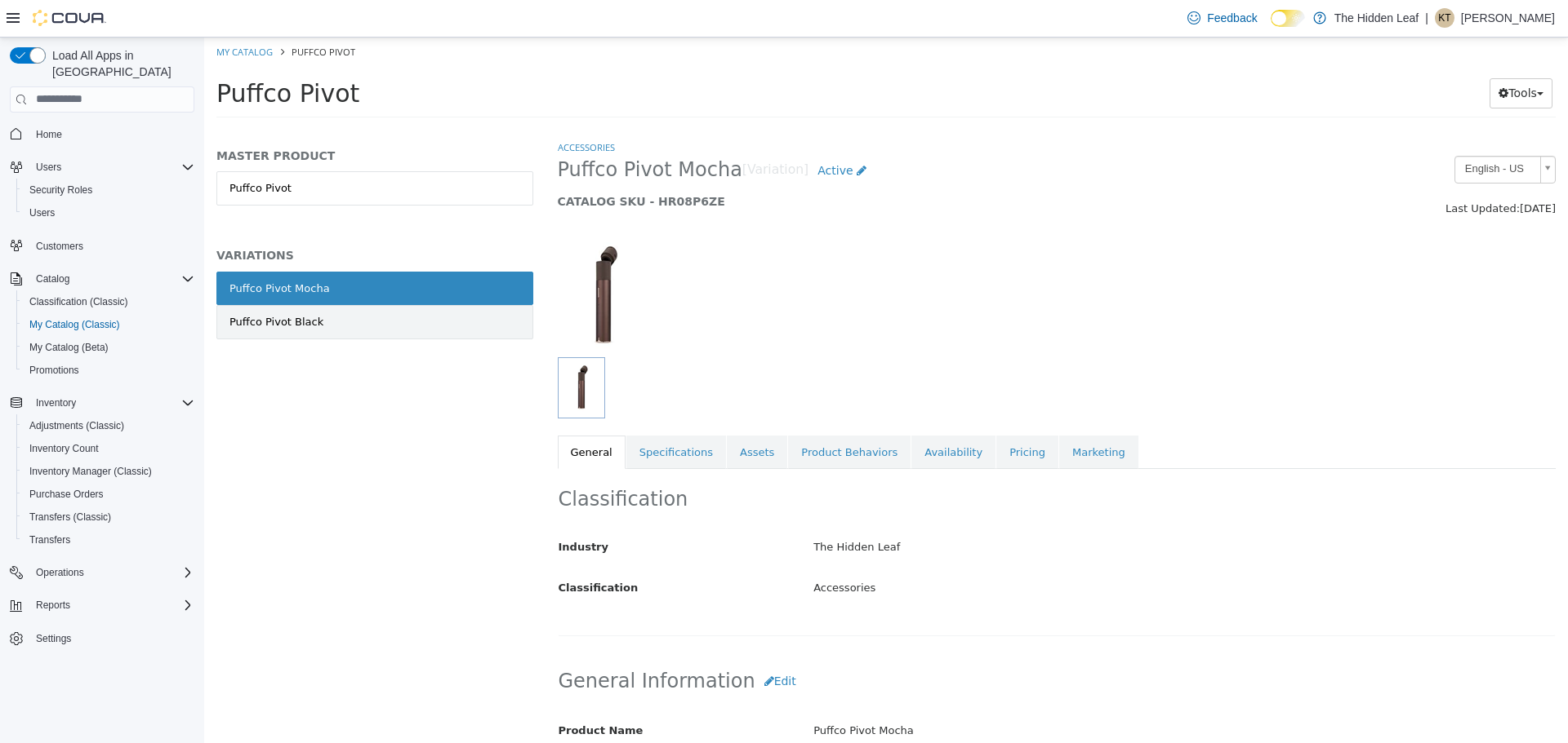
click at [298, 323] on div "Puffco Pivot Black" at bounding box center [276, 321] width 94 height 16
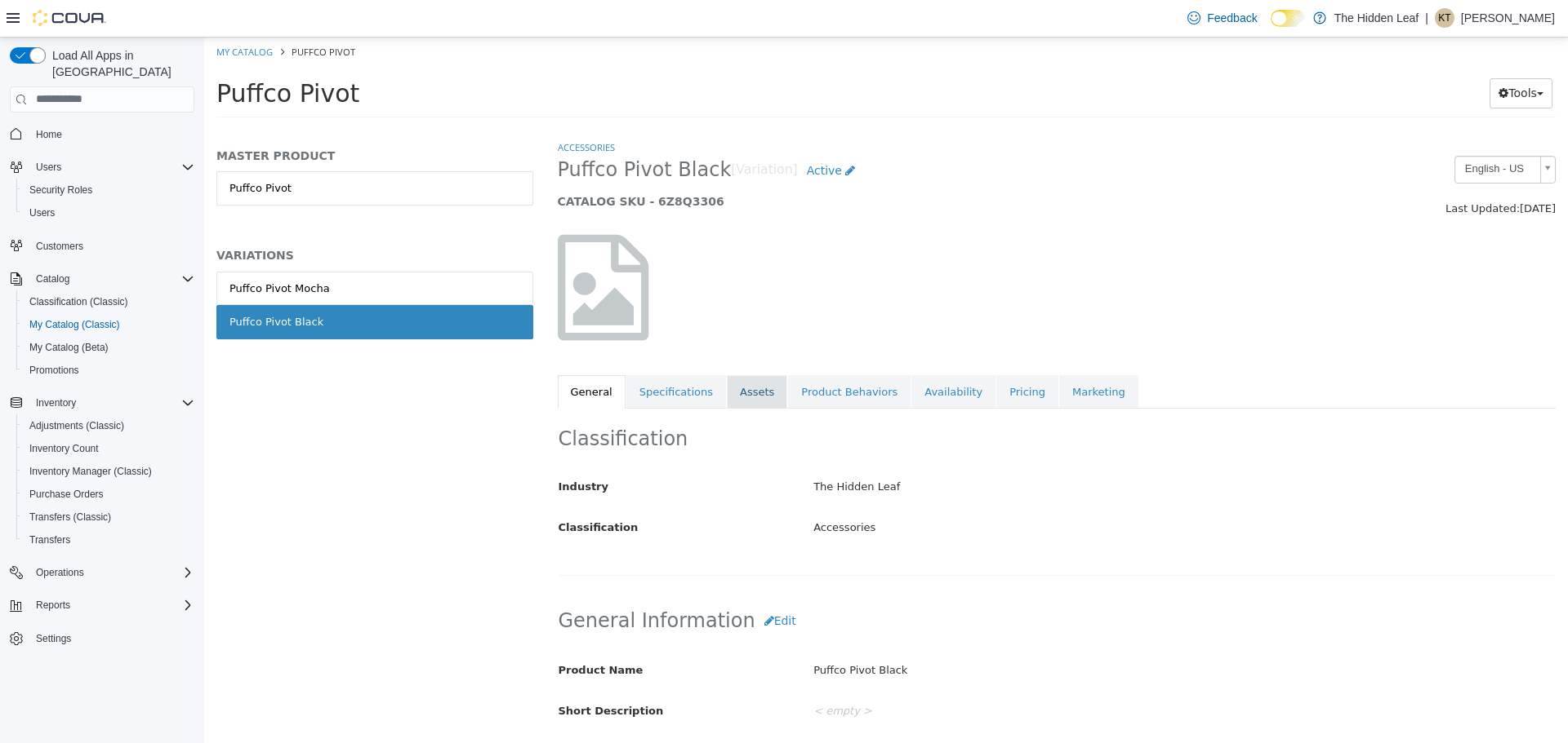
click at [732, 393] on link "Assets" at bounding box center [757, 391] width 61 height 34
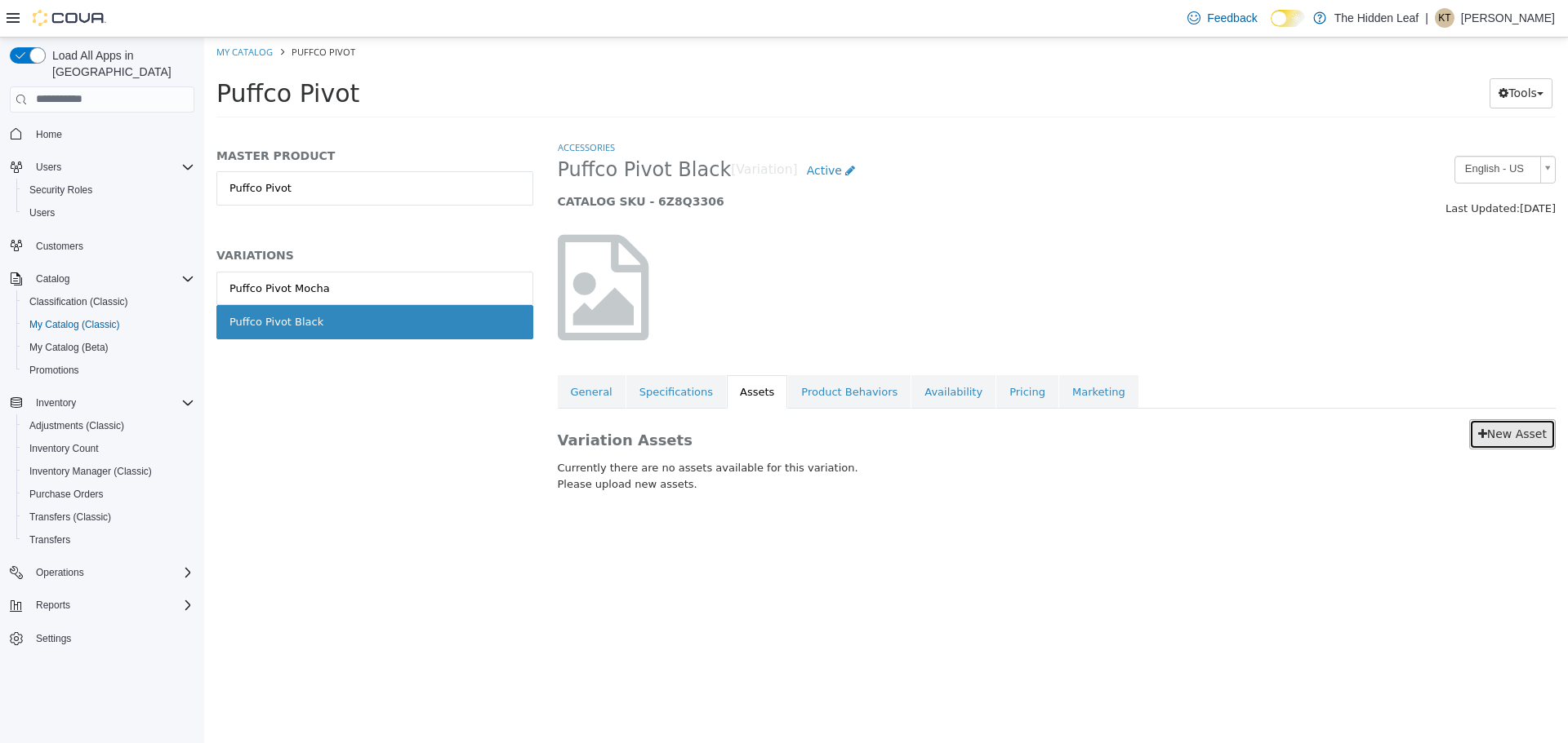
click at [1492, 437] on link "New Asset" at bounding box center [1512, 434] width 87 height 30
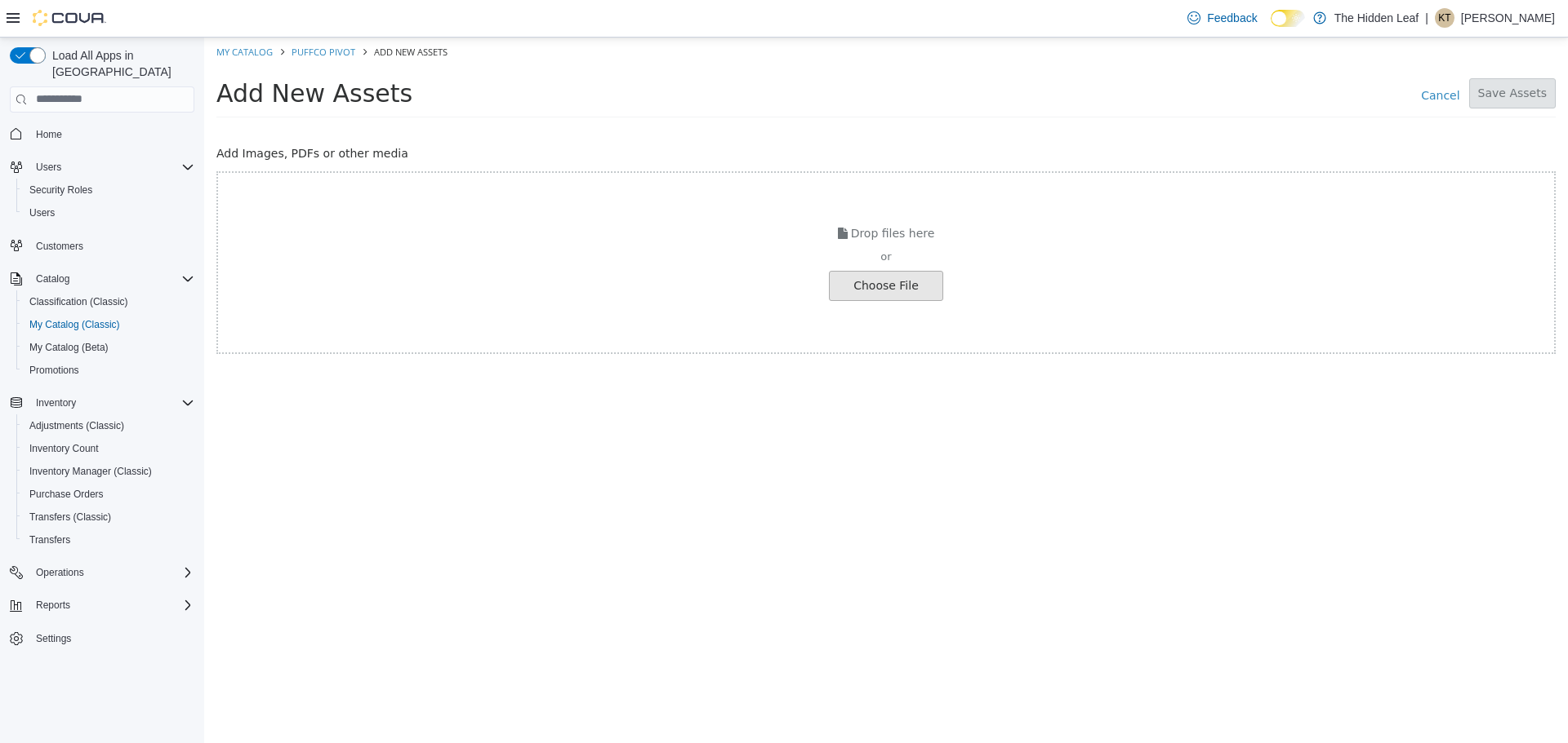
click at [909, 295] on input "file" at bounding box center [31, 285] width 1823 height 29
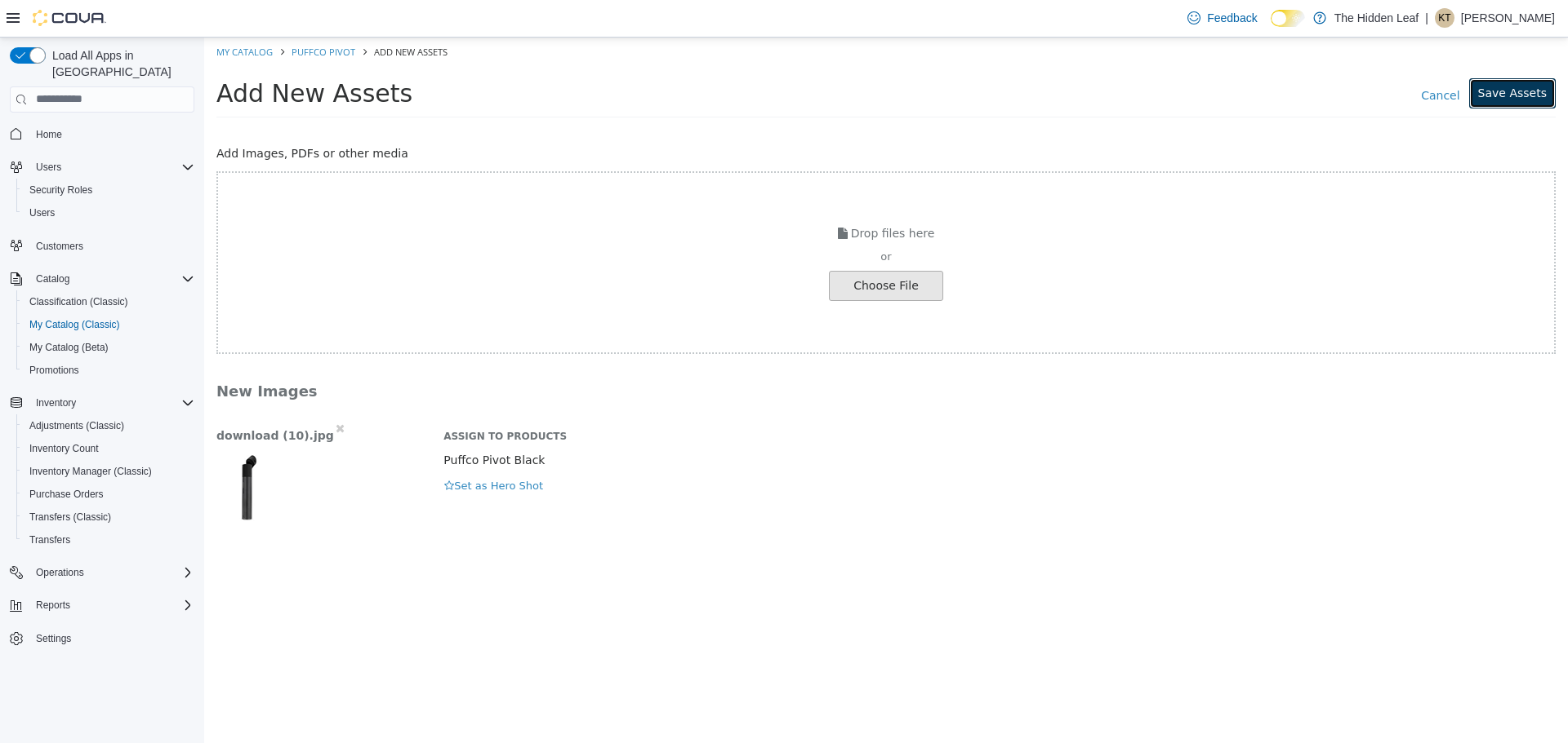
click at [1526, 94] on button "Save Assets" at bounding box center [1512, 93] width 87 height 30
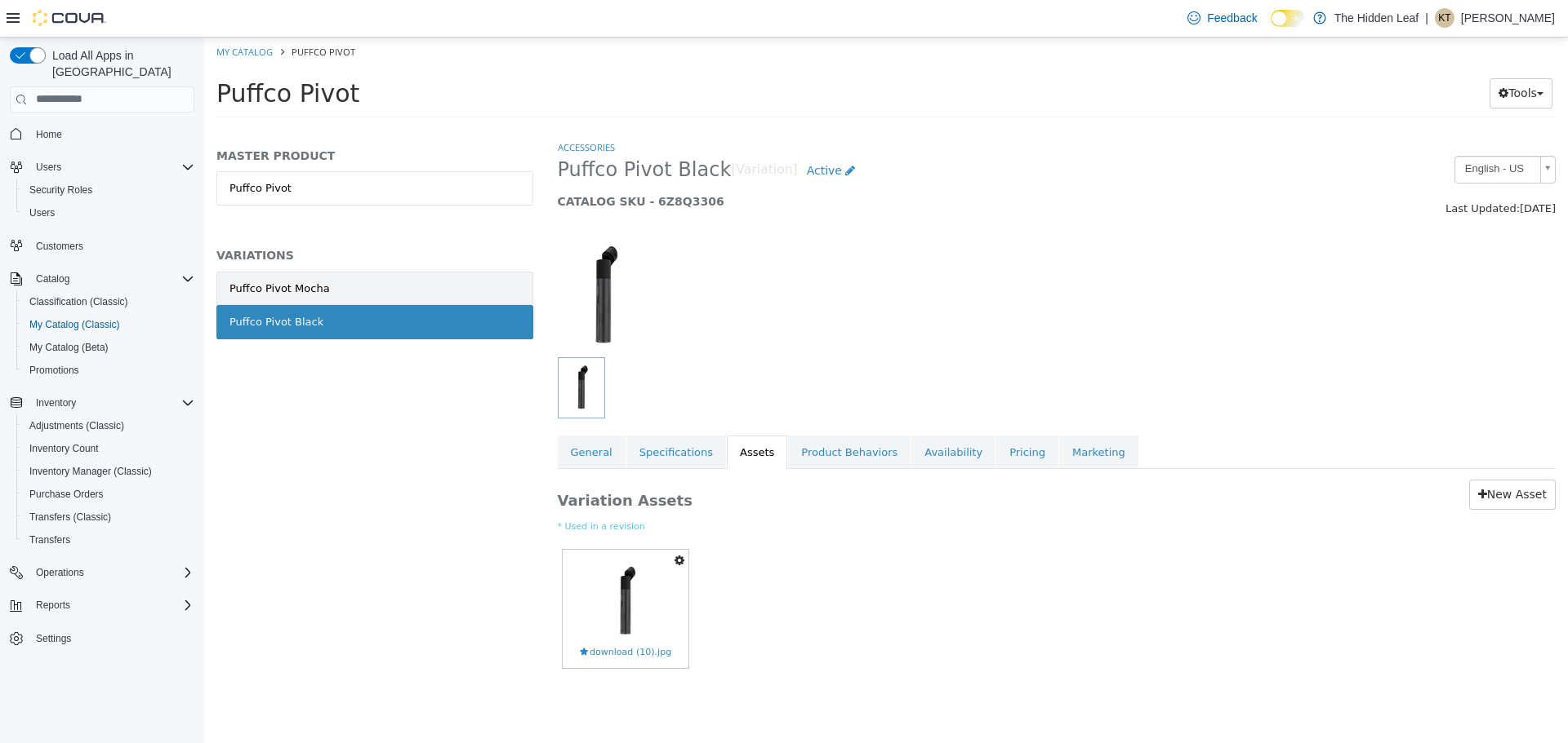
click at [326, 288] on link "Puffco Pivot Mocha" at bounding box center [374, 288] width 317 height 34
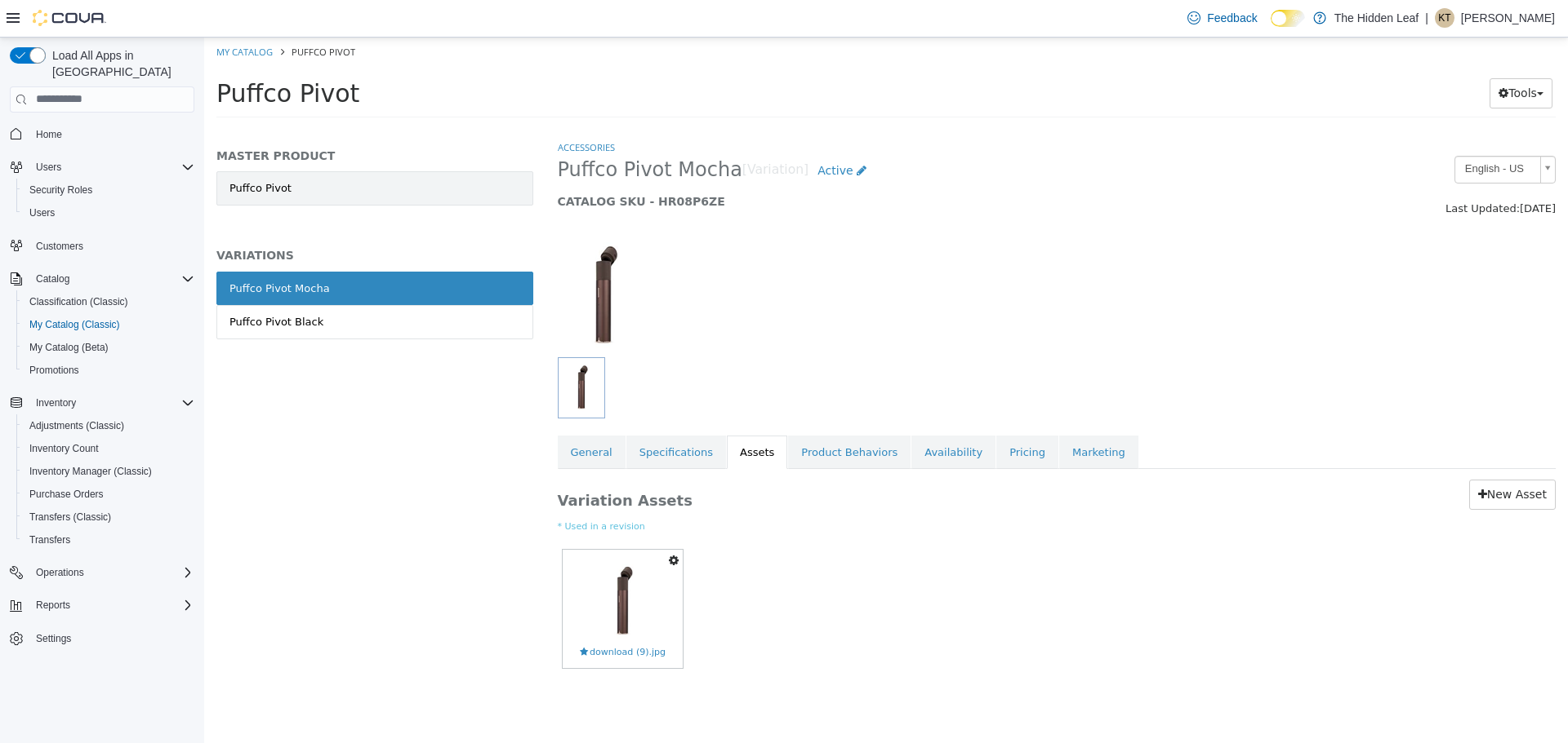
click at [365, 196] on link "Puffco Pivot" at bounding box center [374, 188] width 317 height 34
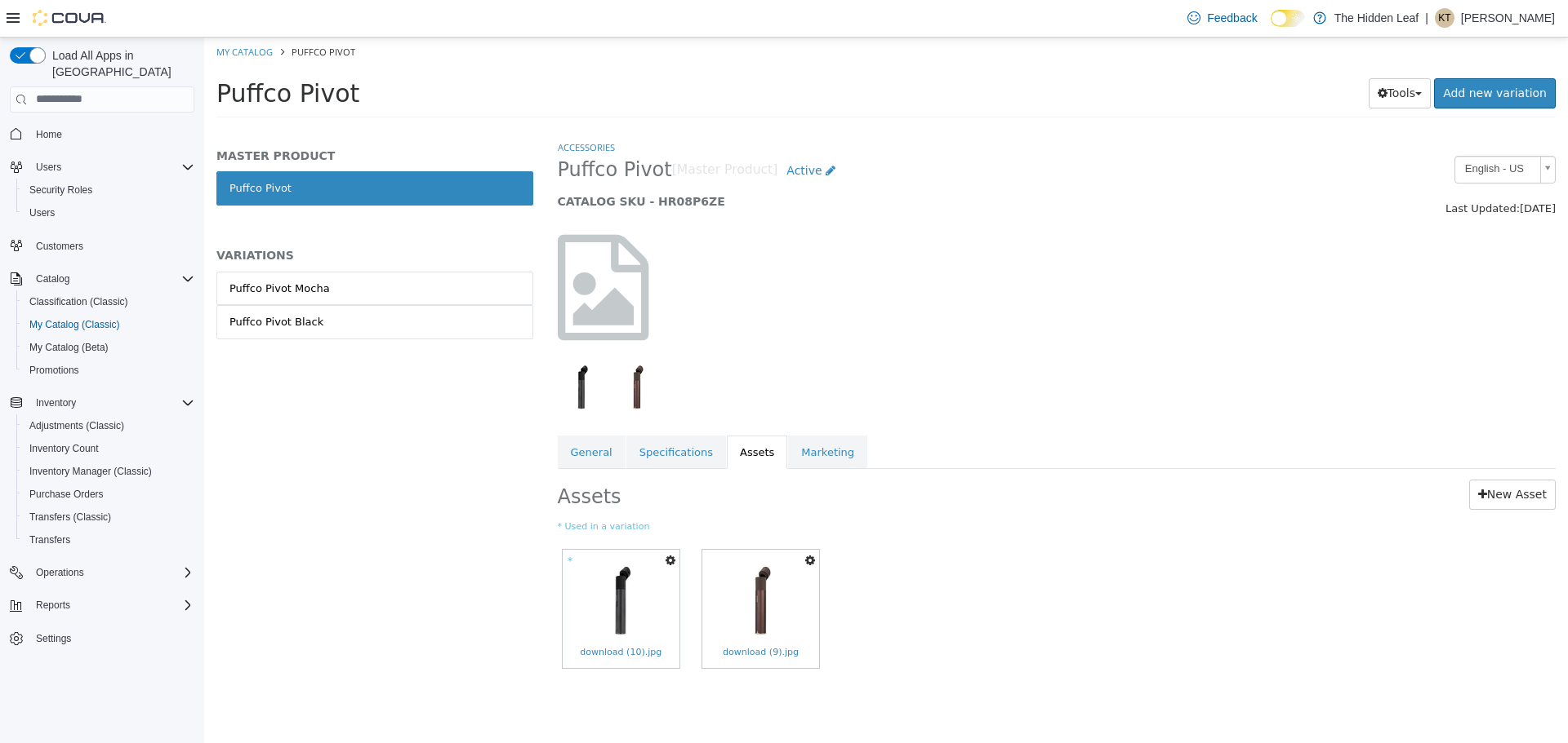
click at [675, 558] on button "button" at bounding box center [670, 560] width 18 height 22
click at [633, 605] on link "Set As Hero Shot" at bounding box center [610, 611] width 138 height 22
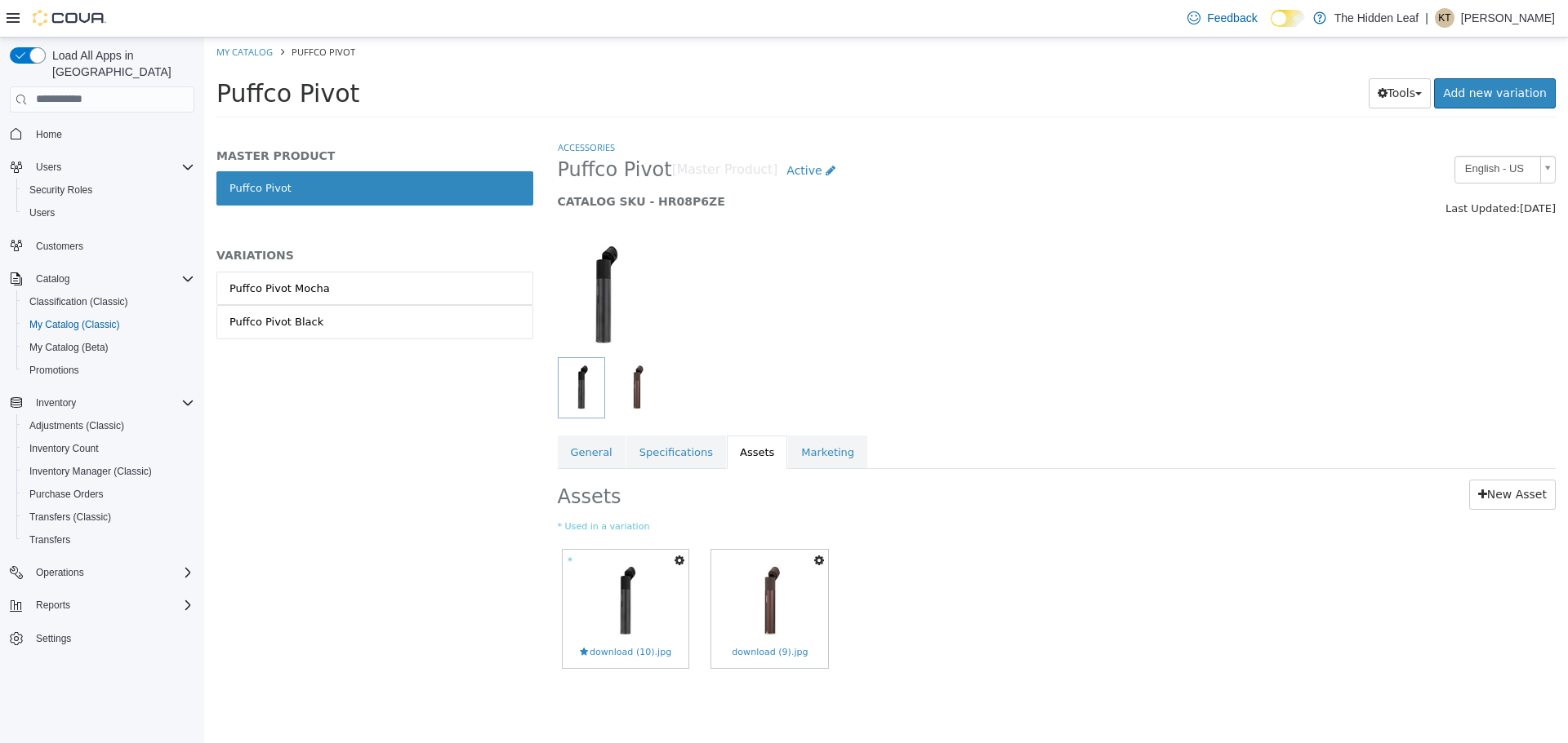
click at [253, 57] on li "My Catalog" at bounding box center [246, 50] width 59 height 14
click at [253, 49] on link "My Catalog" at bounding box center [244, 51] width 56 height 13
select select "**********"
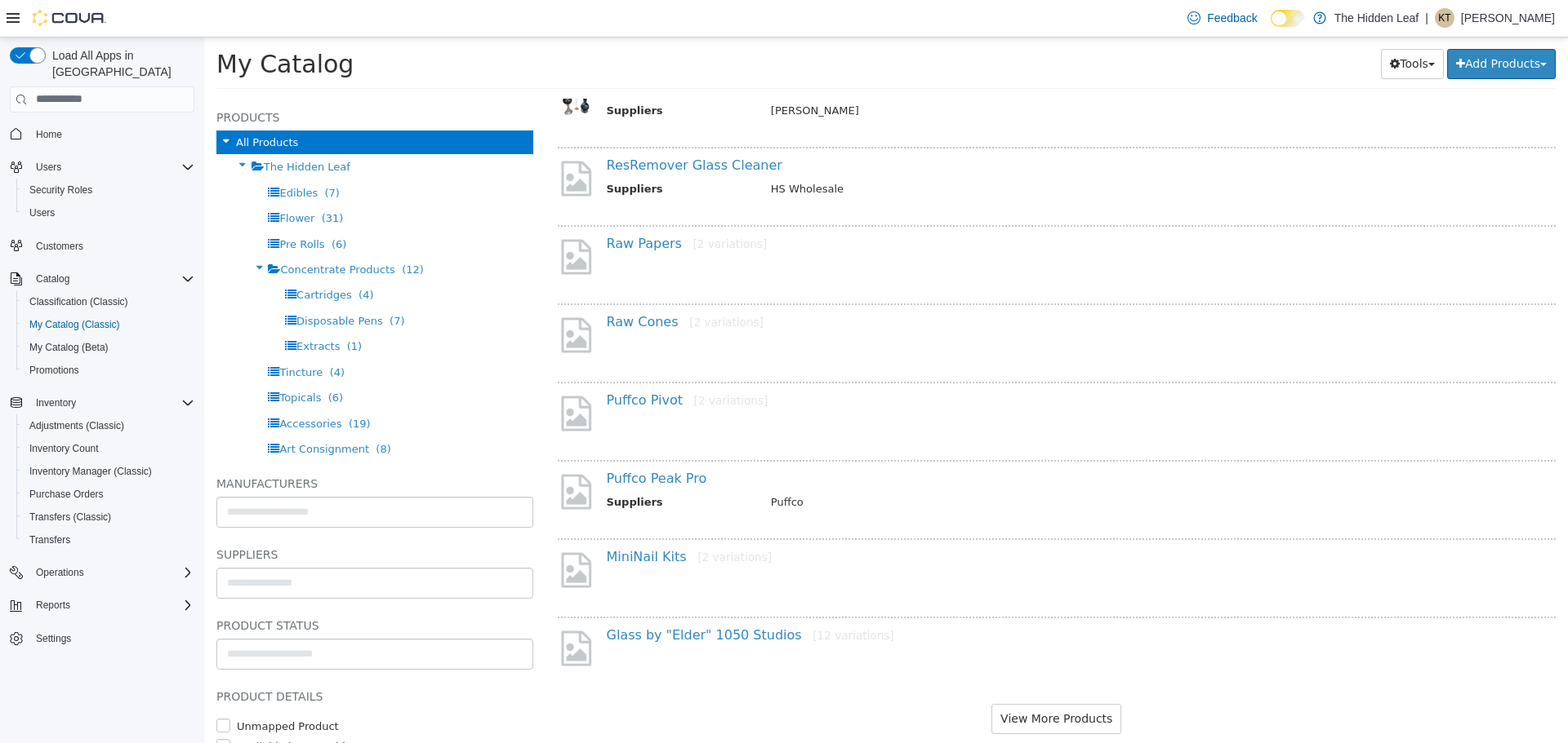
scroll to position [1160, 0]
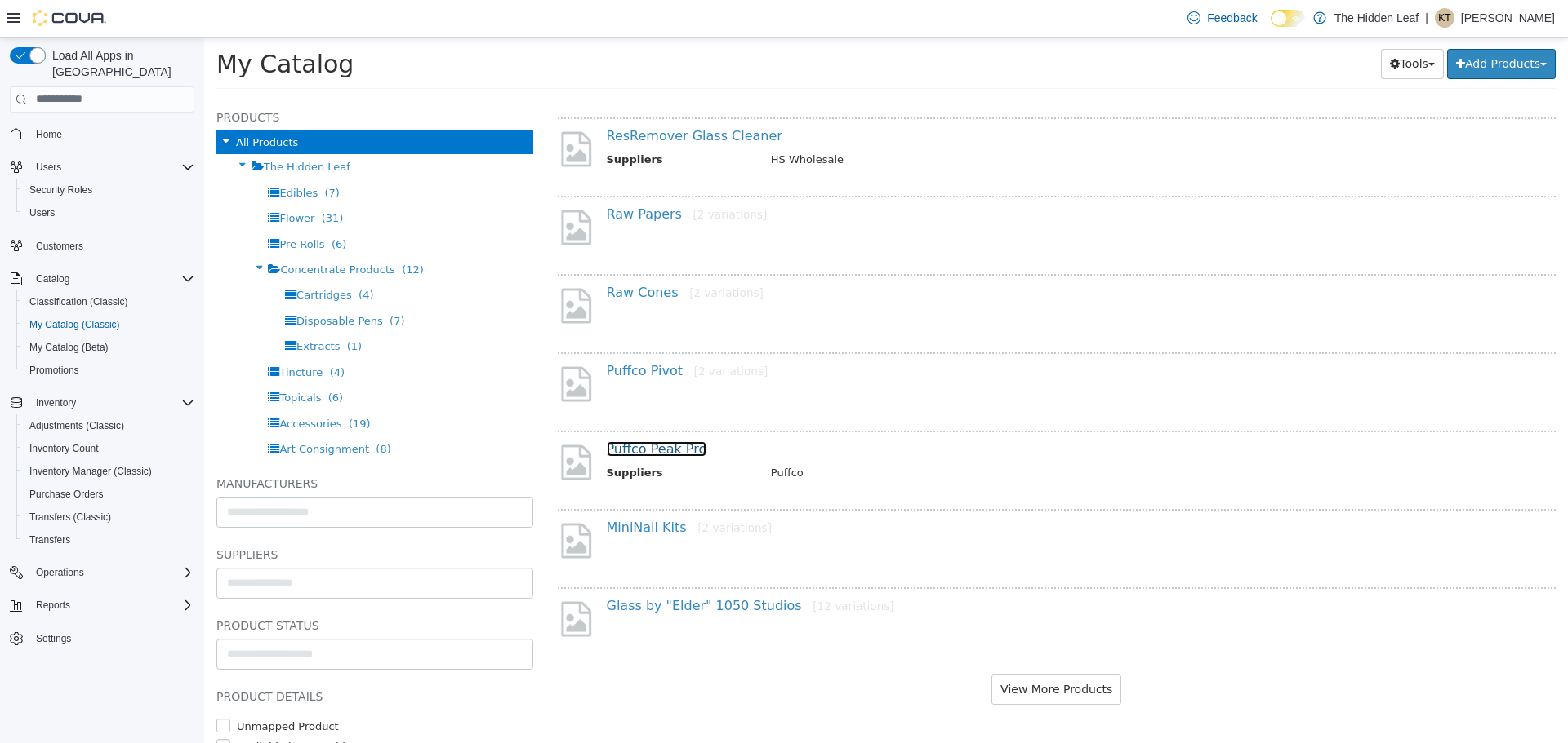
click at [679, 446] on link "Puffco Peak Pro" at bounding box center [657, 447] width 100 height 15
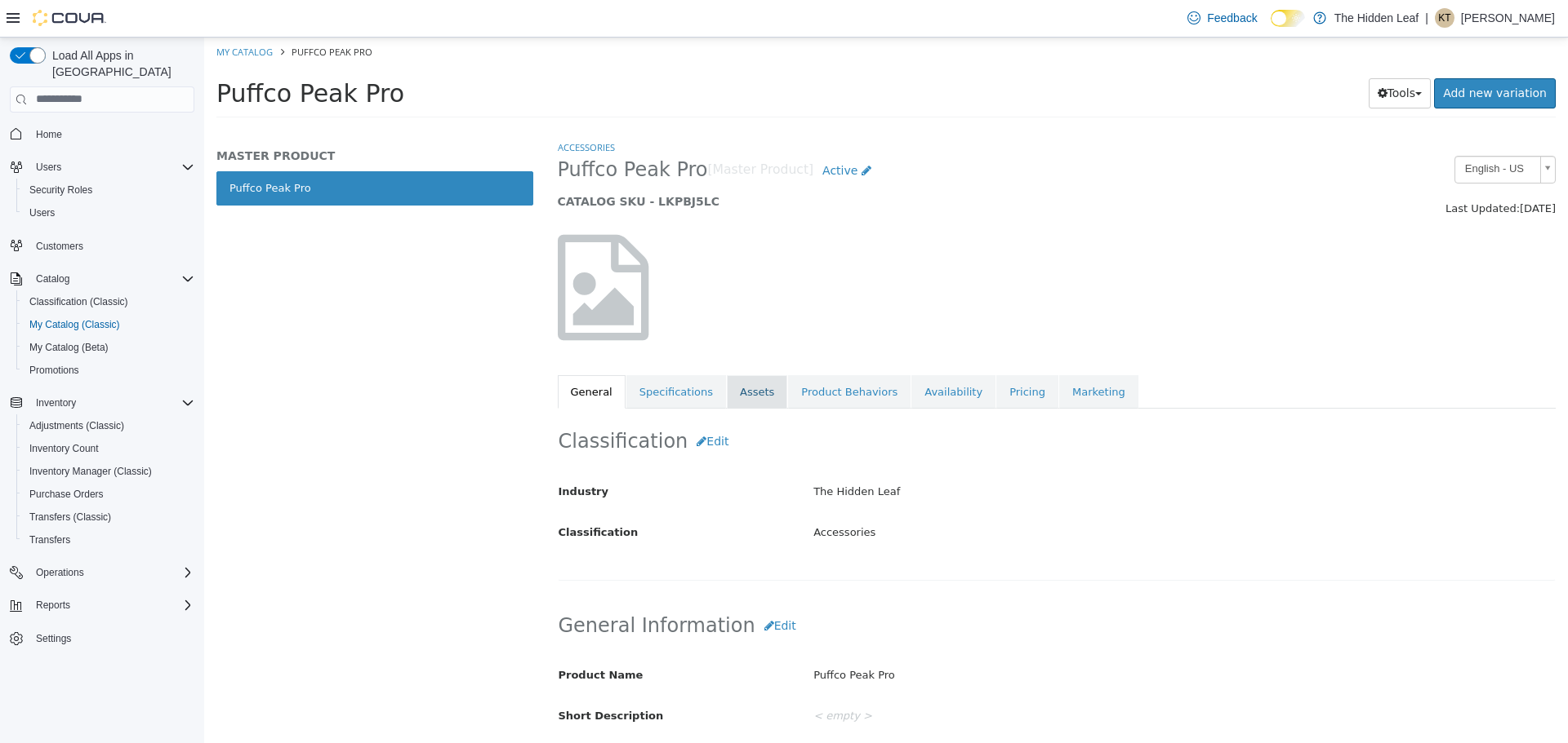
click at [738, 397] on link "Assets" at bounding box center [757, 391] width 61 height 34
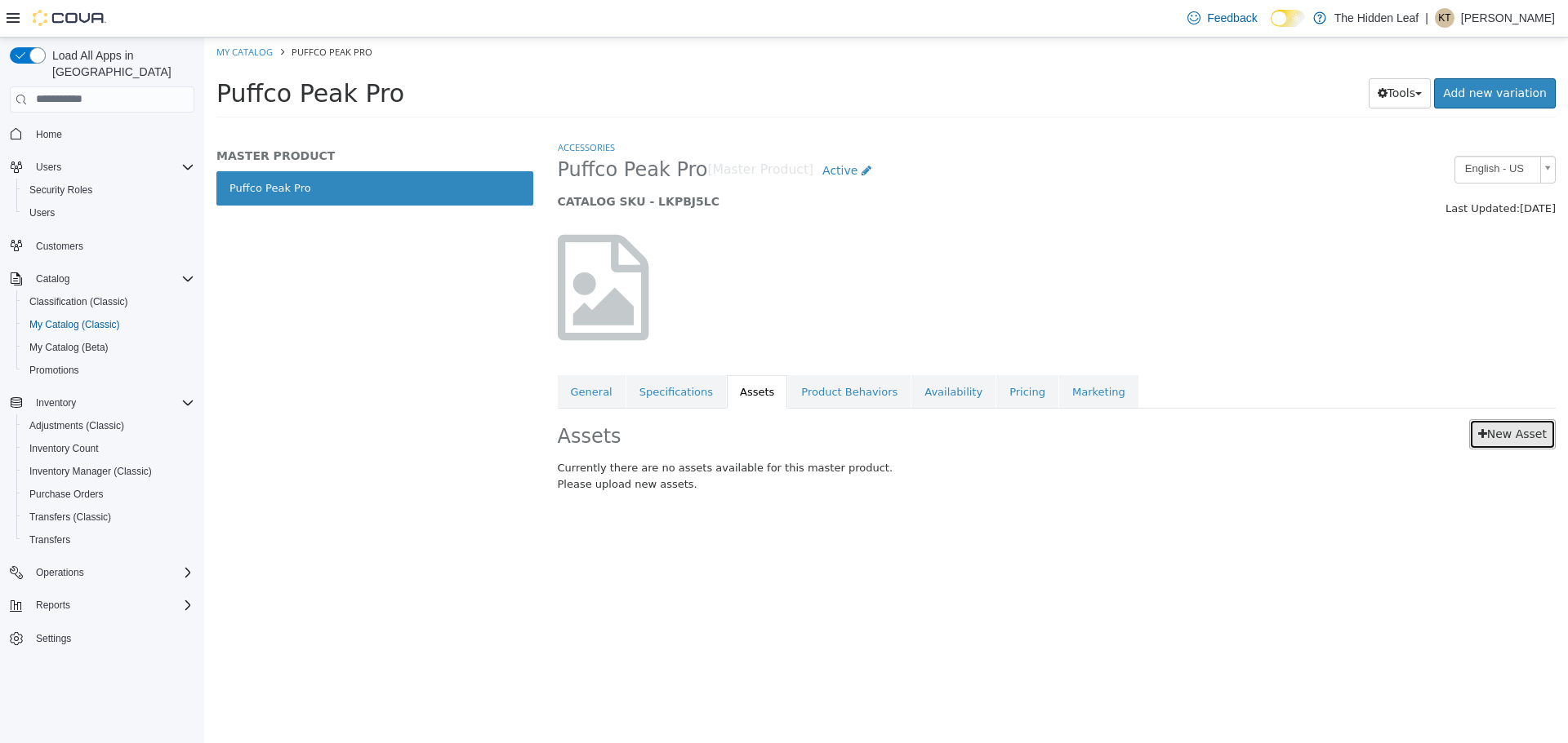
click at [1492, 428] on link "New Asset" at bounding box center [1512, 434] width 87 height 30
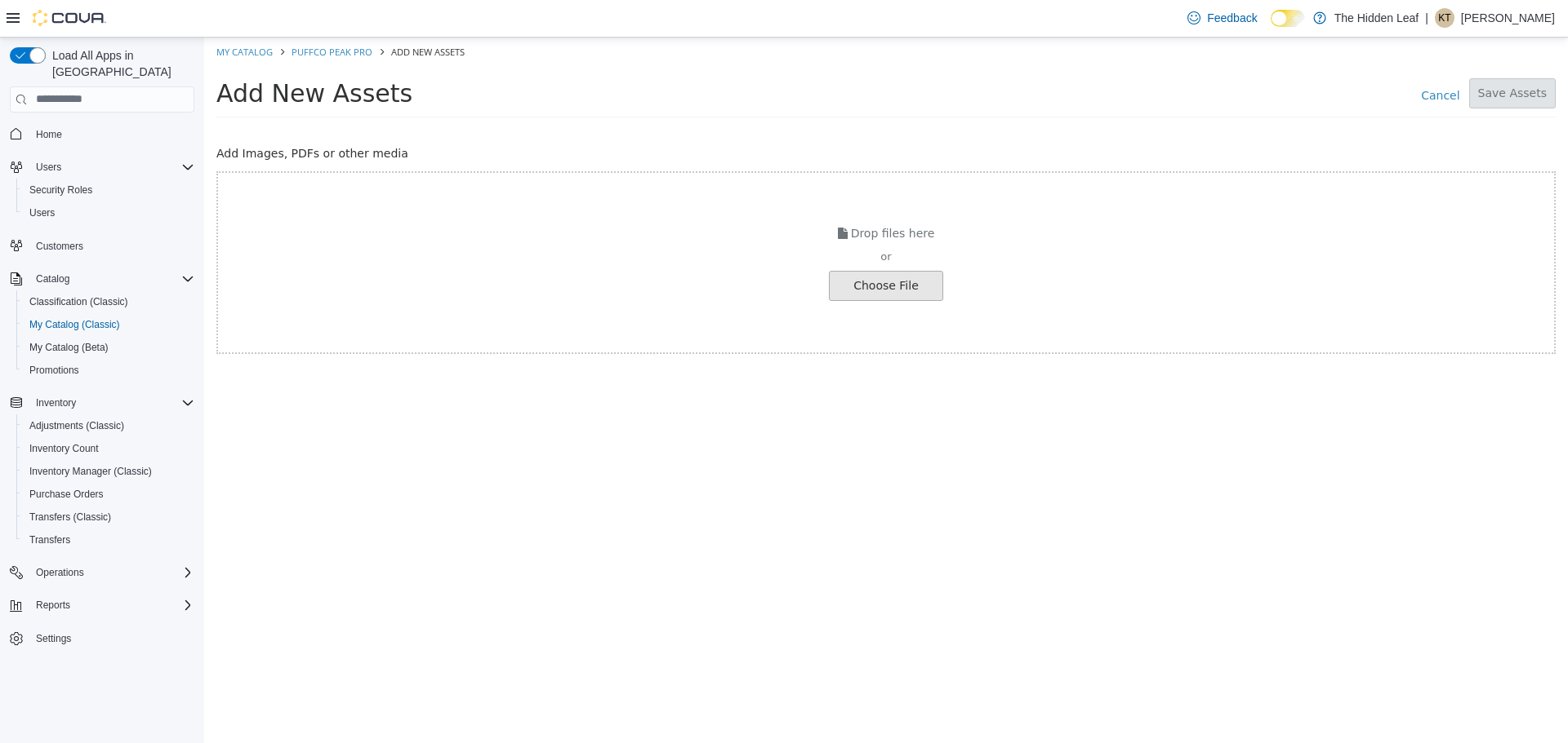
click at [872, 293] on input "file" at bounding box center [31, 285] width 1823 height 29
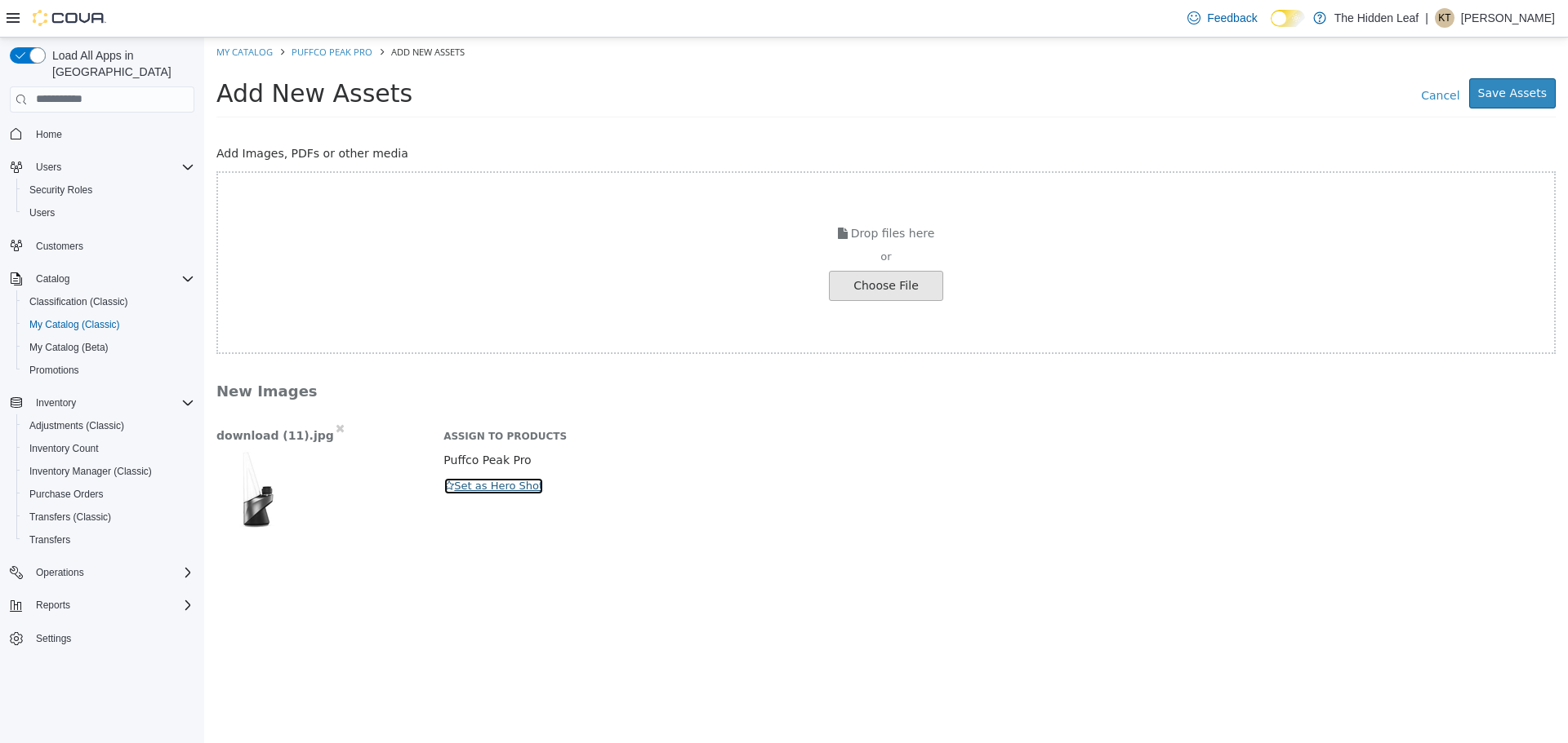
click at [494, 483] on button "Set as Hero Shot" at bounding box center [493, 486] width 100 height 18
click at [1515, 88] on button "Save Assets" at bounding box center [1512, 93] width 87 height 30
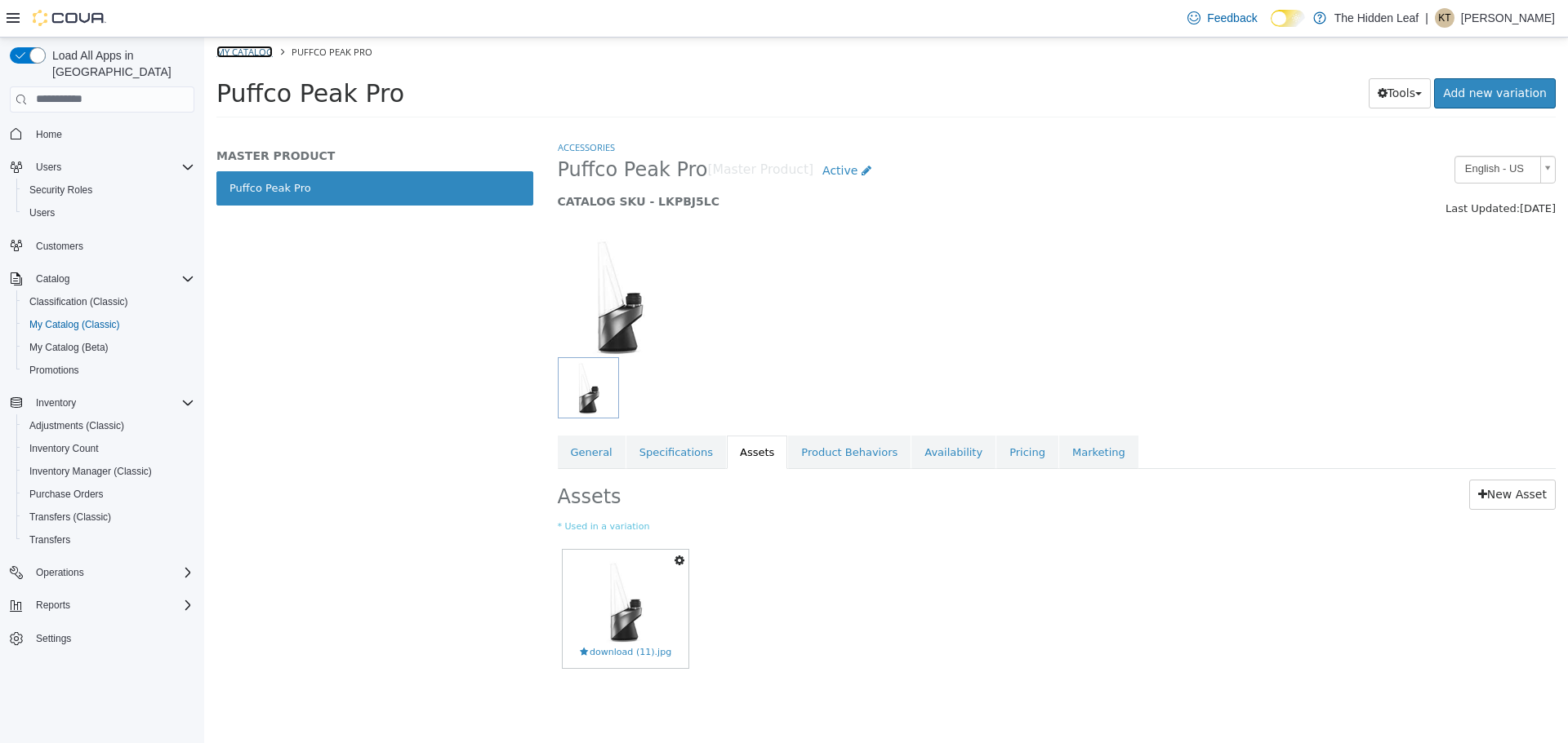
click at [257, 45] on link "My Catalog" at bounding box center [244, 51] width 56 height 13
select select "**********"
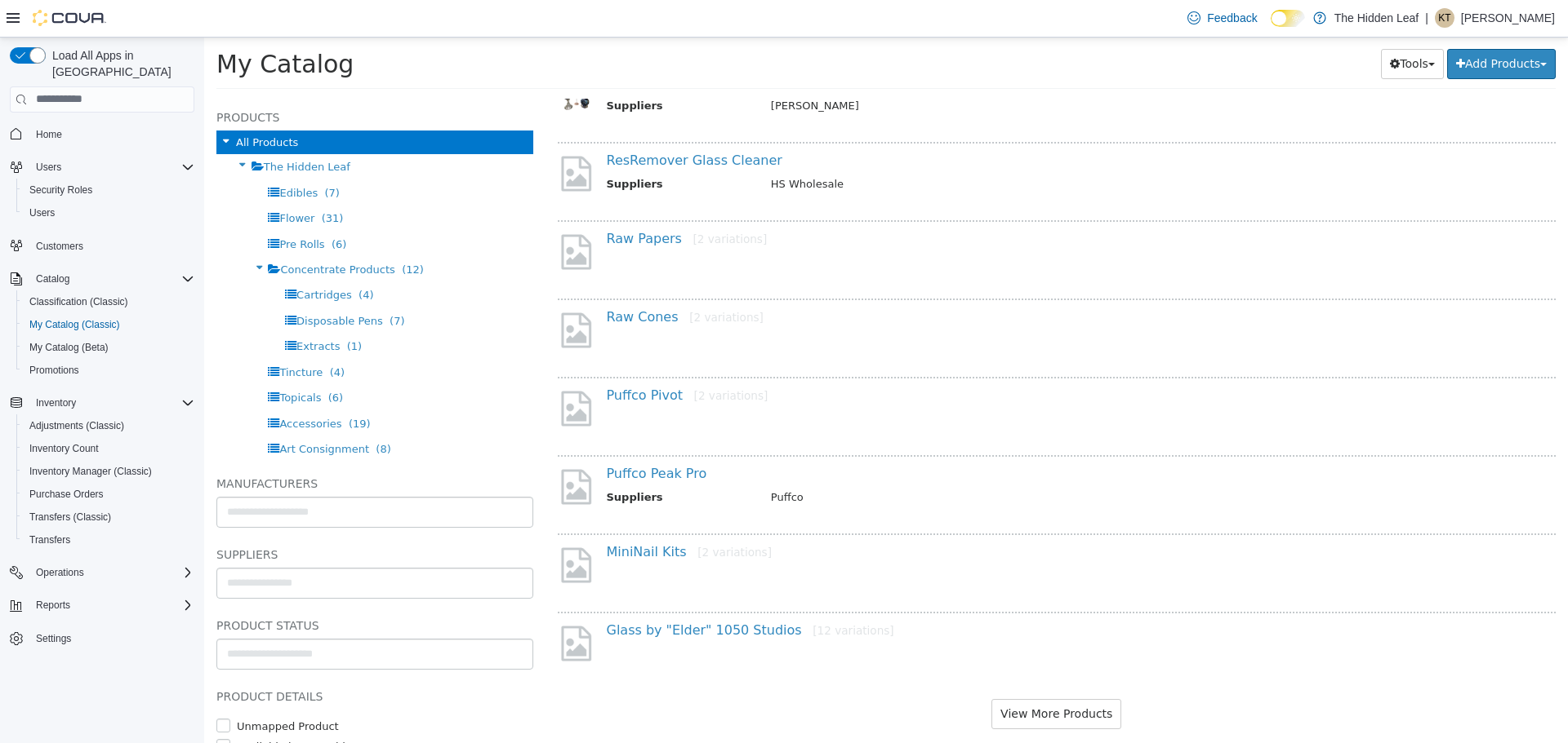
scroll to position [1160, 0]
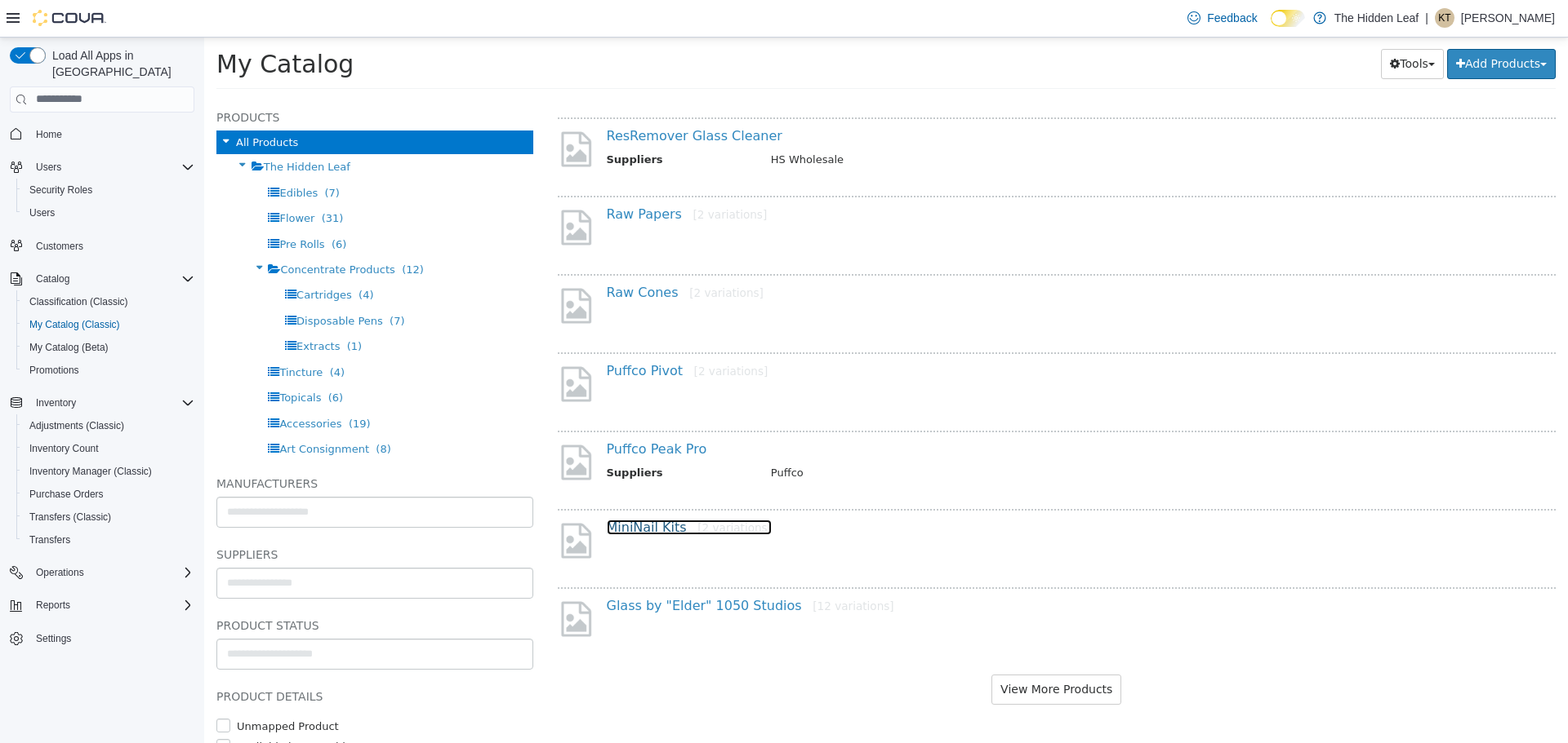
click at [646, 528] on link "MiniNail Kits [2 variations]" at bounding box center [690, 526] width 166 height 15
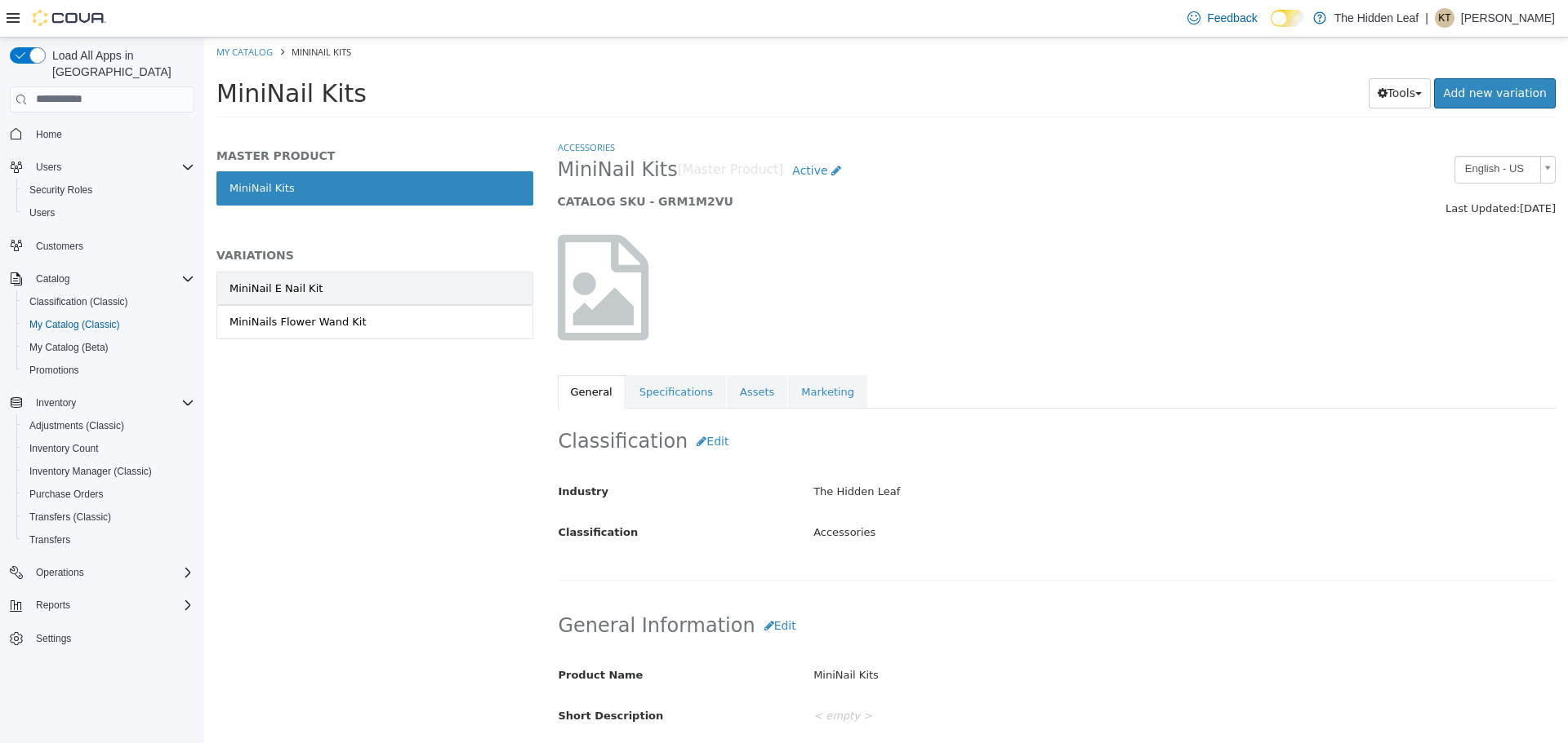
click at [319, 295] on link "MiniNail E Nail Kit" at bounding box center [374, 288] width 317 height 34
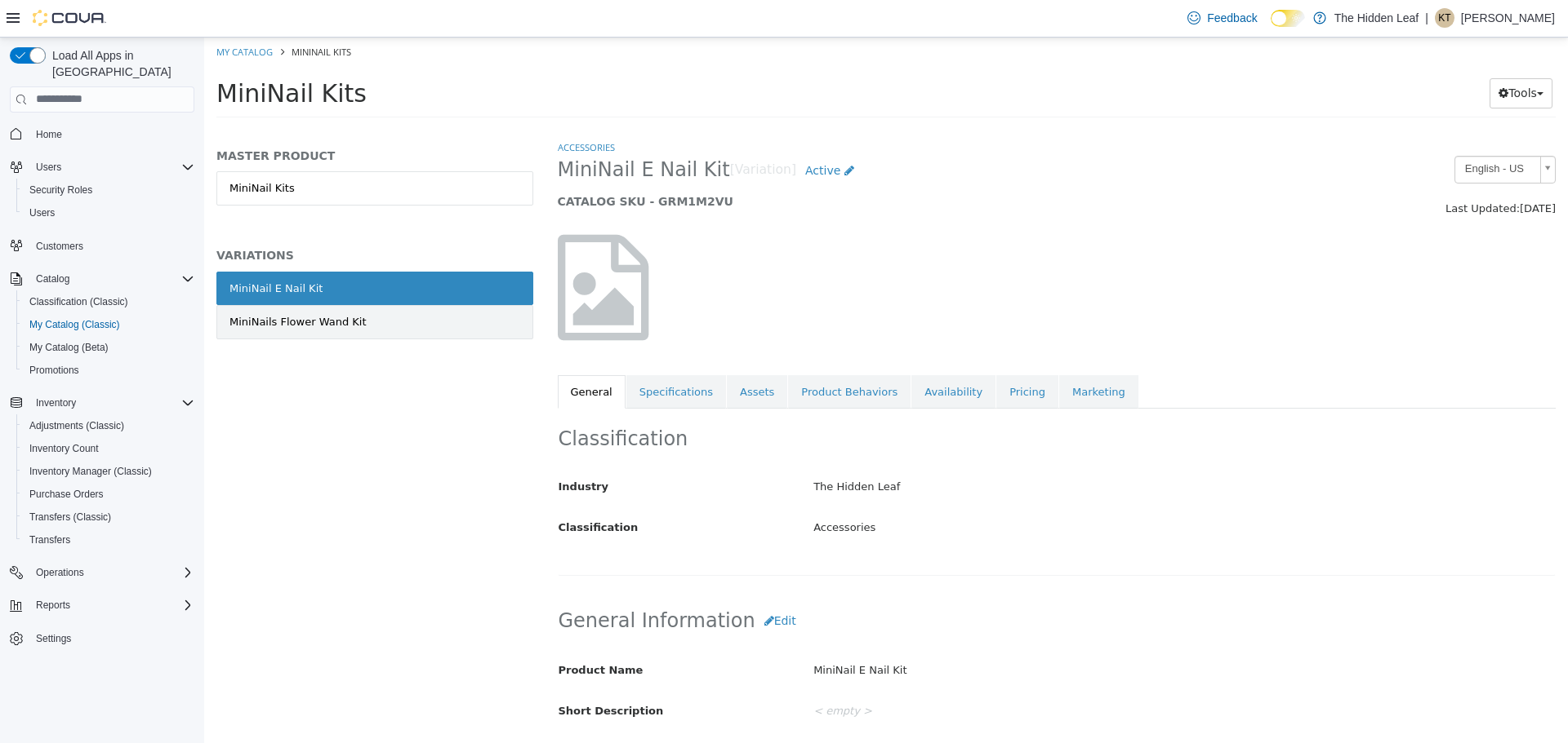
click at [306, 330] on link "MiniNails Flower Wand Kit" at bounding box center [374, 321] width 317 height 34
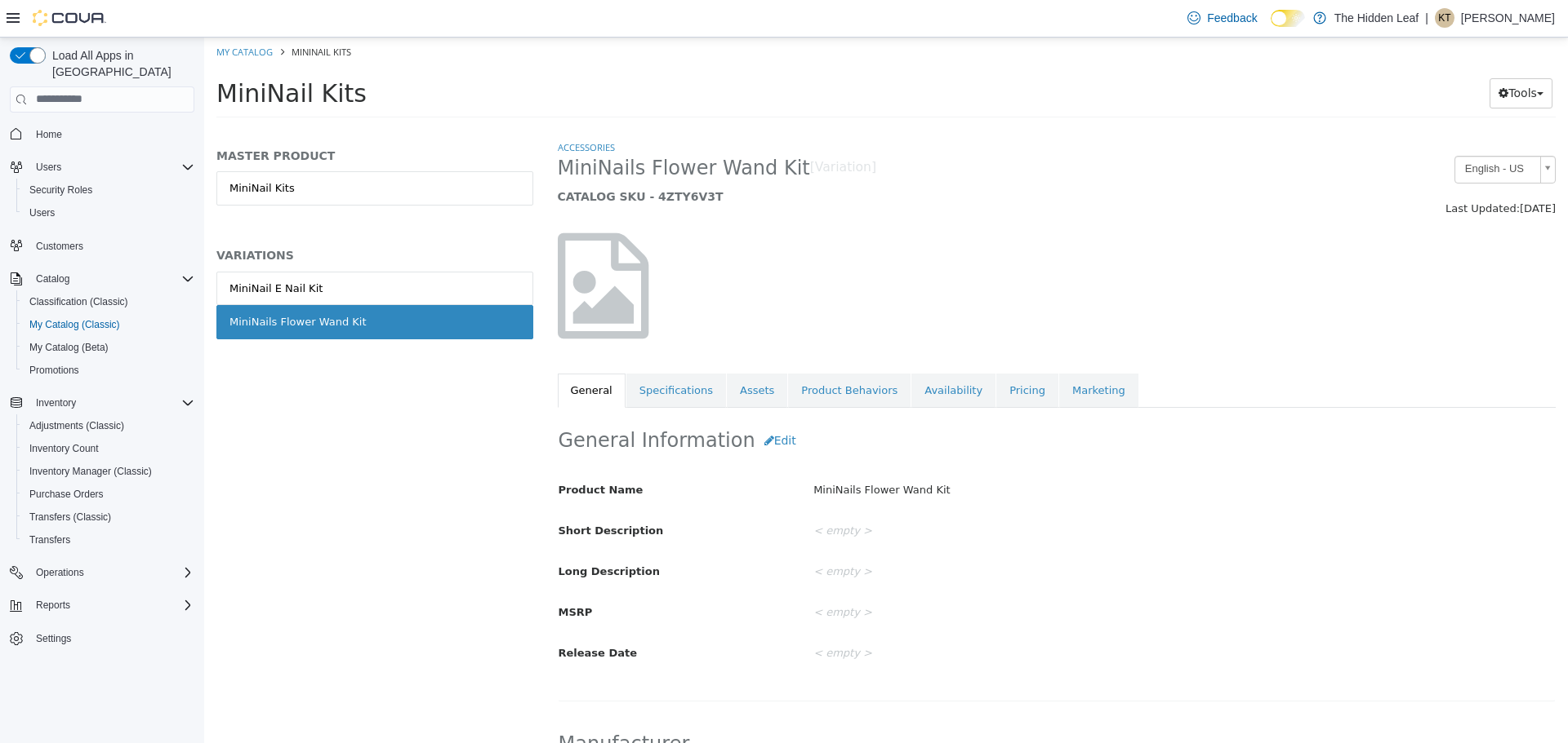
click at [382, 265] on div "MASTER PRODUCT MiniNail Kits VARIATIONS MiniNail E Nail Kit MiniNails Flower Wa…" at bounding box center [374, 260] width 317 height 225
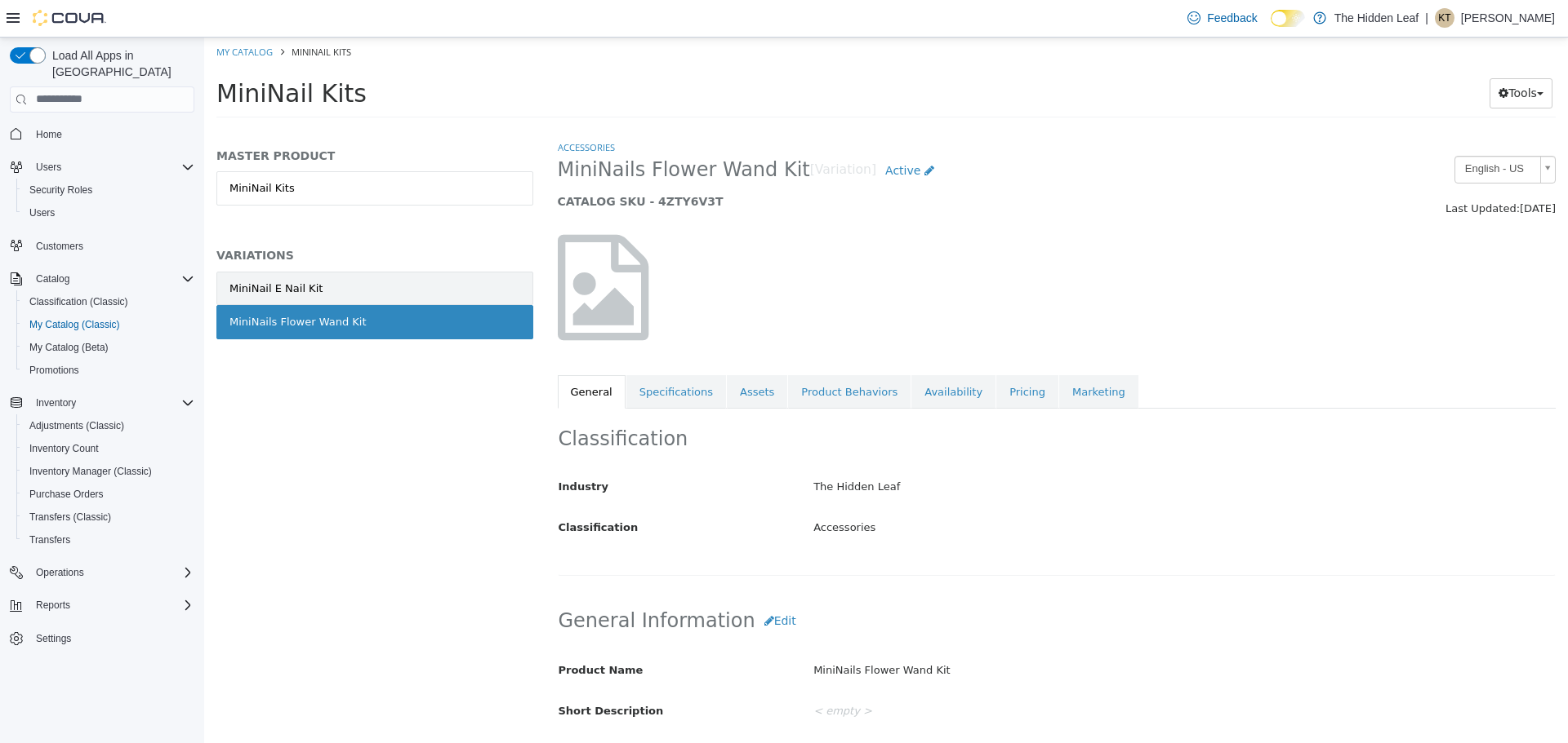
click at [373, 280] on link "MiniNail E Nail Kit" at bounding box center [374, 288] width 317 height 34
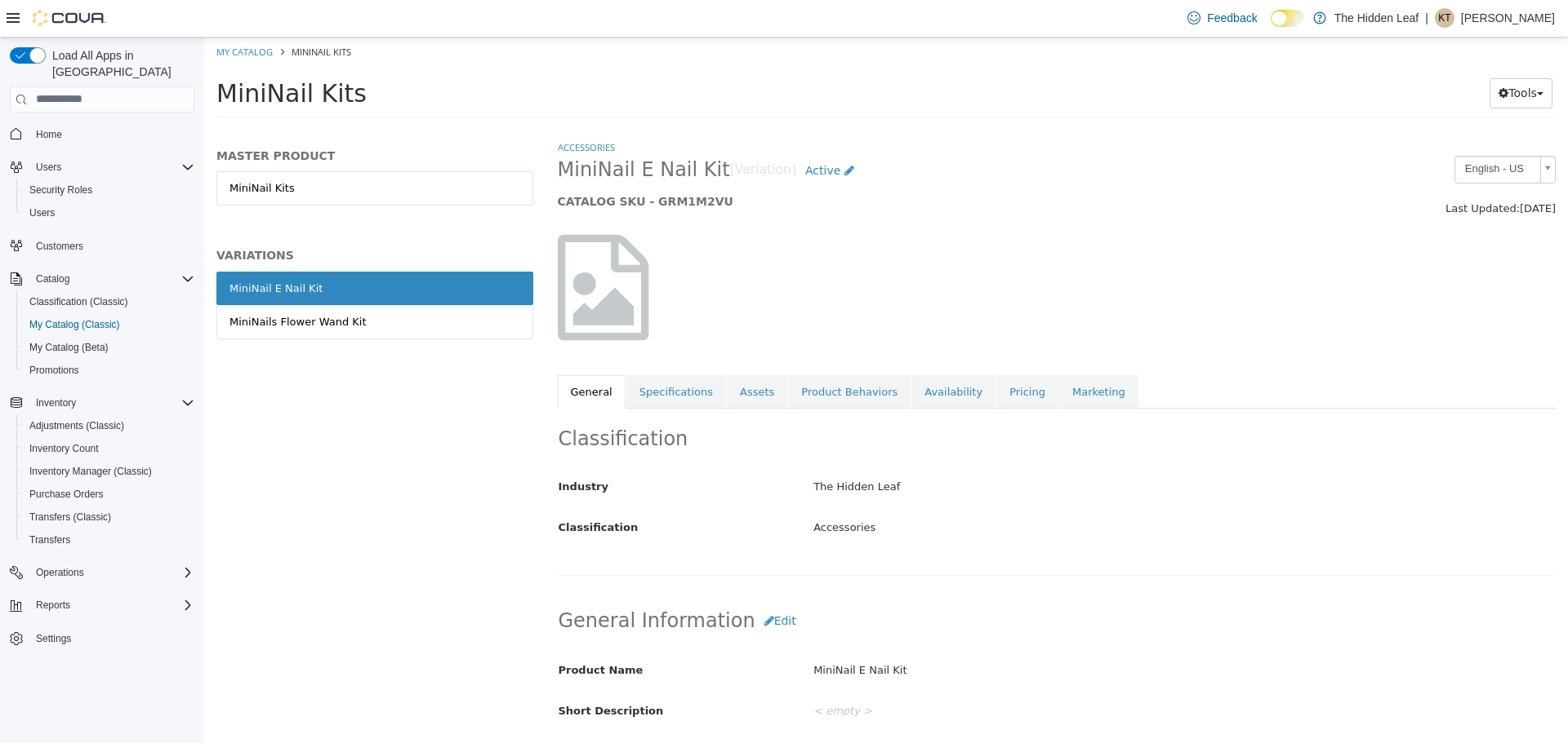
click at [337, 303] on link "MiniNail E Nail Kit" at bounding box center [374, 288] width 317 height 34
click at [332, 318] on div "MiniNails Flower Wand Kit" at bounding box center [298, 321] width 138 height 16
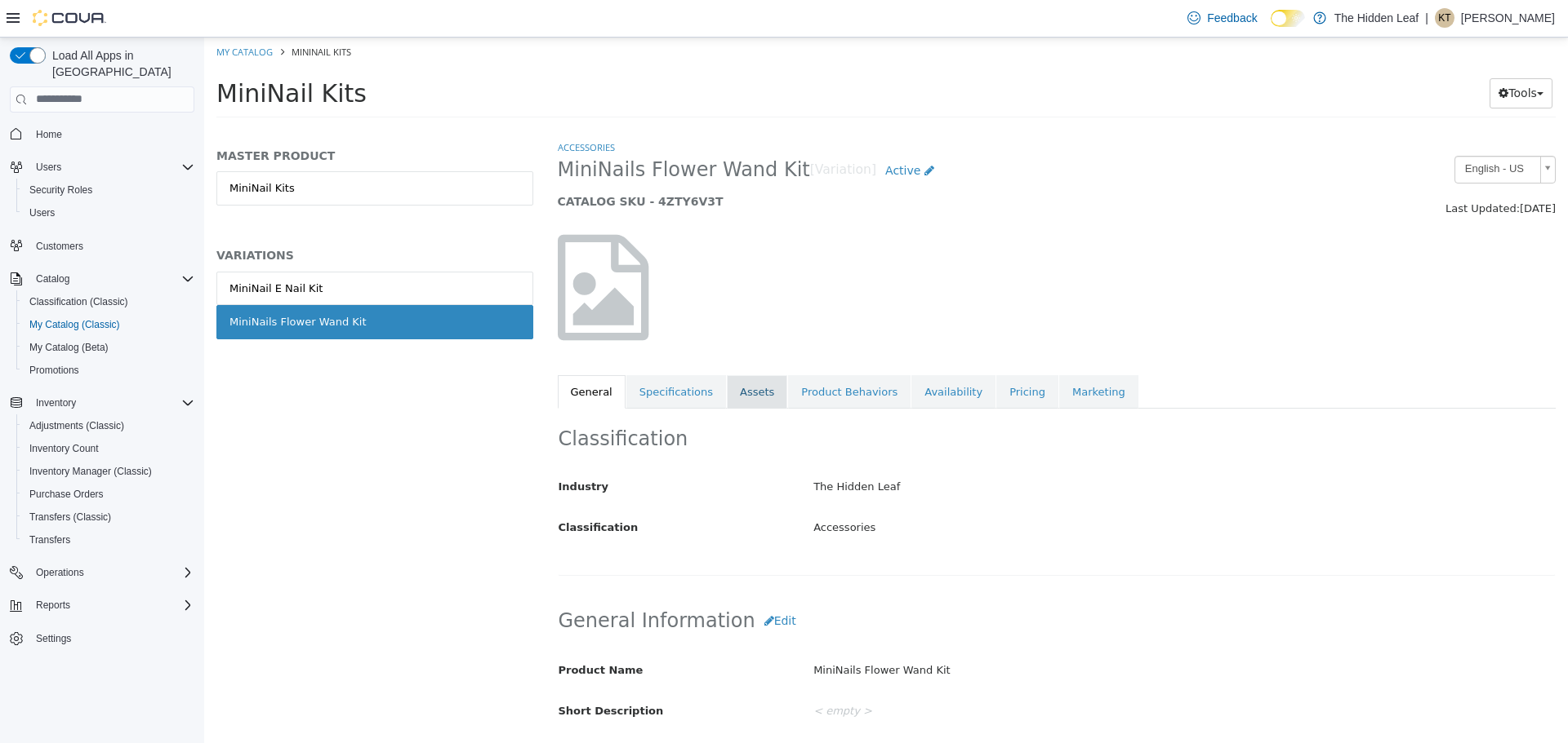
click at [745, 388] on link "Assets" at bounding box center [757, 391] width 61 height 34
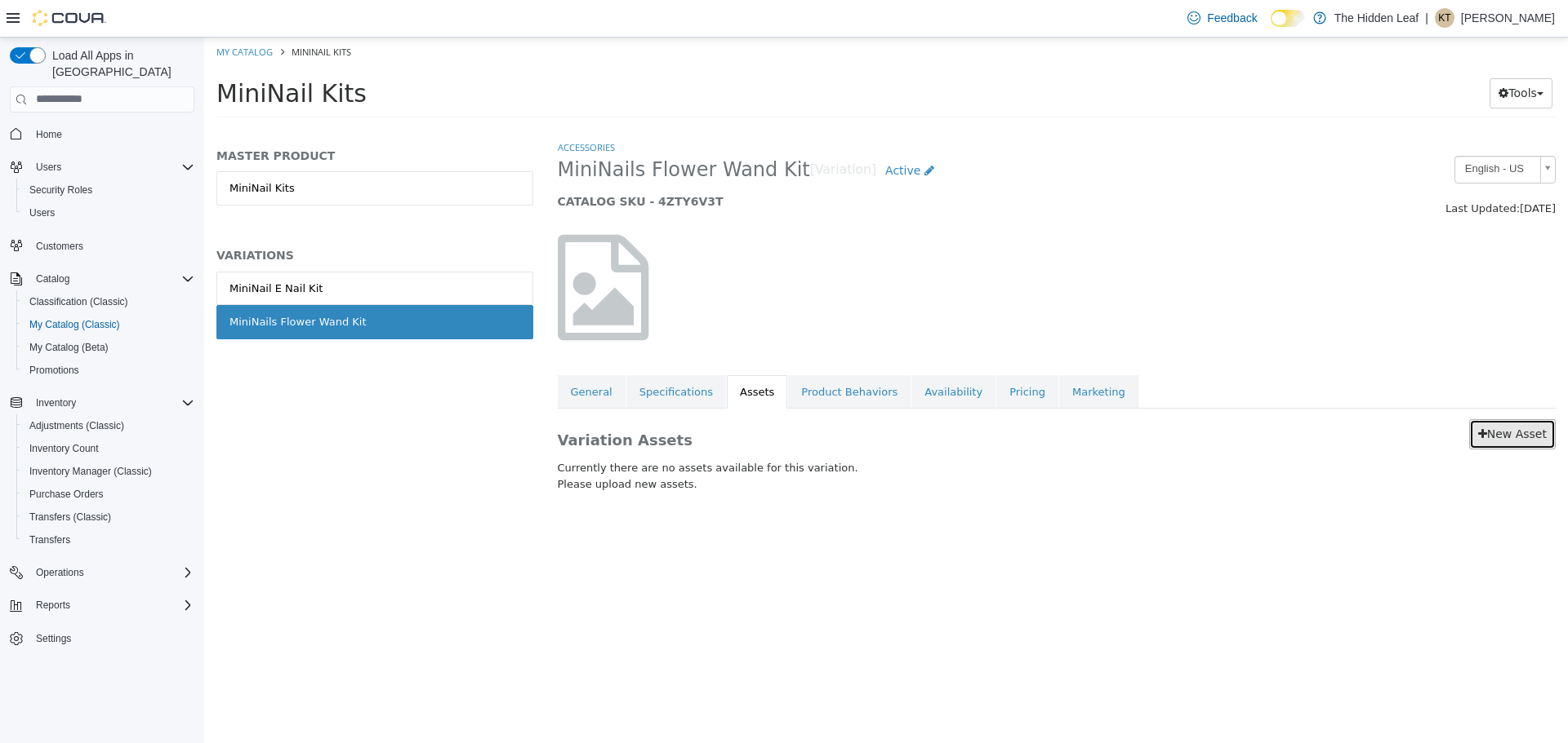
click at [1538, 433] on link "New Asset" at bounding box center [1512, 434] width 87 height 30
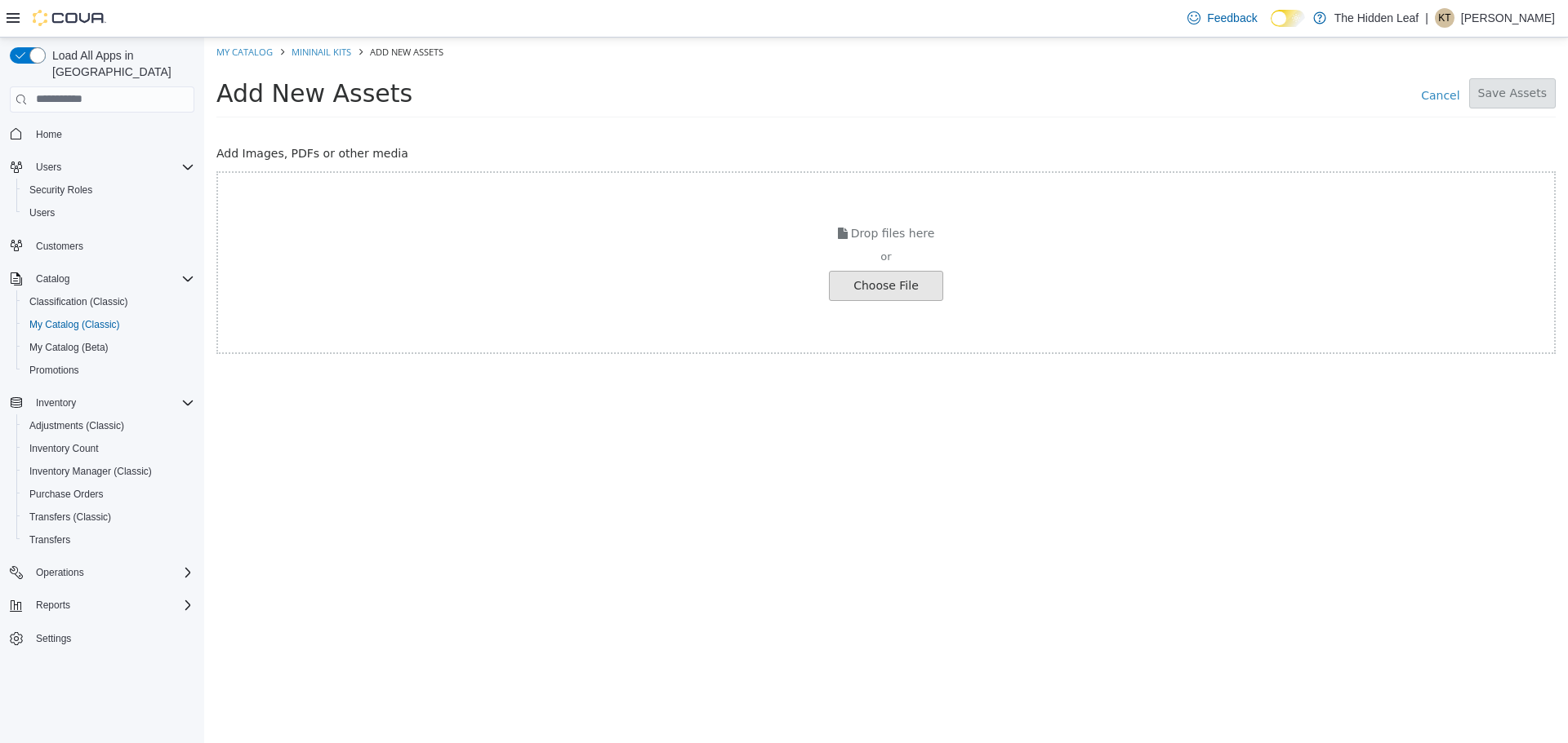
drag, startPoint x: 876, startPoint y: 262, endPoint x: 875, endPoint y: 275, distance: 13.0
click at [876, 268] on div "Drop files here or Choose File" at bounding box center [885, 262] width 1339 height 183
click at [872, 300] on div "Drop files here or Choose File" at bounding box center [885, 262] width 1339 height 183
click at [881, 288] on input "file" at bounding box center [31, 285] width 1823 height 29
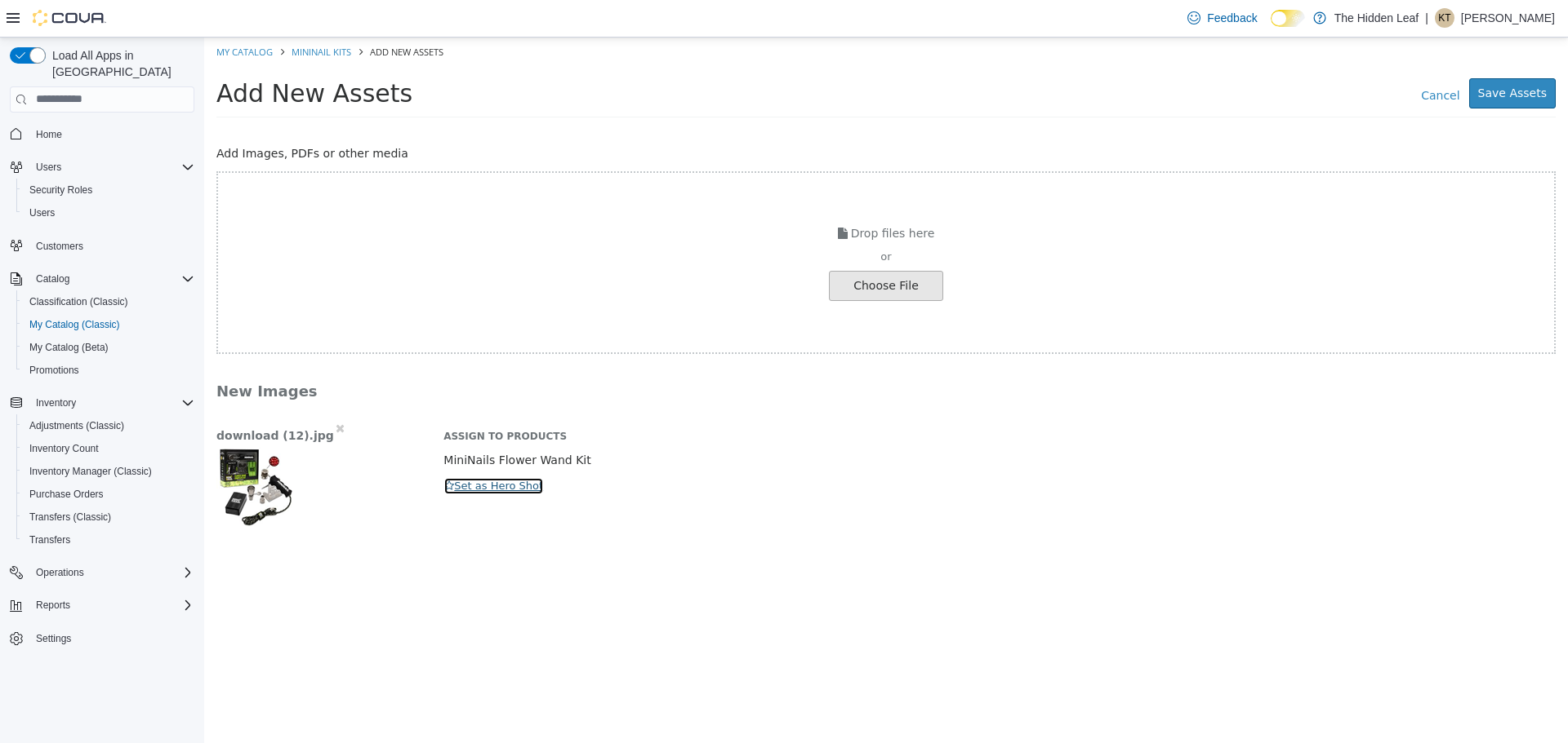
click at [499, 480] on button "Set as Hero Shot" at bounding box center [493, 486] width 100 height 18
click at [1492, 89] on button "Save Assets" at bounding box center [1512, 93] width 87 height 30
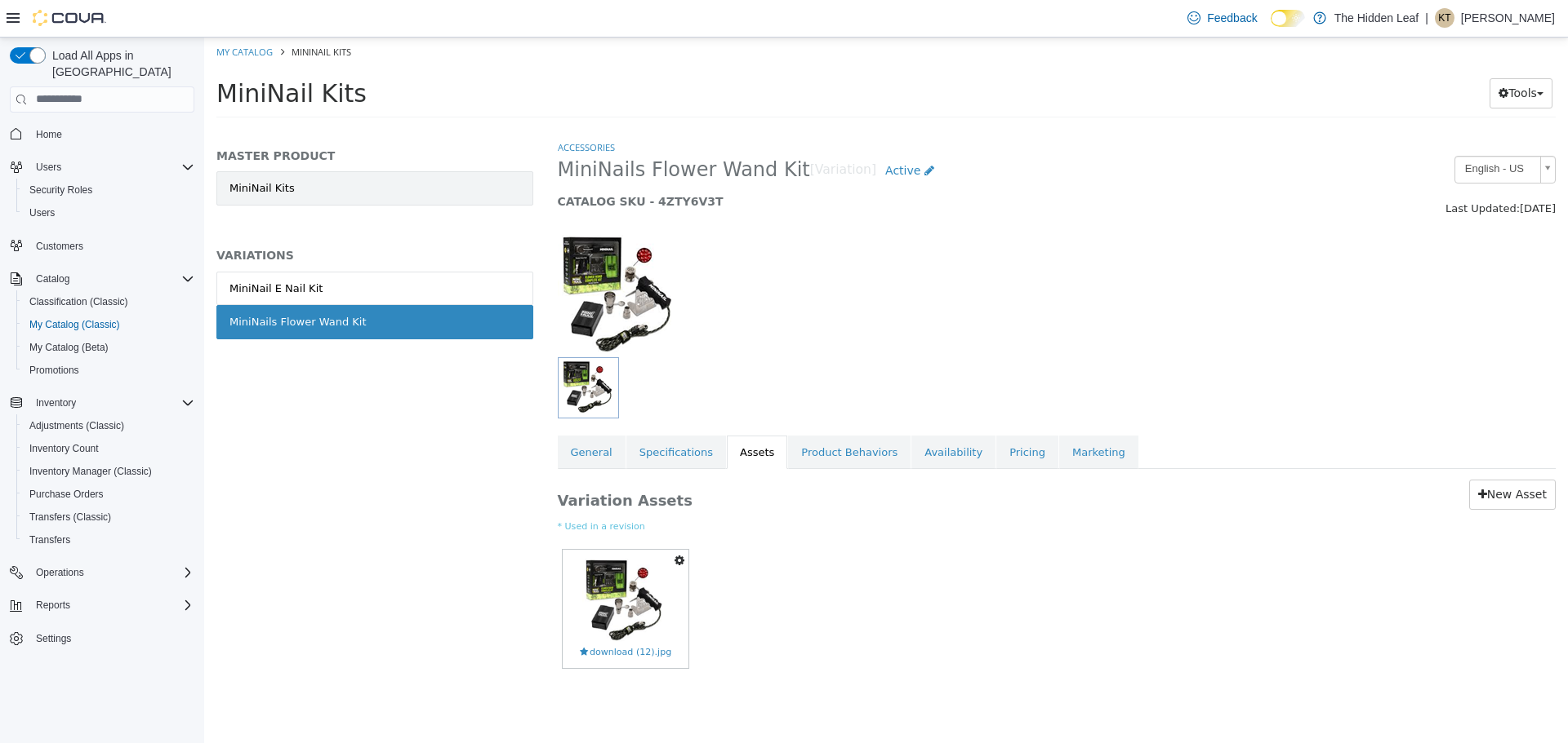
click at [415, 195] on link "MiniNail Kits" at bounding box center [374, 188] width 317 height 34
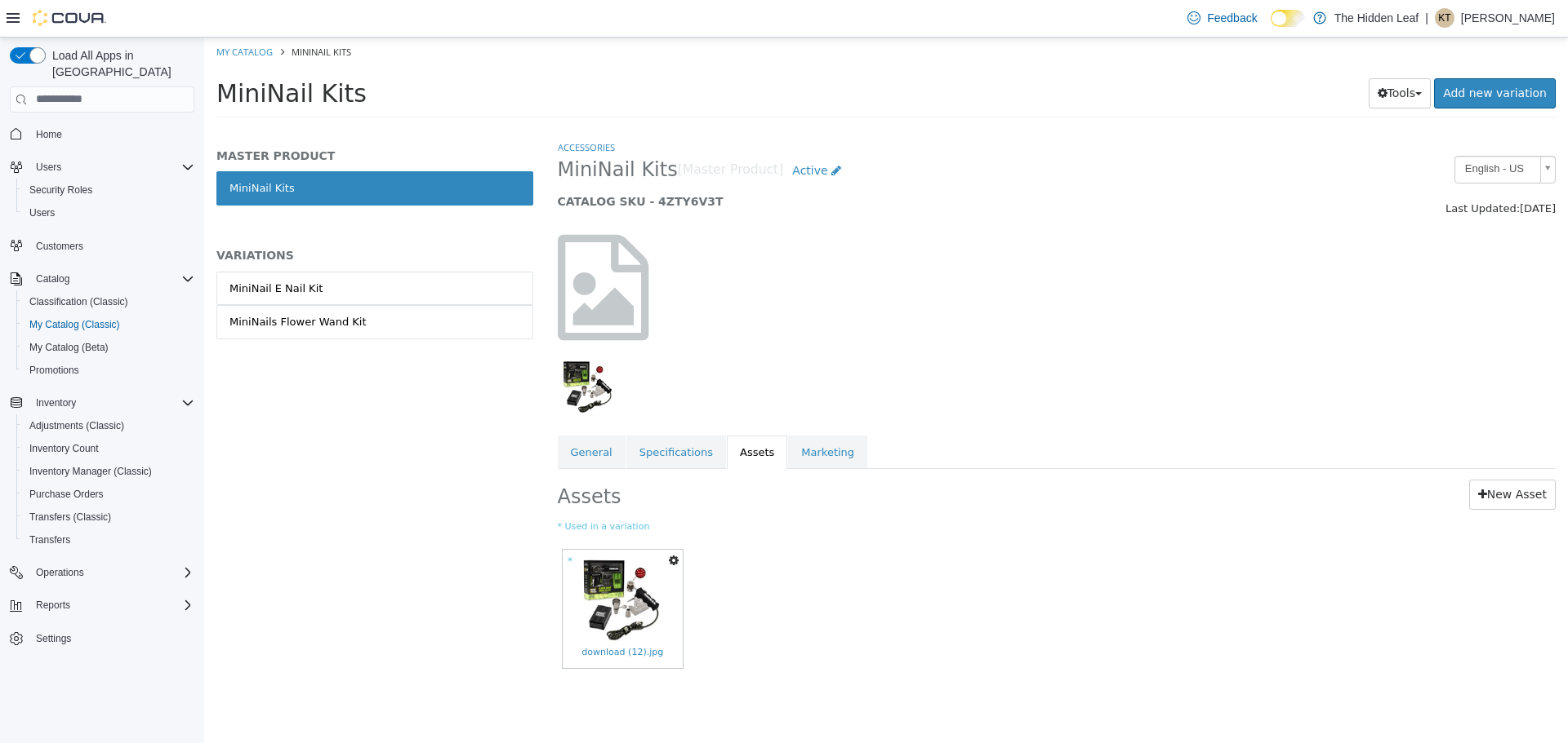
click at [670, 561] on icon "button" at bounding box center [673, 559] width 10 height 12
click at [643, 609] on link "Set As Hero Shot" at bounding box center [614, 611] width 138 height 22
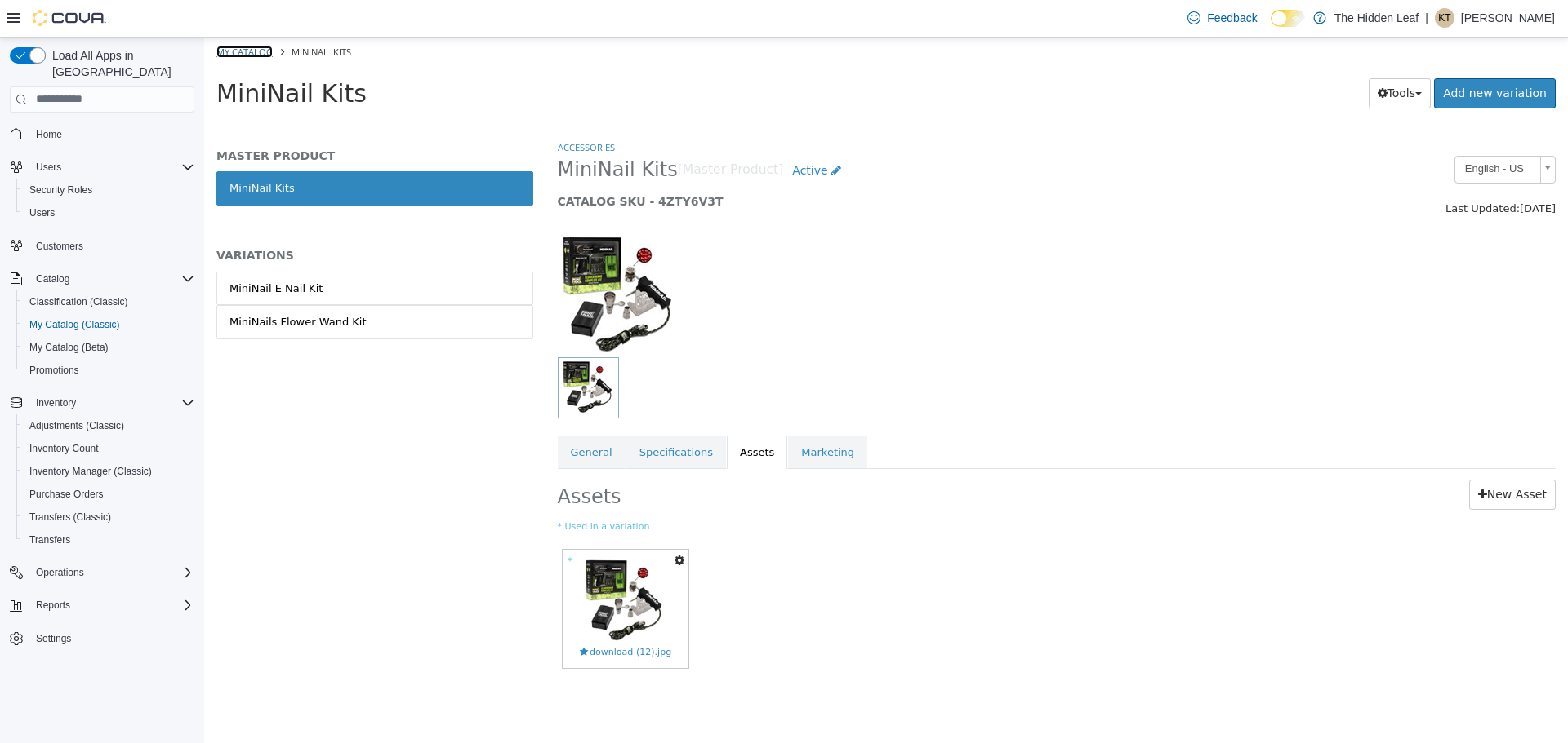
click at [230, 49] on link "My Catalog" at bounding box center [244, 51] width 56 height 13
select select "**********"
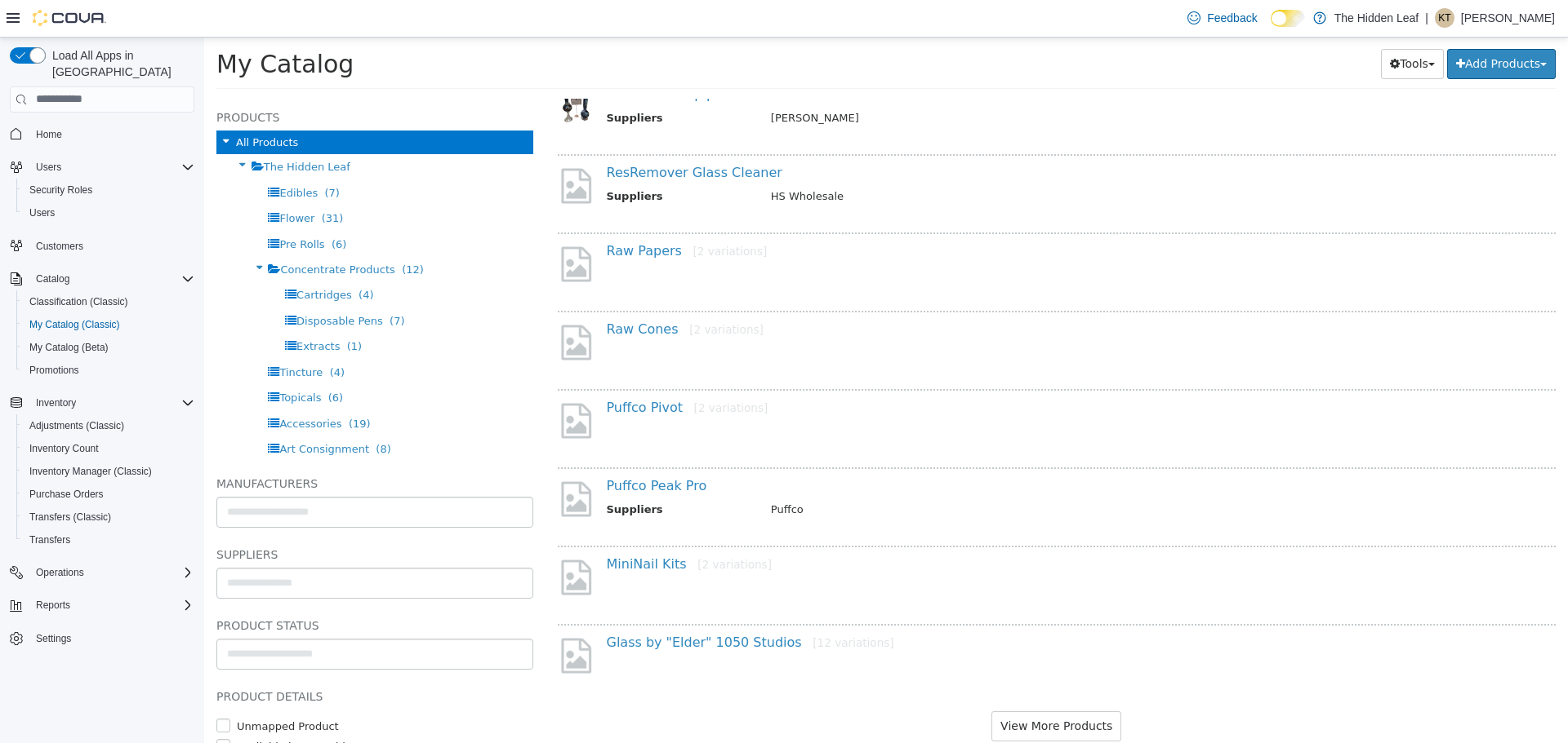
scroll to position [1160, 0]
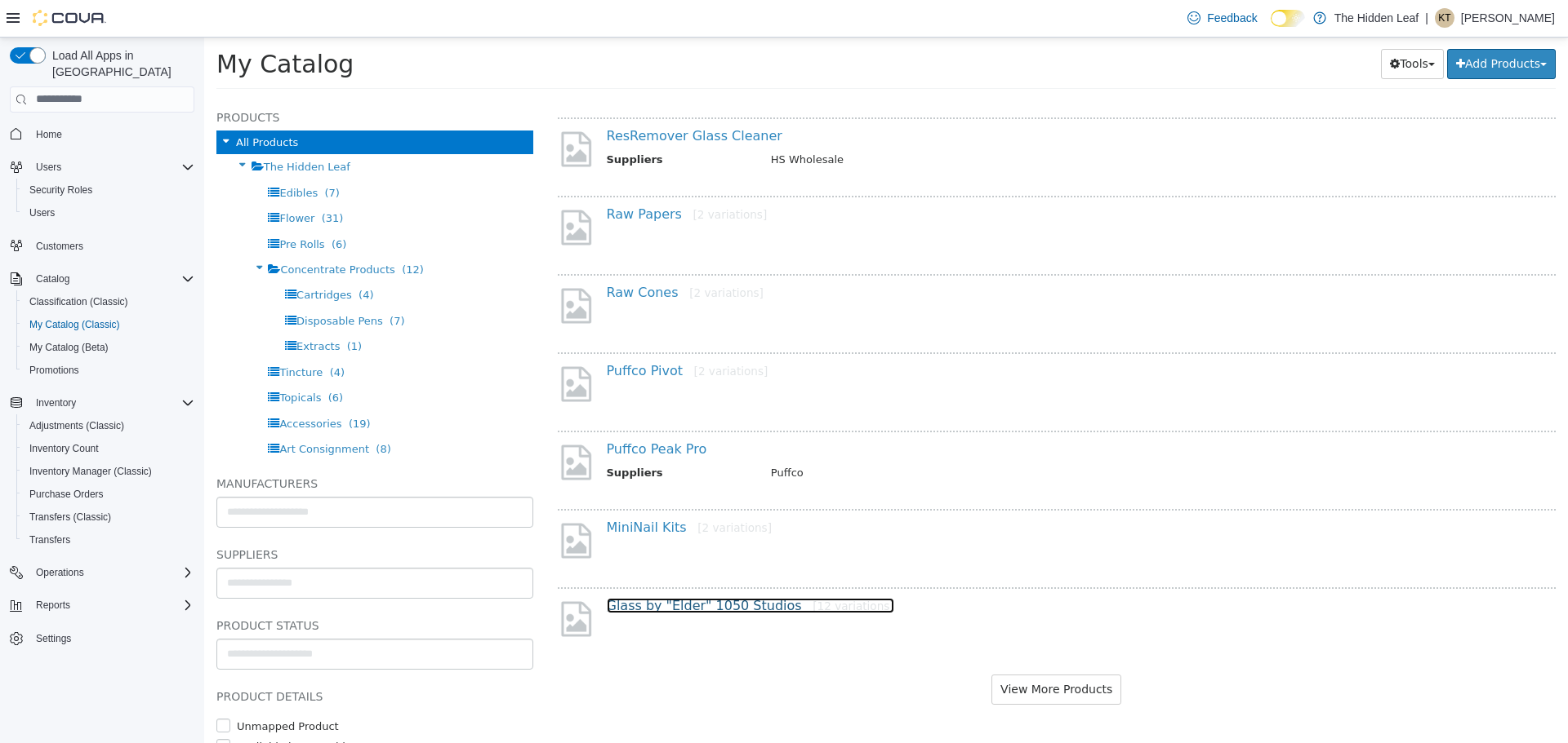
click at [722, 605] on link "Glass by "Elder" 1050 Studios [12 variations]" at bounding box center [750, 605] width 288 height 15
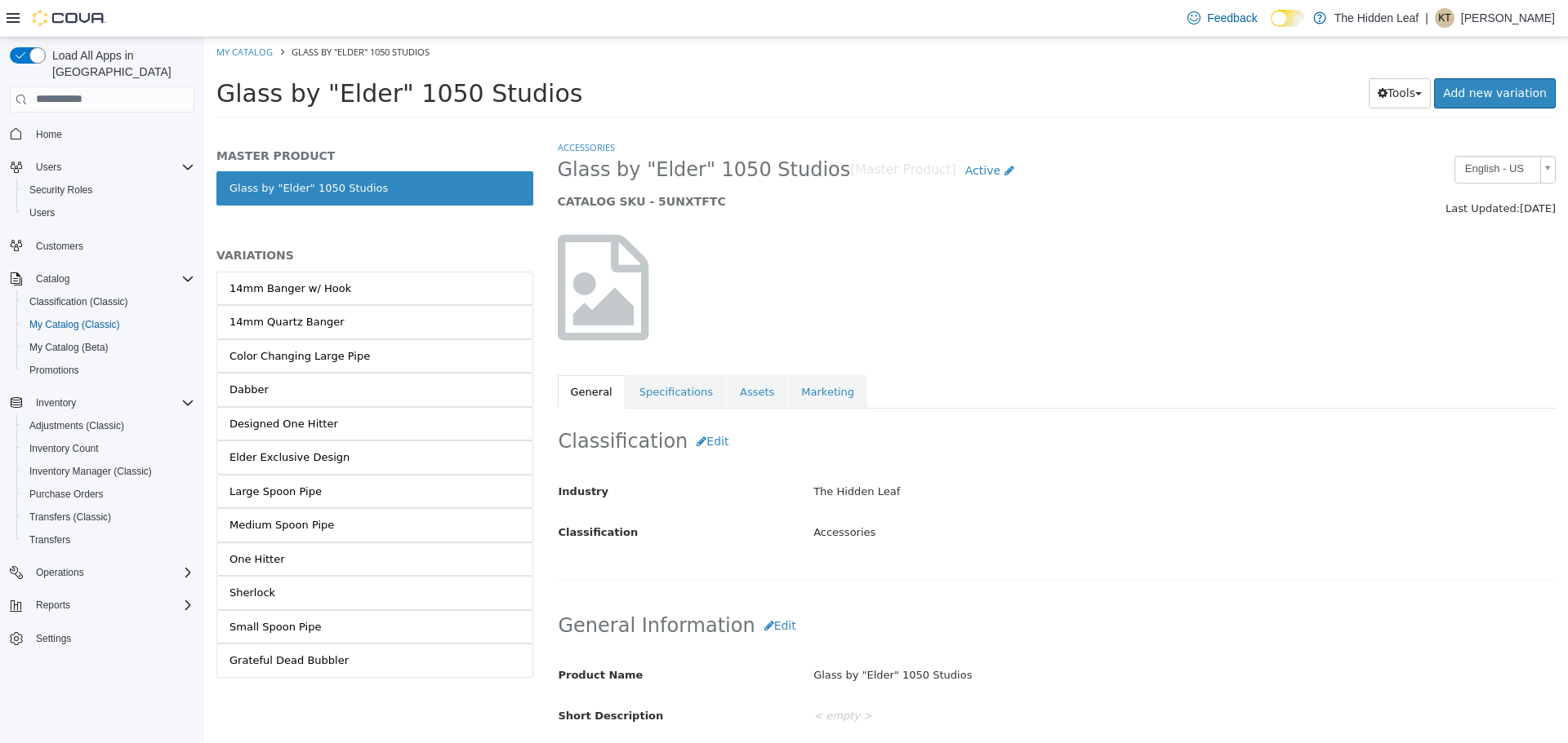
click at [1517, 14] on p "Kenneth Townsend" at bounding box center [1507, 18] width 94 height 20
click at [1450, 168] on button "Sign Out" at bounding box center [1472, 159] width 150 height 26
